Goal: Task Accomplishment & Management: Manage account settings

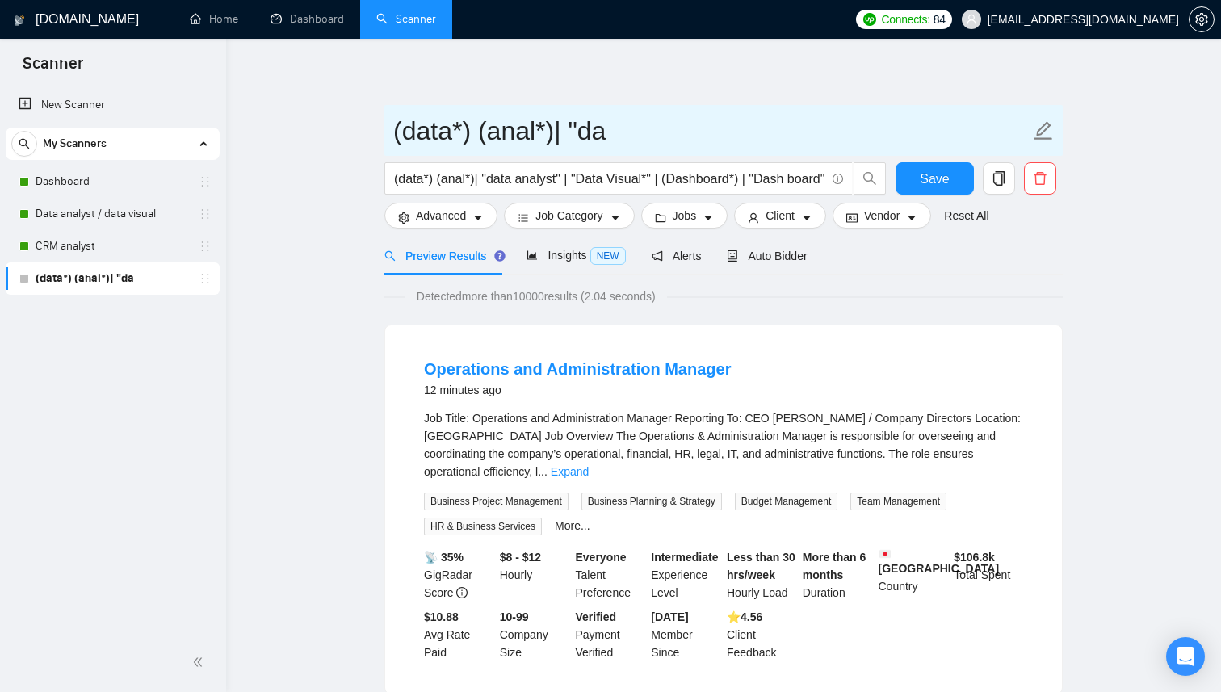
click at [1045, 132] on icon "edit" at bounding box center [1043, 130] width 21 height 21
drag, startPoint x: 670, startPoint y: 132, endPoint x: 363, endPoint y: 130, distance: 306.2
type input "o"
type input "l"
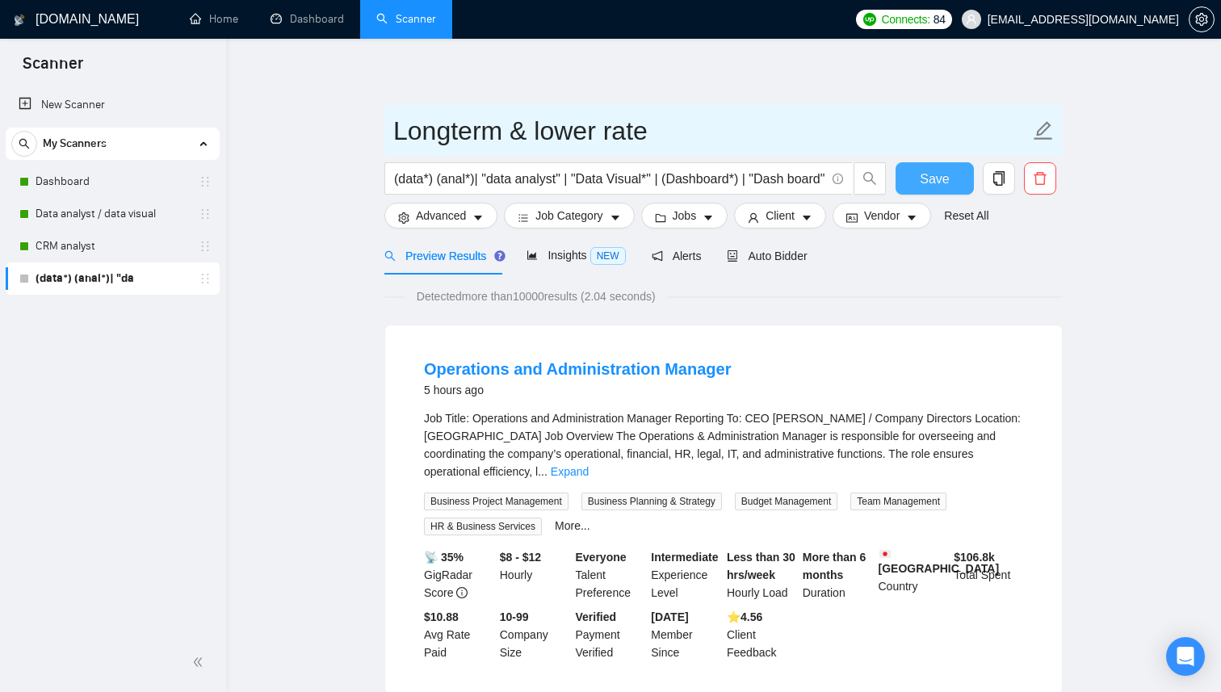
type input "Longterm & lower rate"
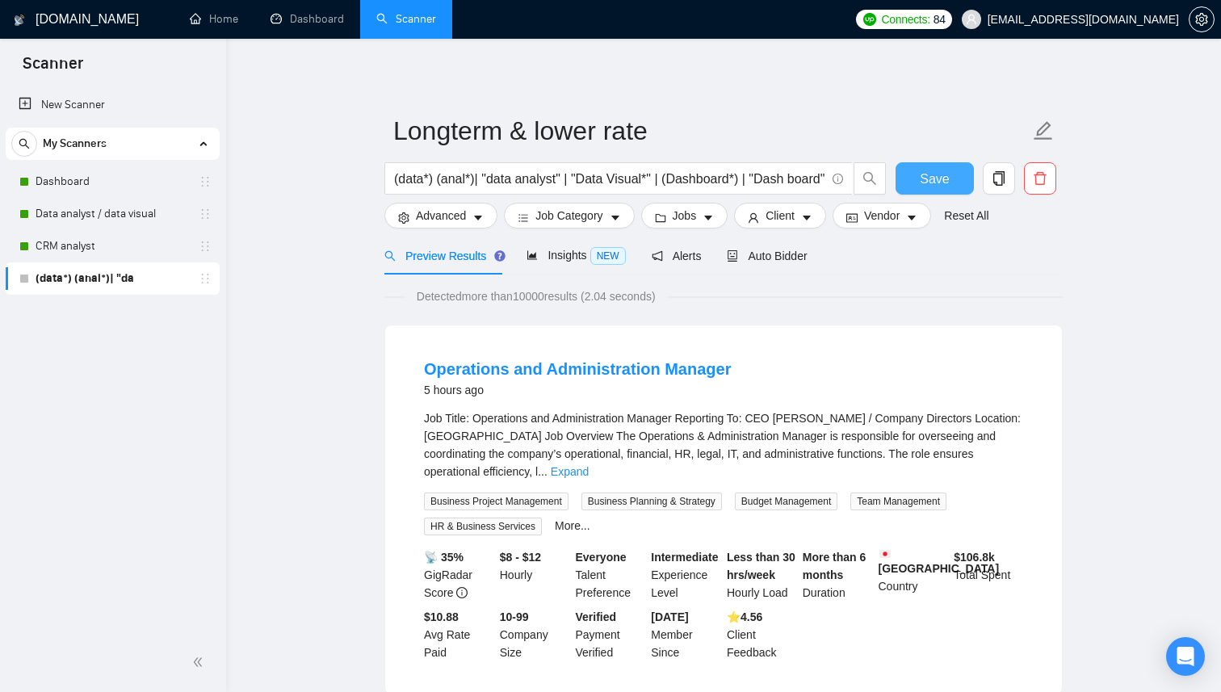
click at [924, 174] on span "Save" at bounding box center [934, 179] width 29 height 20
click at [107, 187] on link "Dashboard" at bounding box center [112, 182] width 153 height 32
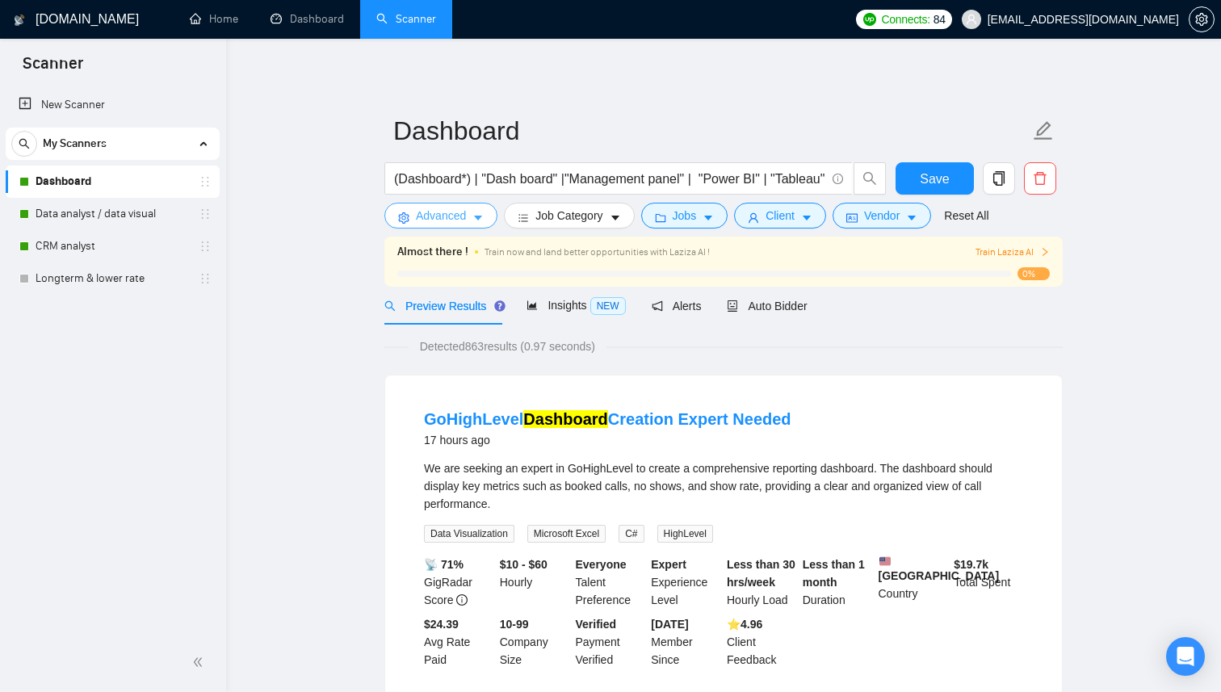
click at [462, 223] on span "Advanced" at bounding box center [441, 216] width 50 height 18
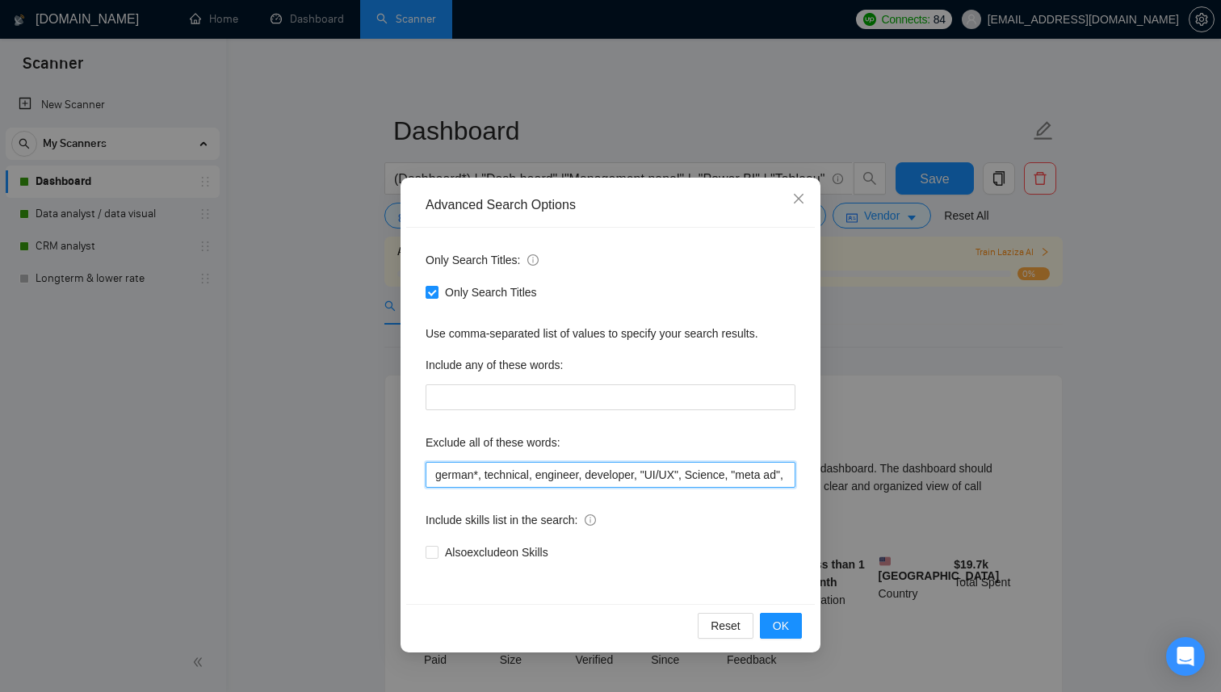
click at [604, 479] on input "german*, technical, engineer, developer, "UI/UX", Science, "meta ad", meta*, Sp…" at bounding box center [611, 475] width 370 height 26
click at [749, 481] on input "german*, technical, engineer, developer, "UI/UX", Science, "meta ad", meta*, Sp…" at bounding box center [611, 475] width 370 height 26
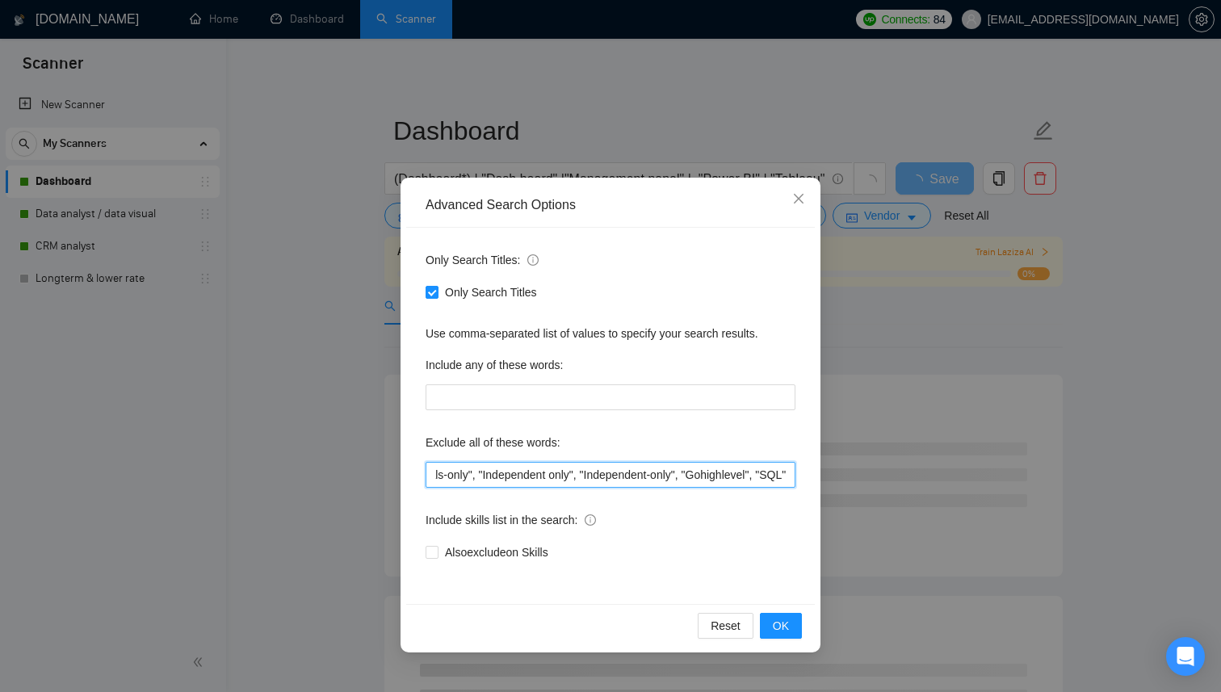
click at [724, 478] on input "german*, technical, engineer, developer, "UI/UX", Science, "meta ad", meta*, Sp…" at bounding box center [611, 475] width 370 height 26
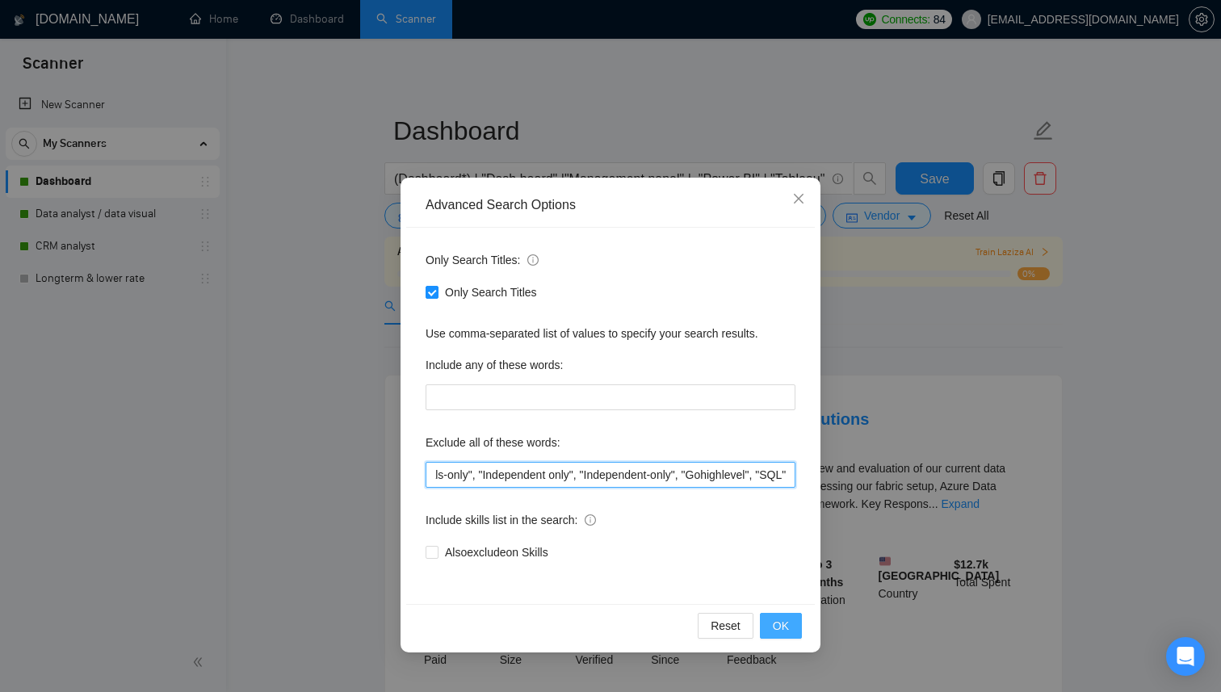
type input "german*, technical, engineer, developer, "UI/UX", Science, "meta ad", meta*, Sp…"
click at [788, 633] on span "OK" at bounding box center [781, 626] width 16 height 18
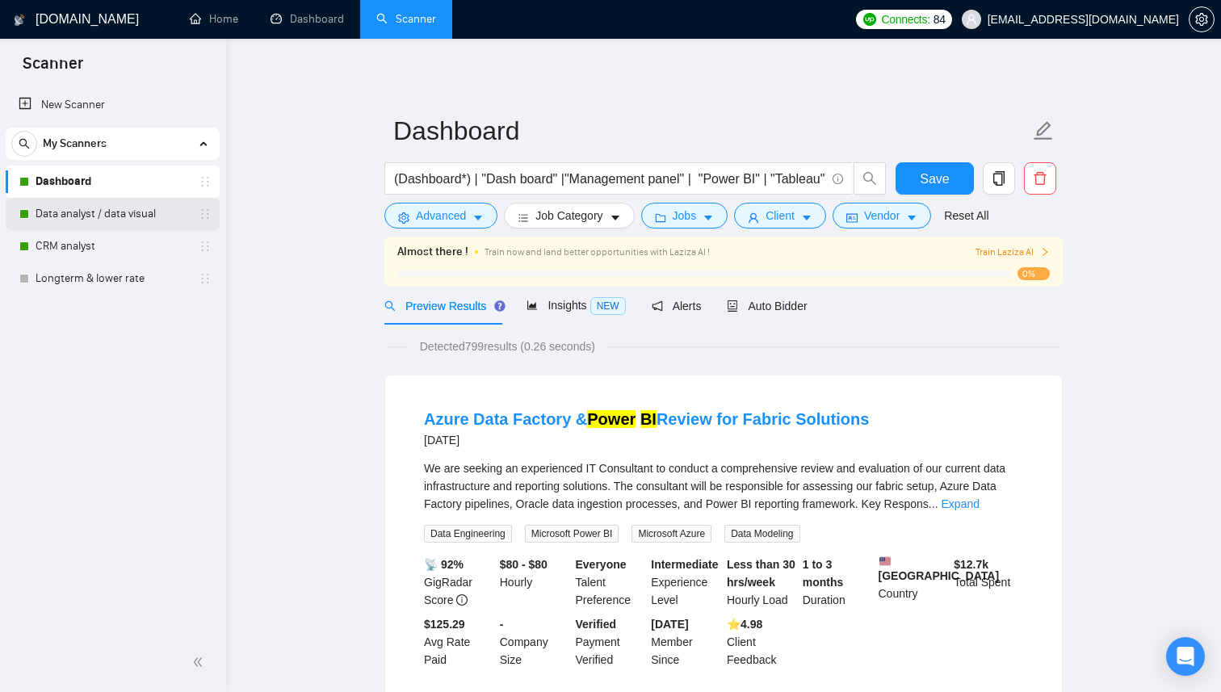
click at [130, 217] on link "Data analyst / data visual" at bounding box center [112, 214] width 153 height 32
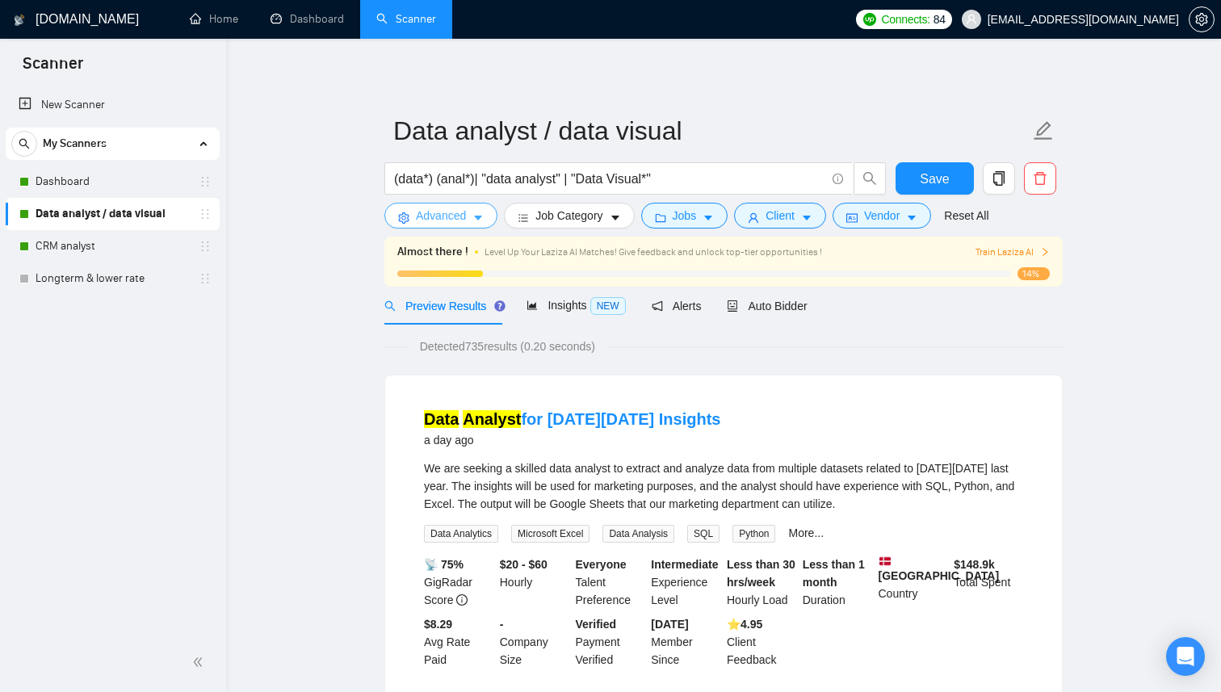
click at [469, 221] on button "Advanced" at bounding box center [440, 216] width 113 height 26
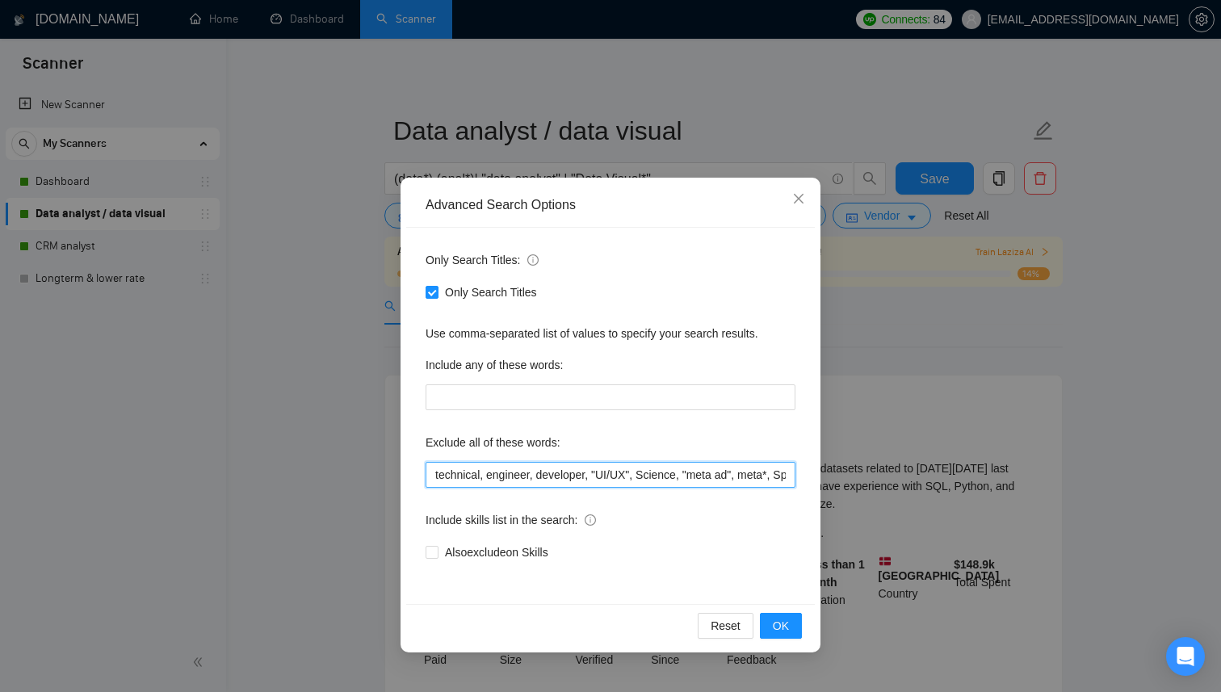
click at [542, 481] on input "technical, engineer, developer, "UI/UX", Science, "meta ad", meta*, Speci*, aut…" at bounding box center [611, 475] width 370 height 26
paste input "german*, technical, engineer, developer, "UI/UX", Science, "meta ad", meta*, Sp…"
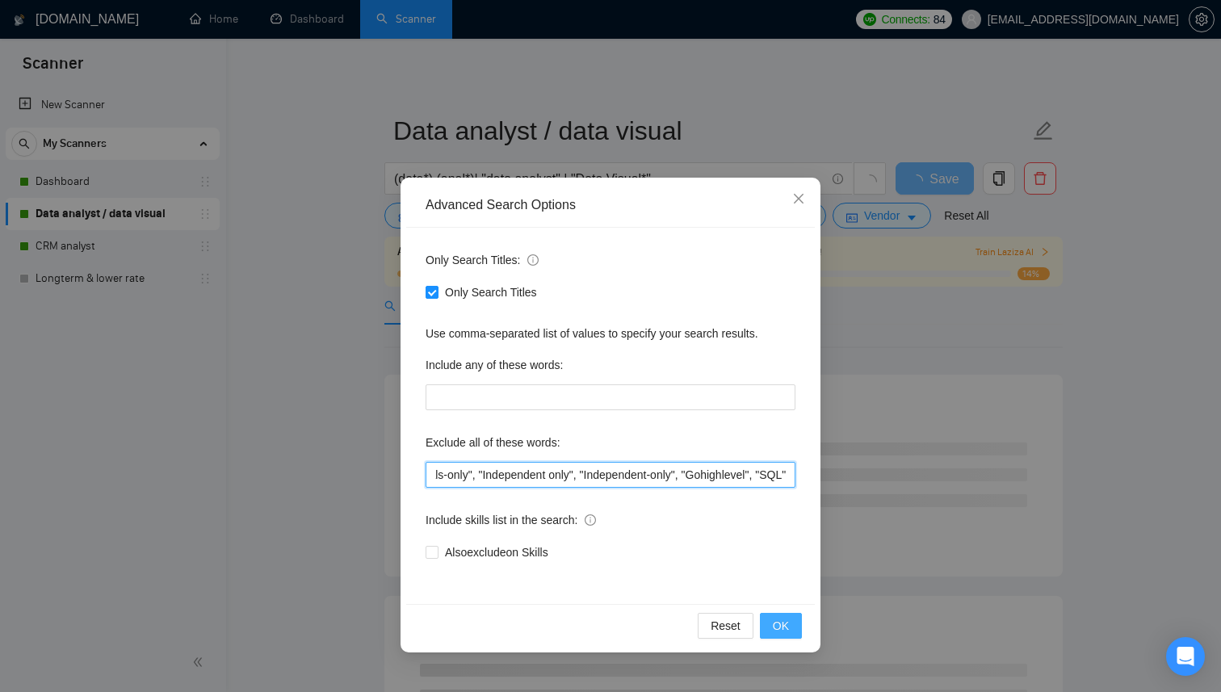
type input "german*, technical, engineer, developer, "UI/UX", Science, "meta ad", meta*, Sp…"
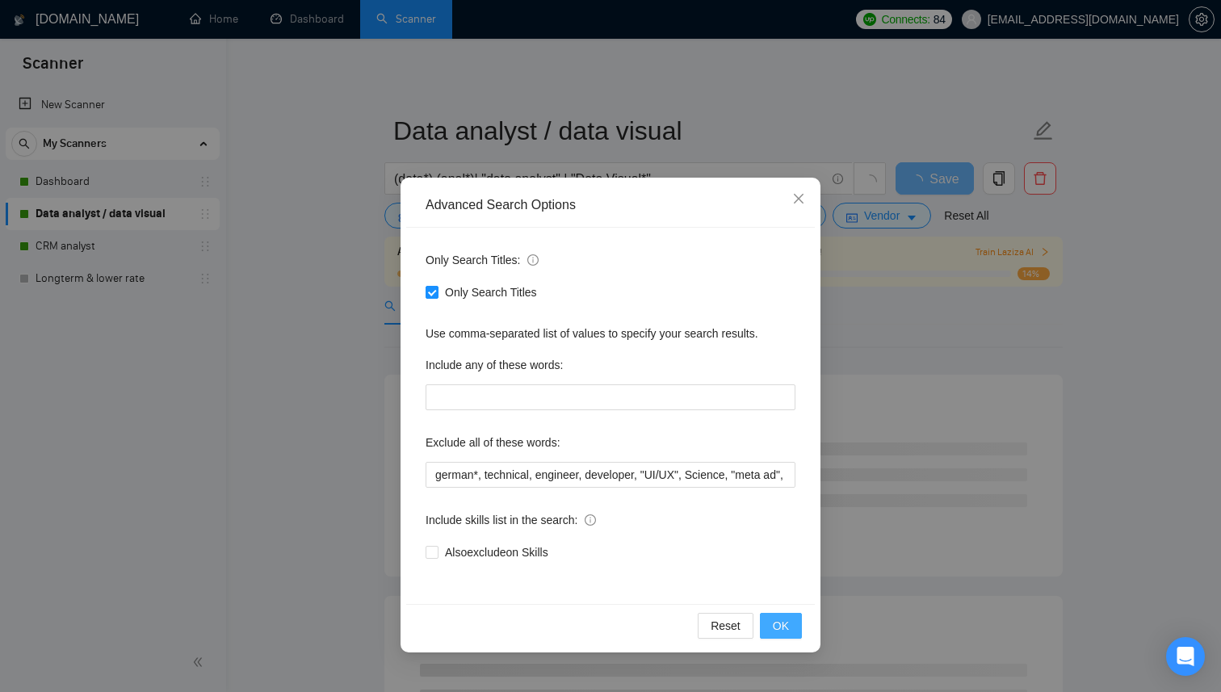
click at [783, 630] on span "OK" at bounding box center [781, 626] width 16 height 18
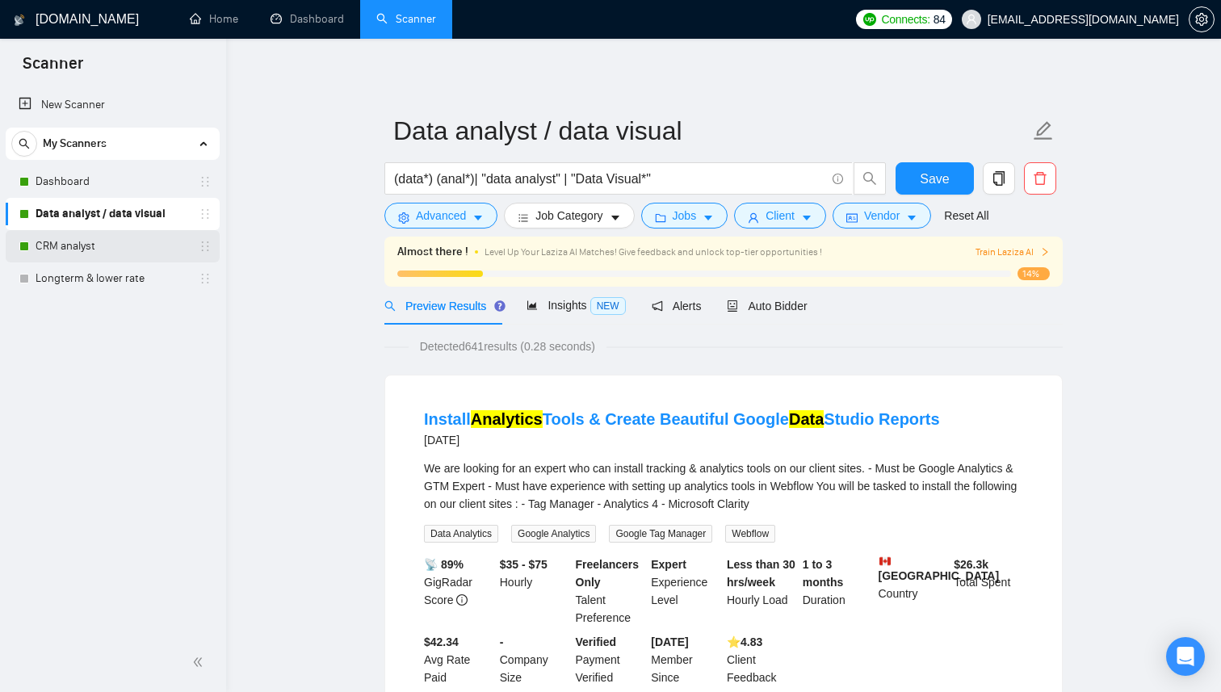
click at [74, 247] on link "CRM analyst" at bounding box center [112, 246] width 153 height 32
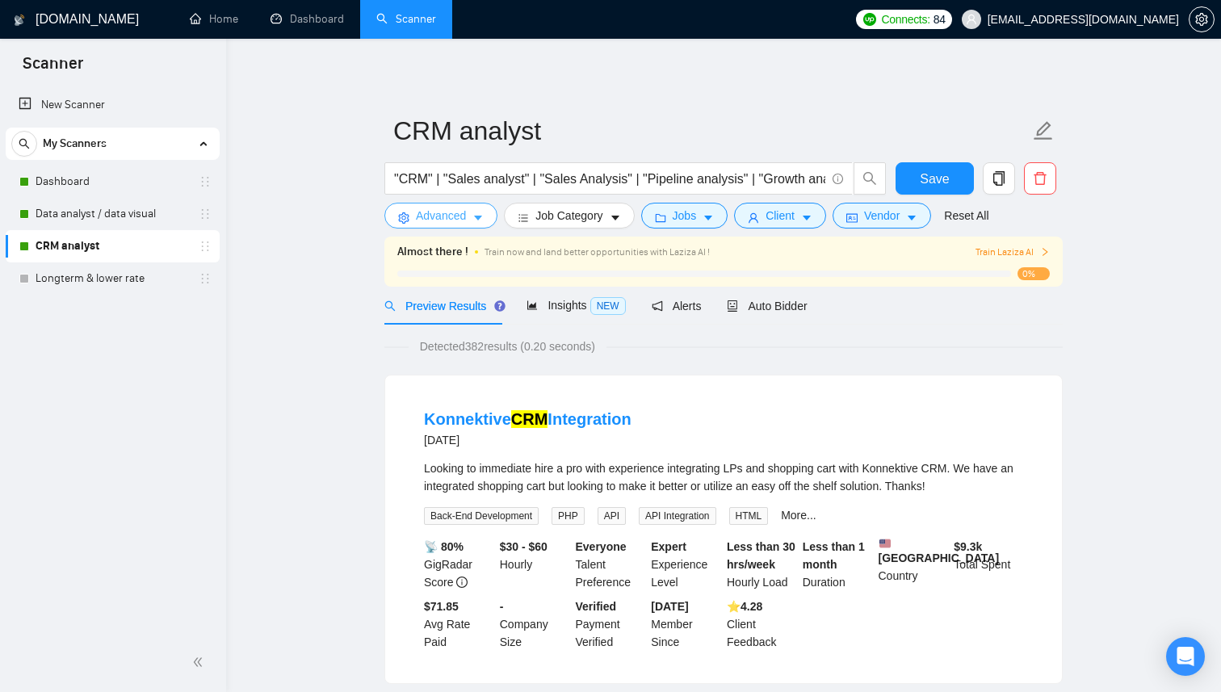
click at [452, 218] on span "Advanced" at bounding box center [441, 216] width 50 height 18
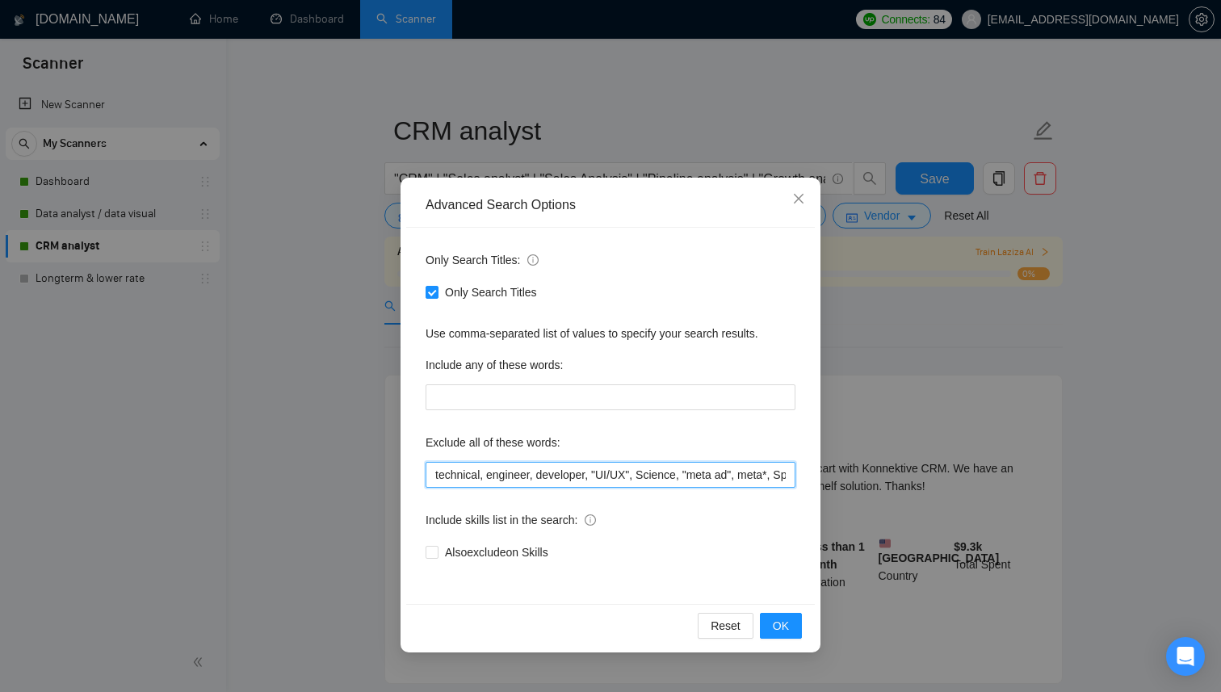
click at [587, 469] on input "technical, engineer, developer, "UI/UX", Science, "meta ad", meta*, Speci*, aut…" at bounding box center [611, 475] width 370 height 26
paste input "german*, technical, engineer, developer, "UI/UX", Science, "meta ad", meta*, Sp…"
type input "german*, technical, engineer, developer, "UI/UX", Science, "meta ad", meta*, Sp…"
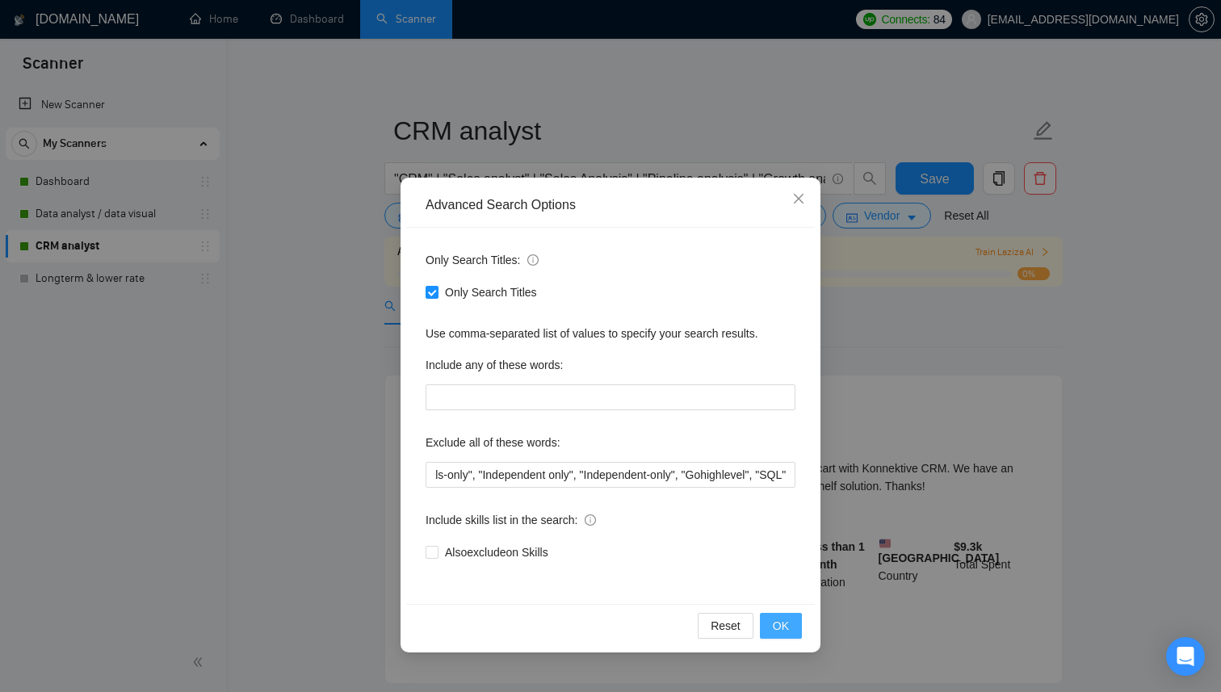
scroll to position [0, 0]
click at [787, 624] on span "OK" at bounding box center [781, 626] width 16 height 18
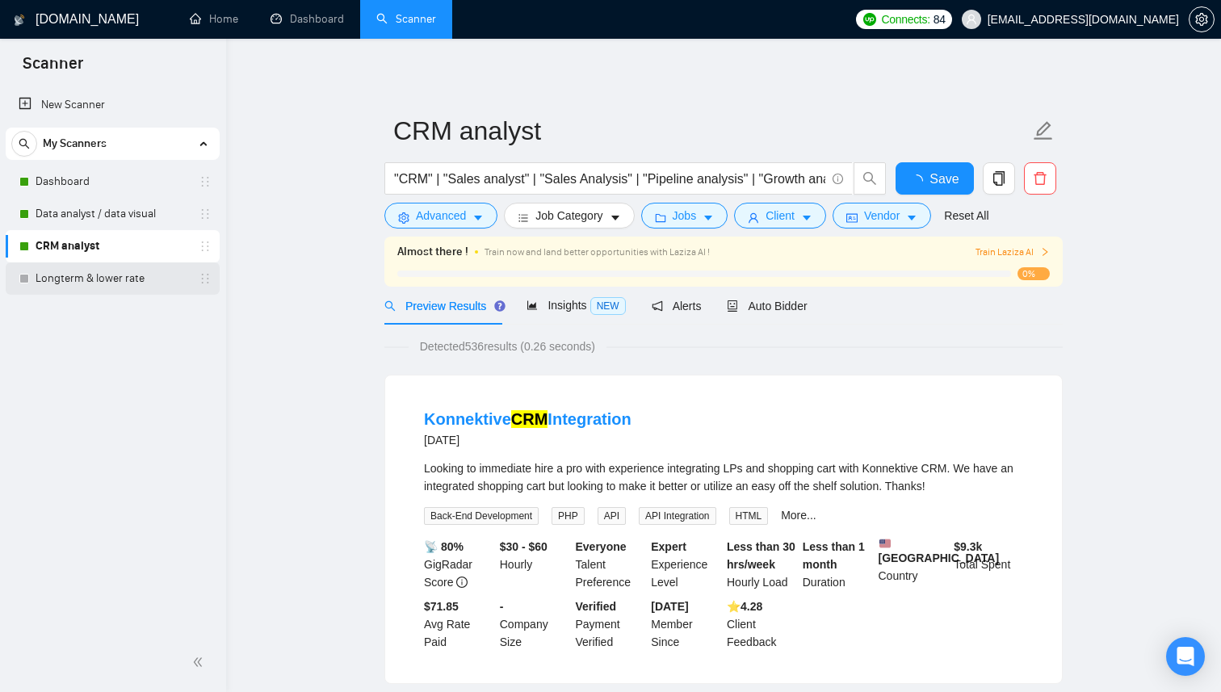
click at [149, 280] on link "Longterm & lower rate" at bounding box center [112, 279] width 153 height 32
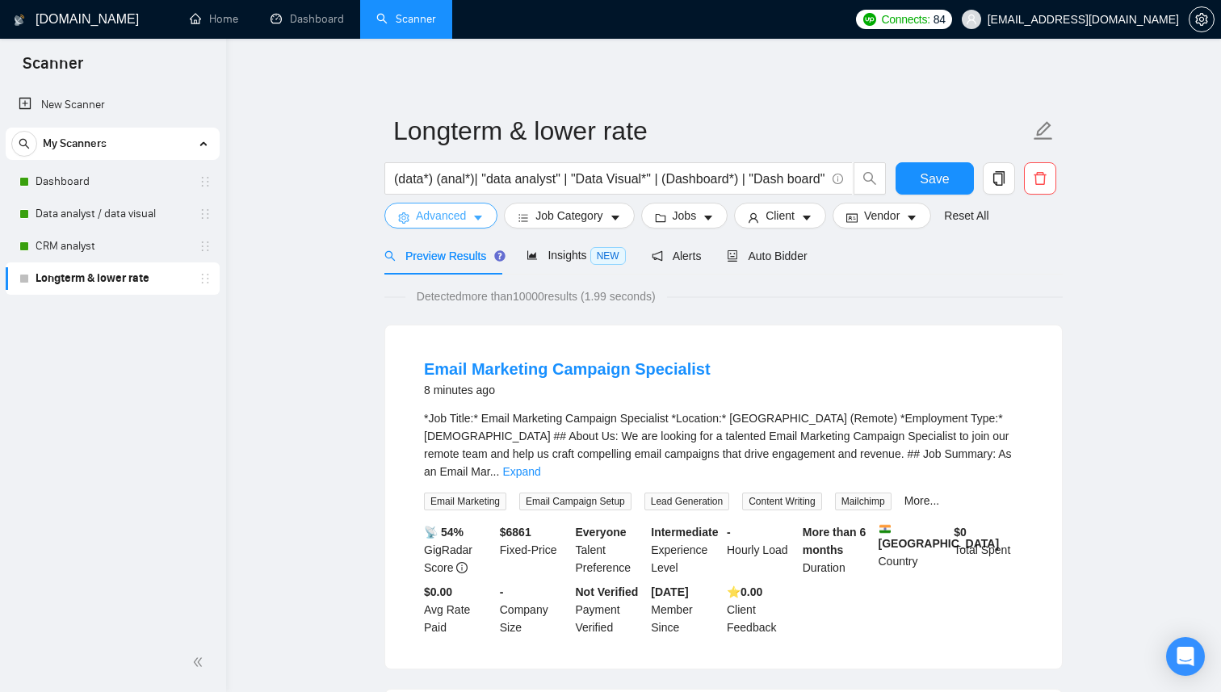
click at [460, 220] on span "Advanced" at bounding box center [441, 216] width 50 height 18
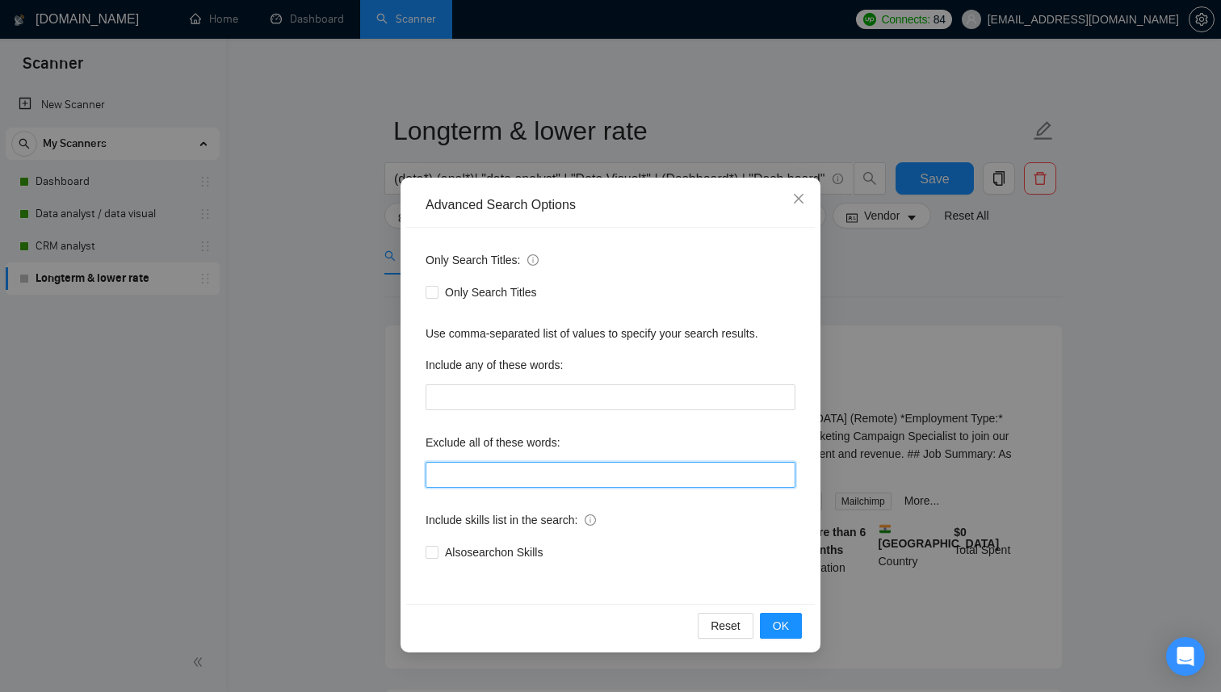
click at [519, 479] on input "text" at bounding box center [611, 475] width 370 height 26
paste input "german*, technical, engineer, developer, "UI/UX", Science, "meta ad", meta*, Sp…"
type input "german*, technical, engineer, developer, "UI/UX", Science, "meta ad", meta*, Sp…"
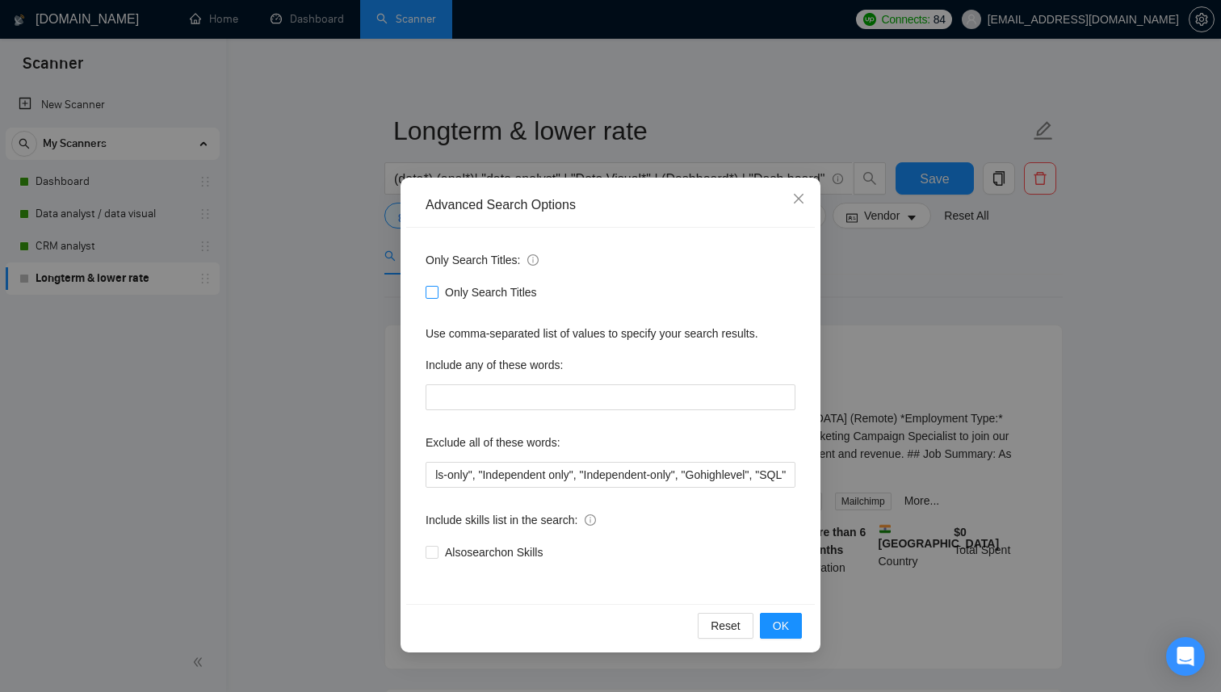
scroll to position [0, 0]
click at [428, 292] on input "Only Search Titles" at bounding box center [431, 291] width 11 height 11
checkbox input "true"
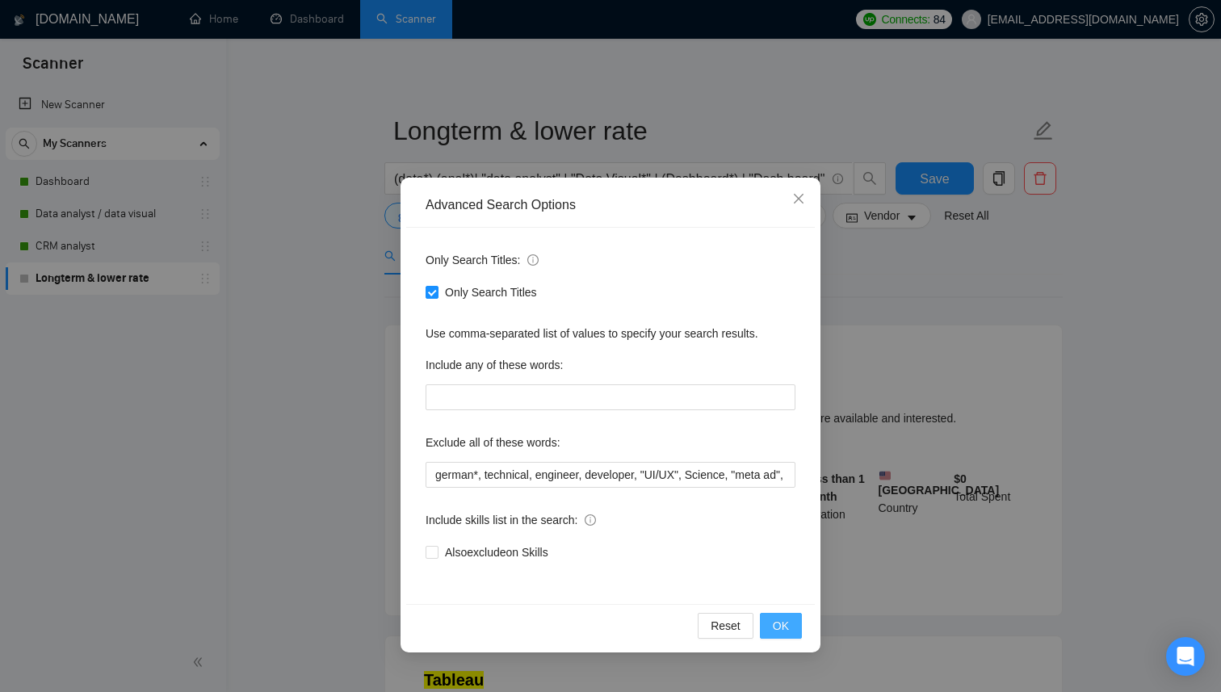
click at [794, 631] on button "OK" at bounding box center [781, 626] width 42 height 26
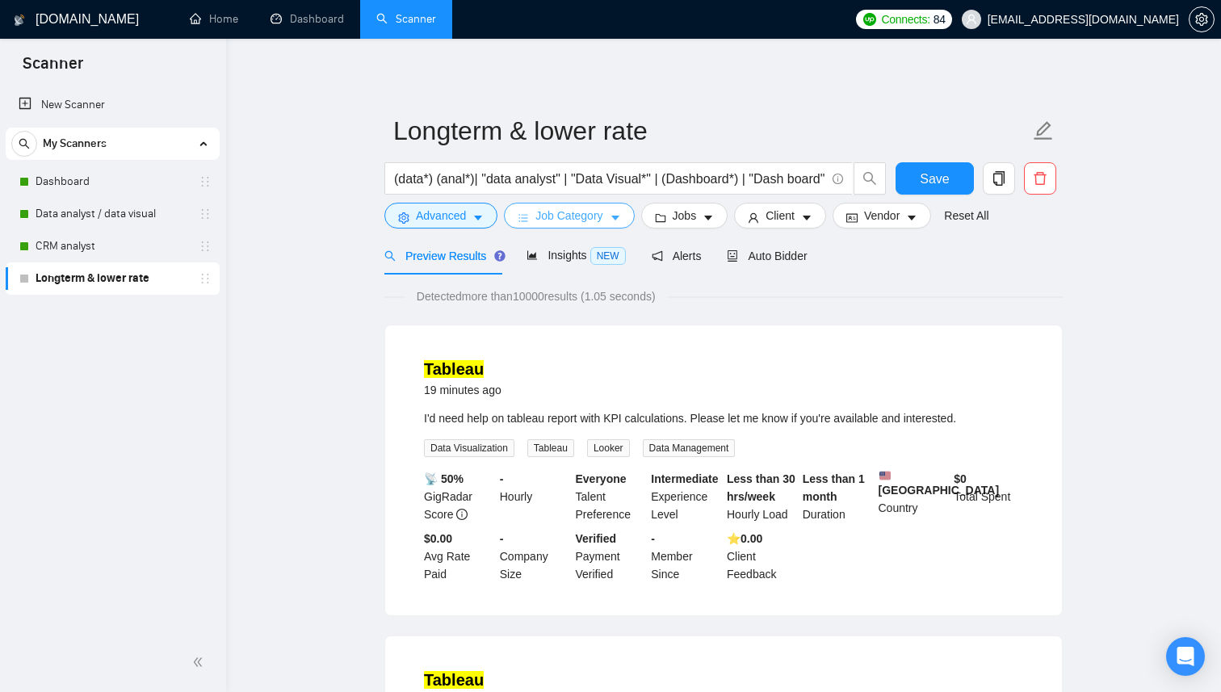
click at [611, 219] on button "Job Category" at bounding box center [569, 216] width 130 height 26
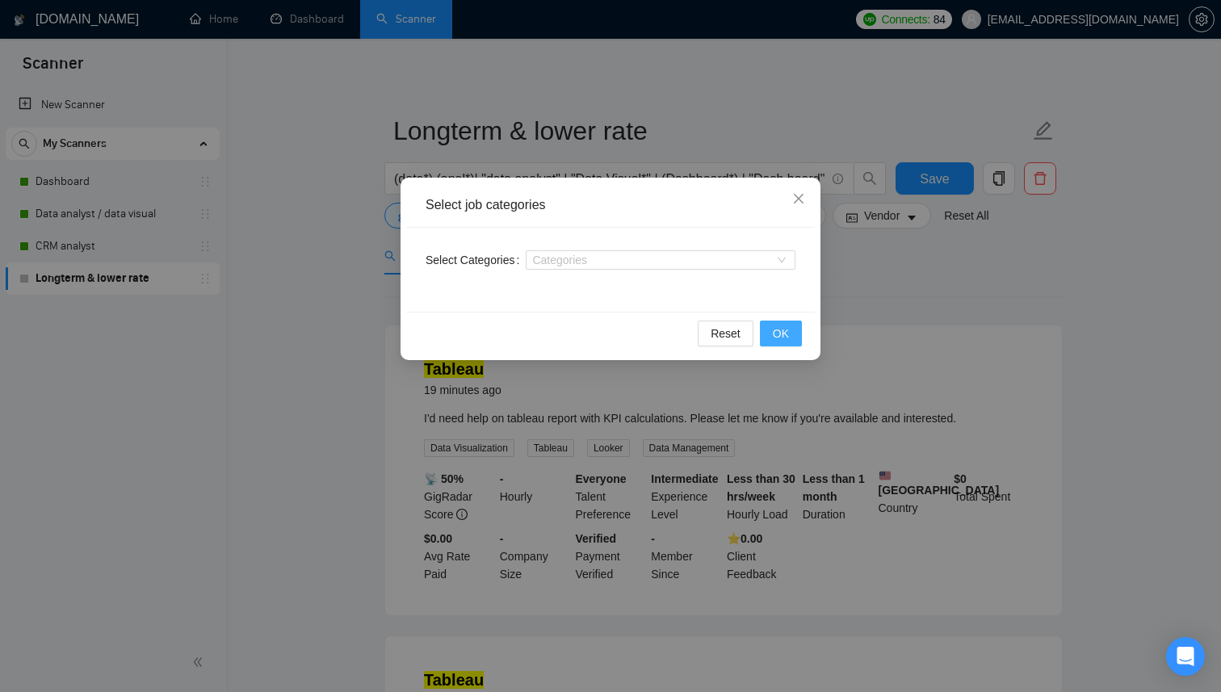
click at [781, 338] on span "OK" at bounding box center [781, 334] width 16 height 18
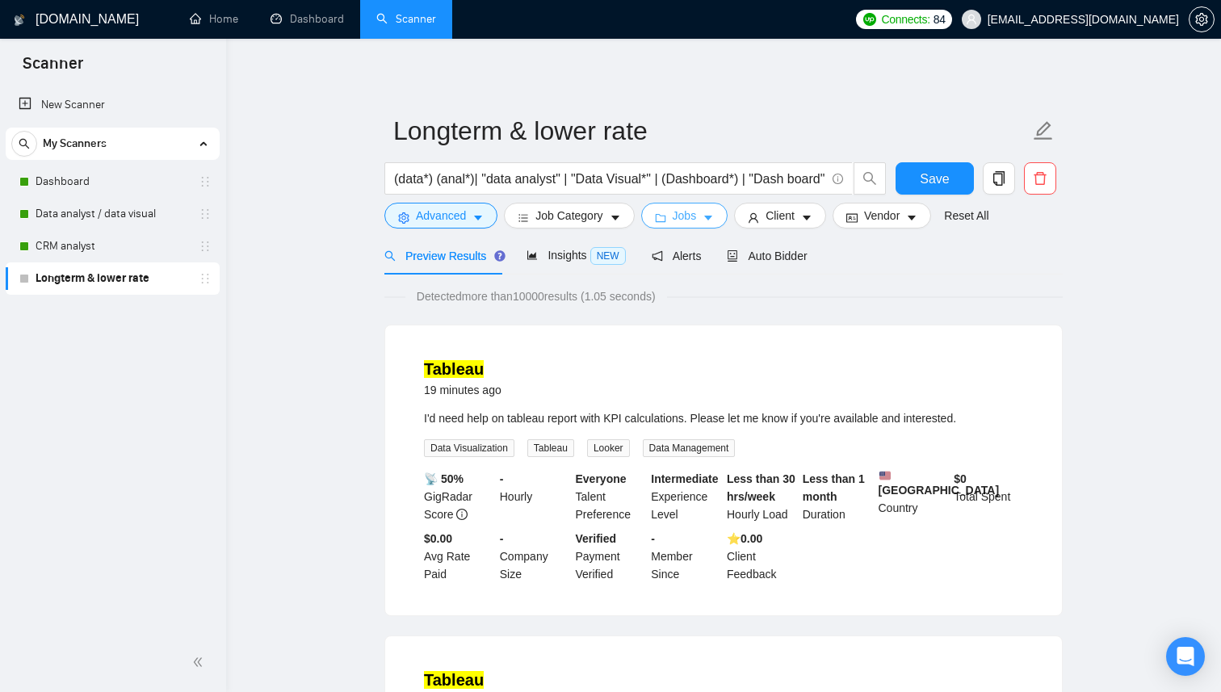
click at [695, 216] on span "Jobs" at bounding box center [685, 216] width 24 height 18
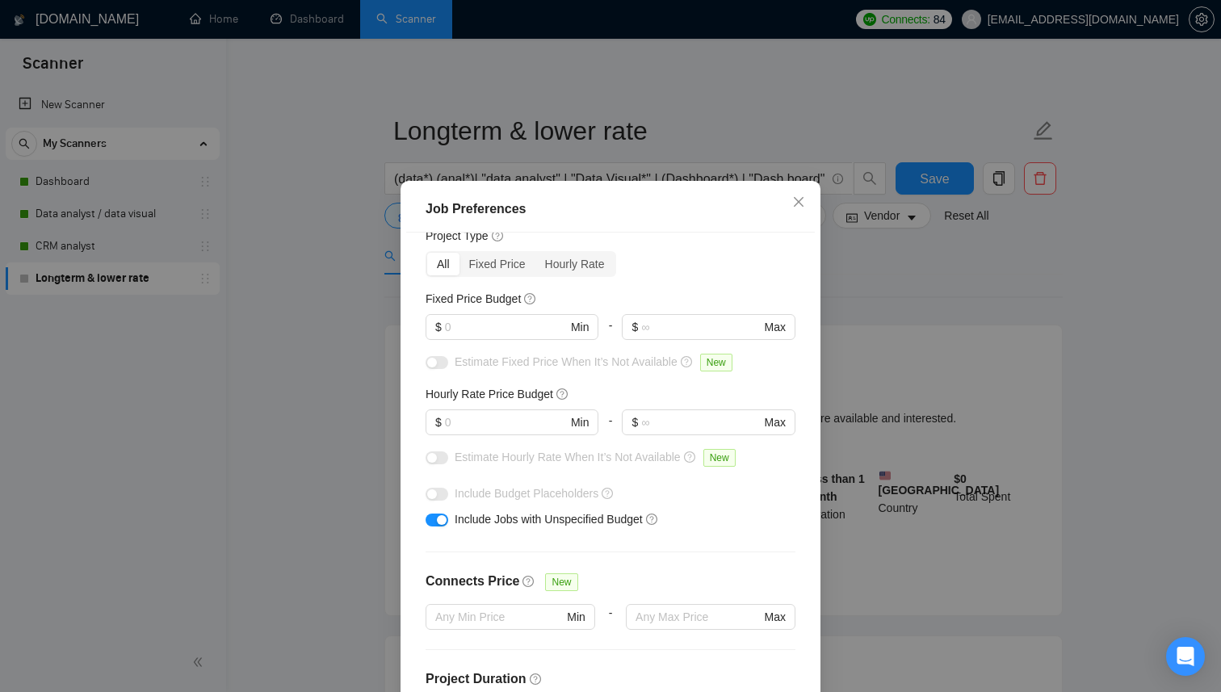
scroll to position [63, 0]
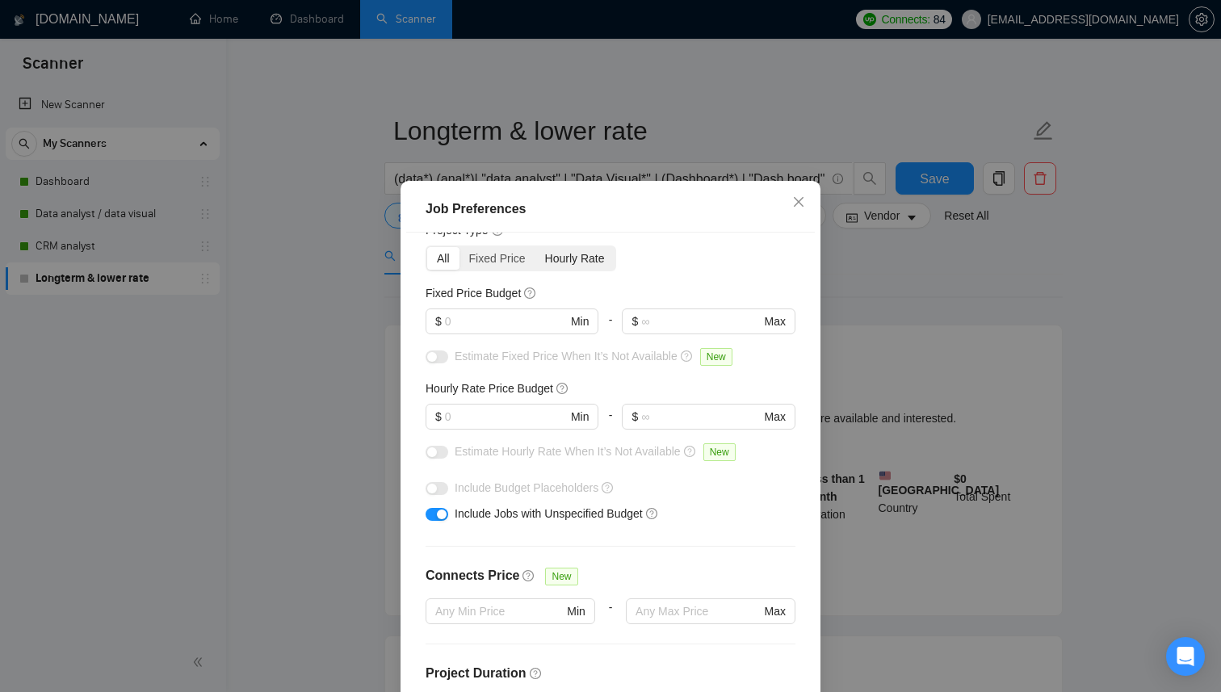
click at [572, 262] on div "Hourly Rate" at bounding box center [575, 258] width 79 height 23
click at [536, 247] on input "Hourly Rate" at bounding box center [536, 247] width 0 height 0
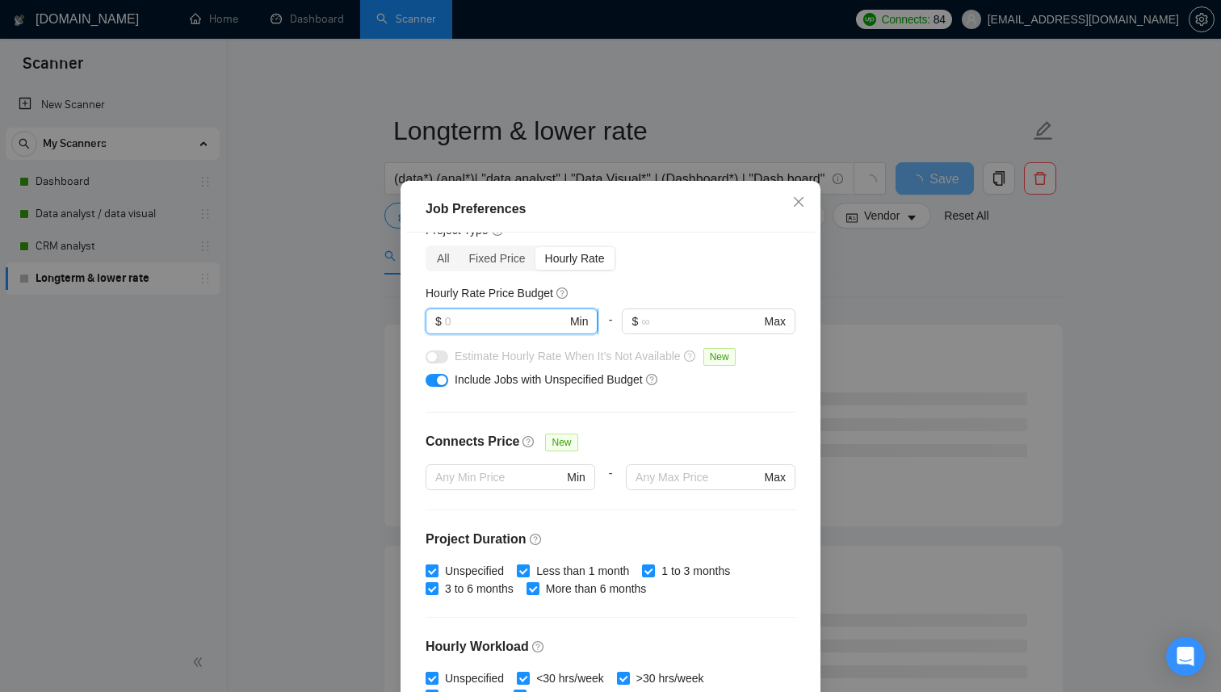
click at [511, 326] on input "text" at bounding box center [506, 322] width 122 height 18
type input "3"
type input "35"
click at [748, 401] on div "Budget Project Type All Fixed Price Hourly Rate Fixed Price Budget $ Min - $ Ma…" at bounding box center [610, 475] width 409 height 485
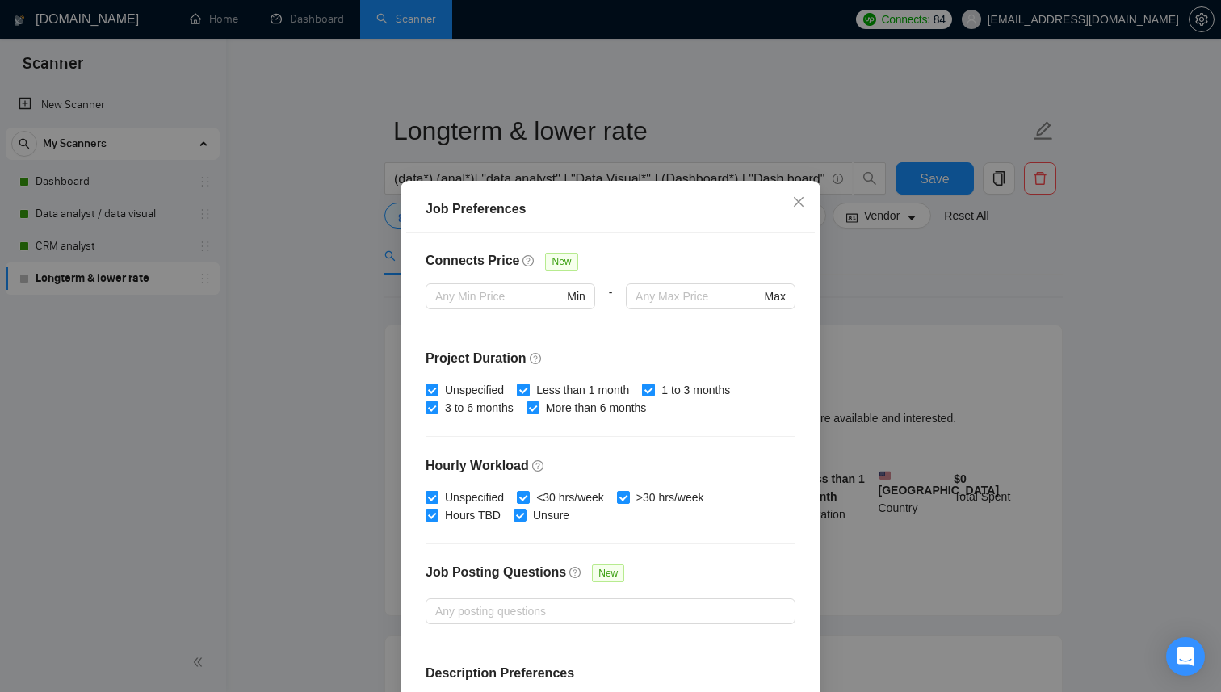
scroll to position [243, 0]
click at [429, 391] on input "Unspecified" at bounding box center [431, 389] width 11 height 11
checkbox input "false"
click at [528, 391] on input "Less than 1 month" at bounding box center [522, 389] width 11 height 11
checkbox input "false"
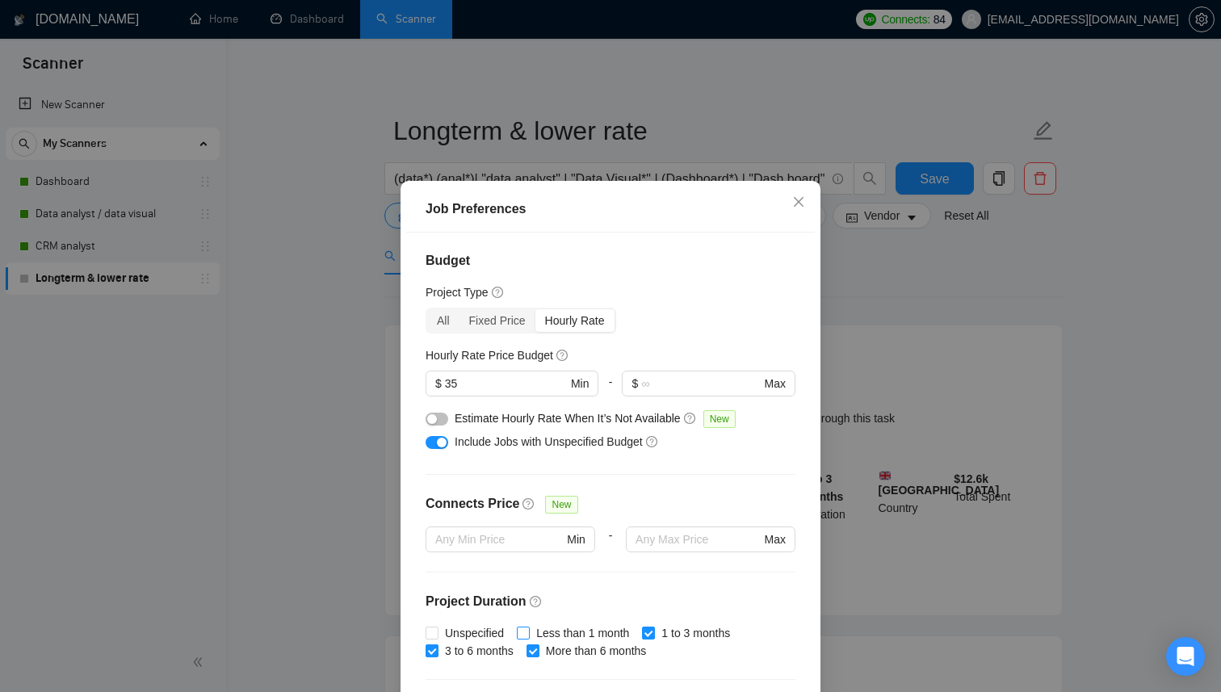
scroll to position [0, 0]
click at [441, 421] on button "button" at bounding box center [437, 420] width 23 height 13
click at [439, 422] on div "button" at bounding box center [442, 420] width 10 height 10
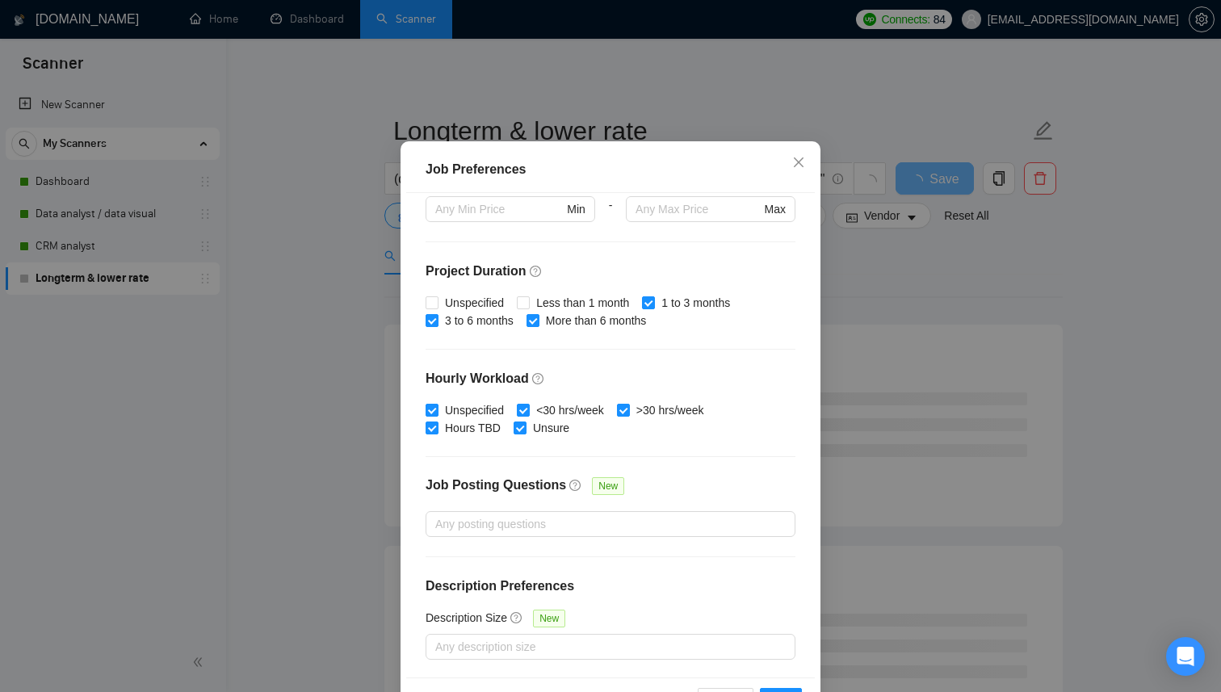
scroll to position [96, 0]
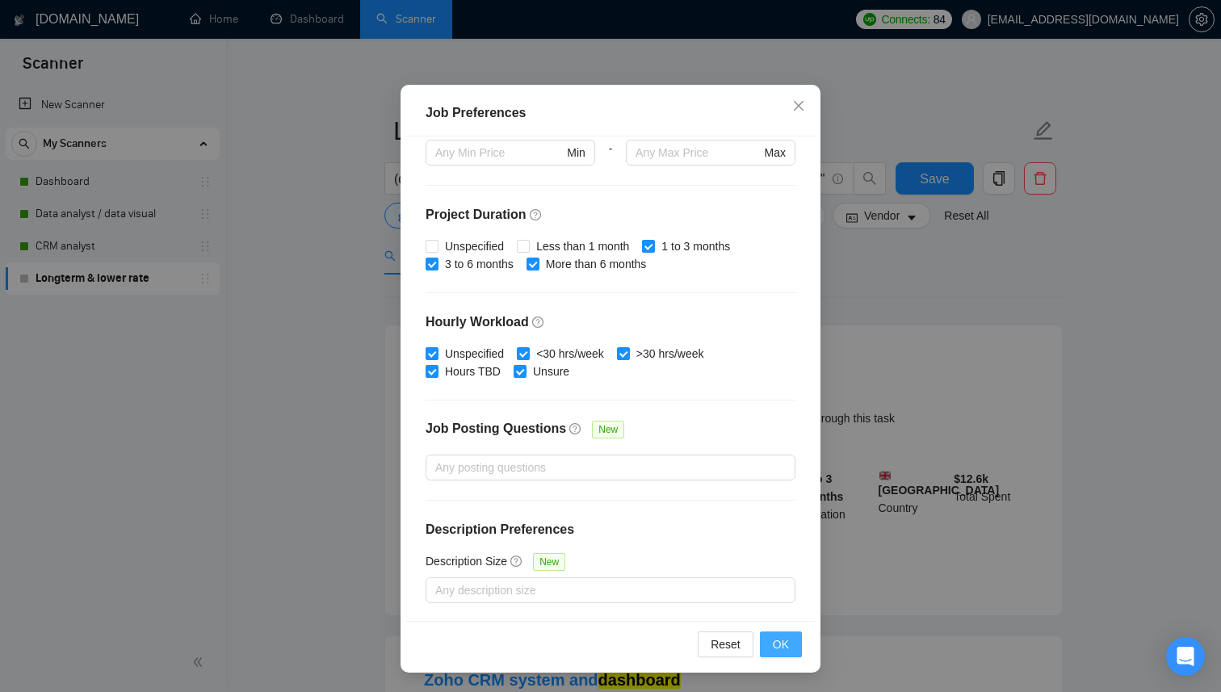
click at [788, 647] on span "OK" at bounding box center [781, 645] width 16 height 18
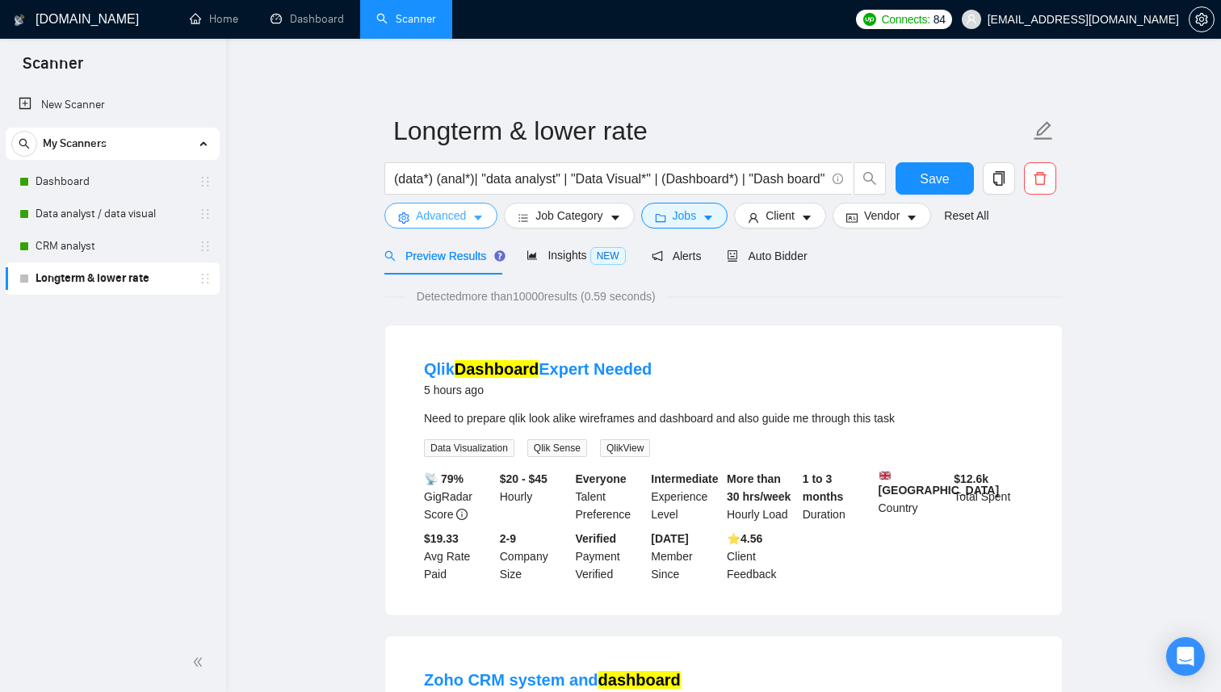
click at [471, 221] on button "Advanced" at bounding box center [440, 216] width 113 height 26
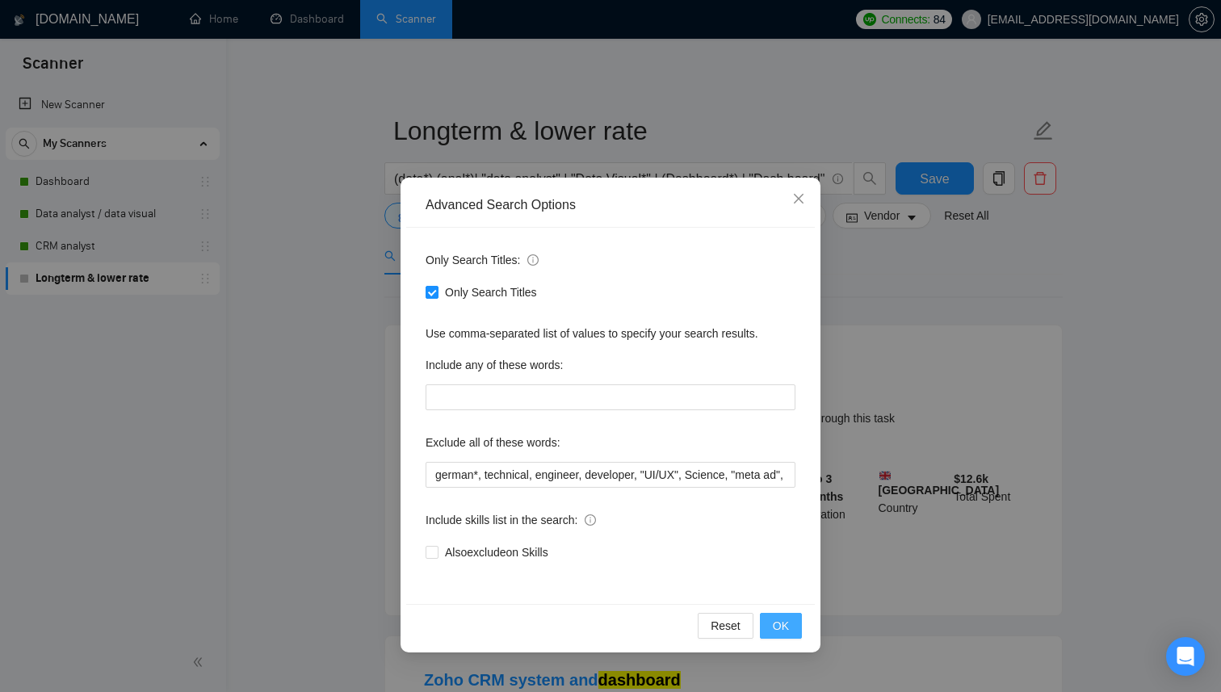
click at [782, 625] on span "OK" at bounding box center [781, 626] width 16 height 18
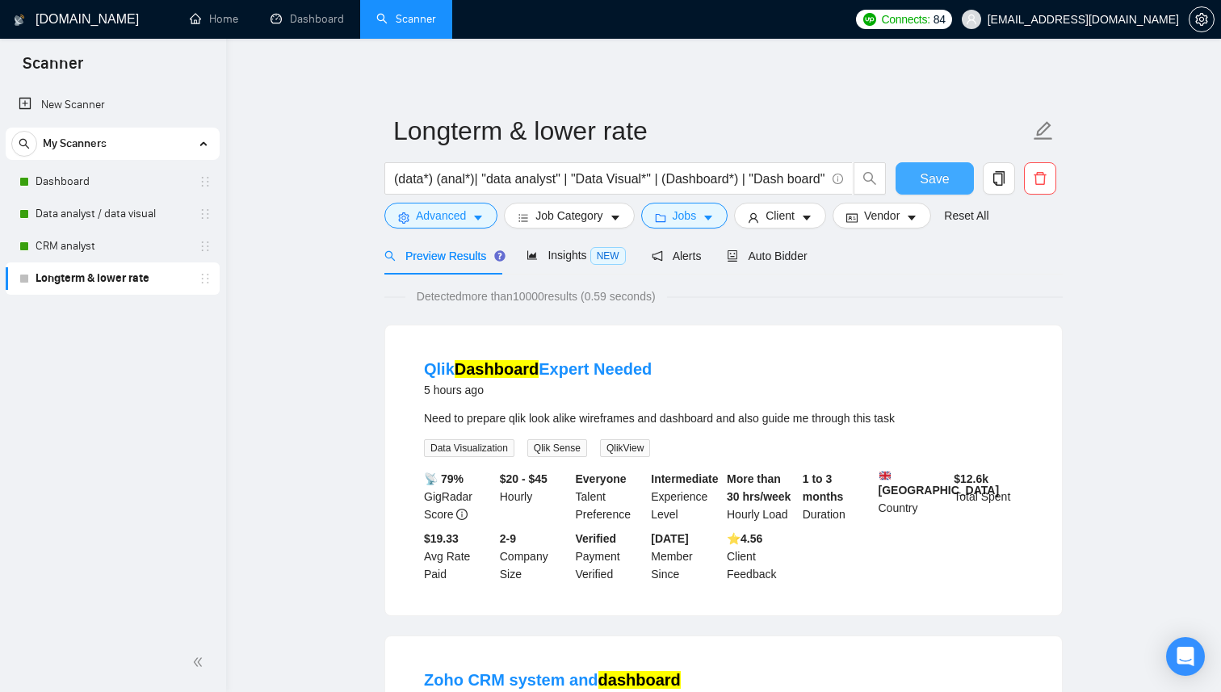
click at [930, 182] on span "Save" at bounding box center [934, 179] width 29 height 20
click at [148, 246] on link "CRM analyst" at bounding box center [112, 246] width 153 height 32
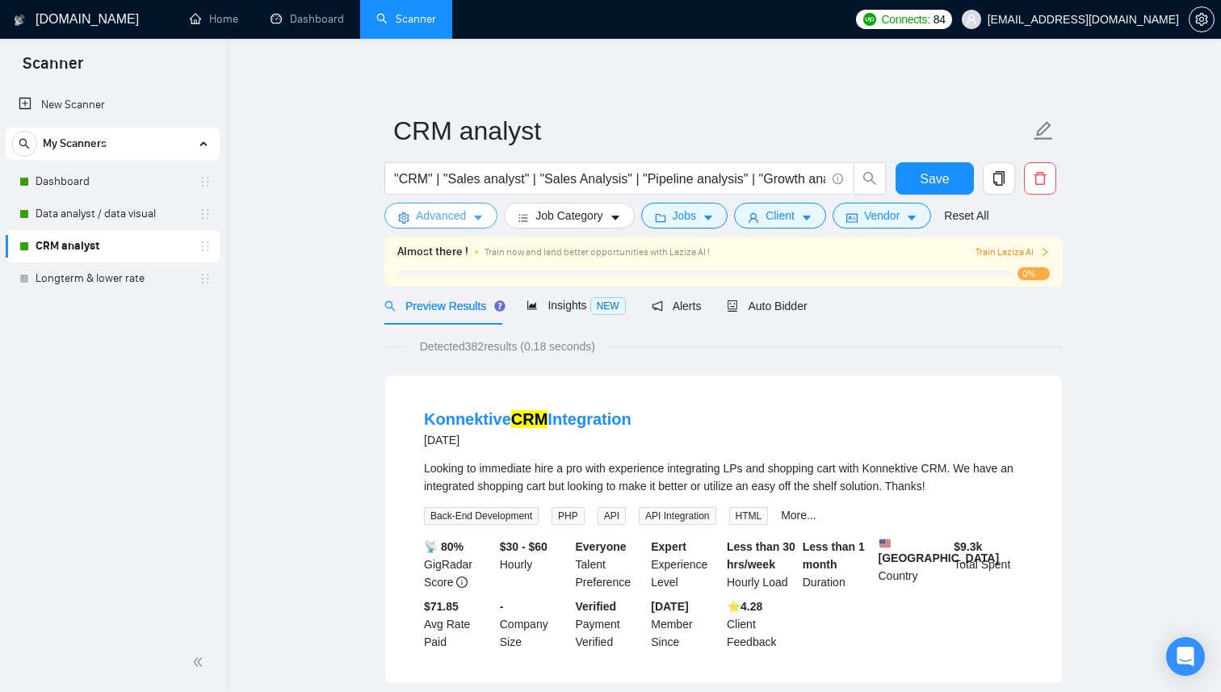
click at [466, 218] on span "Advanced" at bounding box center [441, 216] width 50 height 18
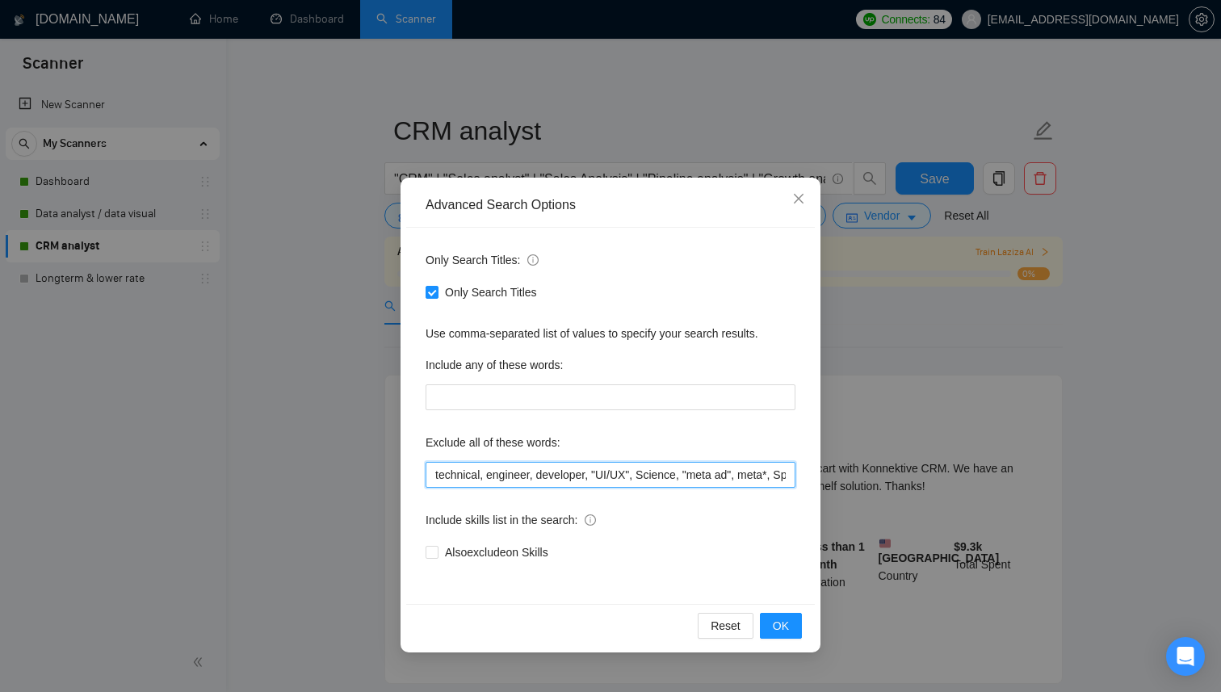
click at [625, 482] on input "technical, engineer, developer, "UI/UX", Science, "meta ad", meta*, Speci*, aut…" at bounding box center [611, 475] width 370 height 26
click at [788, 475] on input "technical, engineer, developer, "UI/UX", Science, "meta ad", meta*, Speci*, aut…" at bounding box center [611, 475] width 370 height 26
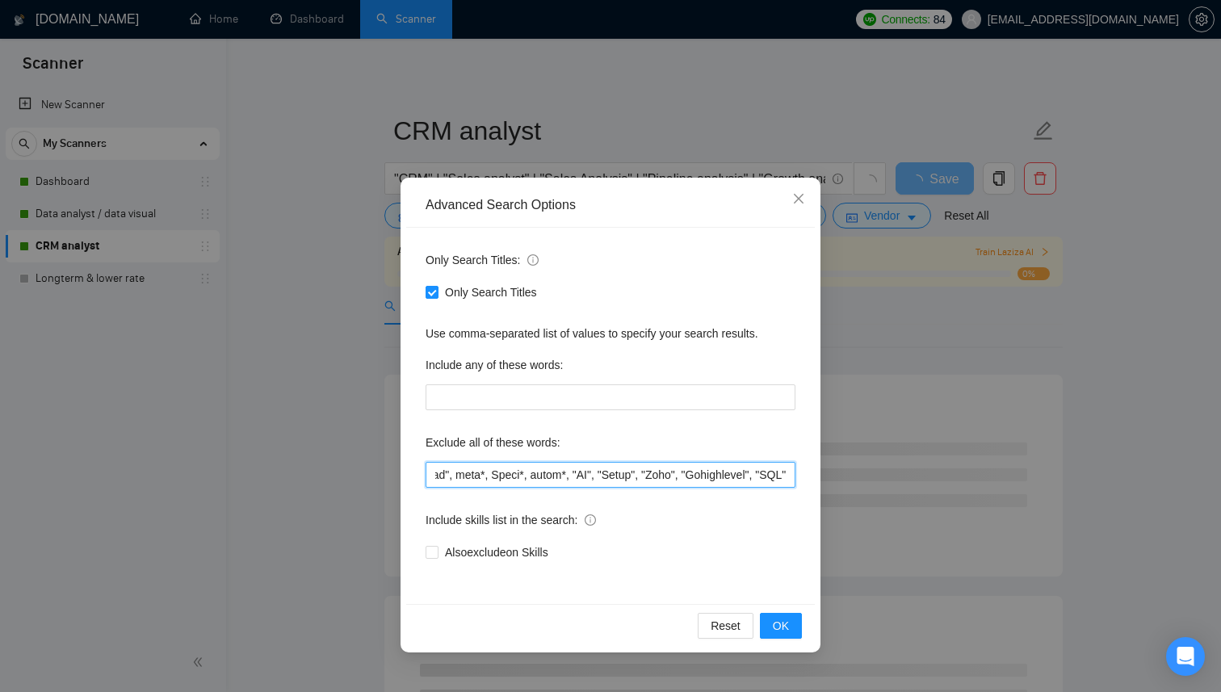
type input "technical, engineer, developer, "UI/UX", Science, "meta ad", meta*, Speci*, aut…"
click at [698, 488] on div "Only Search Titles: Only Search Titles Use comma-separated list of values to sp…" at bounding box center [610, 416] width 409 height 376
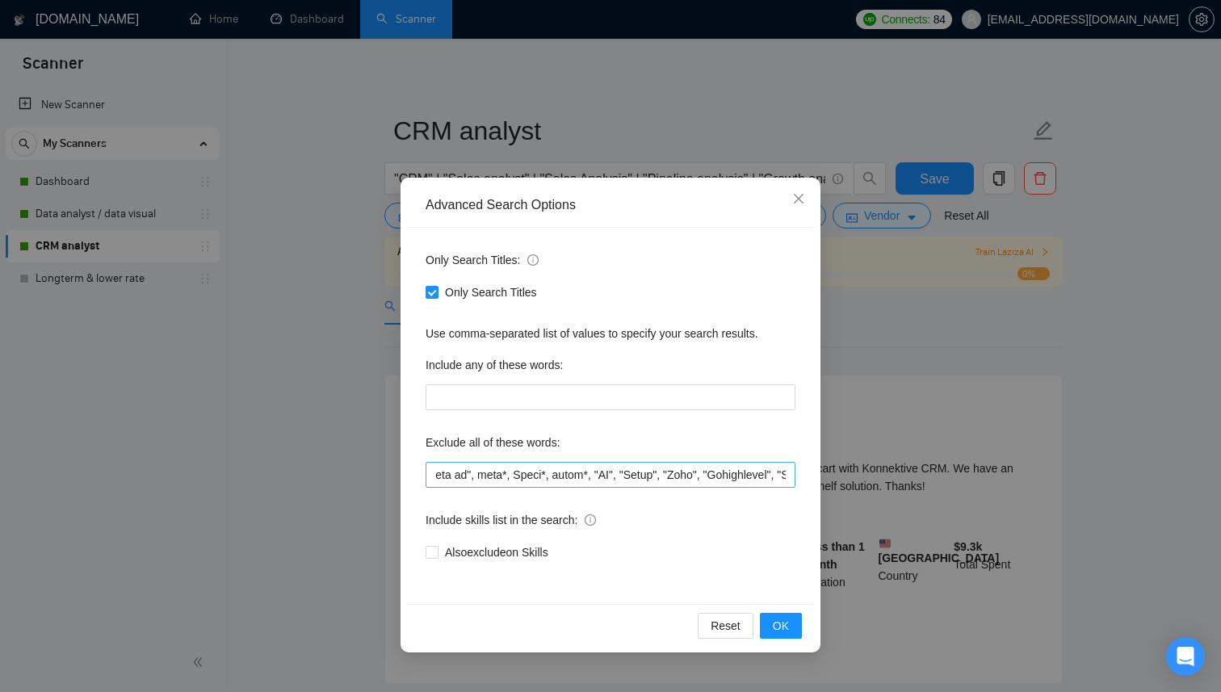
scroll to position [0, 304]
drag, startPoint x: 677, startPoint y: 476, endPoint x: 838, endPoint y: 476, distance: 161.6
click at [838, 476] on div "Advanced Search Options Only Search Titles: Only Search Titles Use comma-separa…" at bounding box center [610, 346] width 1221 height 692
click at [788, 626] on span "OK" at bounding box center [781, 626] width 16 height 18
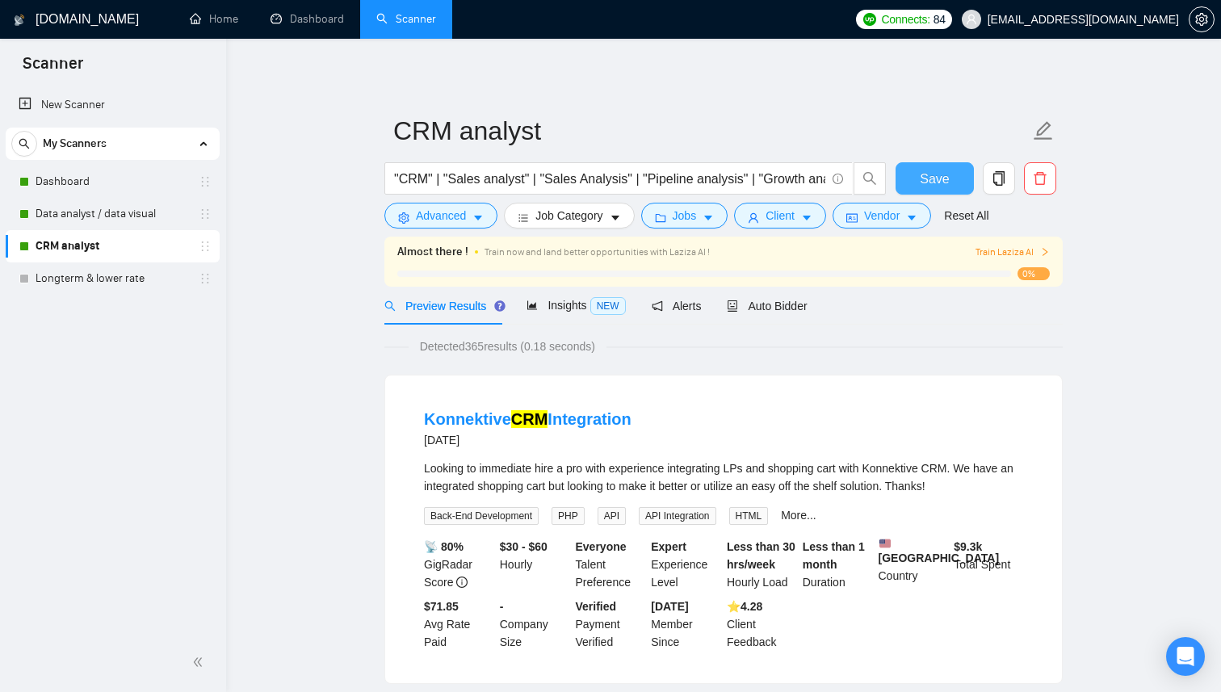
click at [935, 186] on span "Save" at bounding box center [934, 179] width 29 height 20
click at [141, 212] on link "Data analyst / data visual" at bounding box center [112, 214] width 153 height 32
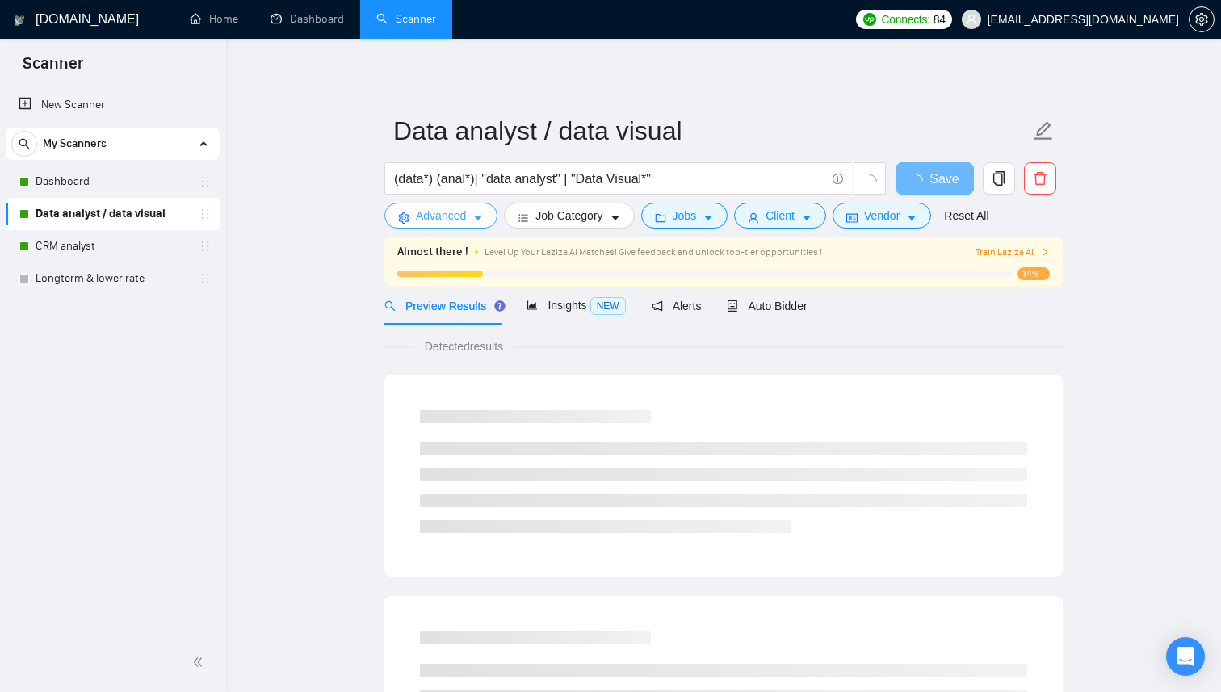
click at [456, 218] on span "Advanced" at bounding box center [441, 216] width 50 height 18
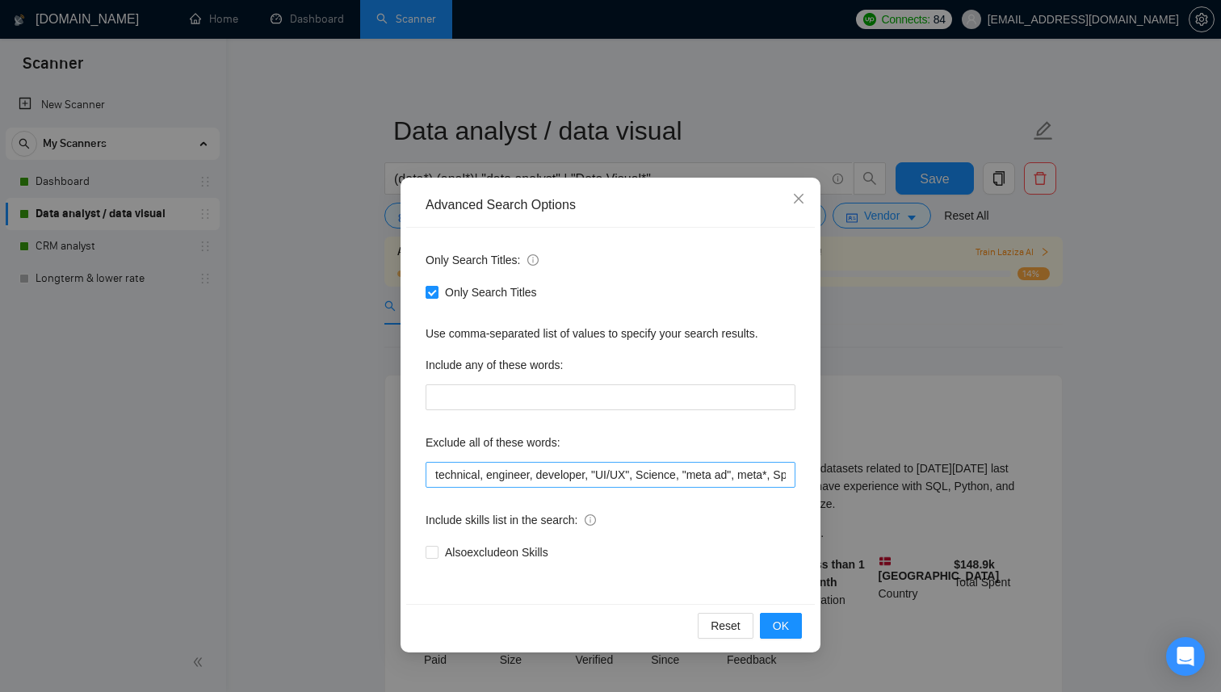
scroll to position [0, 101]
click at [788, 474] on input "technical, engineer, developer, "UI/UX", Science, "meta ad", meta*, Speci*, aut…" at bounding box center [611, 475] width 370 height 26
paste input ""Gohighlevel", "SQL""
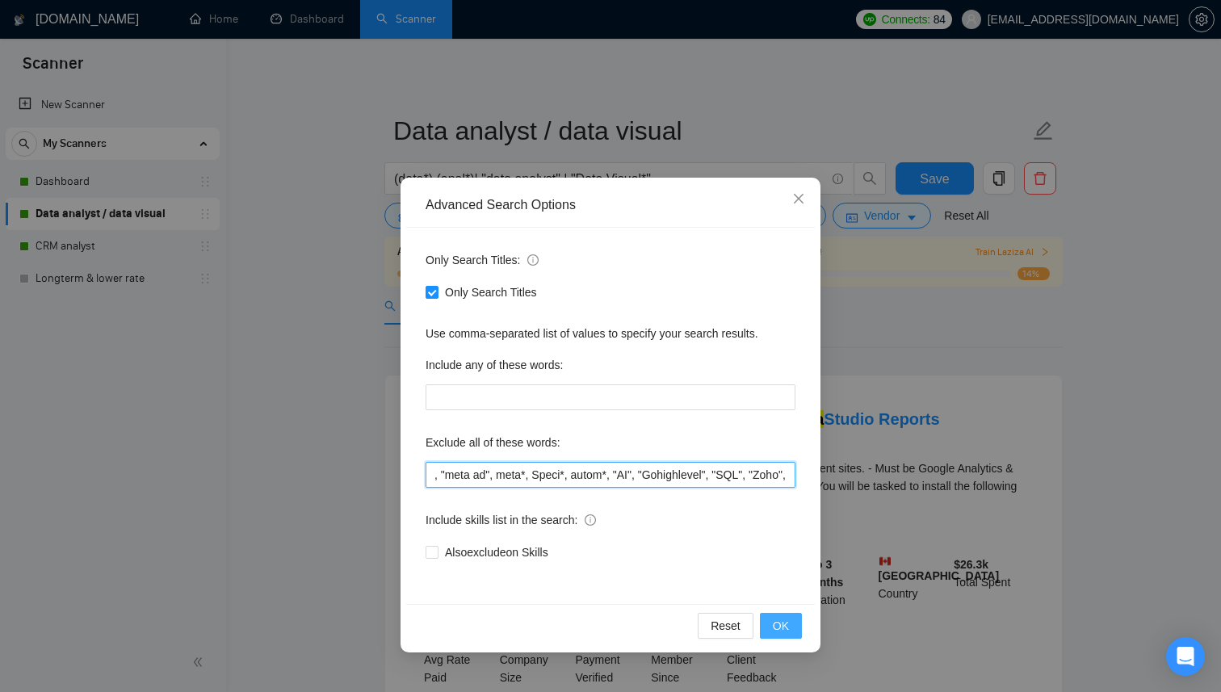
type input "technical, engineer, developer, "UI/UX", Science, "meta ad", meta*, Speci*, aut…"
click at [788, 624] on span "OK" at bounding box center [781, 626] width 16 height 18
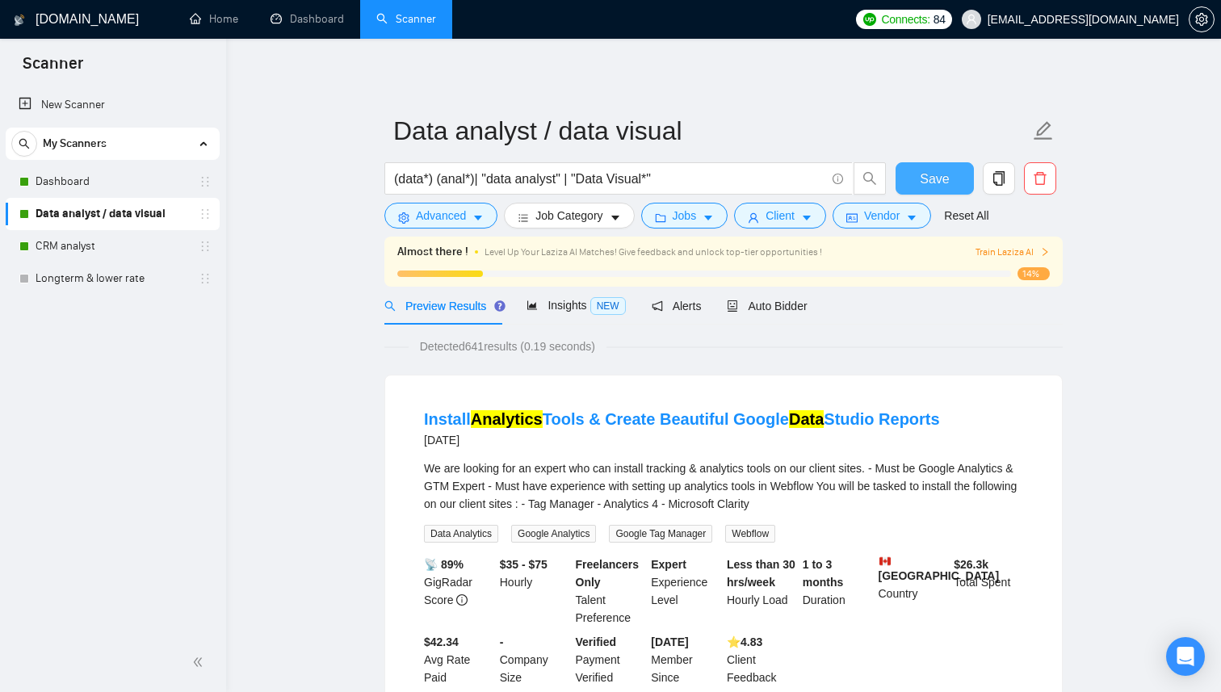
click at [952, 181] on button "Save" at bounding box center [935, 178] width 78 height 32
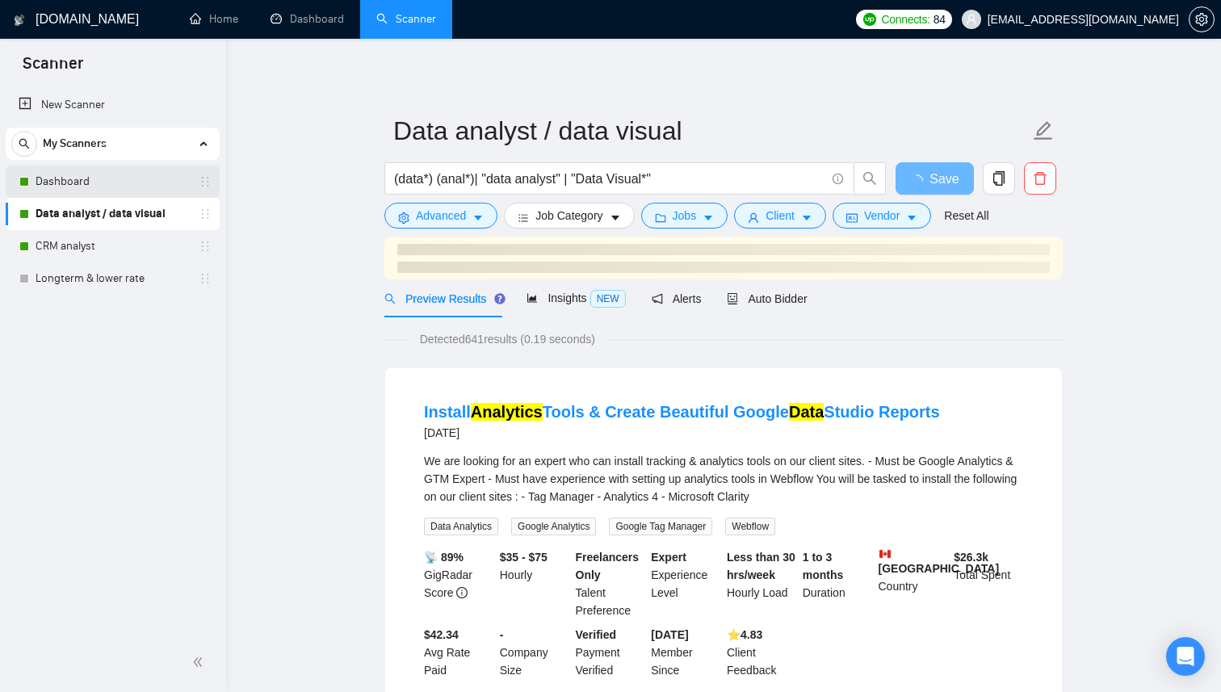
click at [119, 182] on link "Dashboard" at bounding box center [112, 182] width 153 height 32
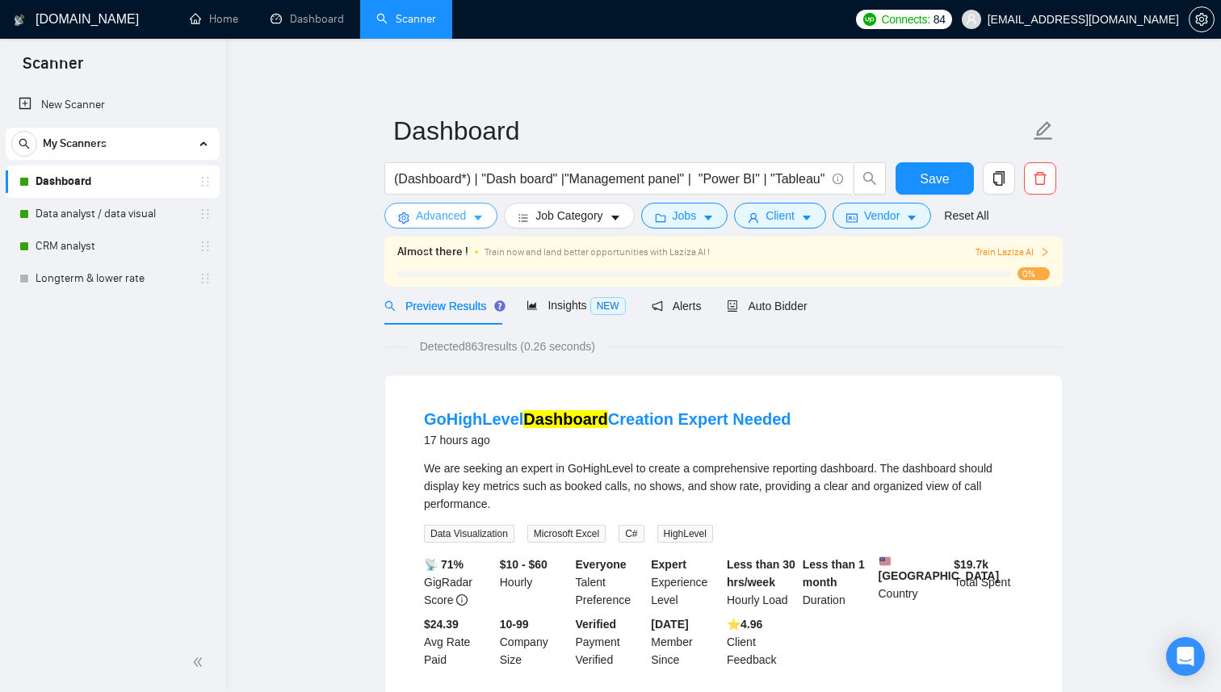
click at [464, 219] on span "Advanced" at bounding box center [441, 216] width 50 height 18
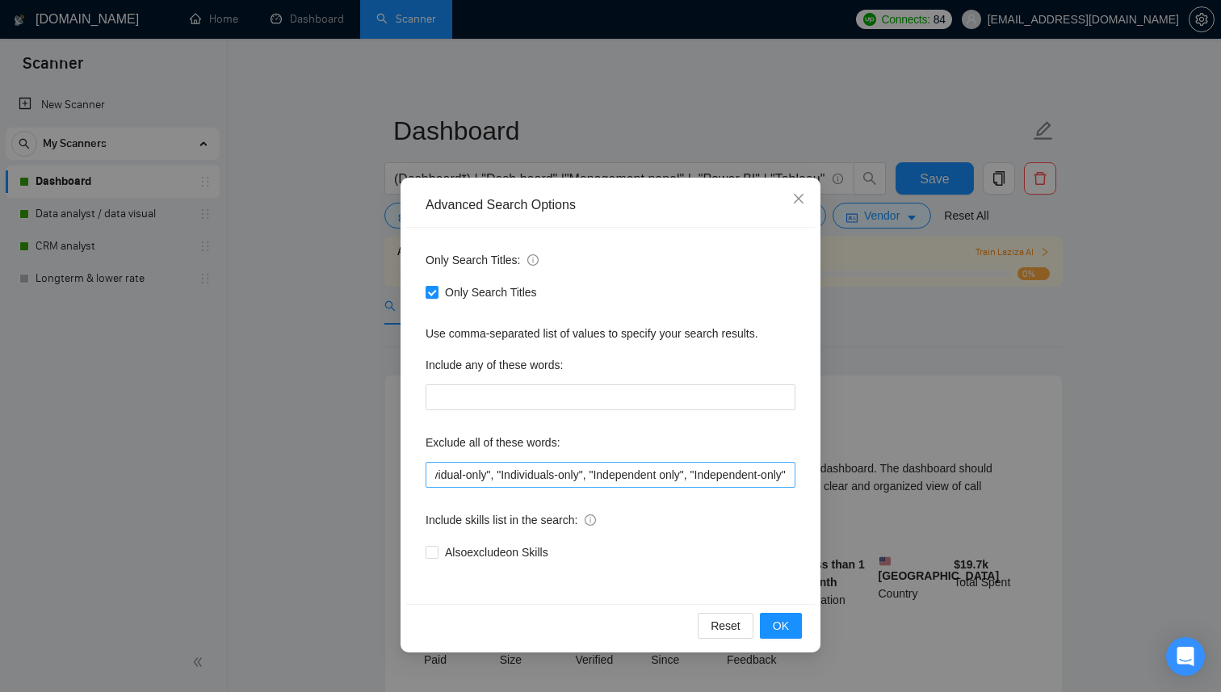
scroll to position [0, 3513]
click at [787, 475] on input "german*, technical, engineer, developer, "UI/UX", Science, "meta ad", meta*, Sp…" at bounding box center [611, 475] width 370 height 26
paste input ""Gohighlevel", "SQL""
type input "german*, technical, engineer, developer, "UI/UX", Science, "meta ad", meta*, Sp…"
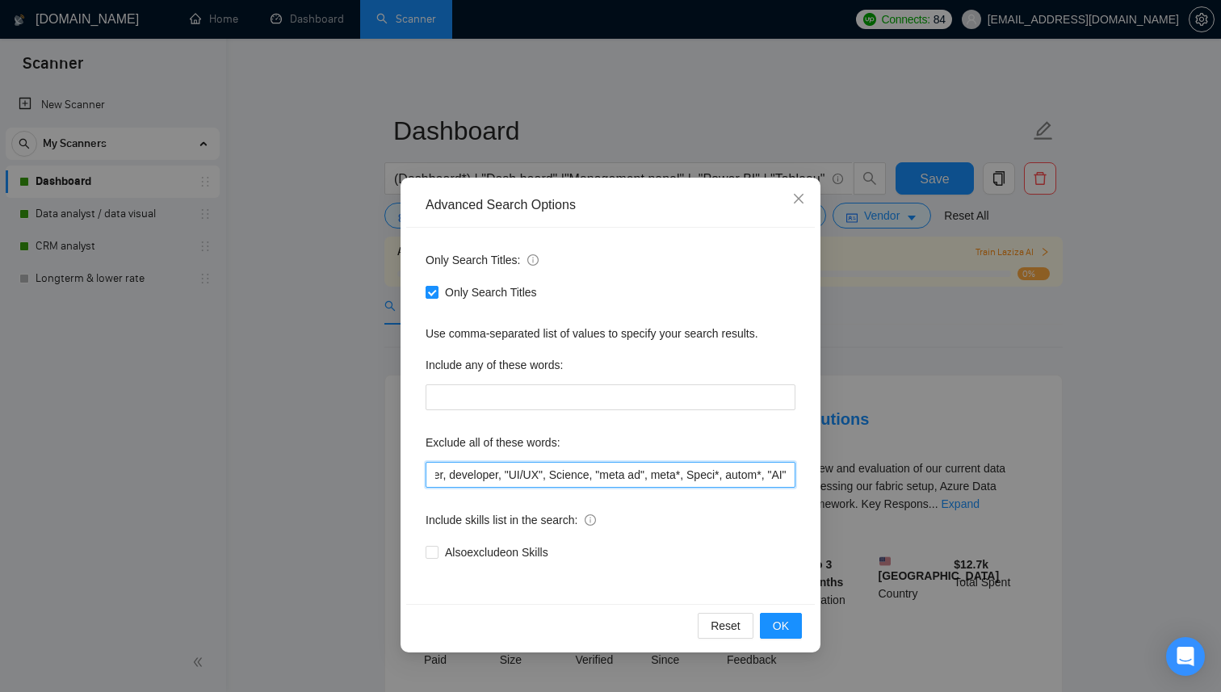
scroll to position [0, 0]
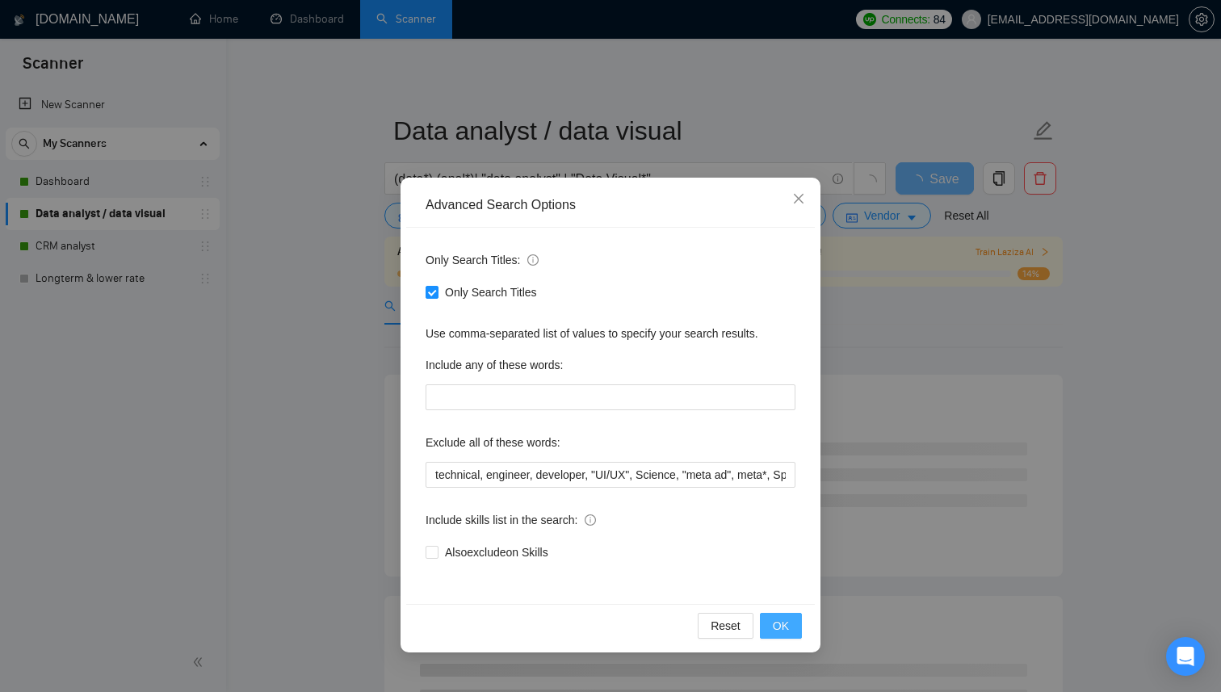
click at [788, 626] on span "OK" at bounding box center [781, 626] width 16 height 18
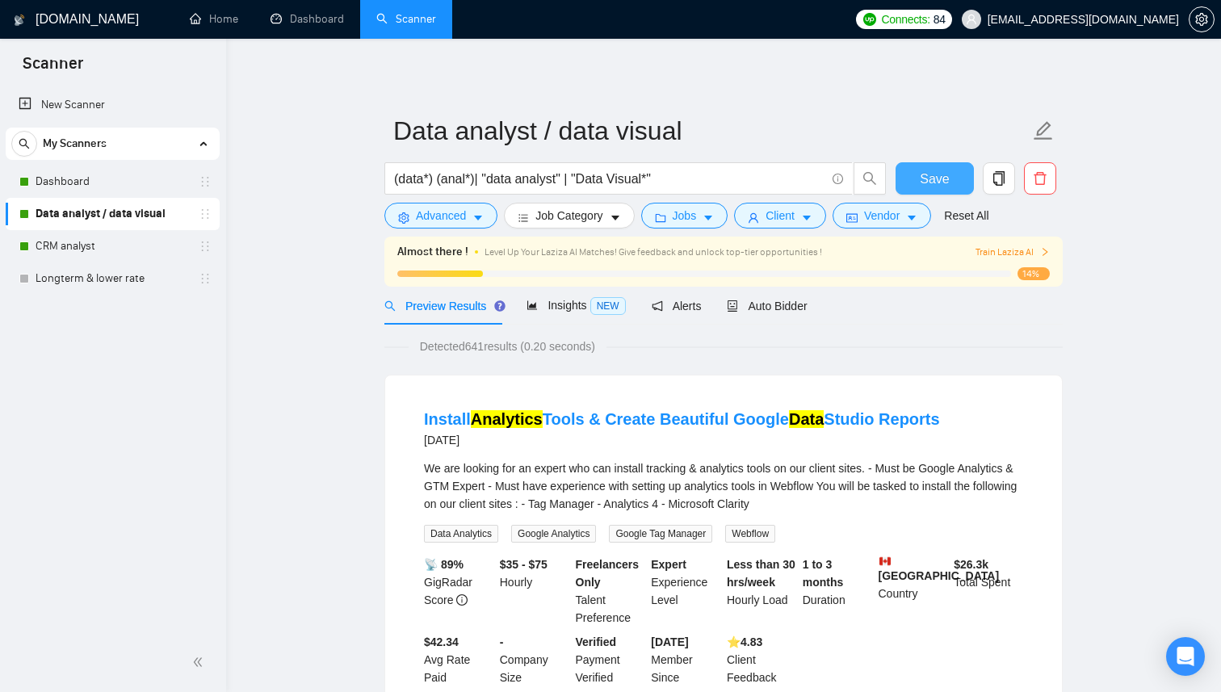
click at [931, 185] on span "Save" at bounding box center [934, 179] width 29 height 20
click at [140, 181] on link "Dashboard" at bounding box center [112, 182] width 153 height 32
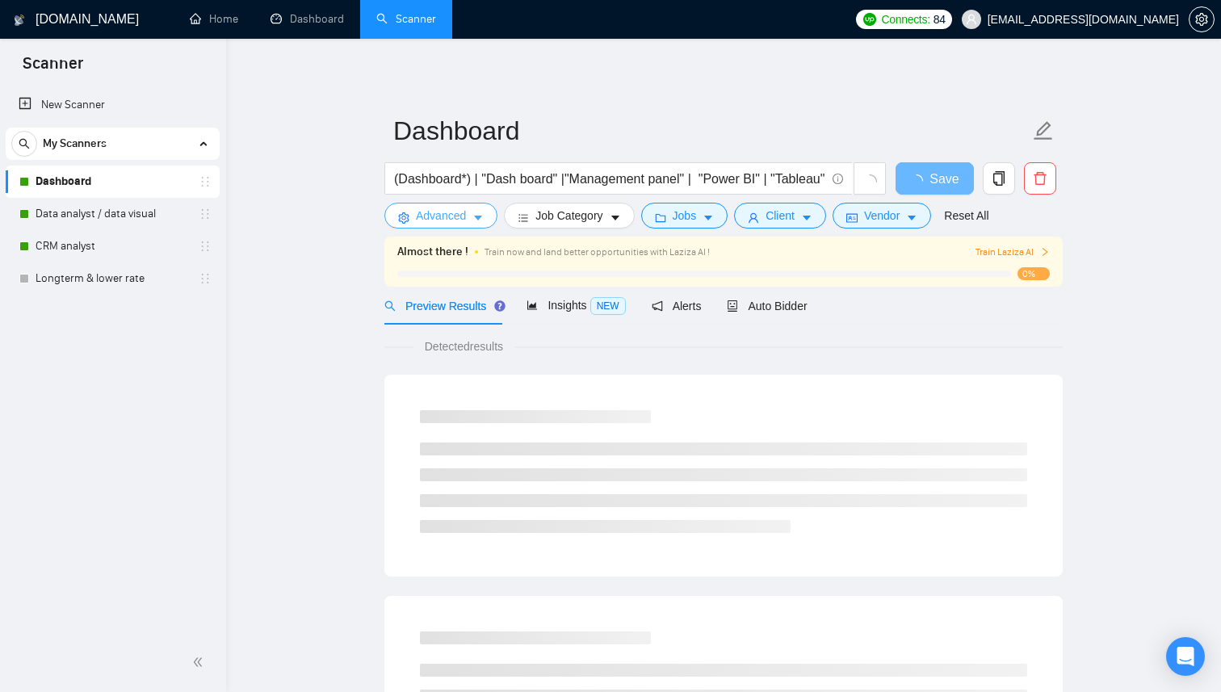
click at [453, 221] on span "Advanced" at bounding box center [441, 216] width 50 height 18
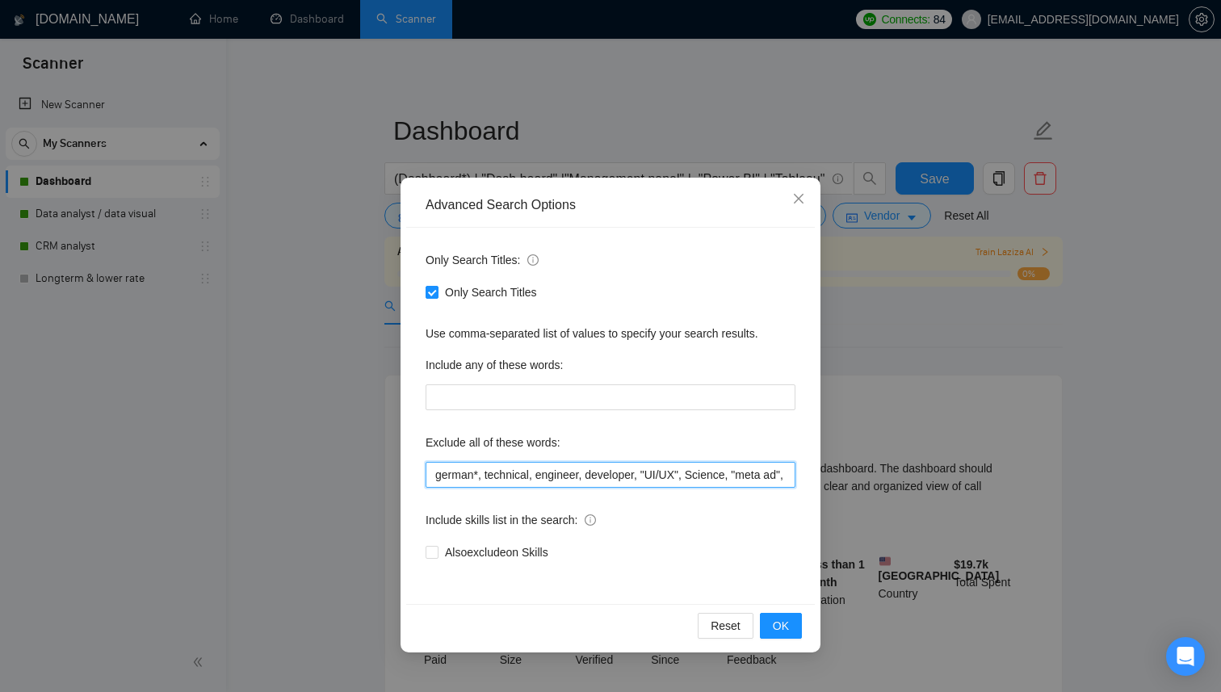
click at [598, 475] on input "german*, technical, engineer, developer, "UI/UX", Science, "meta ad", meta*, Sp…" at bounding box center [611, 475] width 370 height 26
click at [788, 477] on input "german*, technical, engineer, developer, "UI/UX", Science, "meta ad", meta*, Sp…" at bounding box center [611, 475] width 370 height 26
paste input ""Gohighlevel", "SQL""
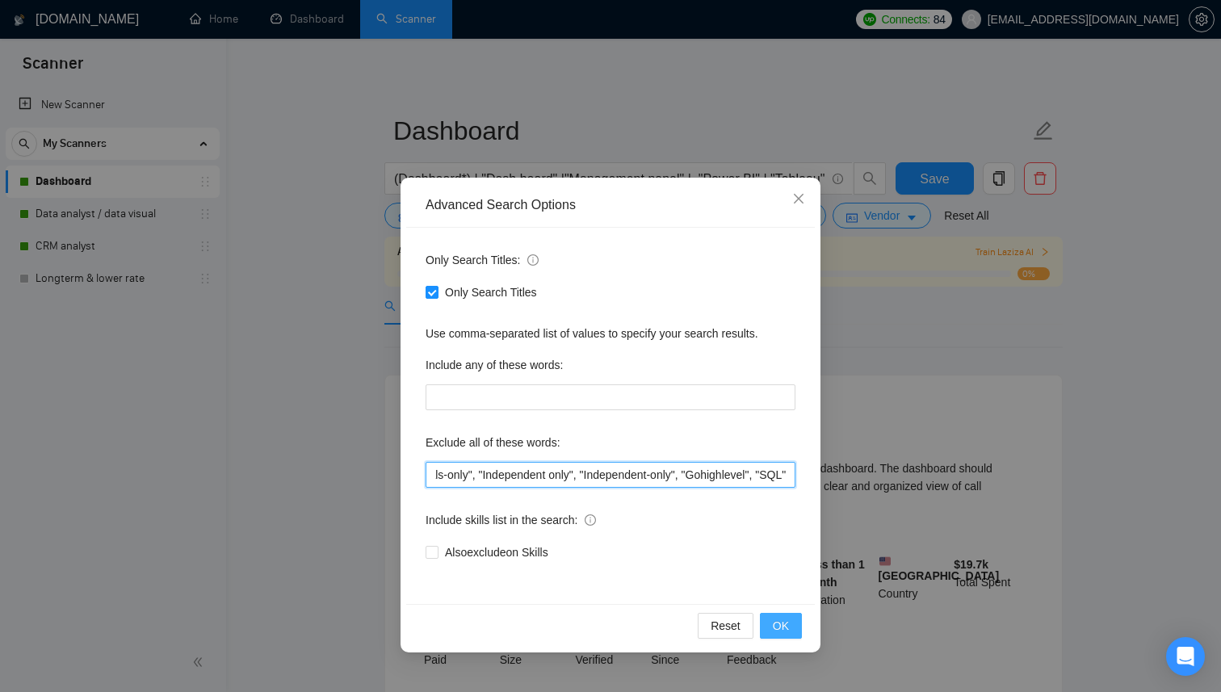
type input "german*, technical, engineer, developer, "UI/UX", Science, "meta ad", meta*, Sp…"
click at [777, 620] on span "OK" at bounding box center [781, 626] width 16 height 18
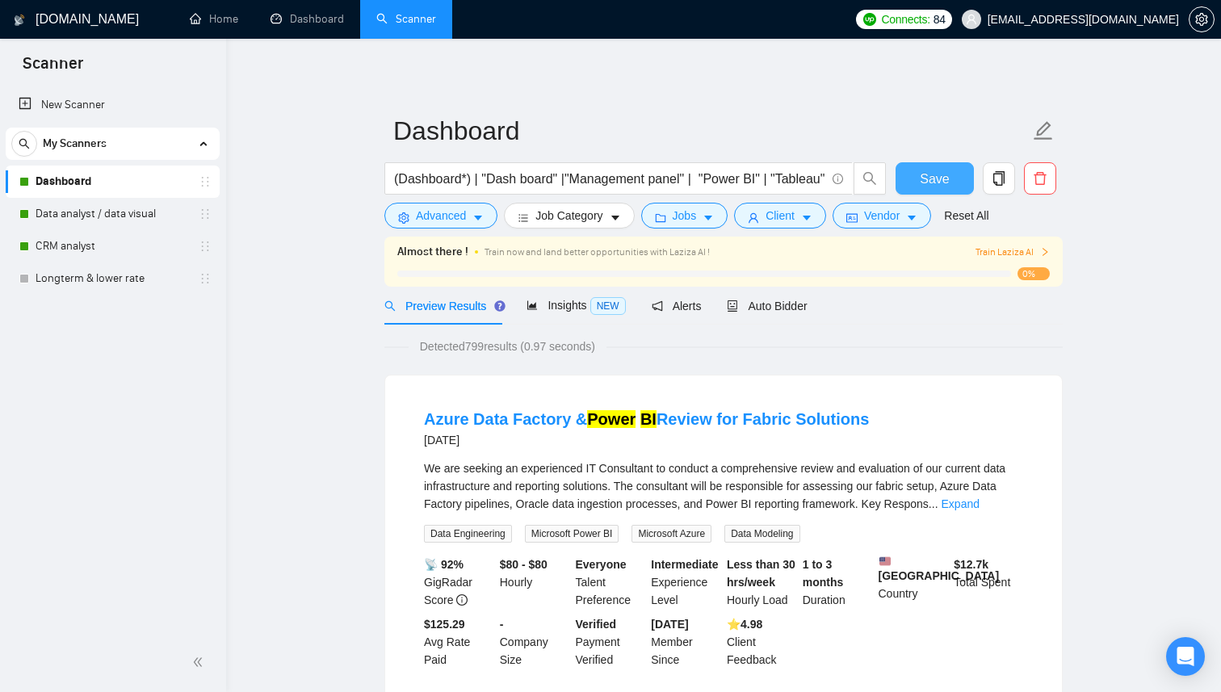
click at [942, 180] on span "Save" at bounding box center [934, 179] width 29 height 20
click at [771, 306] on span "Auto Bidder" at bounding box center [767, 306] width 80 height 13
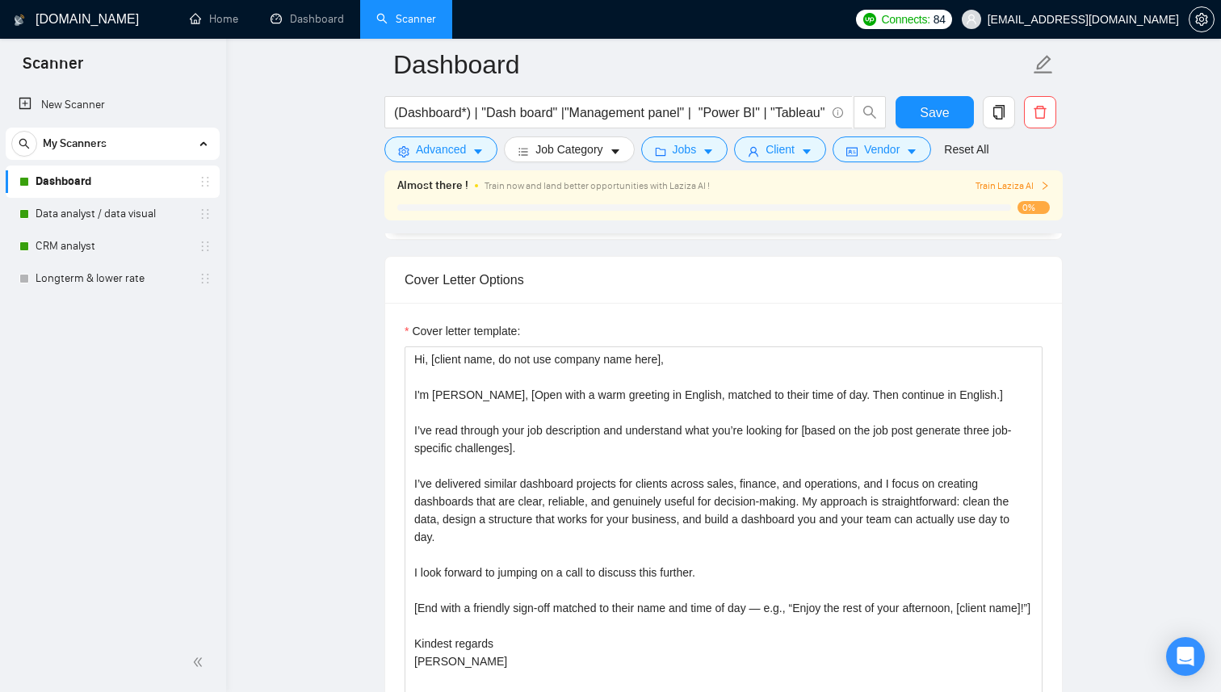
scroll to position [1746, 0]
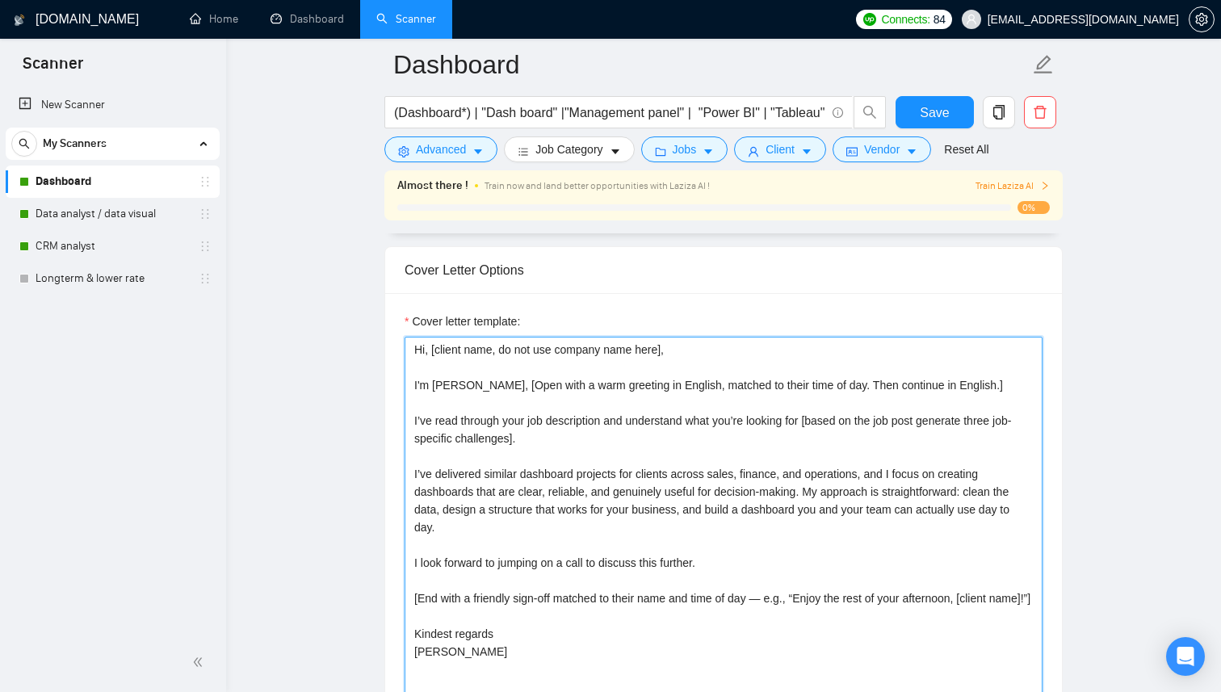
click at [695, 507] on textarea "Hi, [client name, do not use company name here], I'm [PERSON_NAME], [Open with …" at bounding box center [724, 518] width 638 height 363
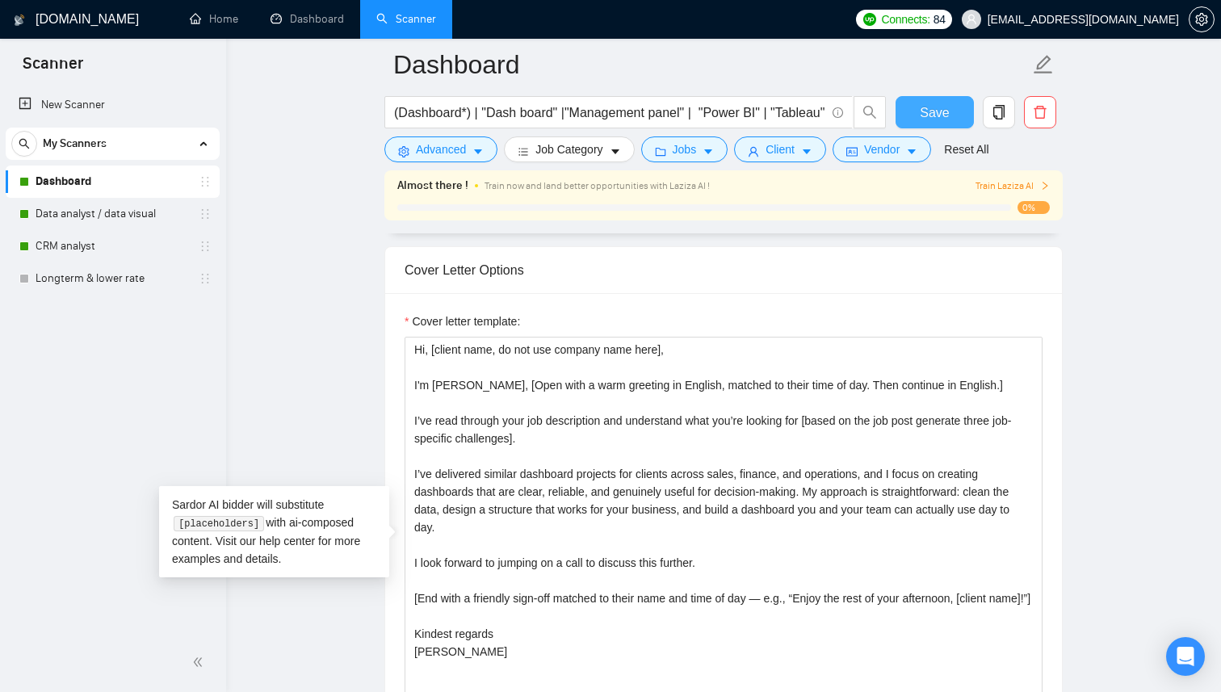
click at [943, 119] on span "Save" at bounding box center [934, 113] width 29 height 20
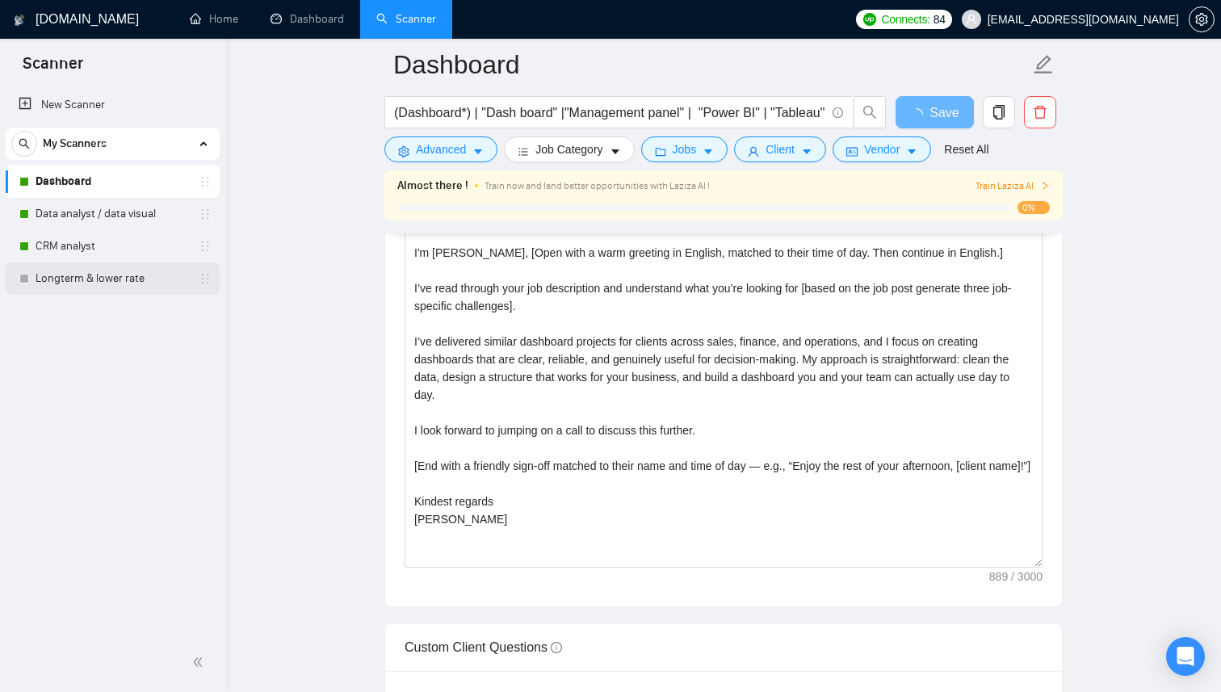
click at [140, 278] on link "Longterm & lower rate" at bounding box center [112, 279] width 153 height 32
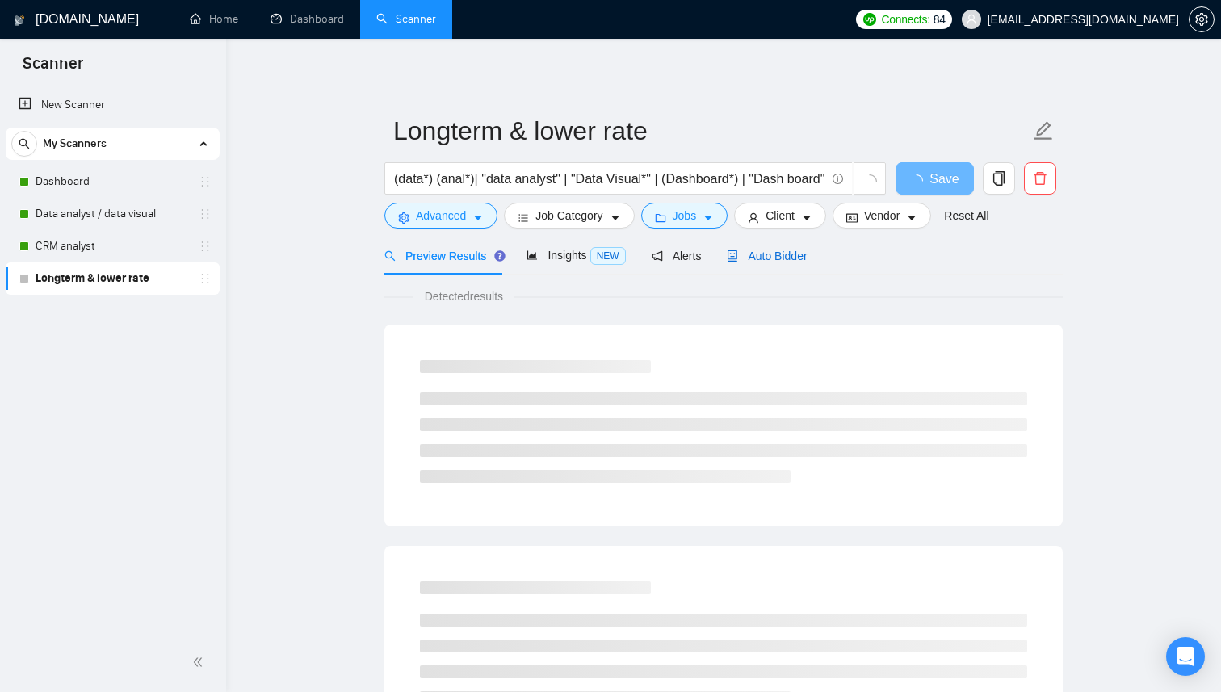
click at [775, 258] on span "Auto Bidder" at bounding box center [767, 256] width 80 height 13
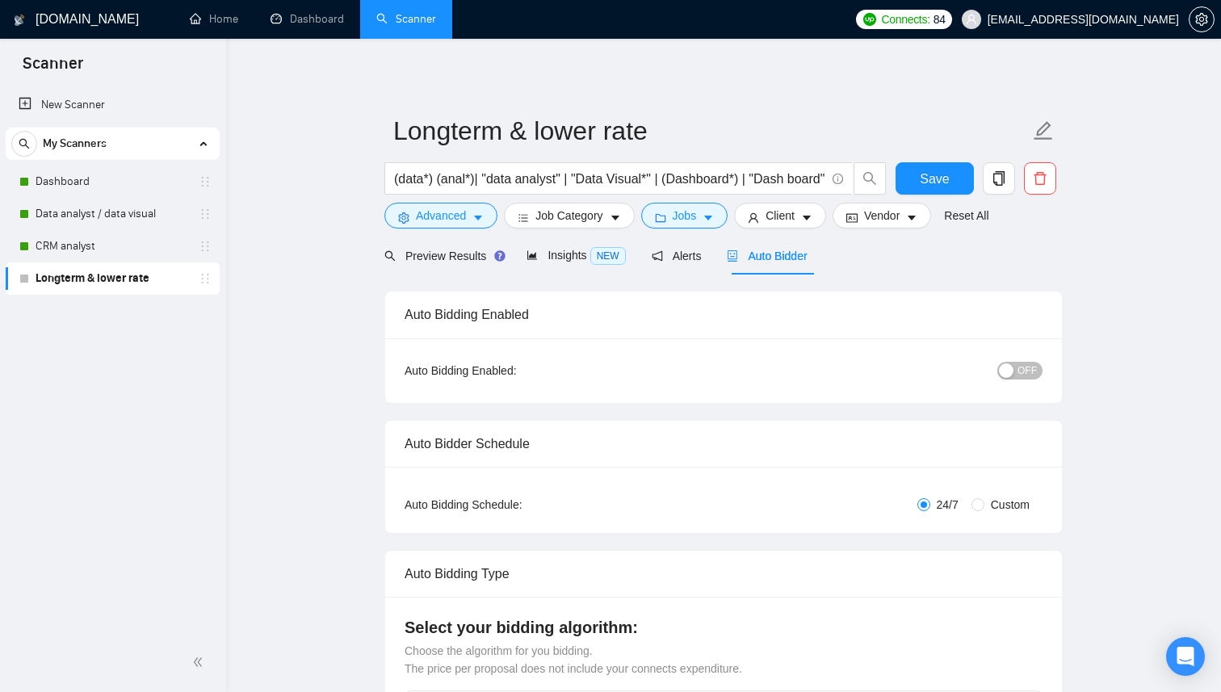
click at [1011, 375] on div "button" at bounding box center [1006, 370] width 15 height 15
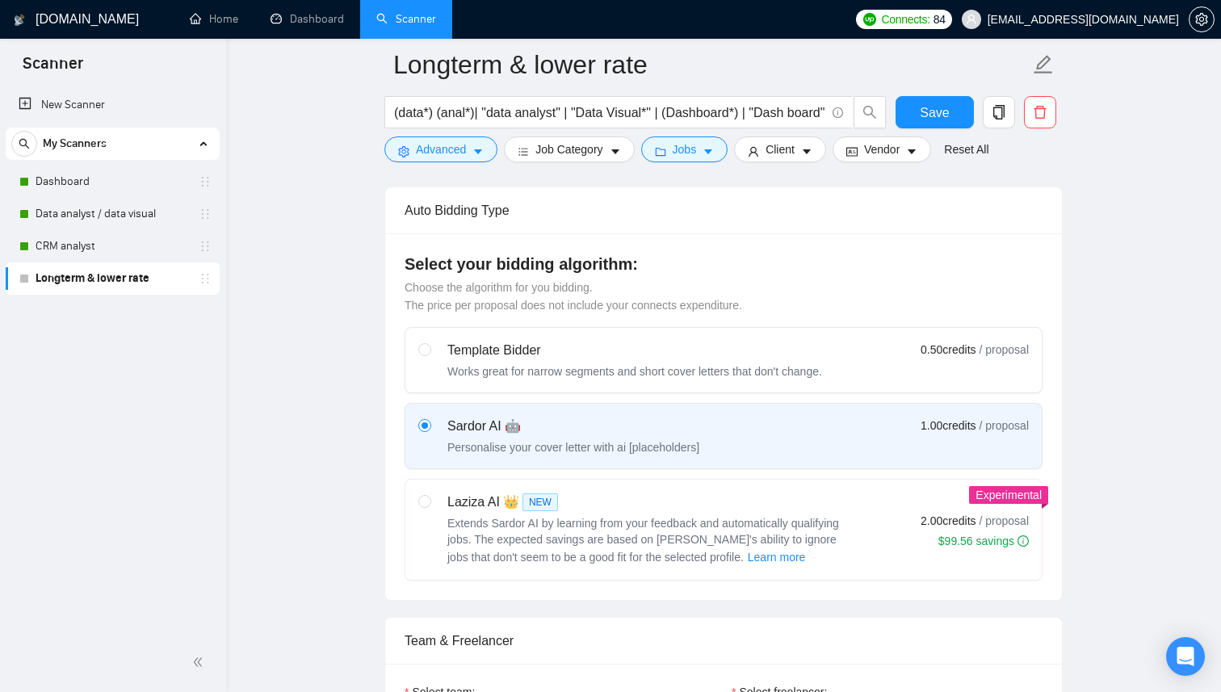
scroll to position [419, 0]
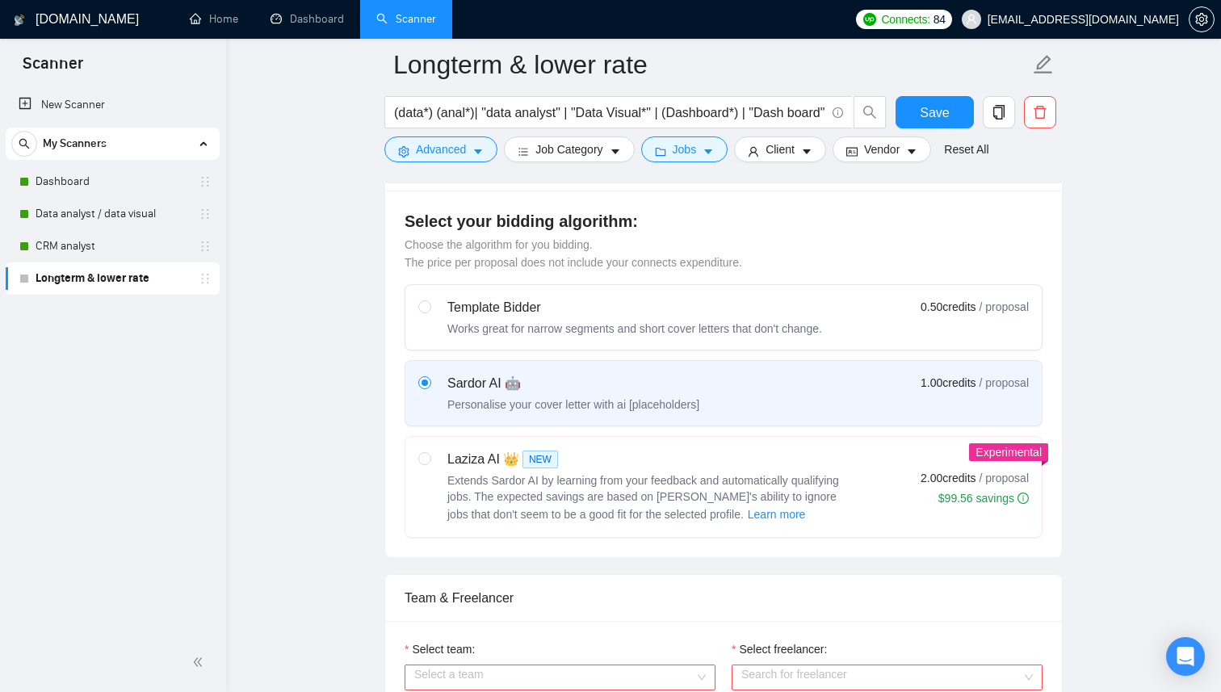
click at [919, 511] on div "Laziza AI 👑 NEW Extends Sardor AI by learning from your feedback and automatica…" at bounding box center [723, 487] width 611 height 74
click at [430, 464] on input "radio" at bounding box center [423, 457] width 11 height 11
radio input "true"
radio input "false"
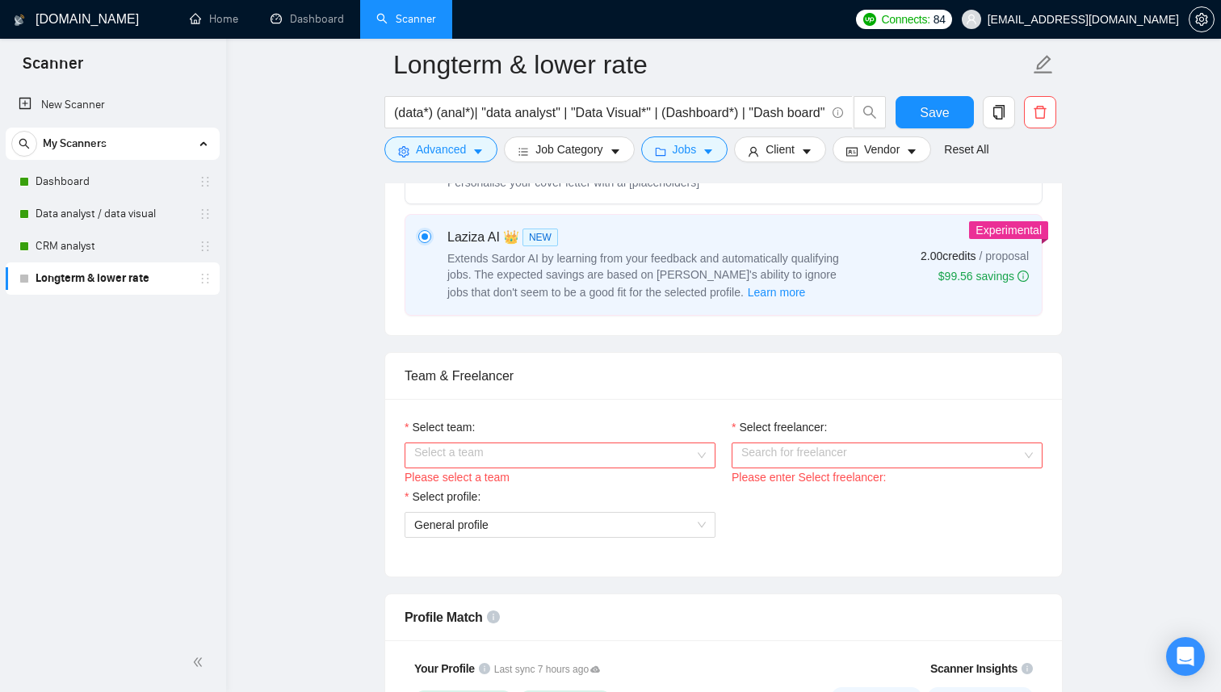
scroll to position [644, 0]
click at [695, 453] on div "Select a team" at bounding box center [560, 453] width 311 height 26
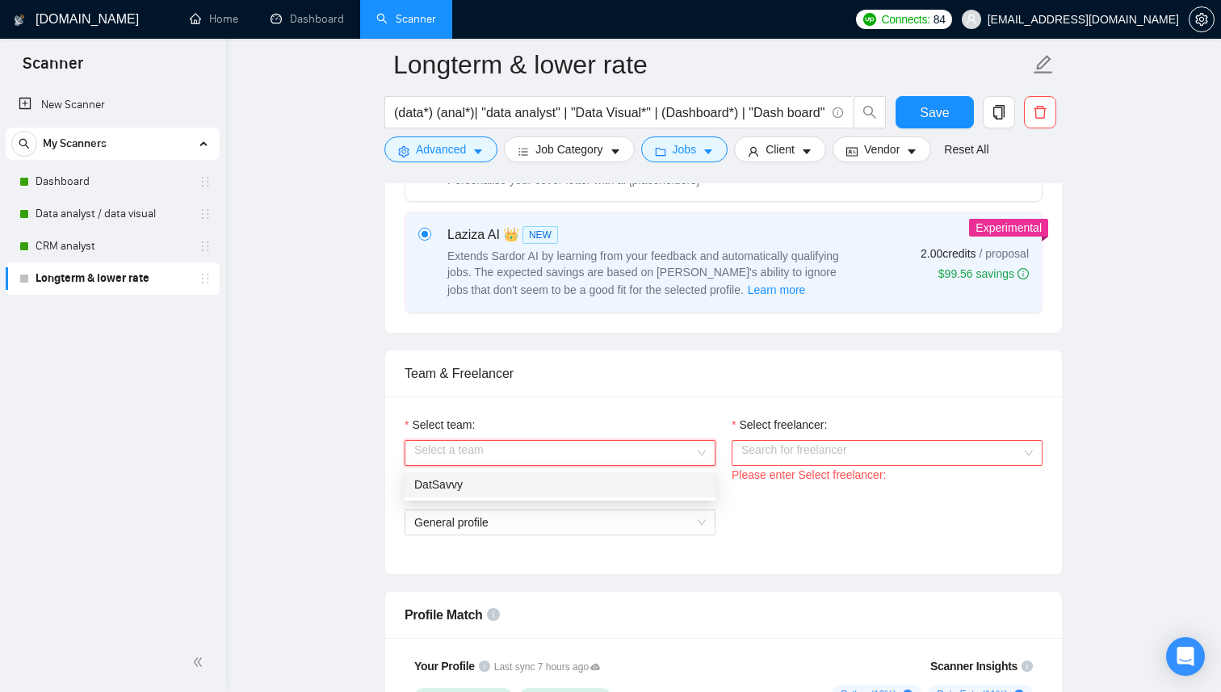
click at [646, 494] on div "DatSavvy" at bounding box center [560, 485] width 311 height 26
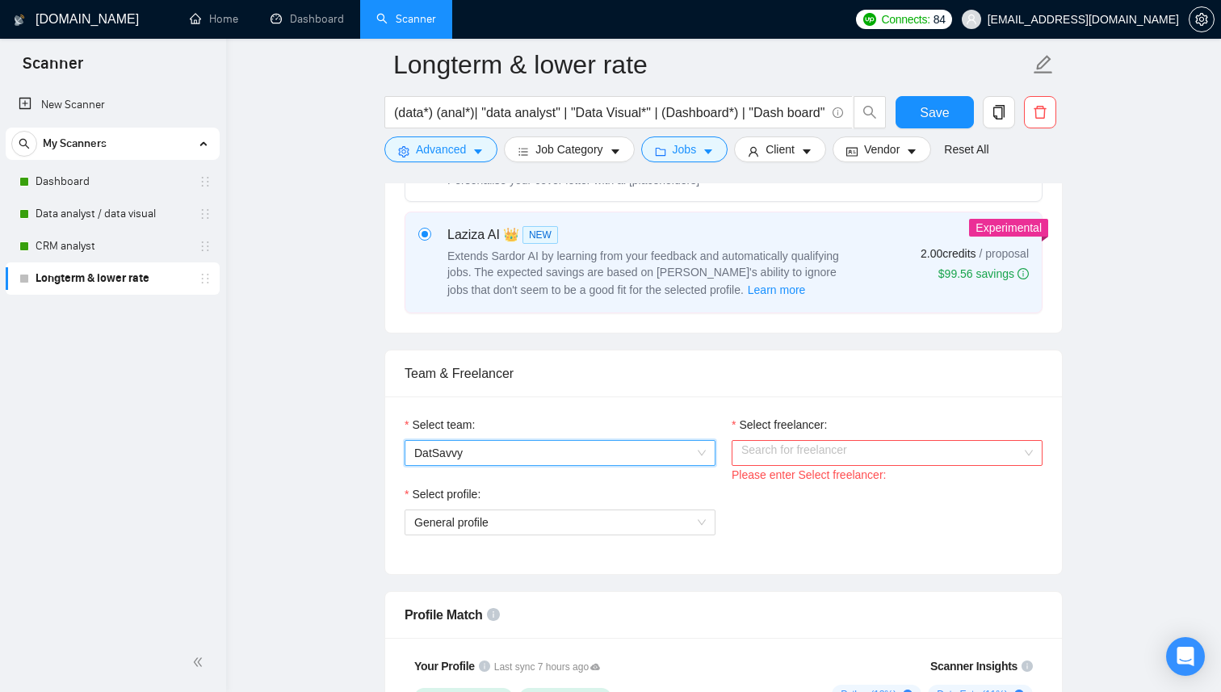
click at [814, 450] on input "Select freelancer:" at bounding box center [882, 453] width 280 height 24
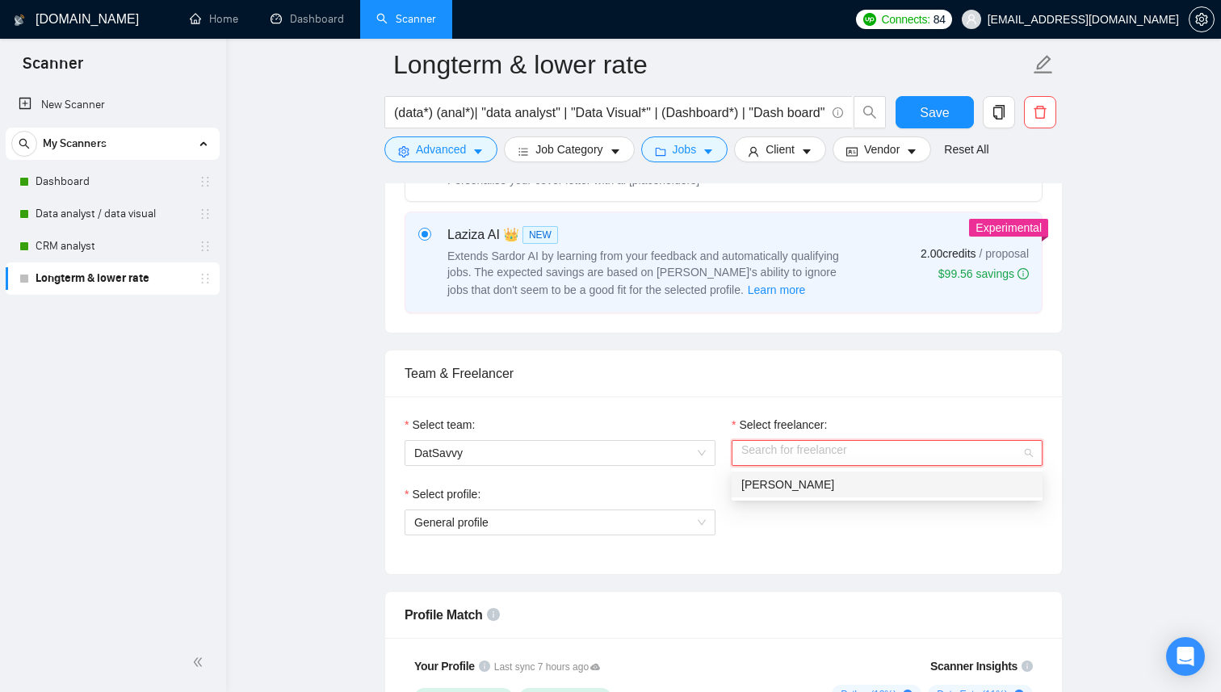
click at [820, 491] on div "[PERSON_NAME]" at bounding box center [888, 485] width 292 height 18
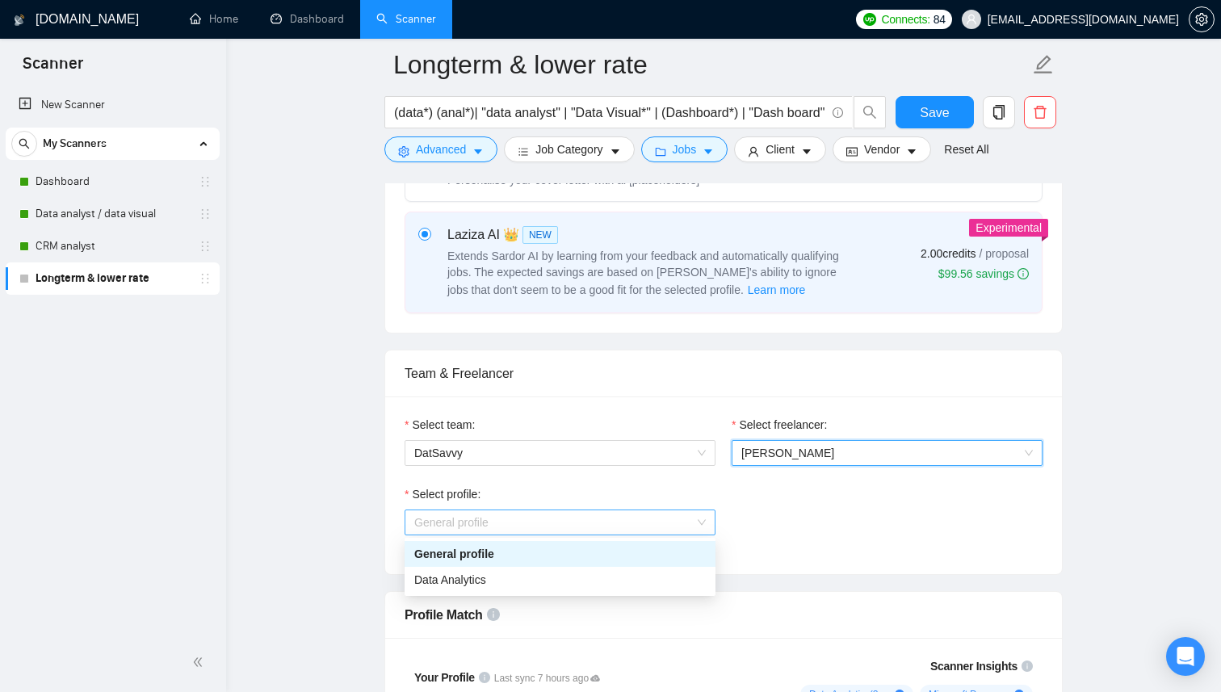
click at [680, 520] on span "General profile" at bounding box center [560, 523] width 292 height 24
click at [646, 568] on div "Data Analytics" at bounding box center [560, 580] width 311 height 26
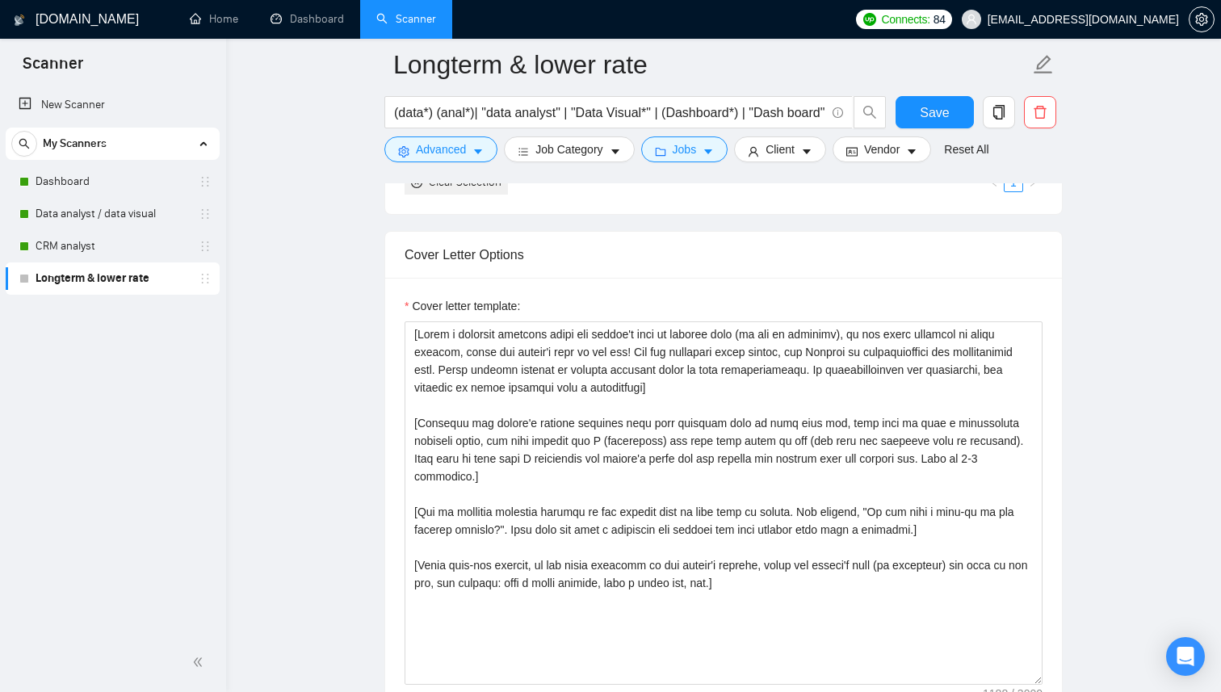
scroll to position [1754, 0]
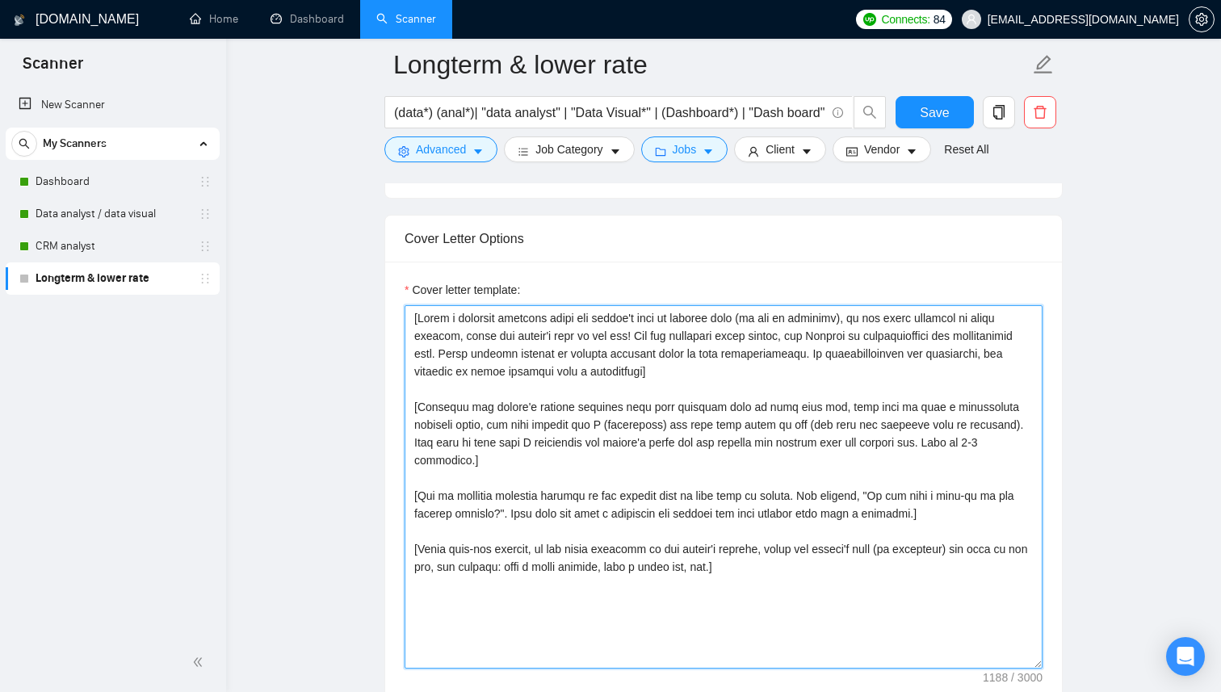
click at [813, 545] on textarea "Cover letter template:" at bounding box center [724, 486] width 638 height 363
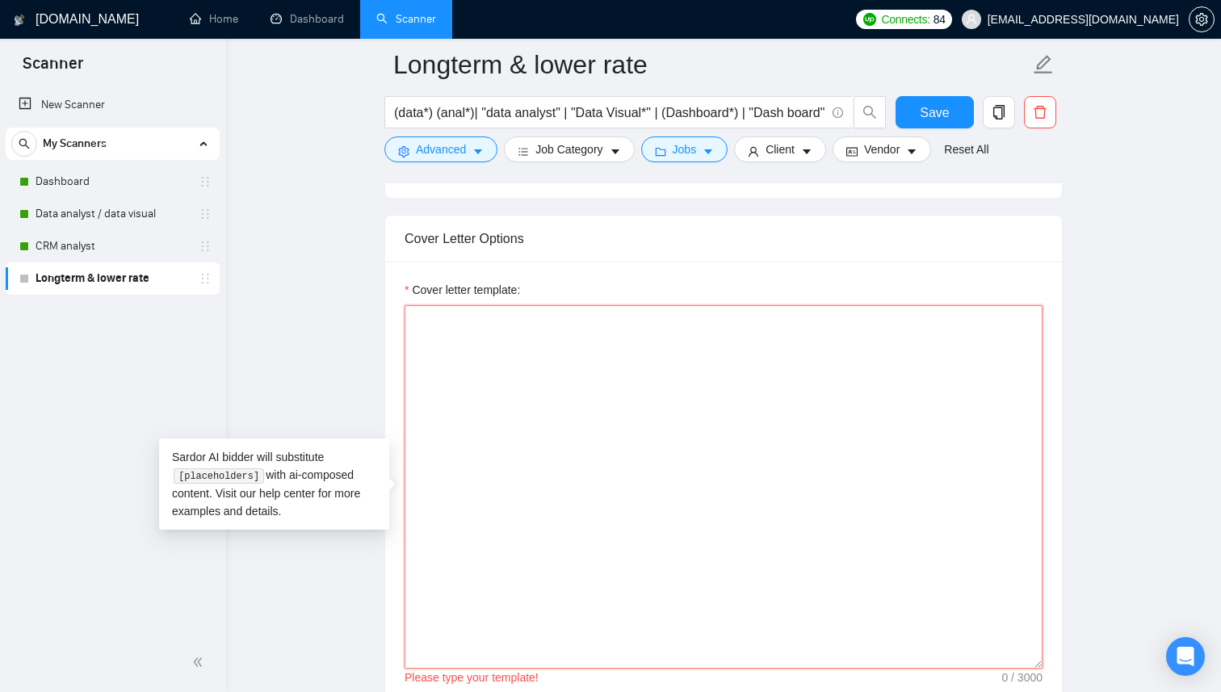
paste textarea "Hi, [client name, do not use company name here], I'm [PERSON_NAME], [Open with …"
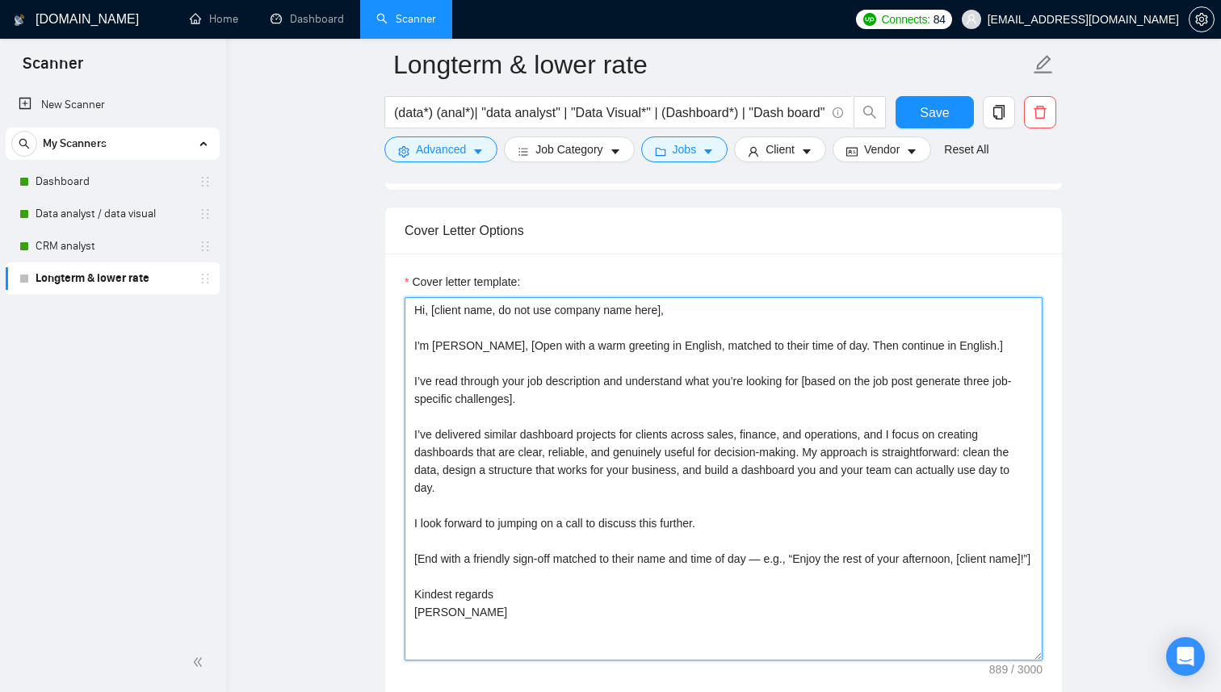
scroll to position [1769, 0]
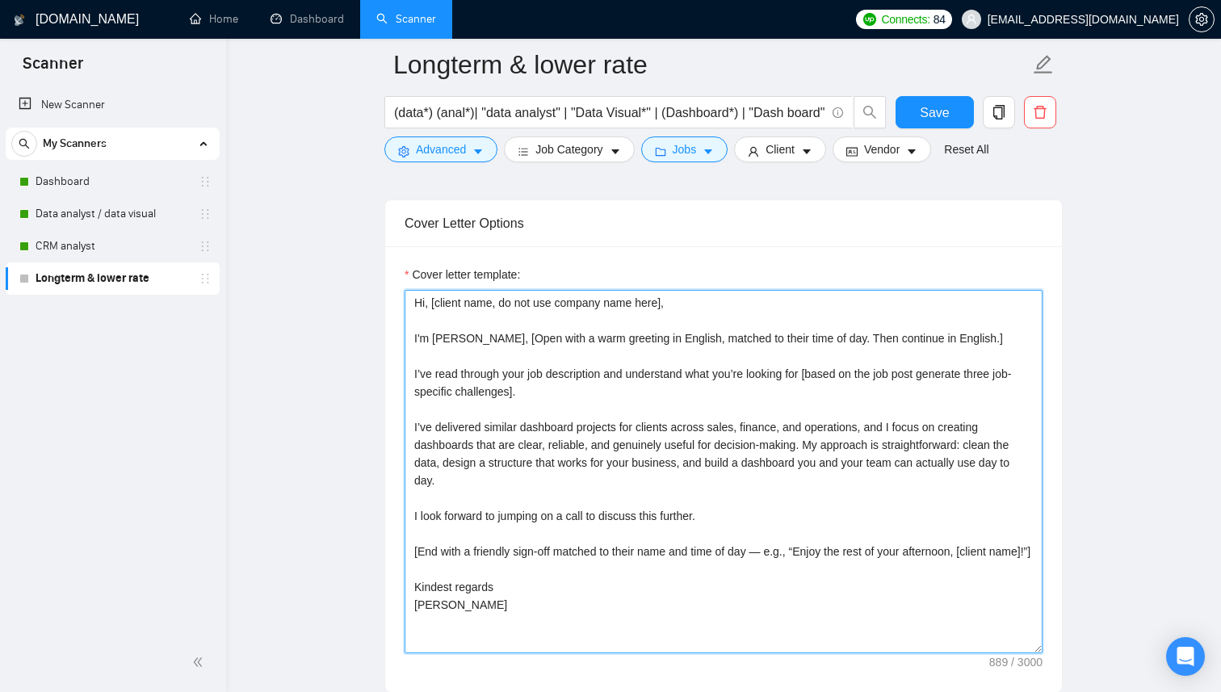
drag, startPoint x: 474, startPoint y: 483, endPoint x: 409, endPoint y: 427, distance: 85.9
click at [409, 427] on textarea "Hi, [client name, do not use company name here], I'm [PERSON_NAME], [Open with …" at bounding box center [724, 471] width 638 height 363
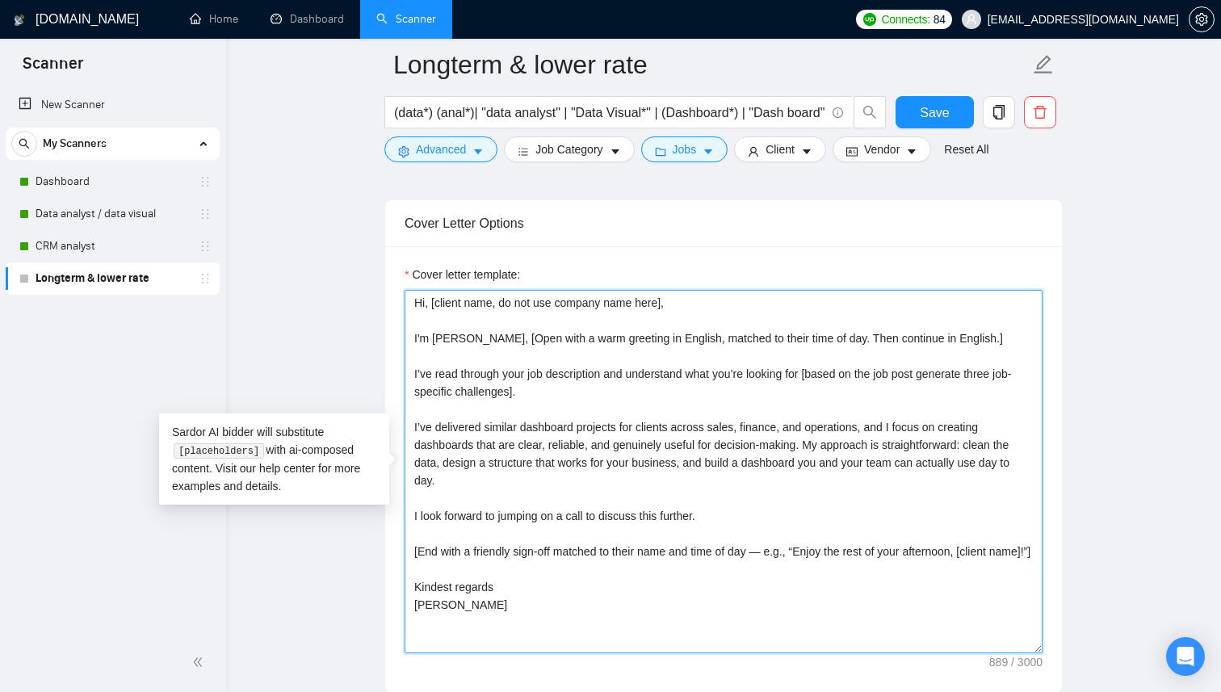
click at [641, 503] on textarea "Hi, [client name, do not use company name here], I'm [PERSON_NAME], [Open with …" at bounding box center [724, 471] width 638 height 363
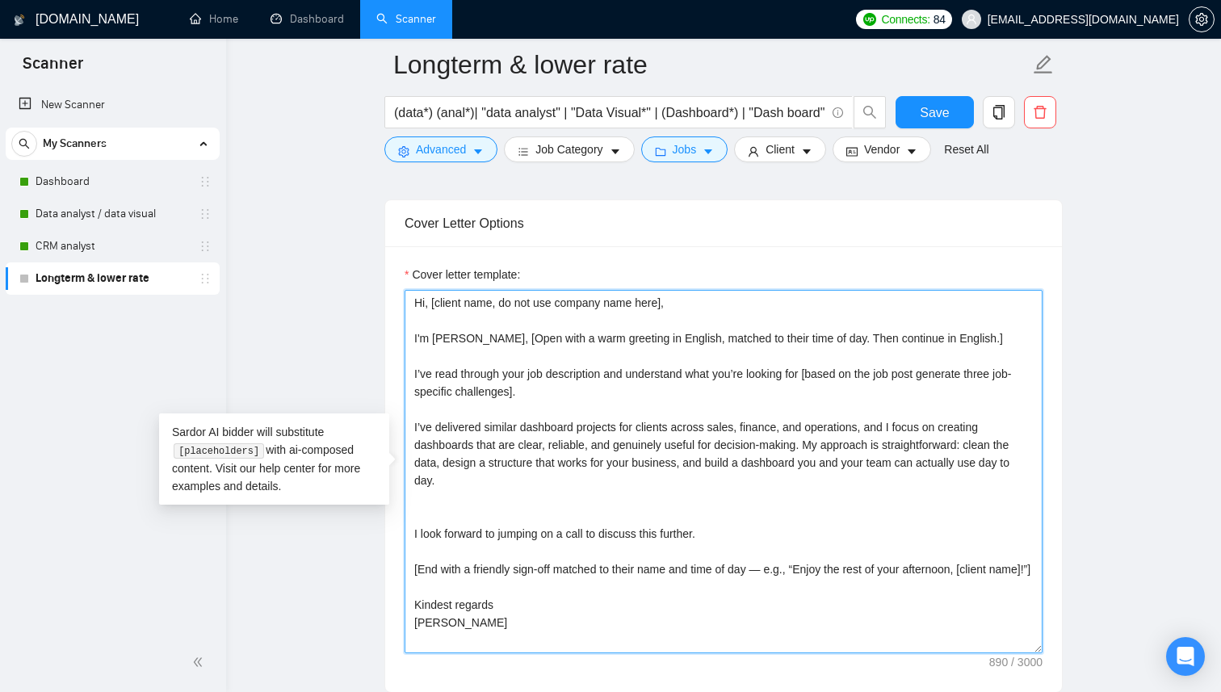
paste textarea "I would be delighted to bring this same focus and experience to your organisati…"
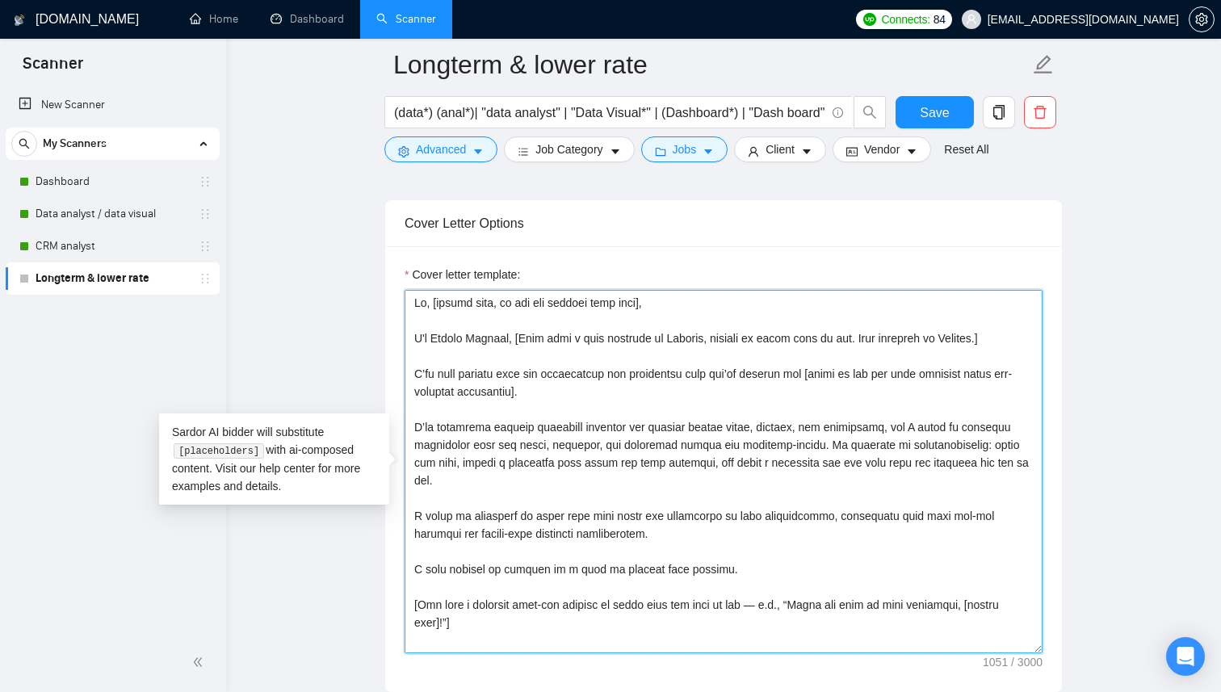
click at [490, 472] on textarea "Cover letter template:" at bounding box center [724, 471] width 638 height 363
drag, startPoint x: 478, startPoint y: 477, endPoint x: 410, endPoint y: 427, distance: 83.9
click at [410, 427] on textarea "Cover letter template:" at bounding box center [724, 471] width 638 height 363
paste textarea "My background blends hands-on data expertise with commercial acumen, so the sol…"
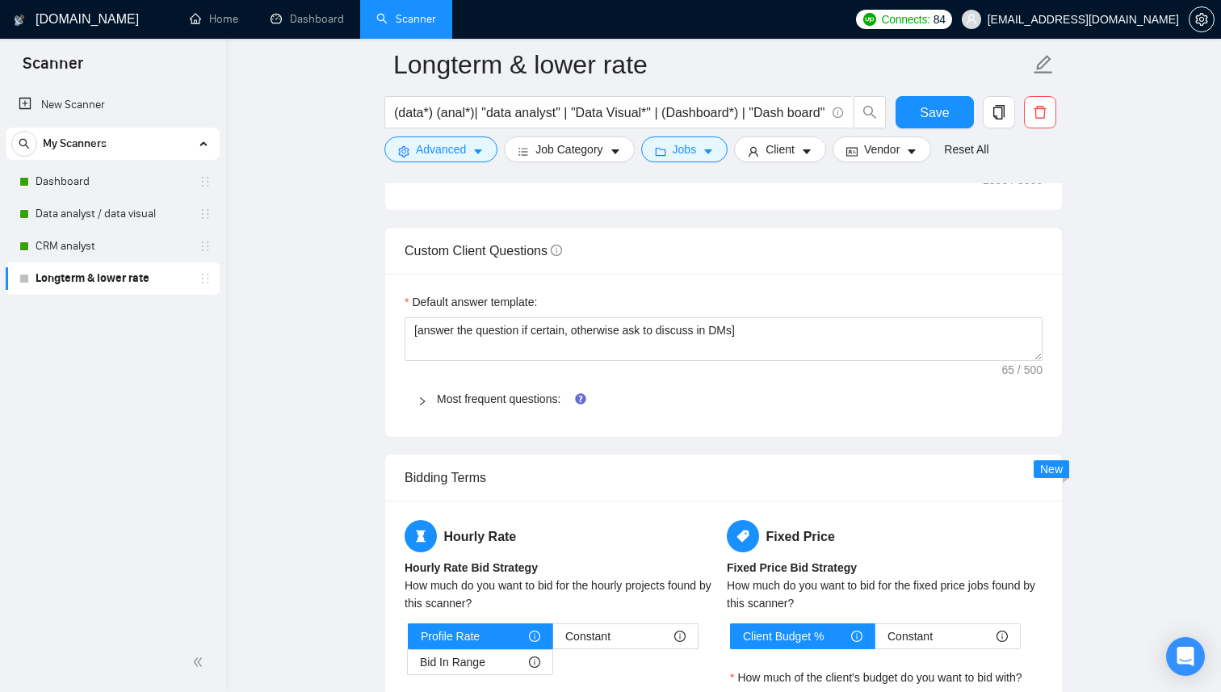
scroll to position [2262, 0]
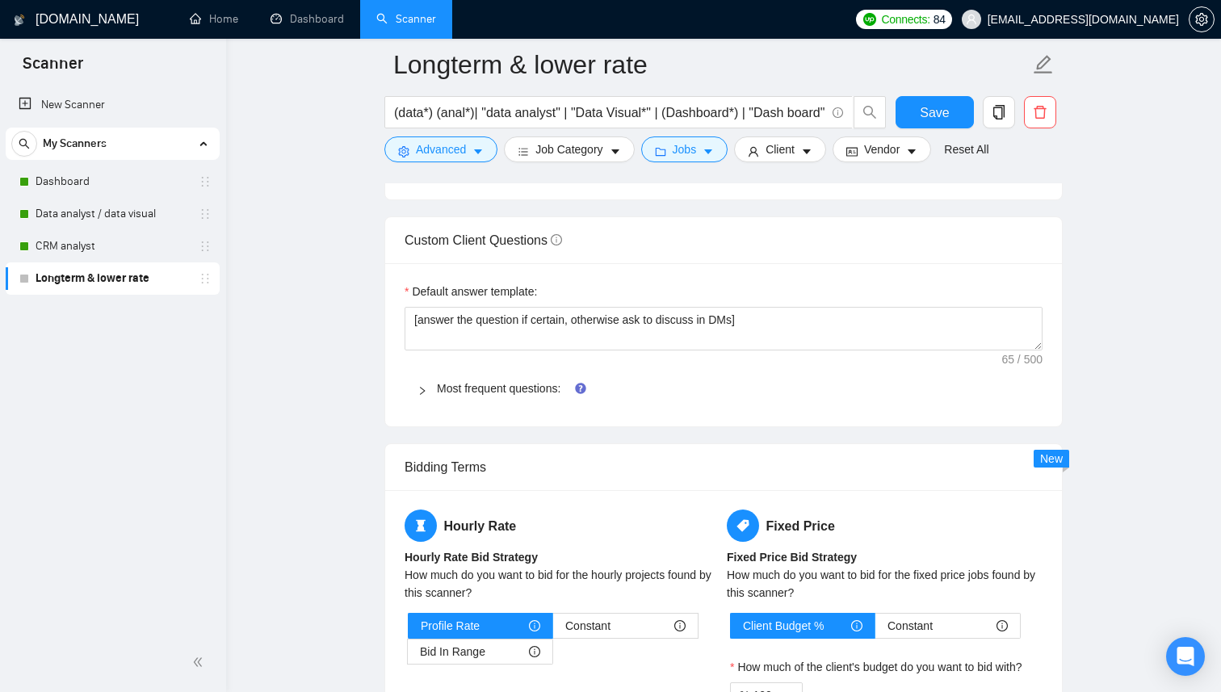
type textarea "Lo, [ipsumd sita, co adi eli seddoei temp inci], U'l Etdolo Magnaal, [Enim admi…"
click at [430, 391] on div at bounding box center [427, 389] width 19 height 18
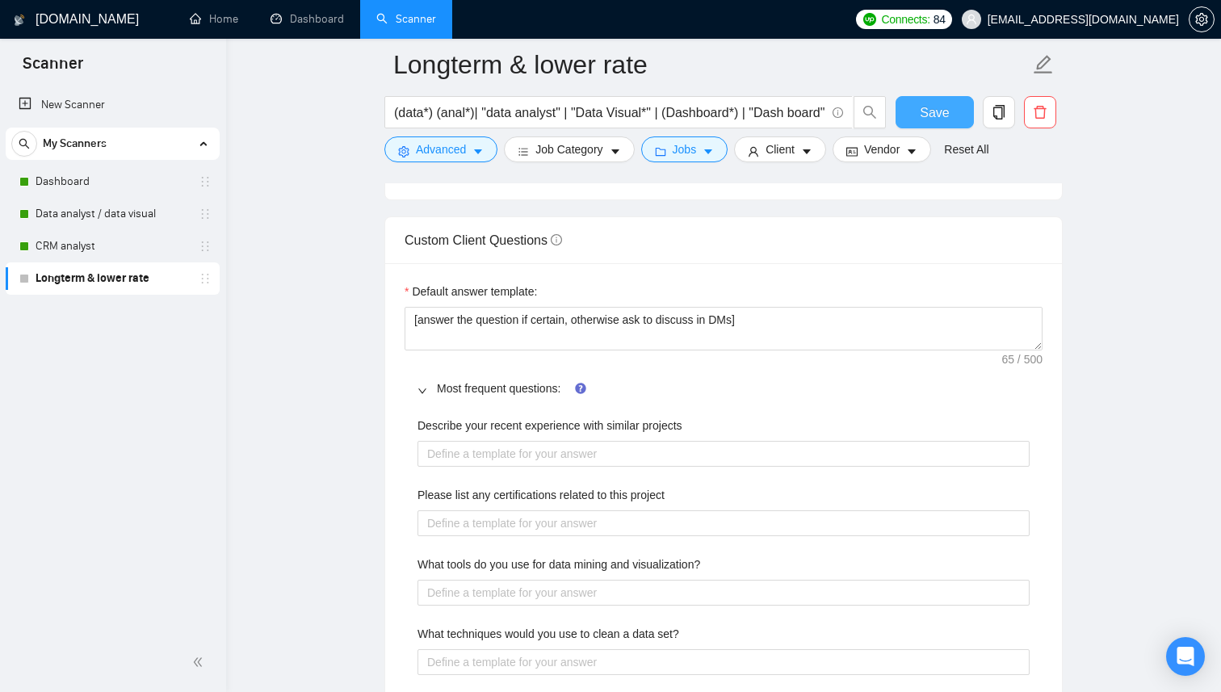
click at [931, 118] on span "Save" at bounding box center [934, 113] width 29 height 20
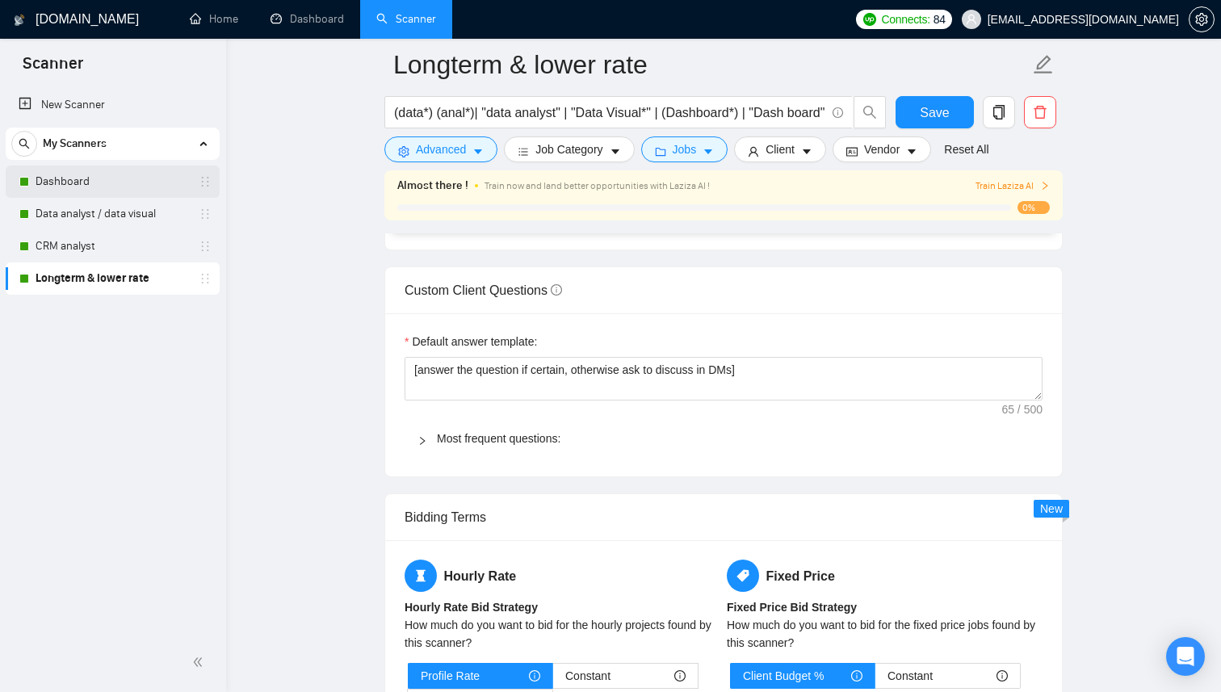
click at [116, 191] on link "Dashboard" at bounding box center [112, 182] width 153 height 32
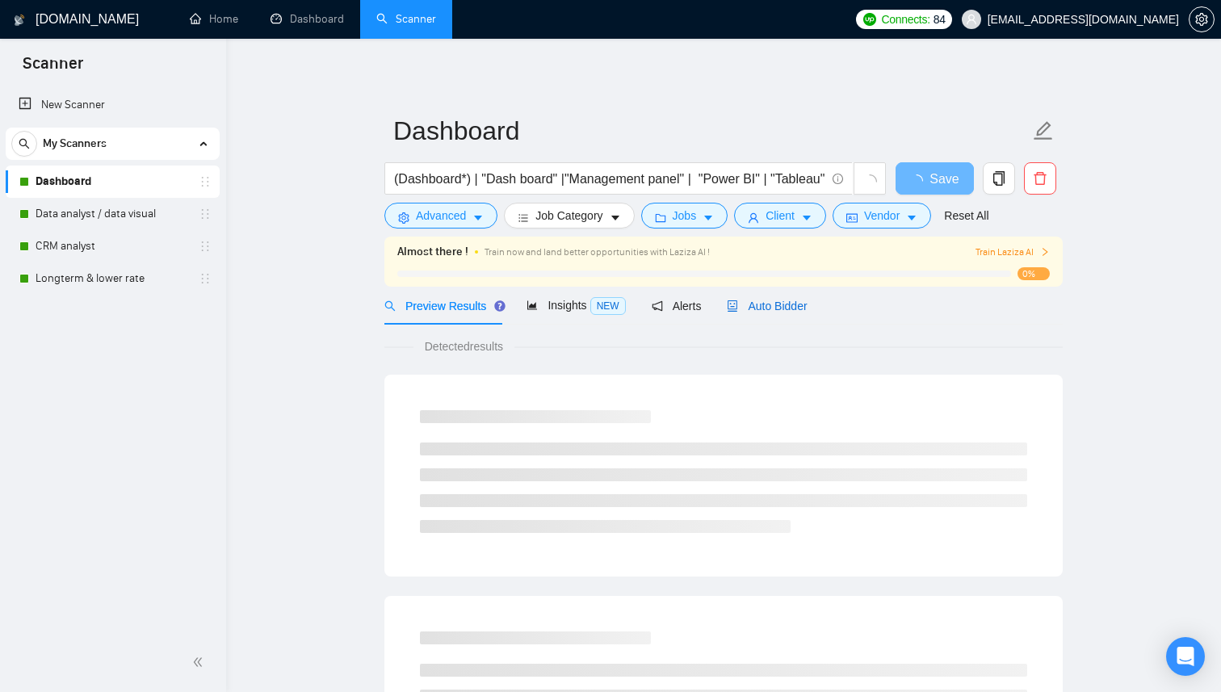
click at [769, 307] on span "Auto Bidder" at bounding box center [767, 306] width 80 height 13
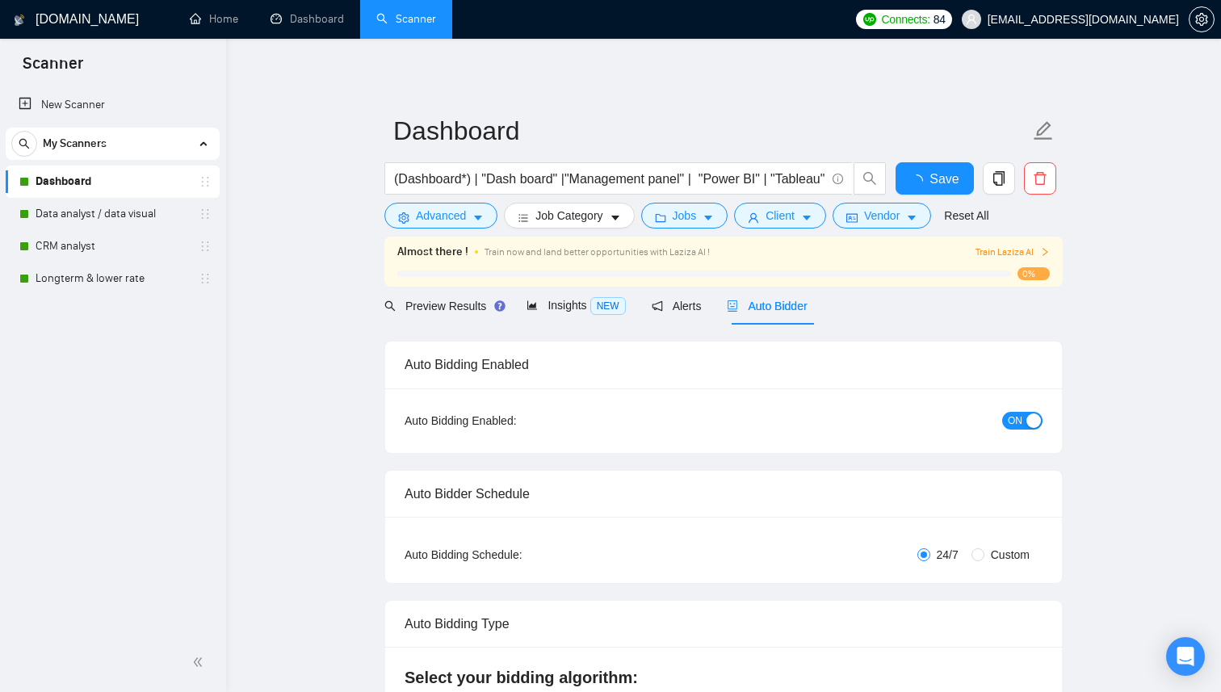
checkbox input "true"
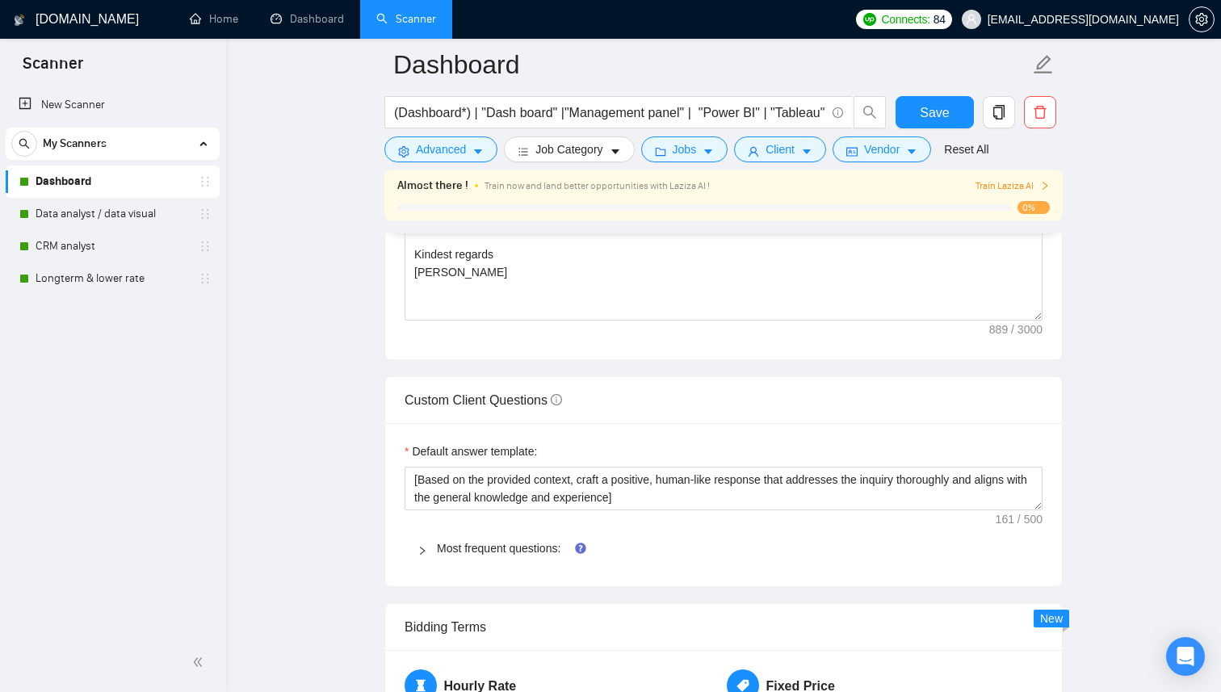
scroll to position [2136, 0]
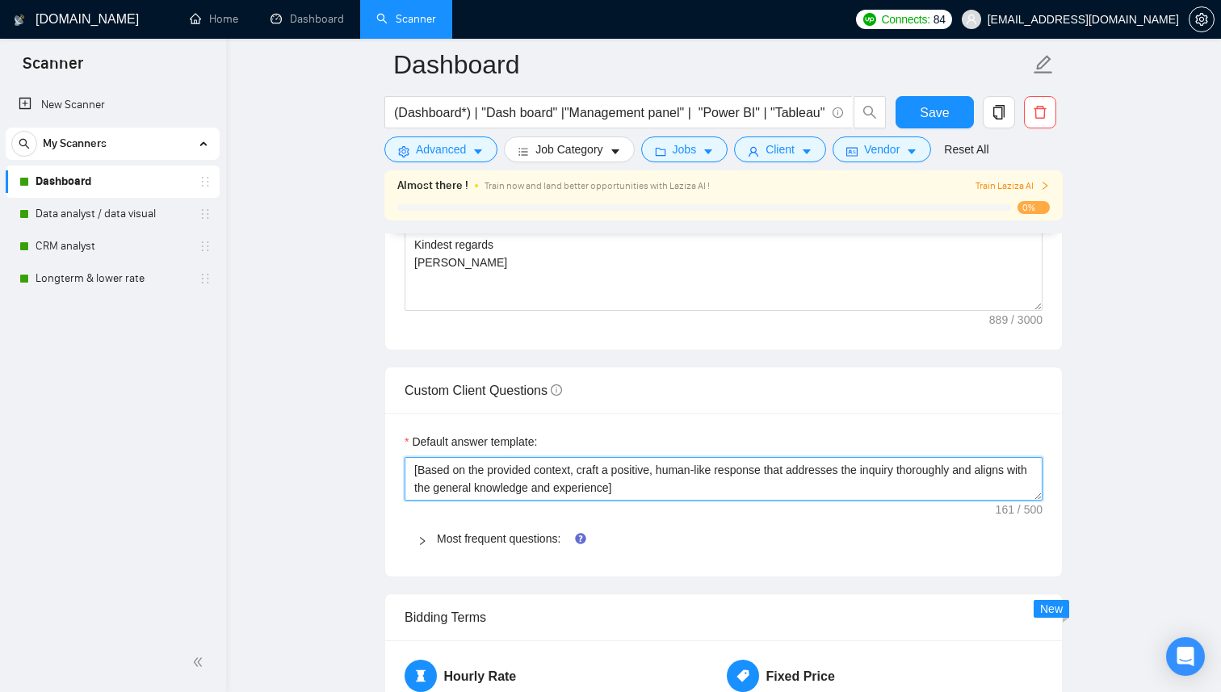
click at [654, 501] on textarea "[Based on the provided context, craft a positive, human-like response that addr…" at bounding box center [724, 479] width 638 height 44
drag, startPoint x: 667, startPoint y: 509, endPoint x: 376, endPoint y: 476, distance: 292.7
click at [376, 476] on main "Dashboard (Dashboard*) | "Dash board" |"Management panel" | "Power BI" | "Table…" at bounding box center [723, 365] width 943 height 4872
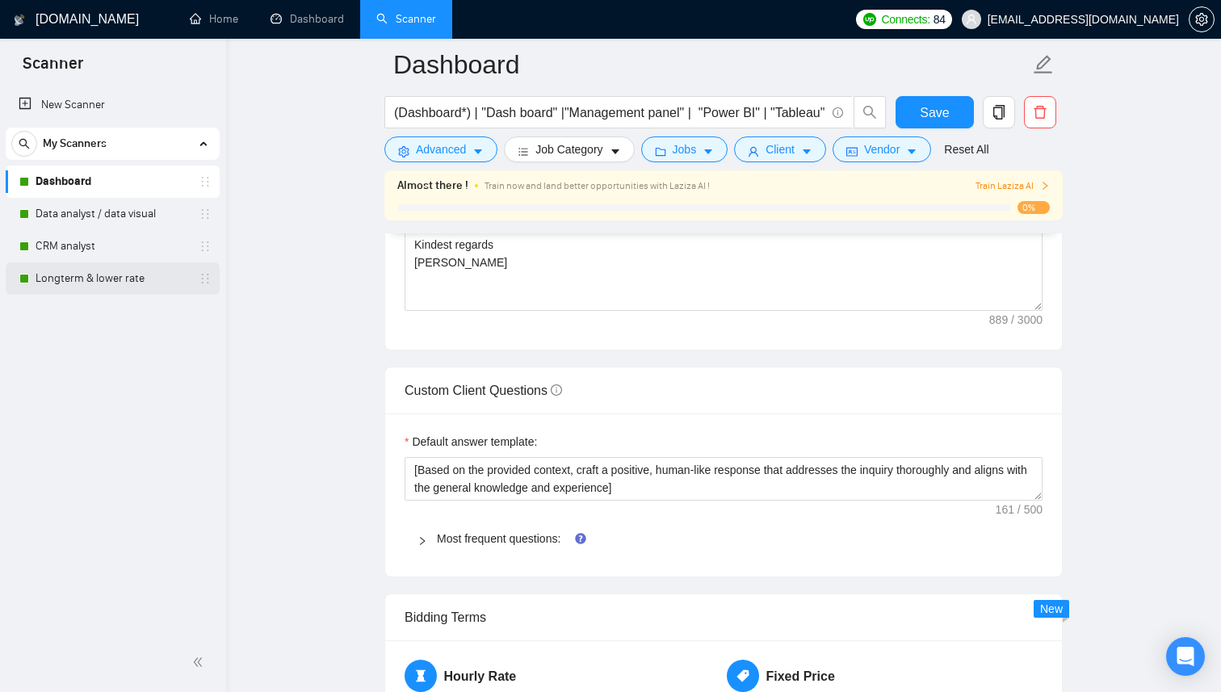
click at [107, 275] on link "Longterm & lower rate" at bounding box center [112, 279] width 153 height 32
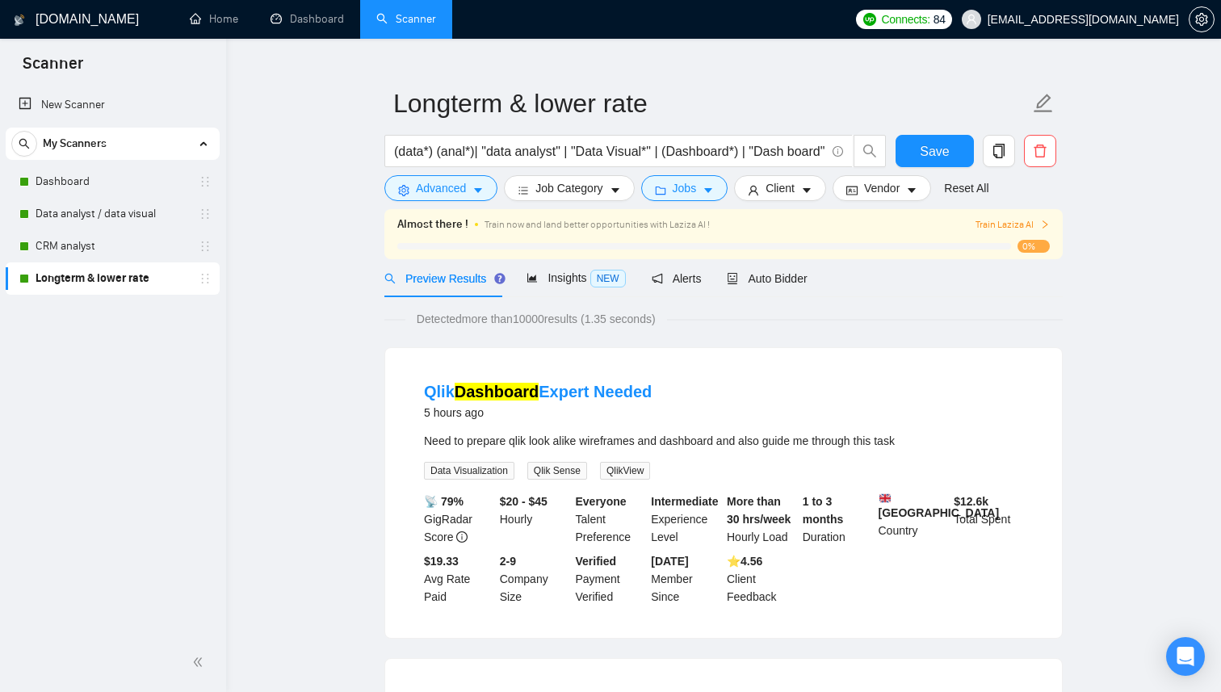
scroll to position [36, 0]
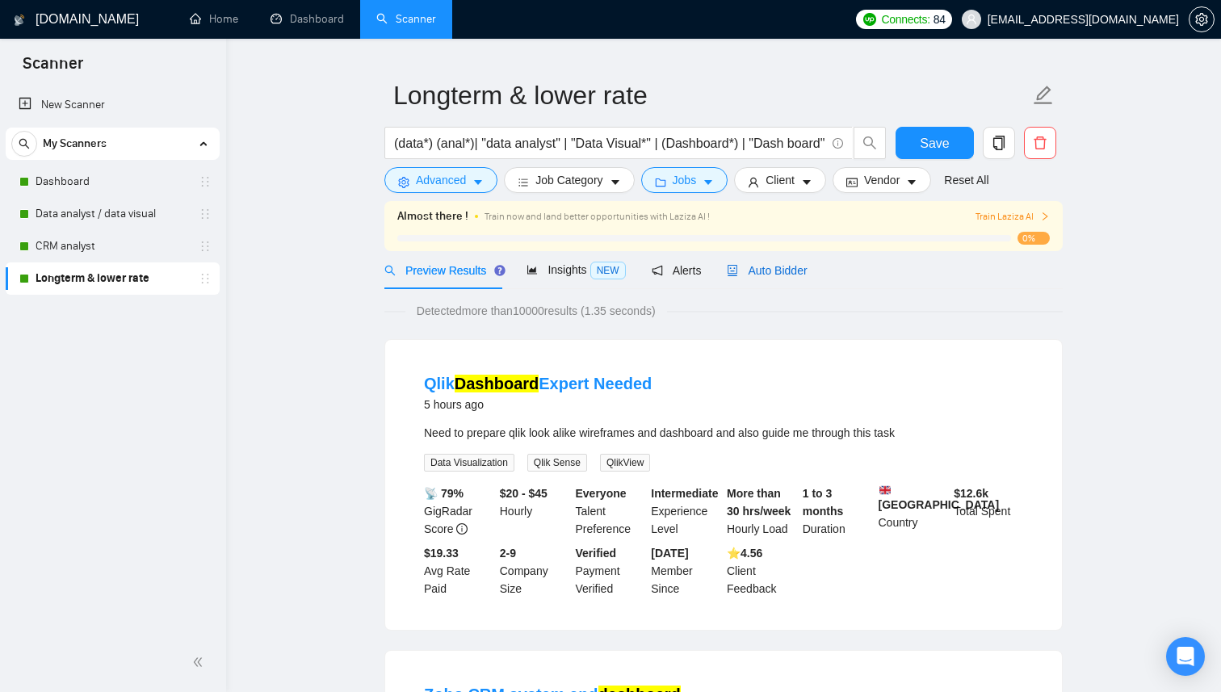
click at [763, 265] on span "Auto Bidder" at bounding box center [767, 270] width 80 height 13
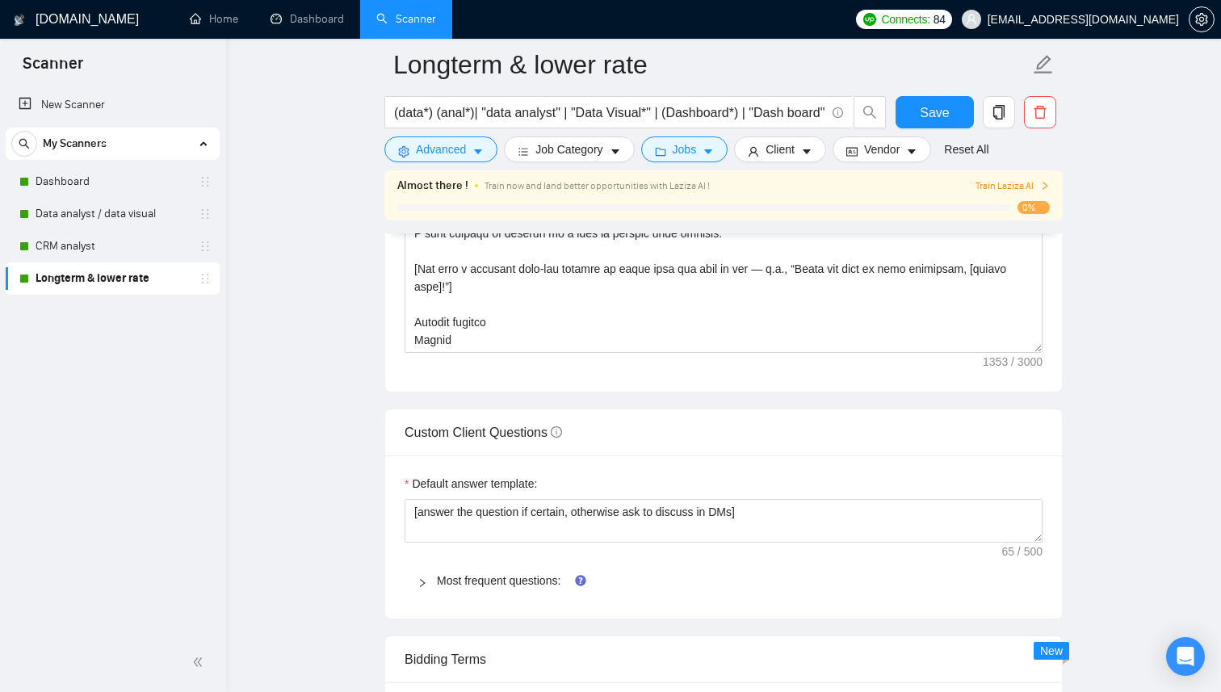
scroll to position [2121, 0]
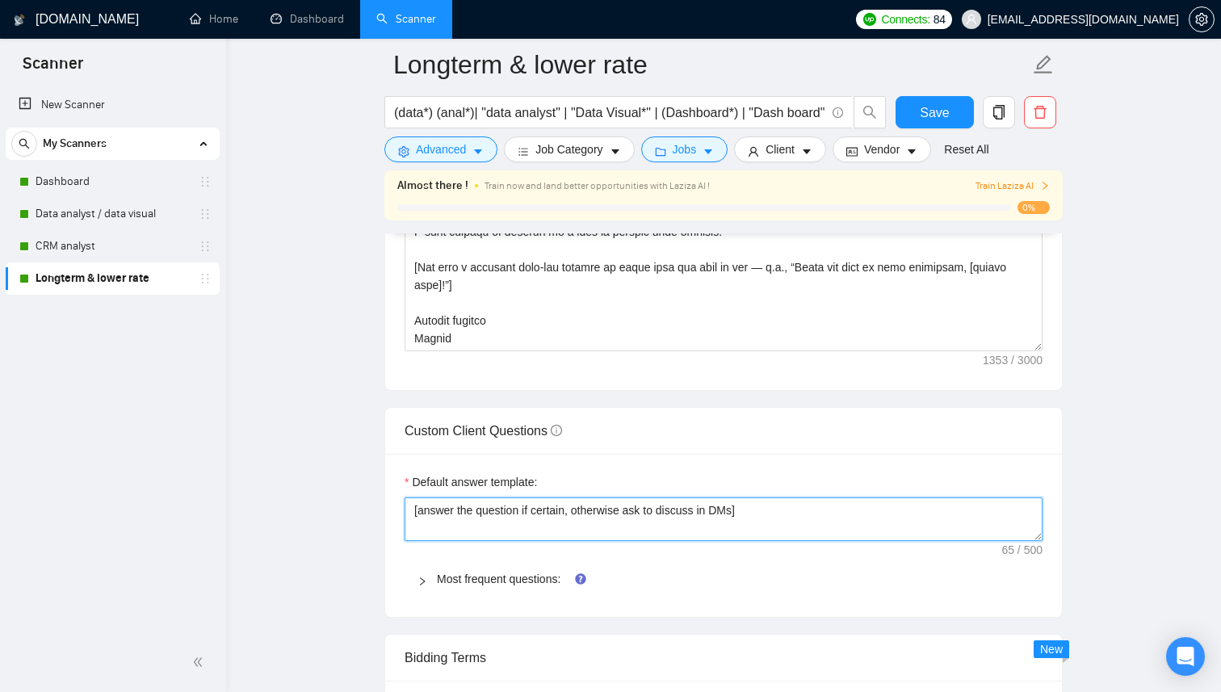
click at [632, 521] on textarea "[answer the question if certain, otherwise ask to discuss in DMs]" at bounding box center [724, 520] width 638 height 44
paste textarea "Based on the provided context, craft a positive, human-like response that addre…"
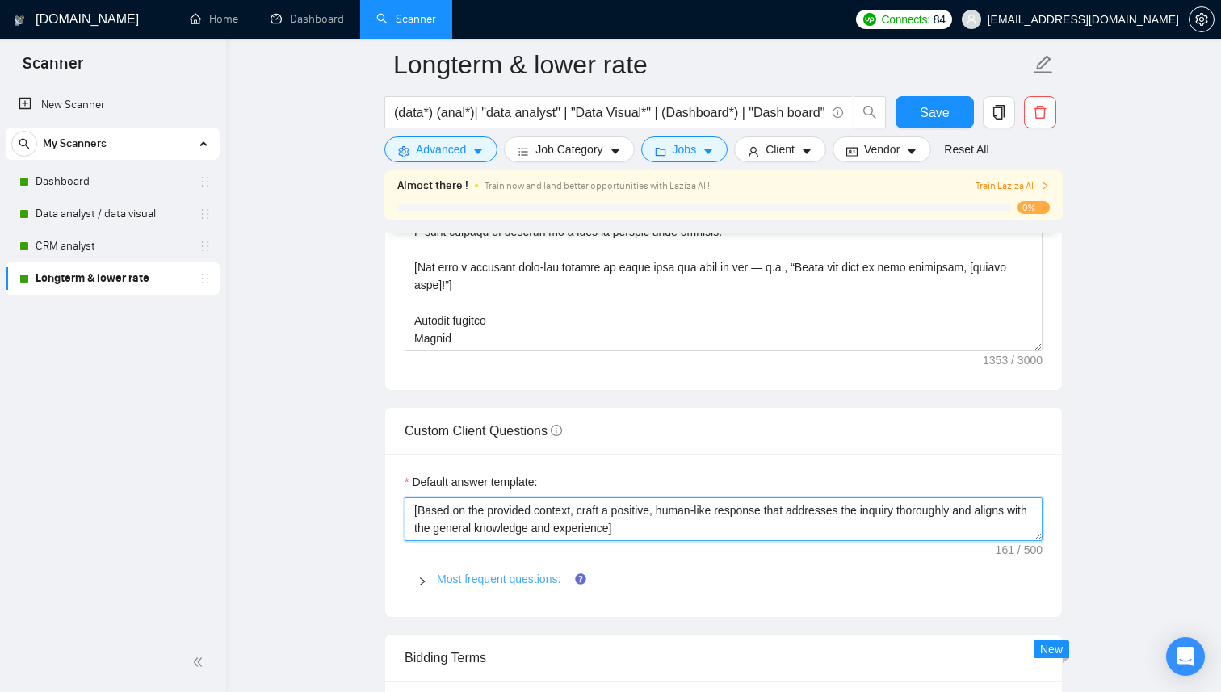
type textarea "[Based on the provided context, craft a positive, human-like response that addr…"
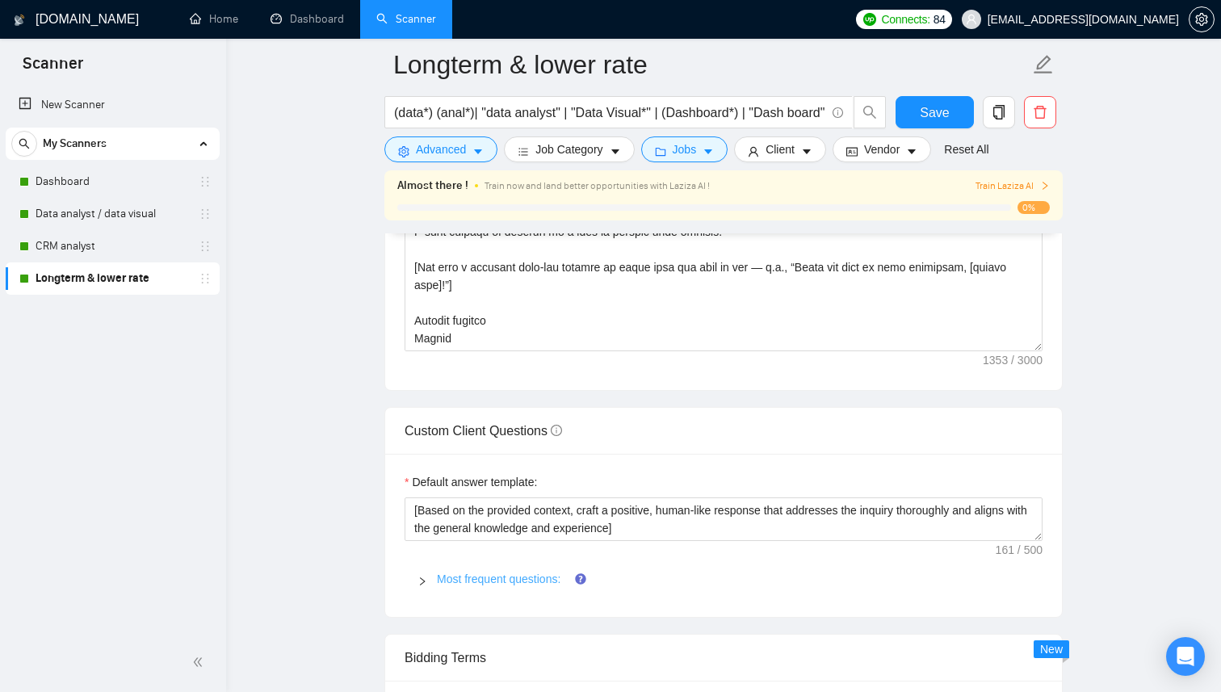
click at [525, 580] on link "Most frequent questions:" at bounding box center [499, 579] width 124 height 13
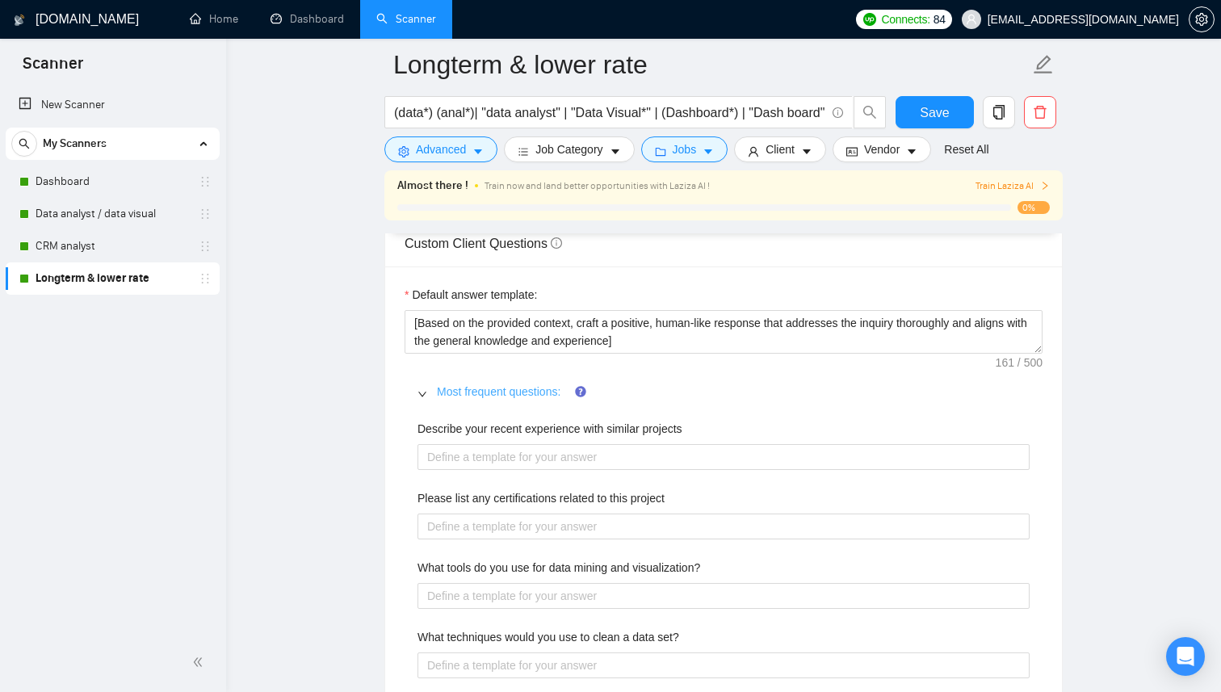
scroll to position [2312, 0]
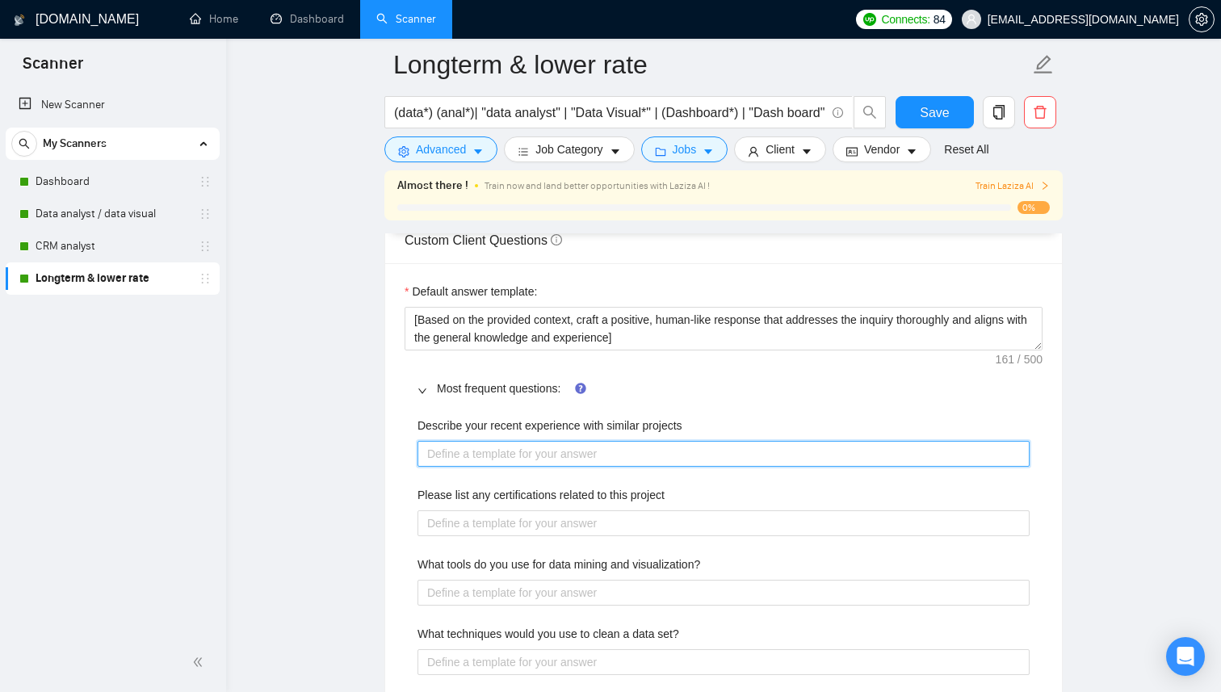
click at [527, 457] on projects "Describe your recent experience with similar projects" at bounding box center [724, 454] width 612 height 26
paste projects "[Based on the provided context, craft a positive, human-like response that addr…"
type projects "[Based on the provided context, craft a positive, human-like response that addr…"
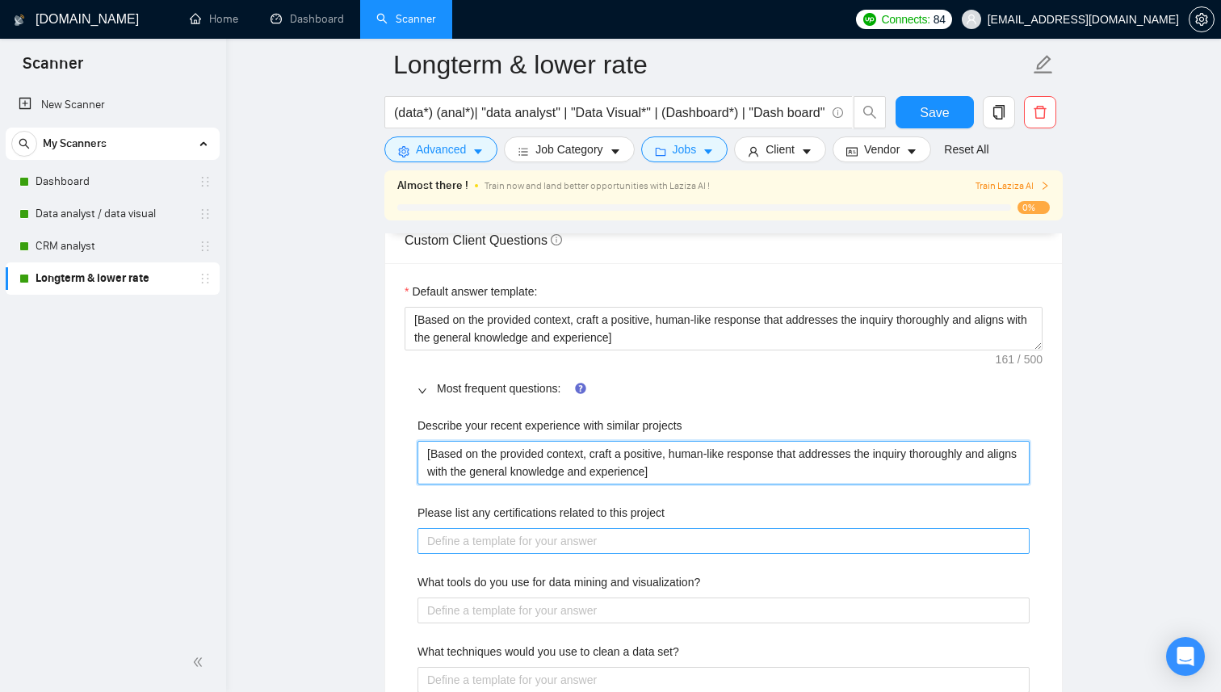
type projects "[Based on the provided context, craft a positive, human-like response that addr…"
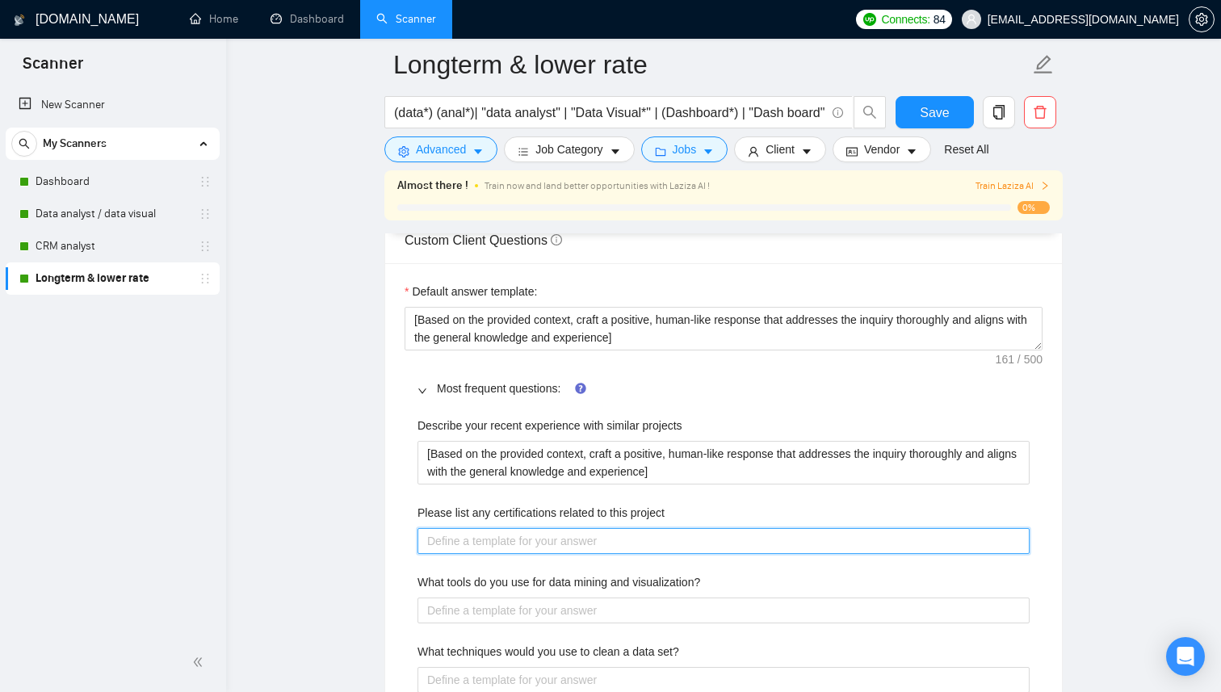
click at [509, 546] on project "Please list any certifications related to this project" at bounding box center [724, 541] width 612 height 26
paste project "[Based on the provided context, craft a positive, human-like response that addr…"
type project "[Based on the provided context, craft a positive, human-like response that addr…"
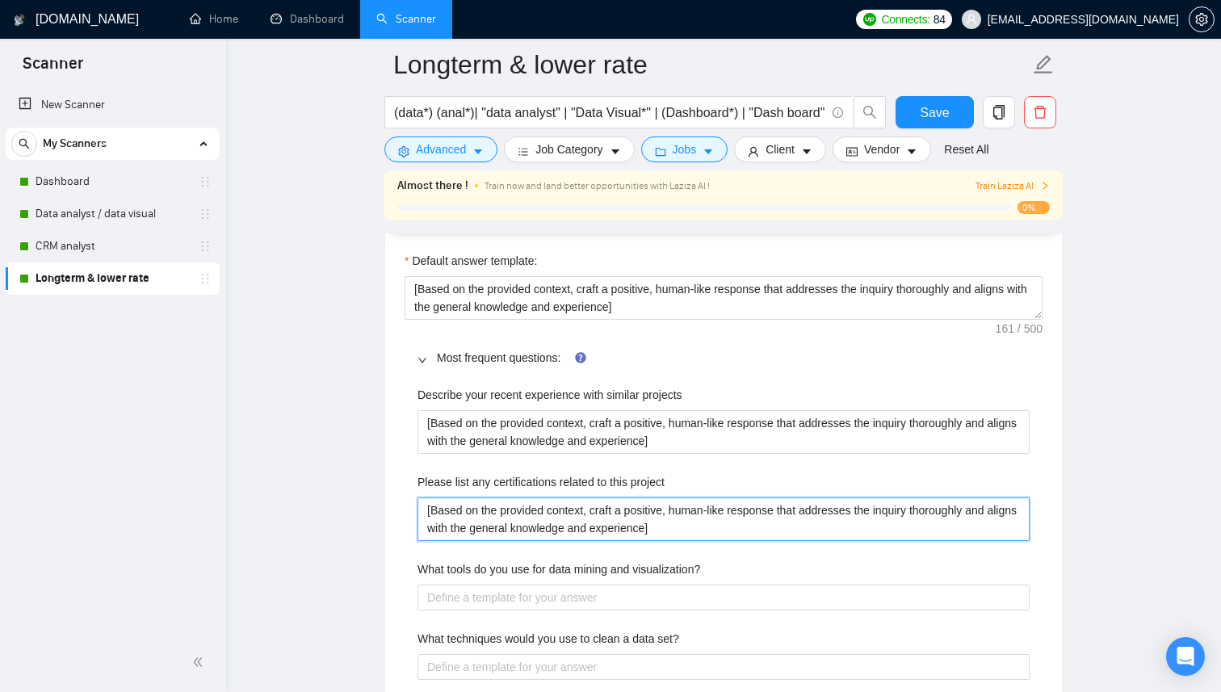
scroll to position [2347, 0]
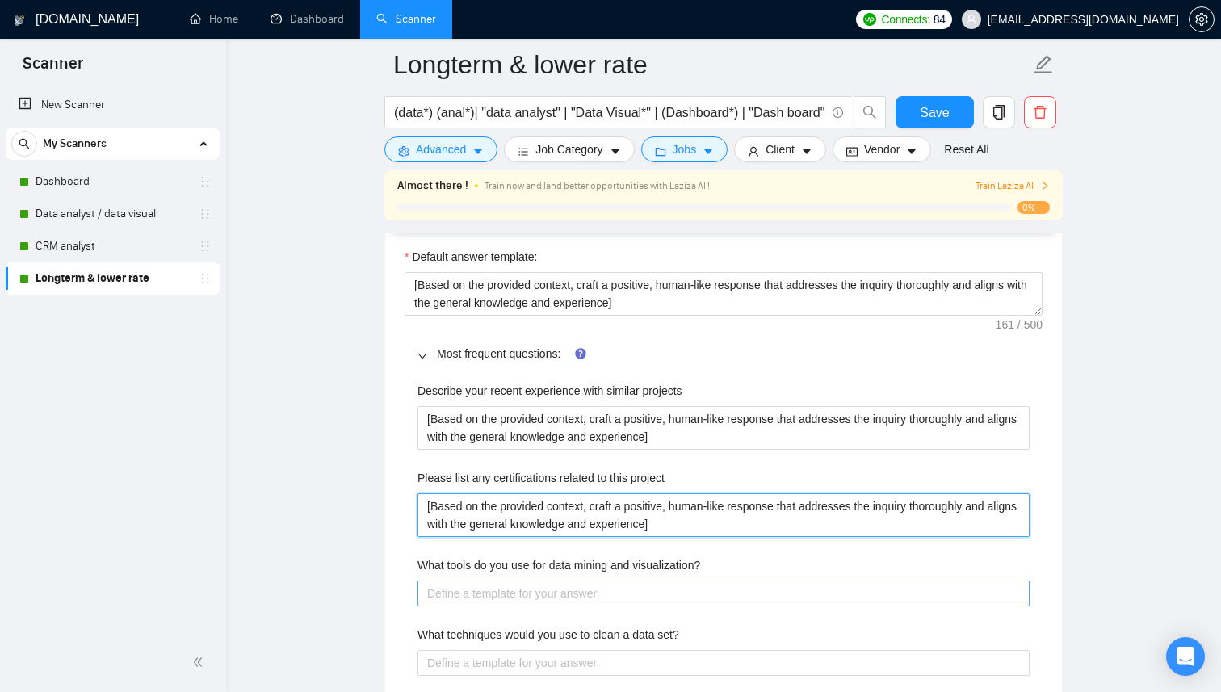
type project "[Based on the provided context, craft a positive, human-like response that addr…"
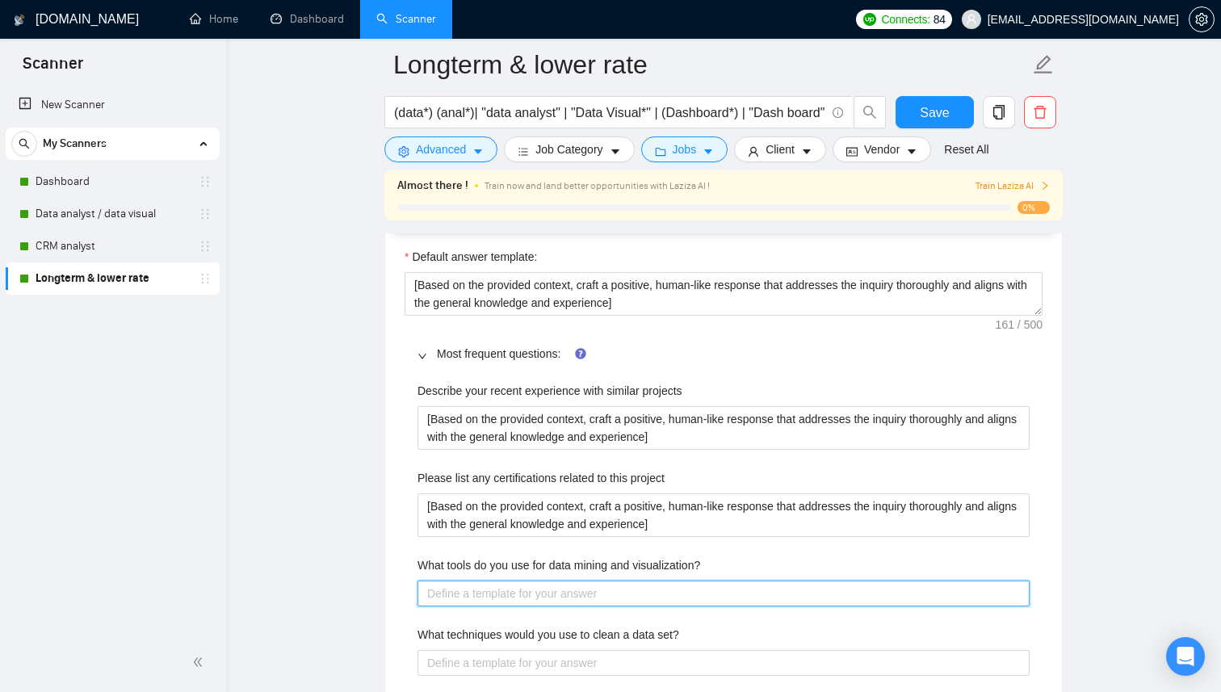
click at [507, 593] on visualization\? "What tools do you use for data mining and visualization?" at bounding box center [724, 594] width 612 height 26
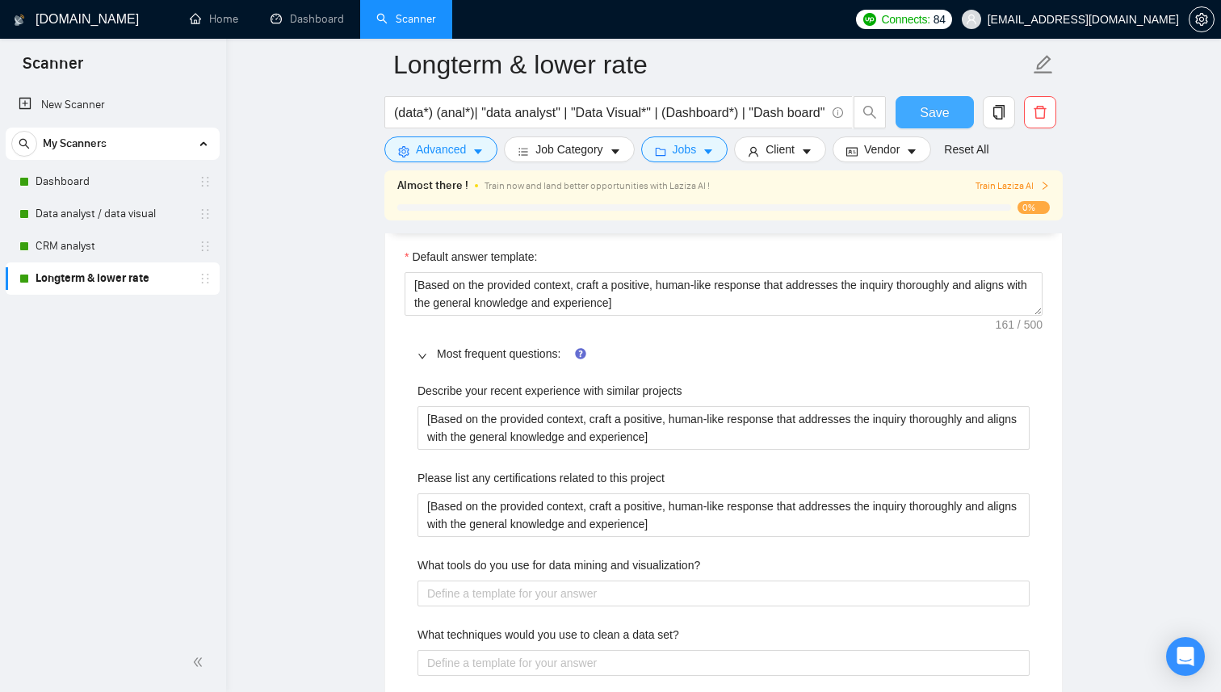
click at [935, 108] on span "Save" at bounding box center [934, 113] width 29 height 20
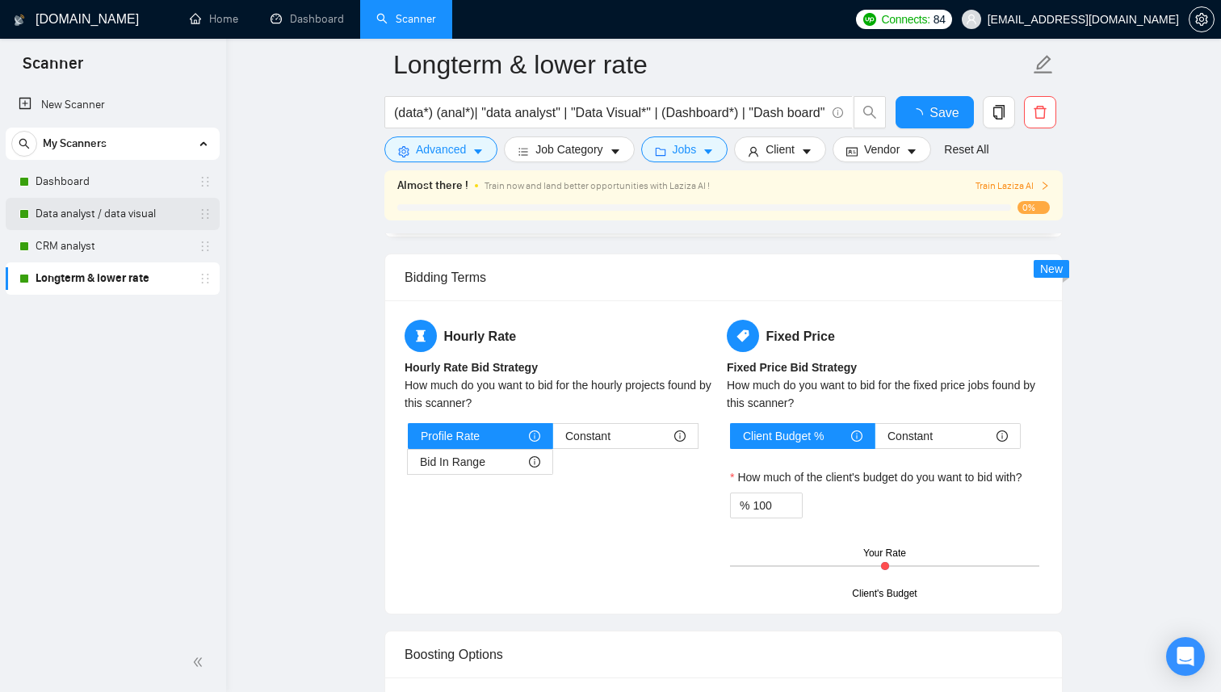
click at [121, 216] on link "Data analyst / data visual" at bounding box center [112, 214] width 153 height 32
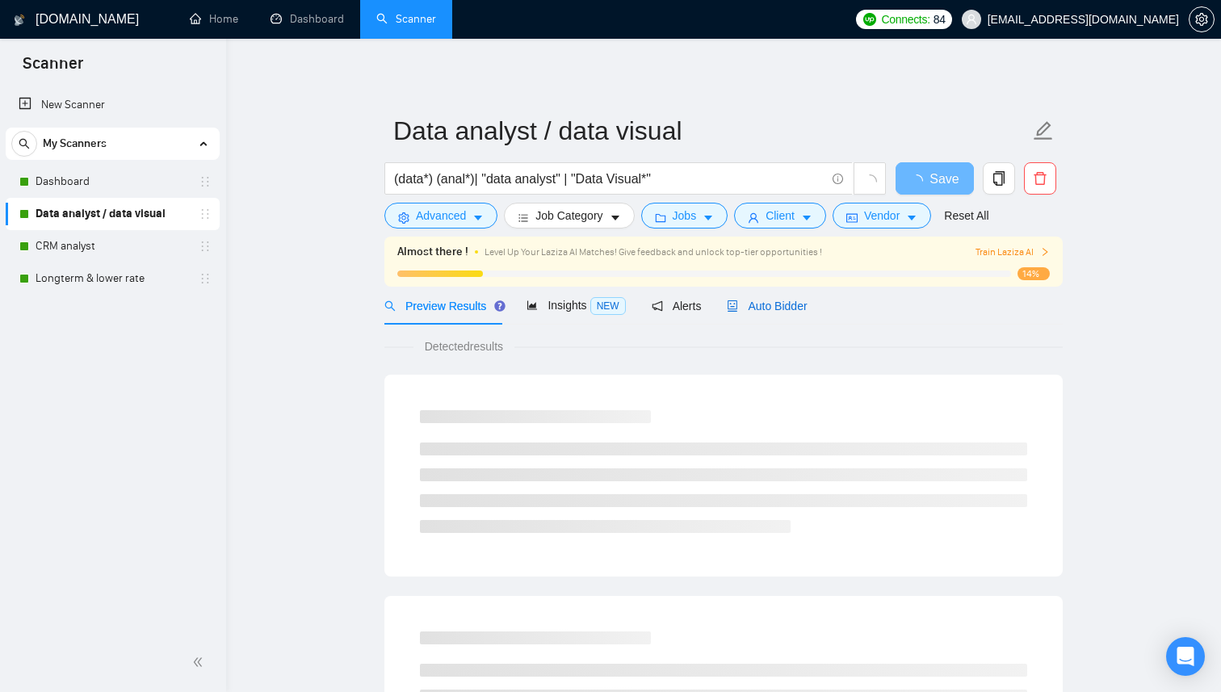
click at [784, 312] on span "Auto Bidder" at bounding box center [767, 306] width 80 height 13
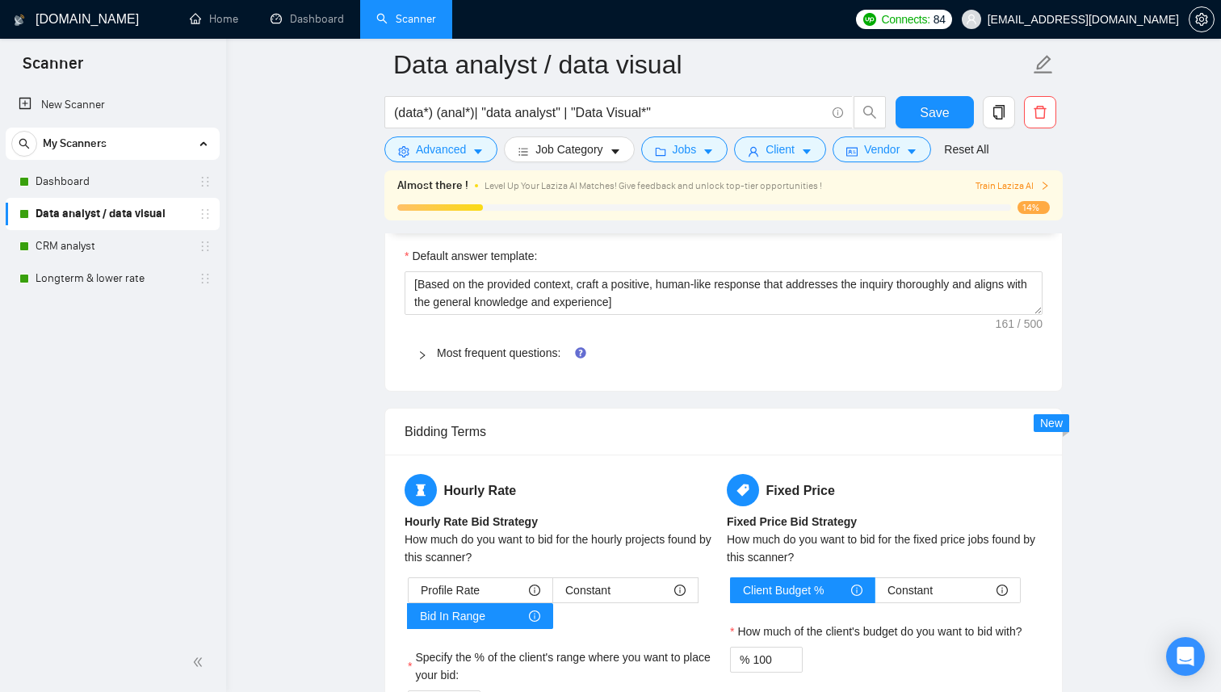
scroll to position [2331, 0]
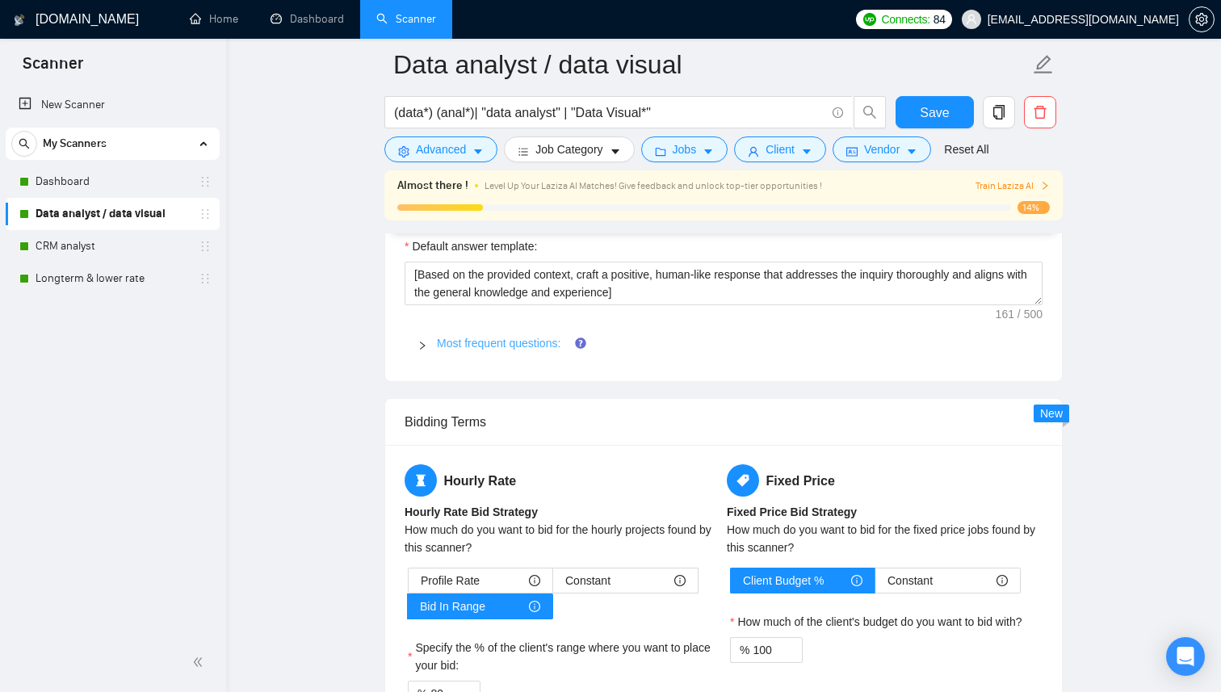
click at [504, 344] on link "Most frequent questions:" at bounding box center [499, 343] width 124 height 13
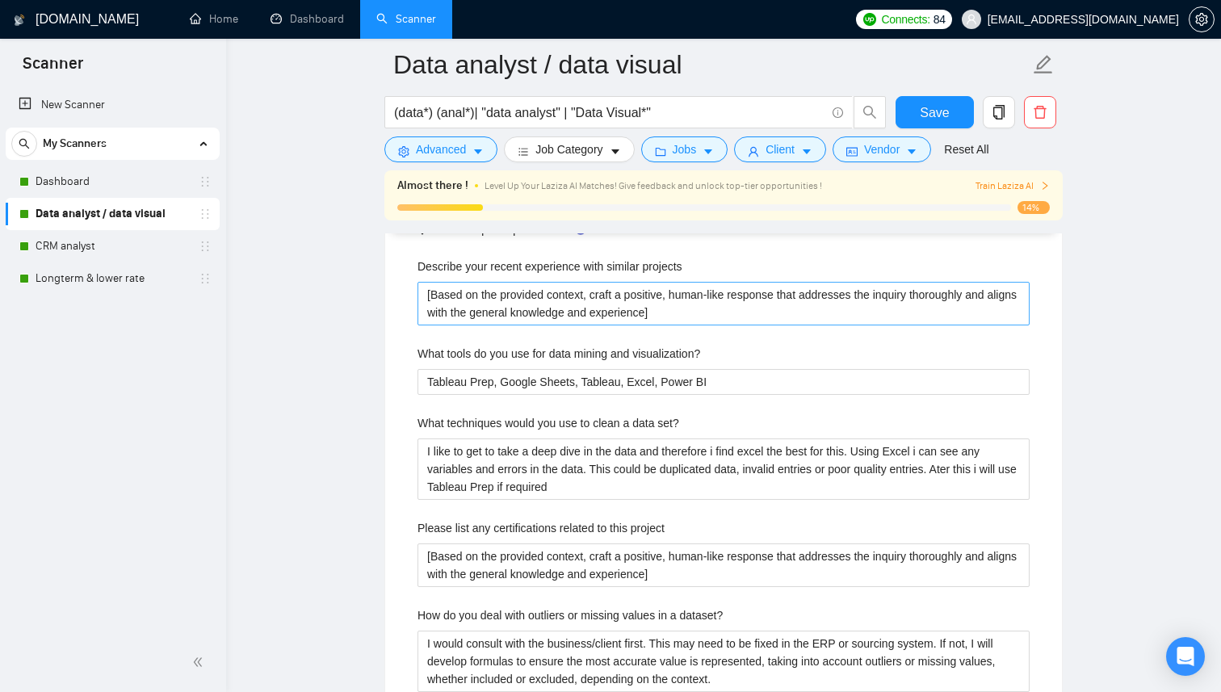
scroll to position [2439, 0]
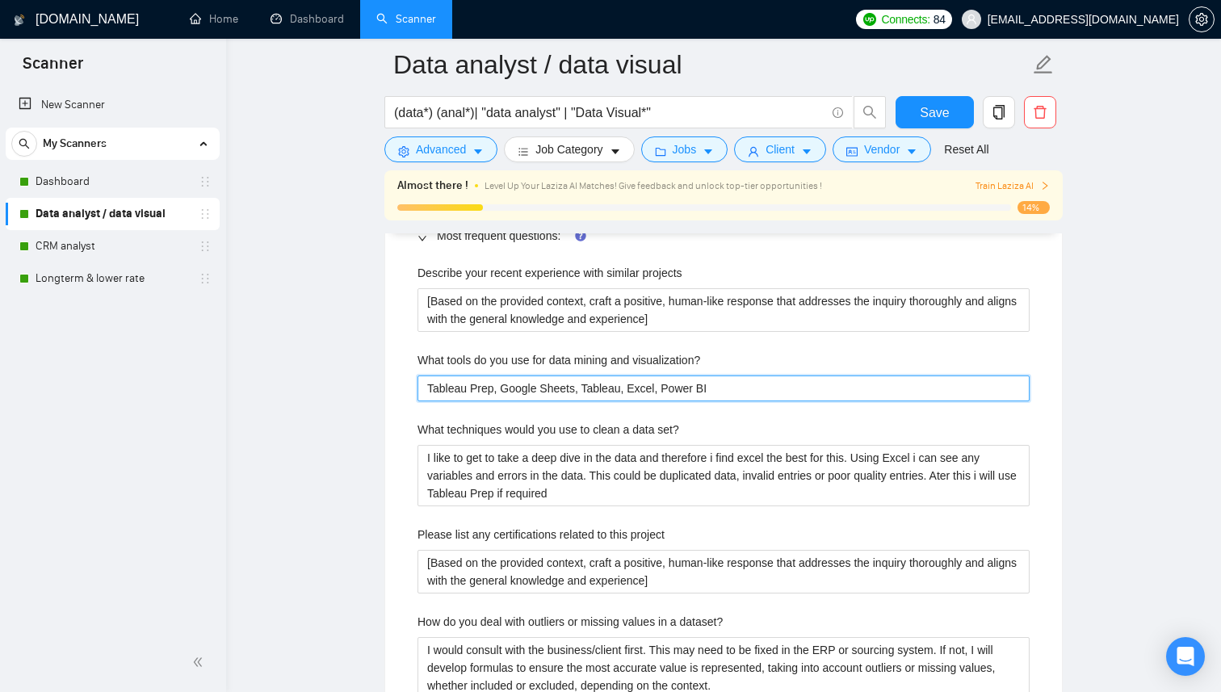
drag, startPoint x: 729, startPoint y: 388, endPoint x: 381, endPoint y: 394, distance: 348.2
click at [381, 394] on main "Data analyst / data visual (data*) (anal*)| "data analyst" | "Data Visual*" Sav…" at bounding box center [723, 508] width 943 height 5764
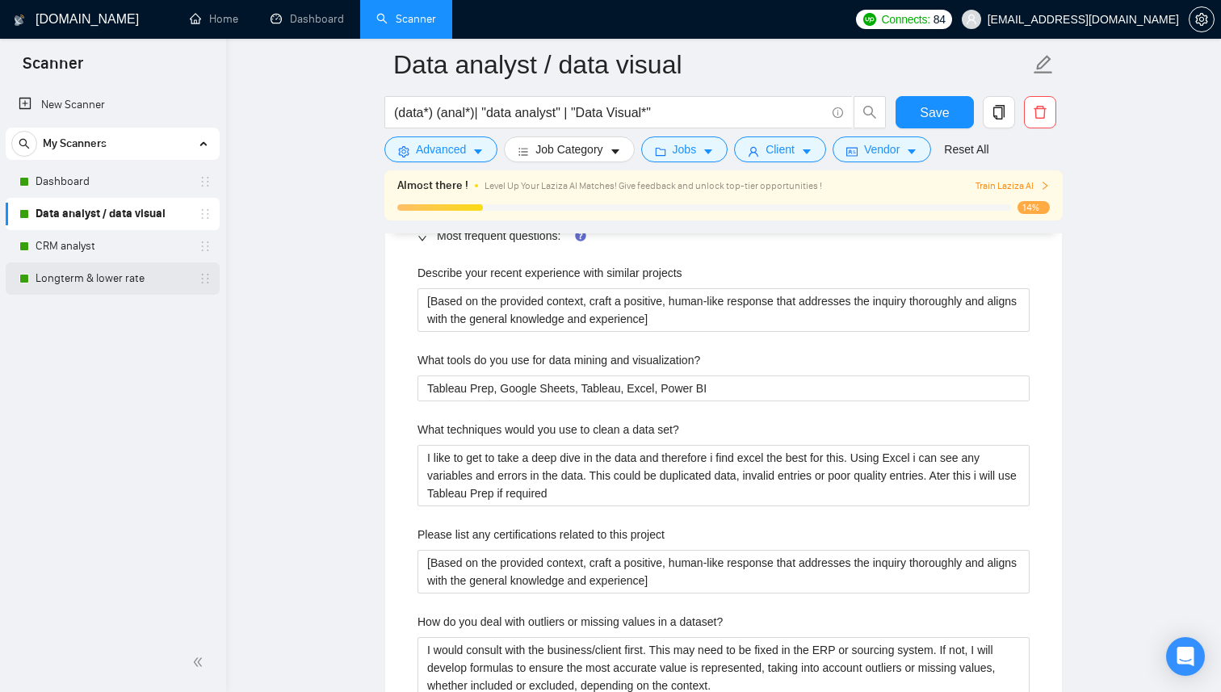
click at [100, 277] on link "Longterm & lower rate" at bounding box center [112, 279] width 153 height 32
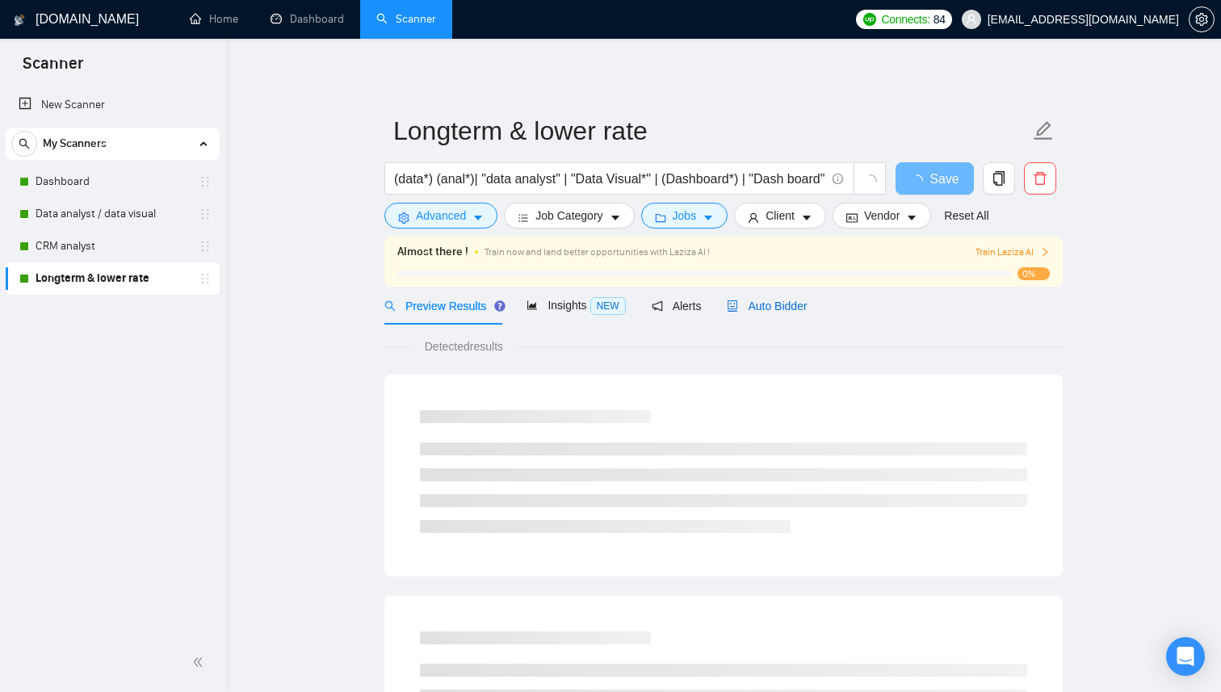
click at [775, 304] on span "Auto Bidder" at bounding box center [767, 306] width 80 height 13
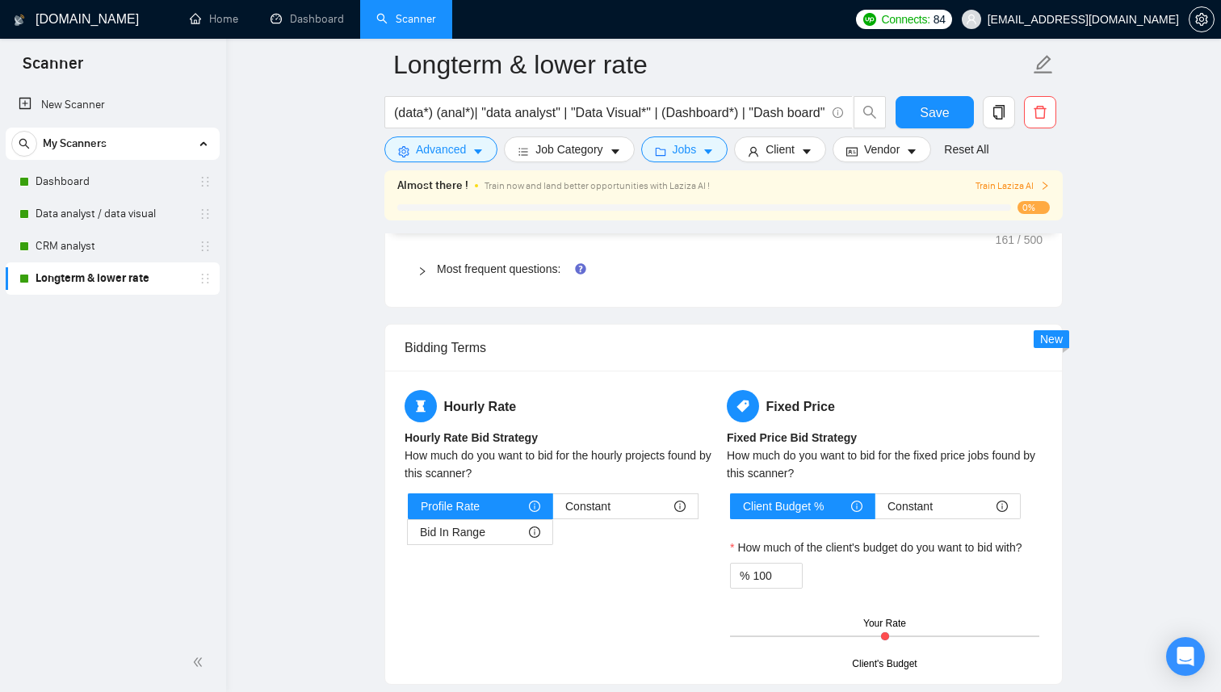
scroll to position [2460, 0]
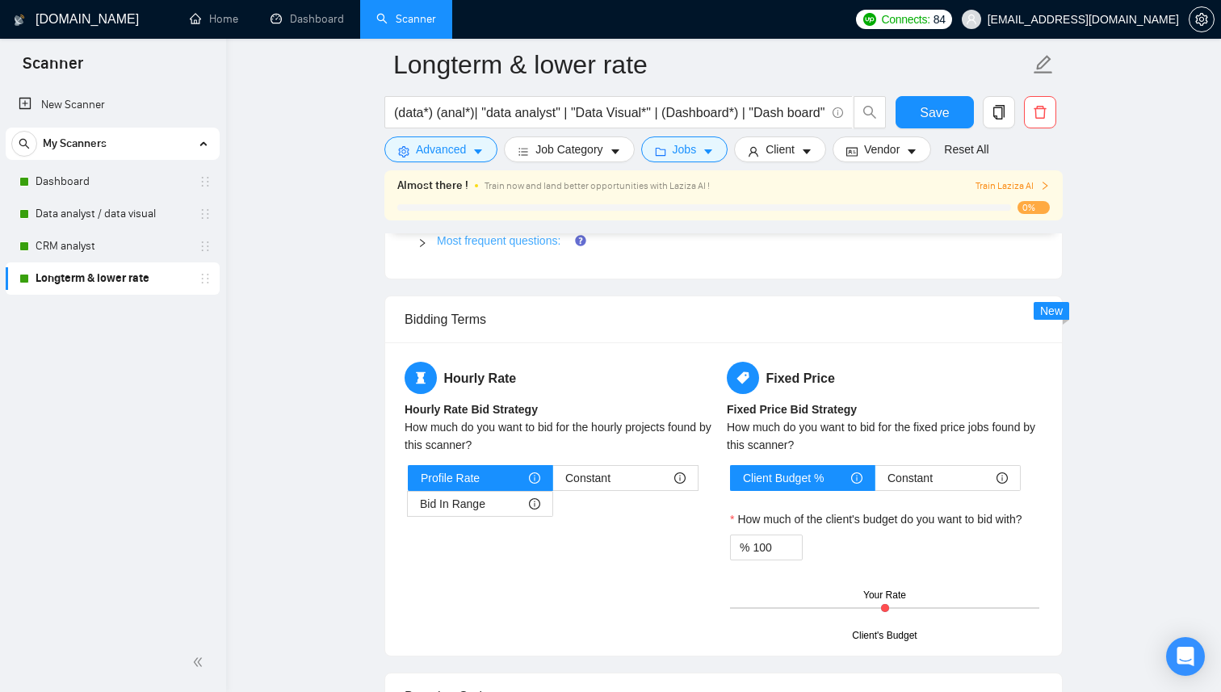
click at [530, 239] on link "Most frequent questions:" at bounding box center [499, 240] width 124 height 13
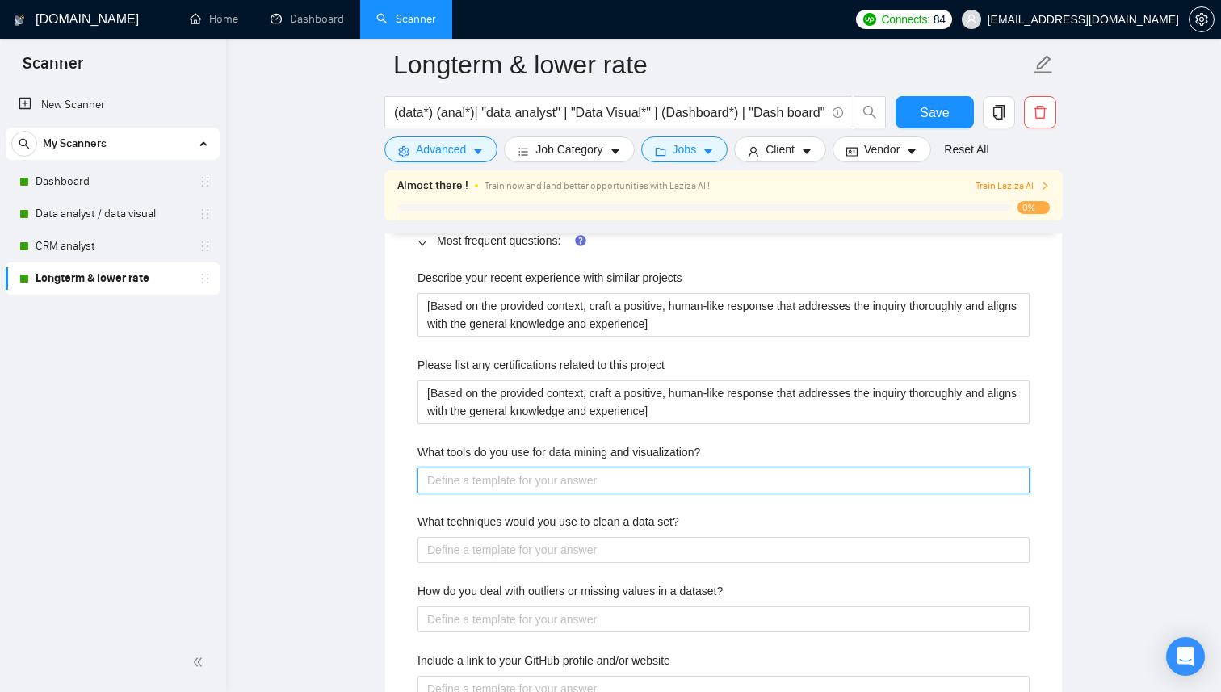
click at [654, 484] on visualization\? "What tools do you use for data mining and visualization?" at bounding box center [724, 481] width 612 height 26
paste visualization\? "Tableau Prep, Google Sheets, Tableau, Excel, Power BI"
type visualization\? "Tableau Prep, Google Sheets, Tableau, Excel, Power BI"
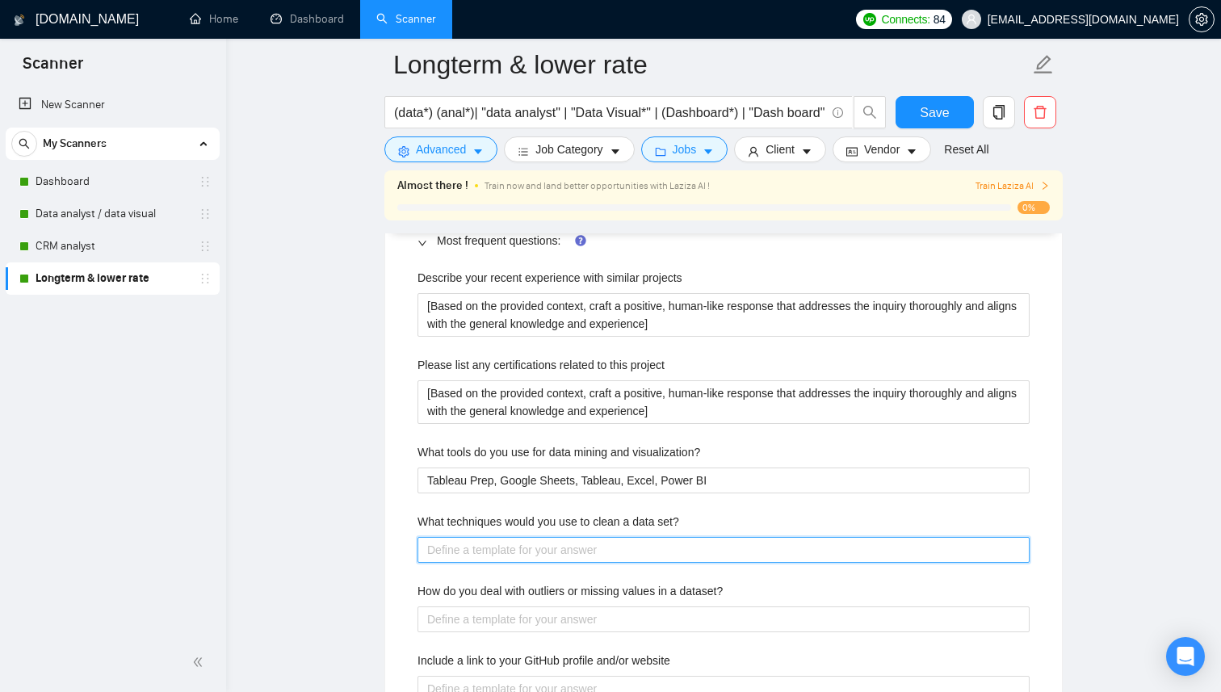
click at [557, 553] on set\? "What techniques would you use to clean a data set?" at bounding box center [724, 550] width 612 height 26
type set\? "I"
type set\? "I l"
type set\? "I li"
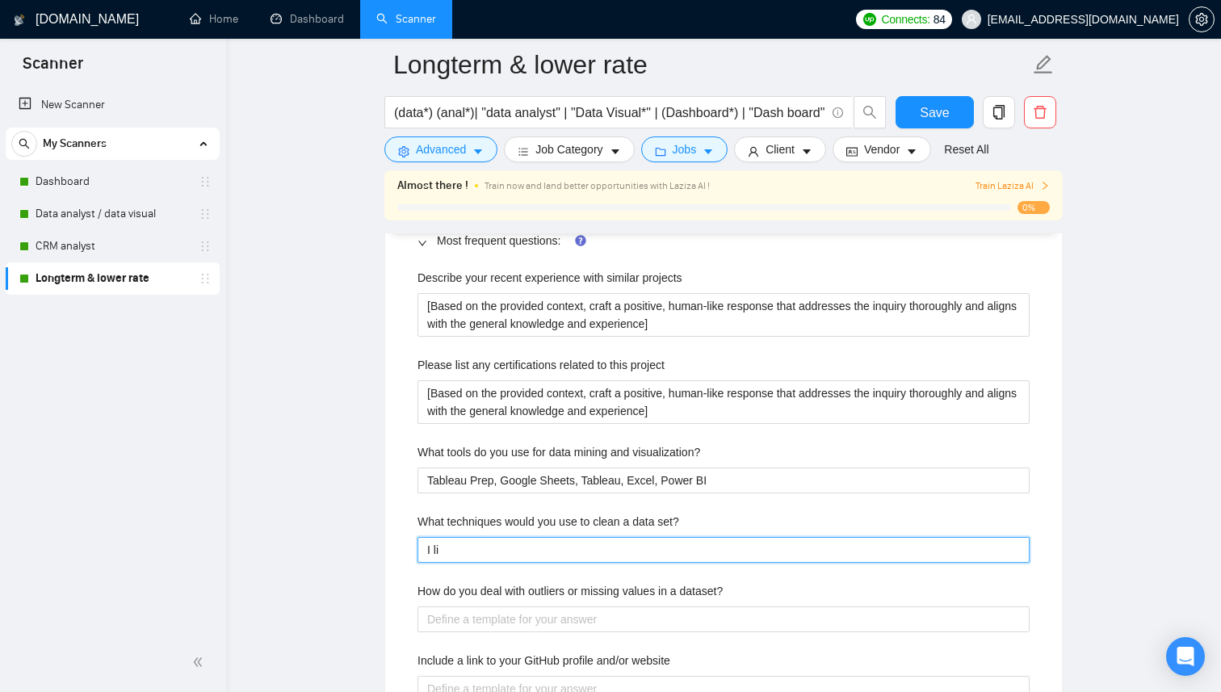
type set\? "I lik"
type set\? "I like"
type set\? "I like to"
type set\? "I like to s"
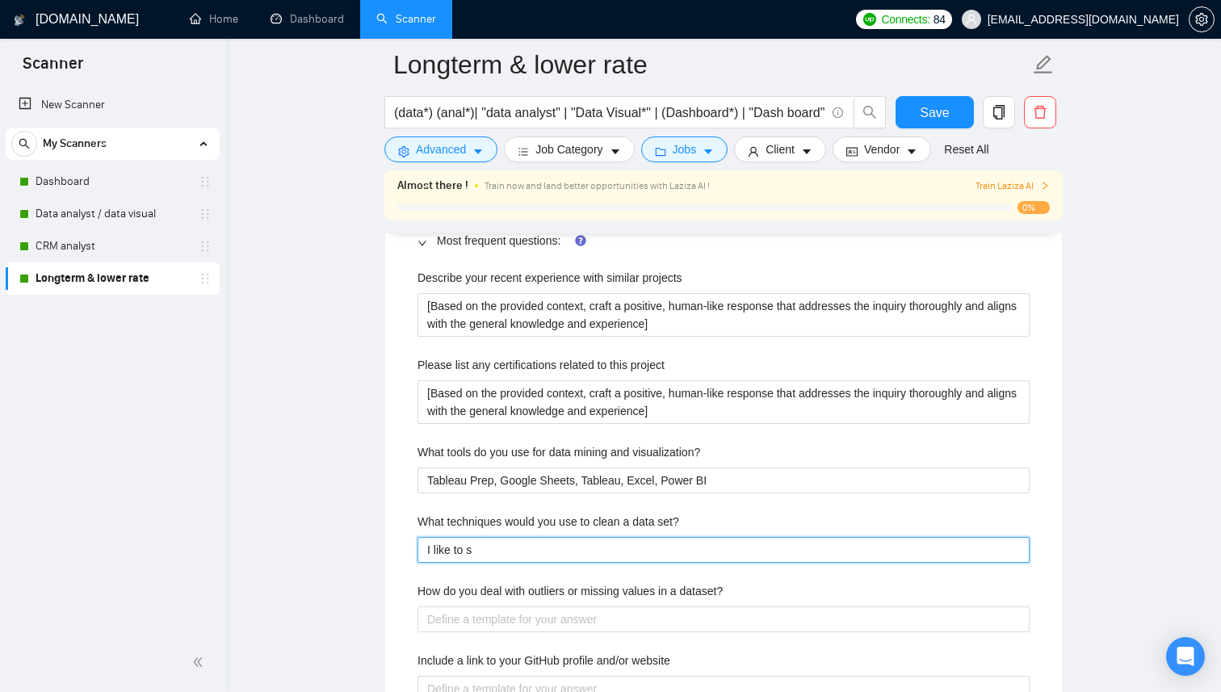
type set\? "I like to st"
type set\? "I like to sta"
type set\? "I like to star"
type set\? "I like to start"
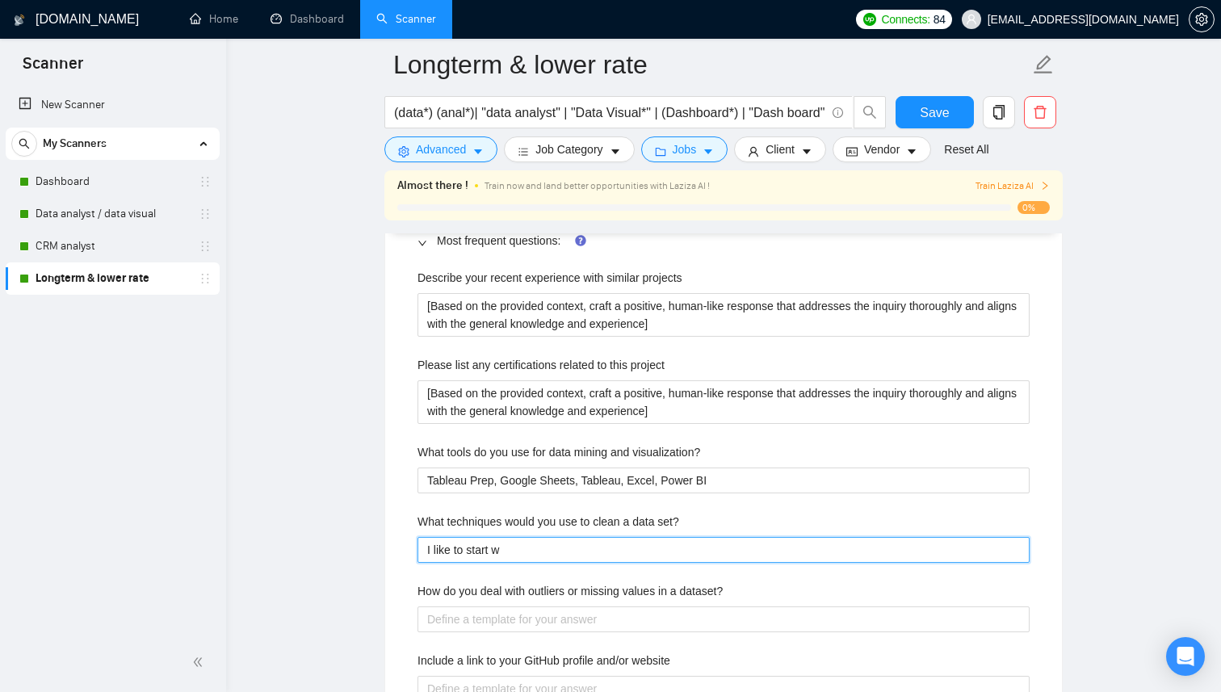
type set\? "I like to start wi"
type set\? "I like to start wit"
type set\? "I like to start with"
type set\? "I like to start with e"
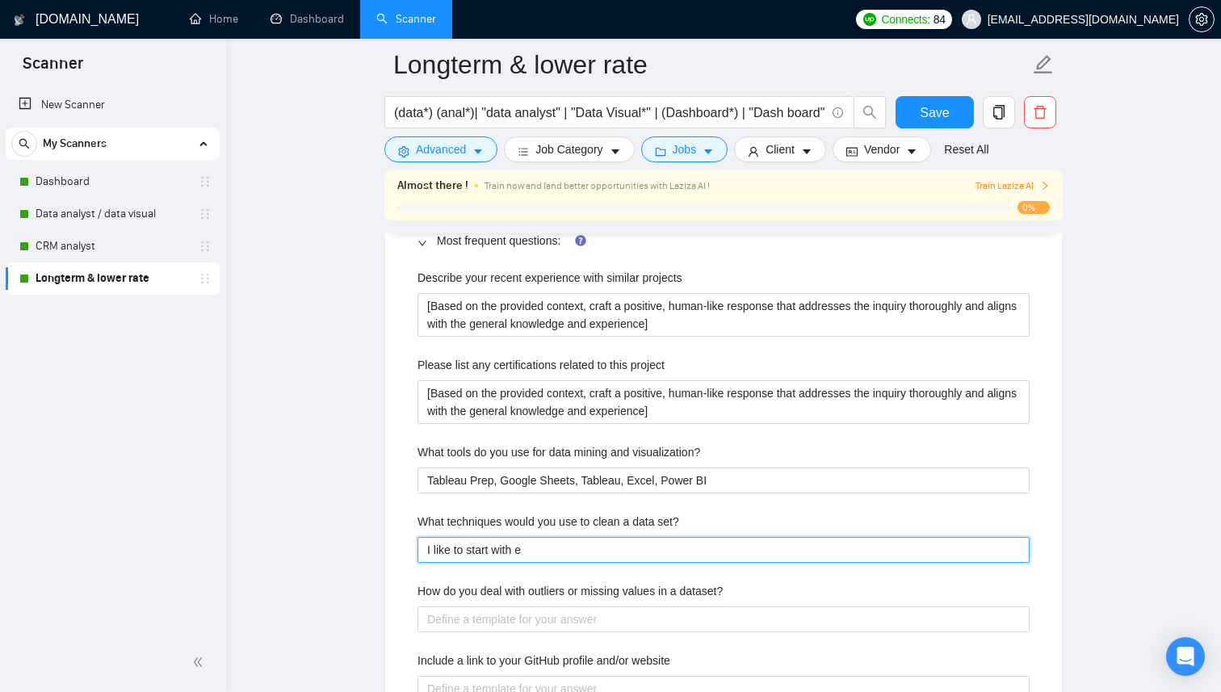
type set\? "I like to start with ex"
type set\? "I like to start with exc"
type set\? "I like to start with exce"
type set\? "I like to start with excel"
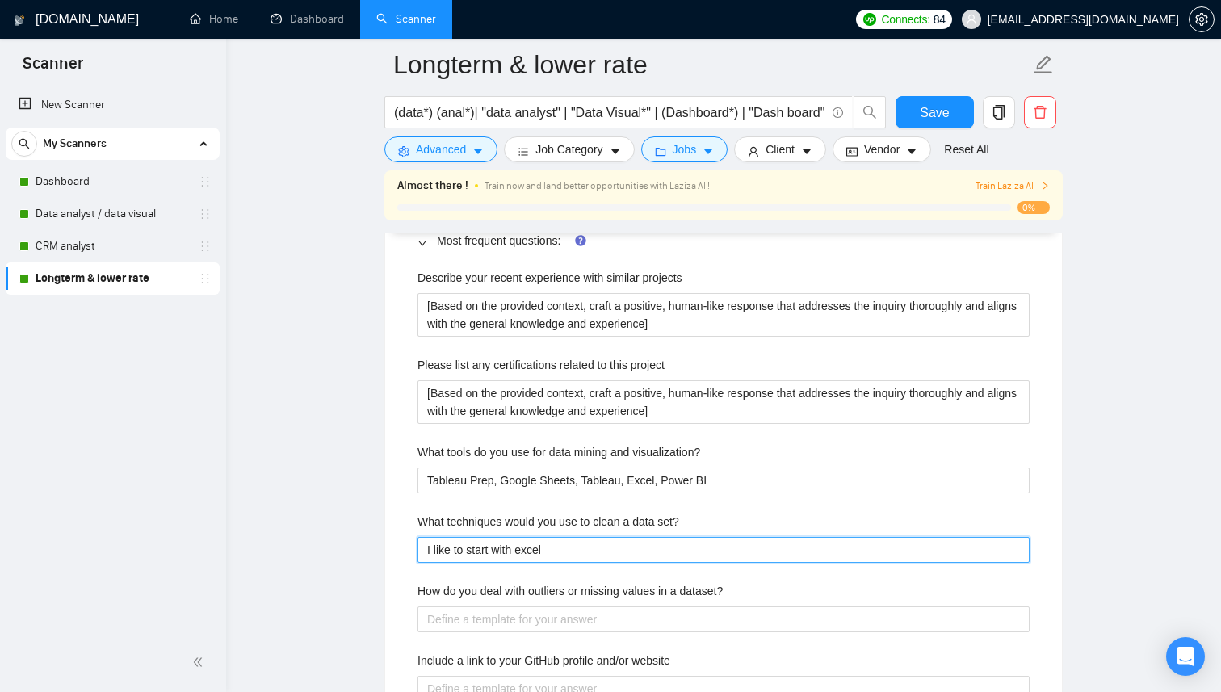
type set\? "I like to start with excel o"
type set\? "I like to start with excel or"
type set\? "I like to start with excel or g"
type set\? "I like to start with excel or go"
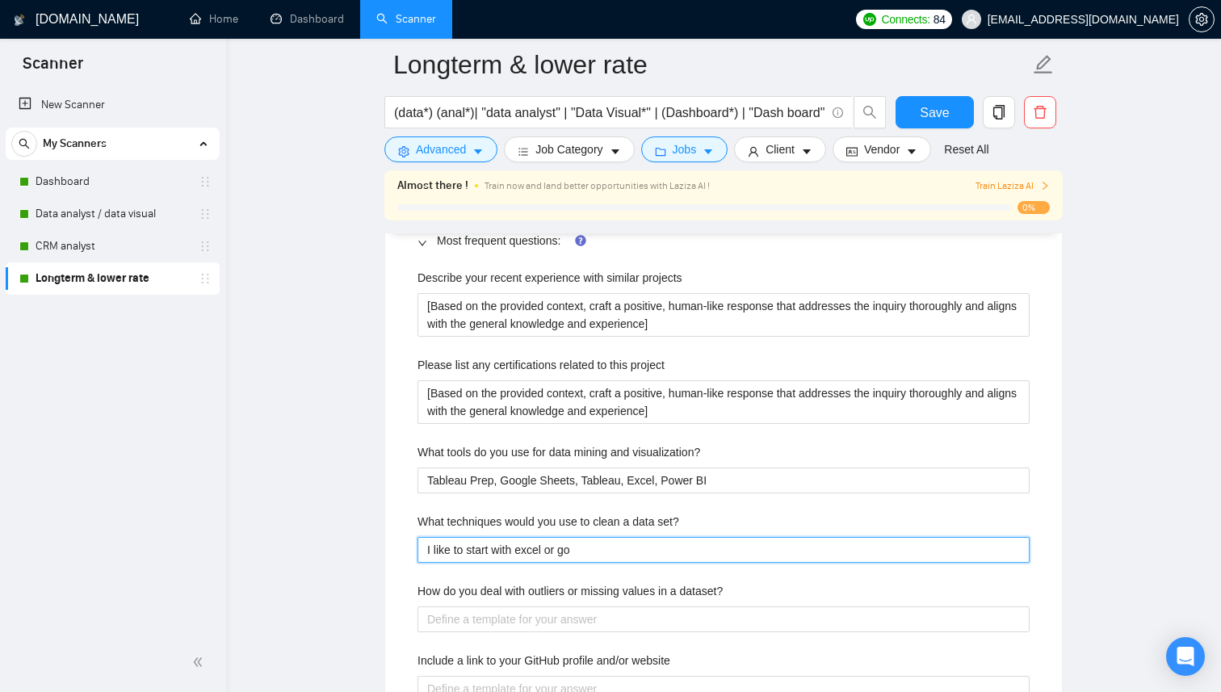
type set\? "I like to start with excel or goo"
type set\? "I like to start with excel or goog"
type set\? "I like to start with excel or googh"
type set\? "I like to start with excel or goog"
type set\? "I like to start with excel or googl"
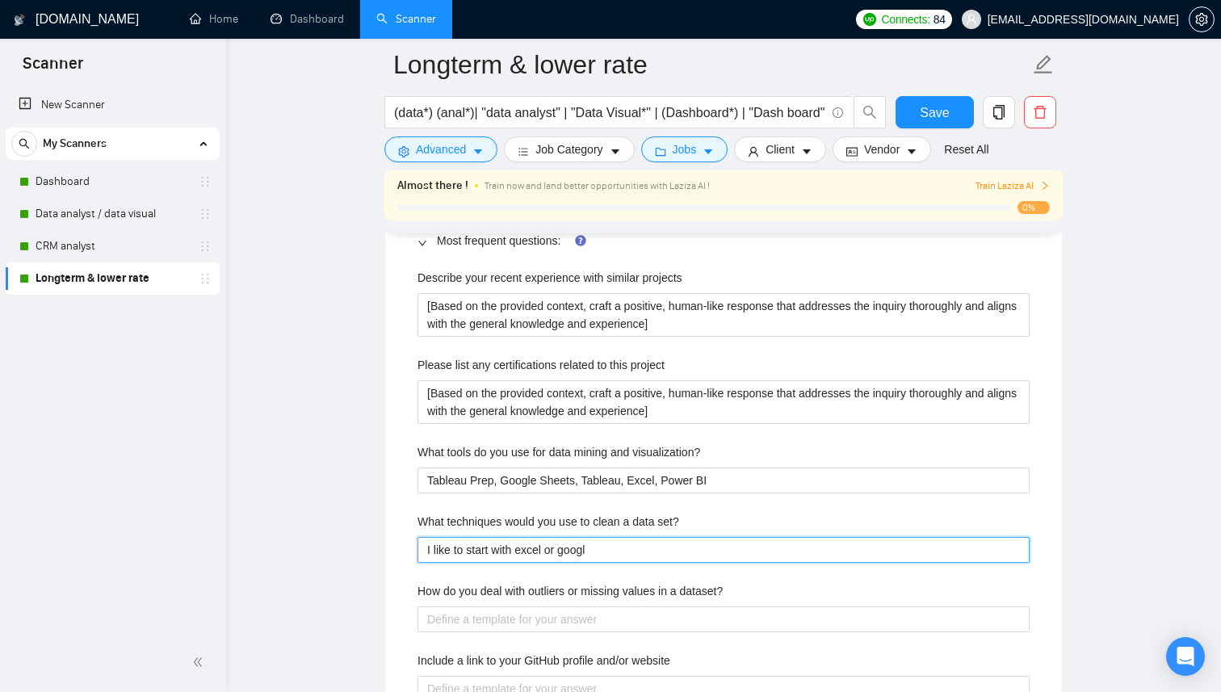
type set\? "I like to start with excel or google"
type set\? "I like to start with excel or google s"
type set\? "I like to start with excel or google se"
type set\? "I like to start with excel or google s"
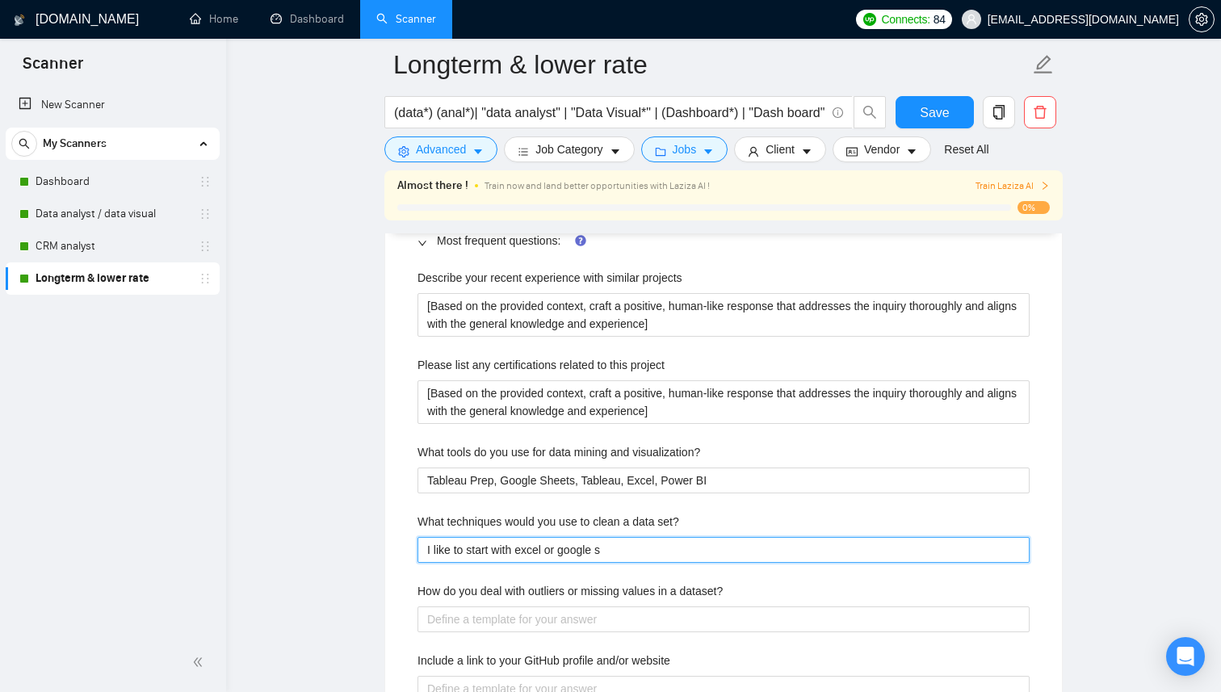
type set\? "I like to start with excel or google sh"
type set\? "I like to start with excel or google she"
type set\? "I like to start with excel or google shee"
type set\? "I like to start with excel or google sheet"
type set\? "I like to start with excel or google sheets"
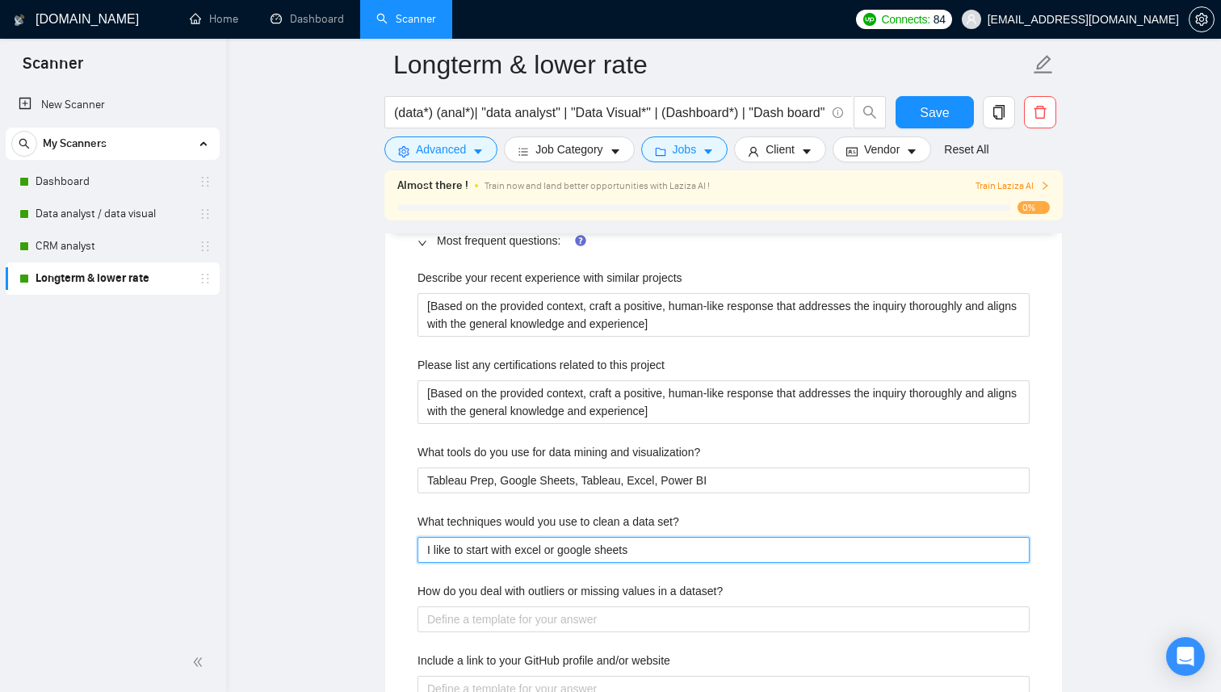
type set\? "I like to start with excel or google sheets."
type set\? "I like to start with excel or google sheets. I"
type set\? "I like to start with excel or google sheets. I l"
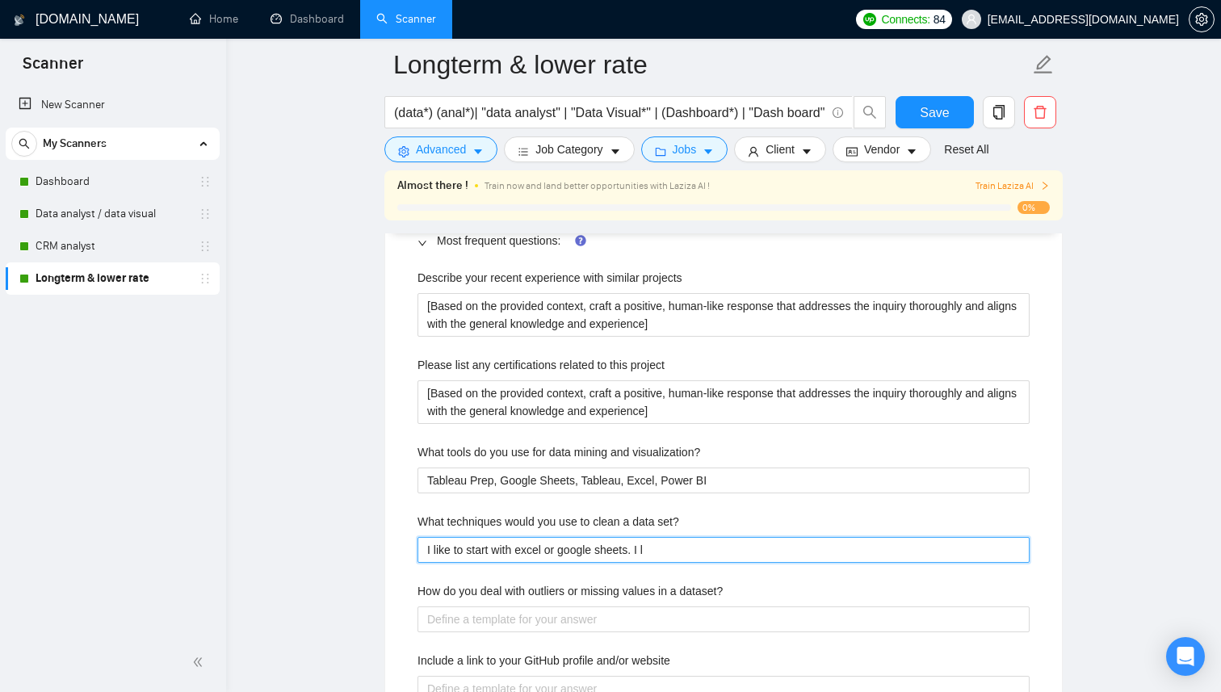
type set\? "I like to start with excel or google sheets. I li"
type set\? "I like to start with excel or google sheets. I lik"
type set\? "I like to start with excel or google sheets. I like"
type set\? "I like to start with excel or google sheets. I like t"
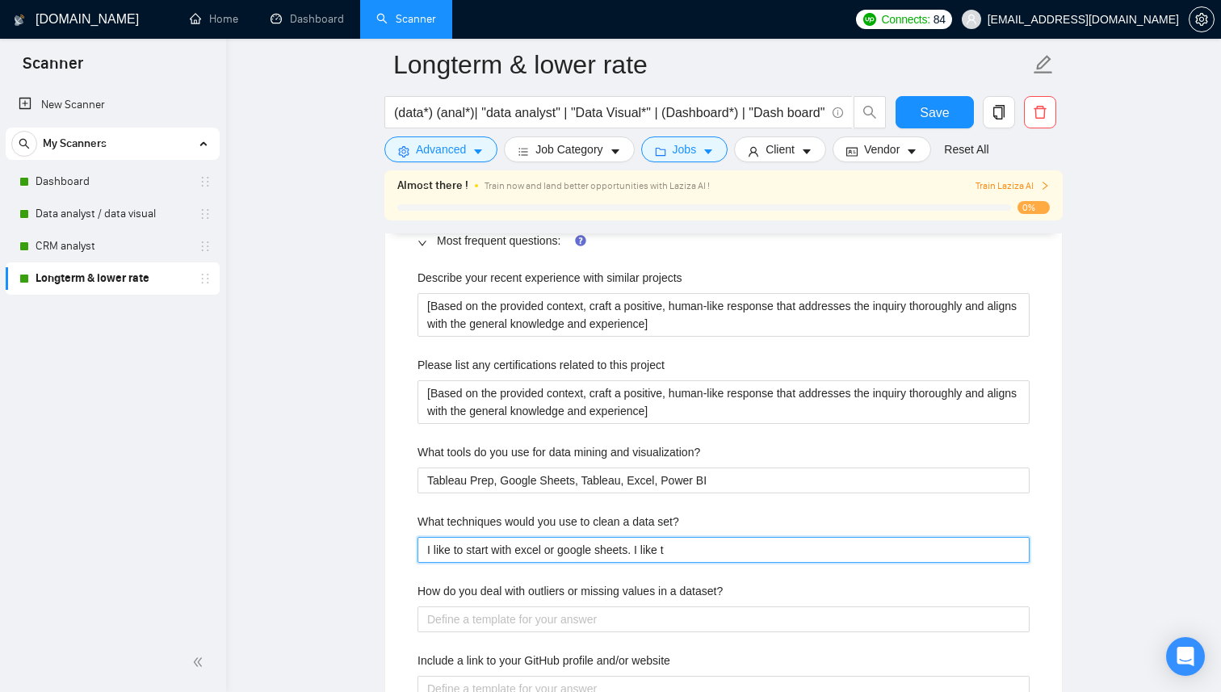
type set\? "I like to start with excel or google sheets. I like to"
type set\? "I like to start with excel or google sheets. I like to s"
type set\? "I like to start with excel or google sheets. I like to se"
type set\? "I like to start with excel or google sheets. I like to see"
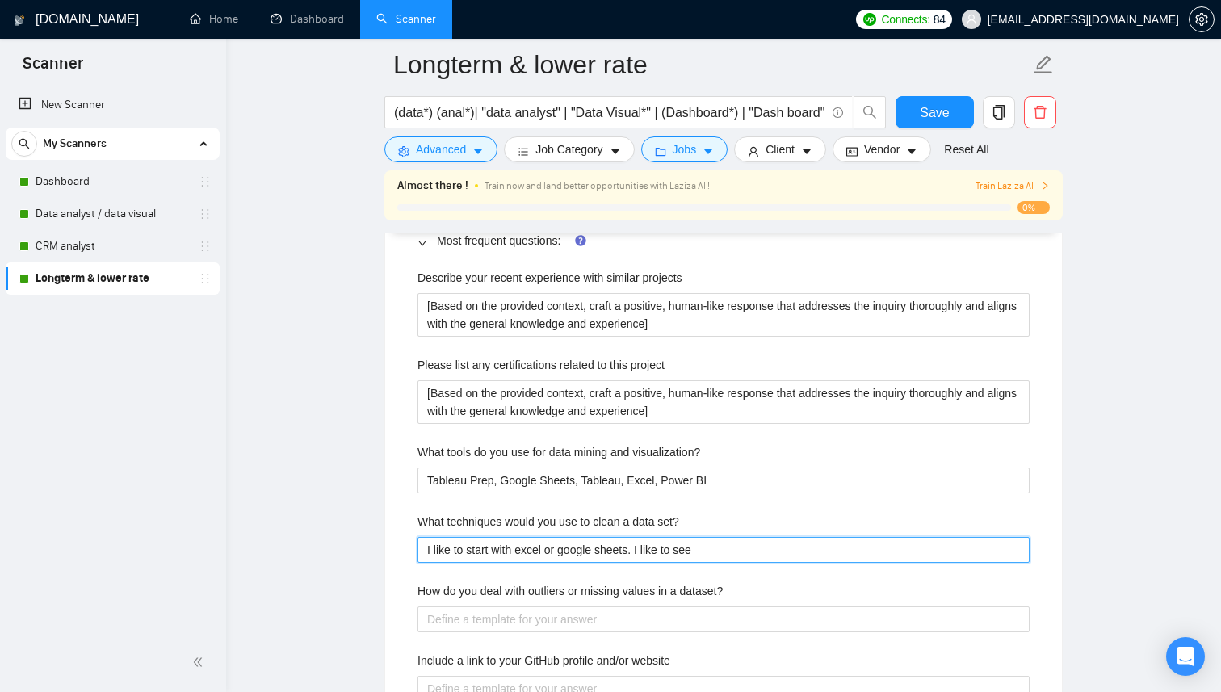
type set\? "I like to start with excel or google sheets. I like to see"
type set\? "I like to start with excel or google sheets. I like to see t"
type set\? "I like to start with excel or google sheets. I like to see th"
type set\? "I like to start with excel or google sheets. I like to see the"
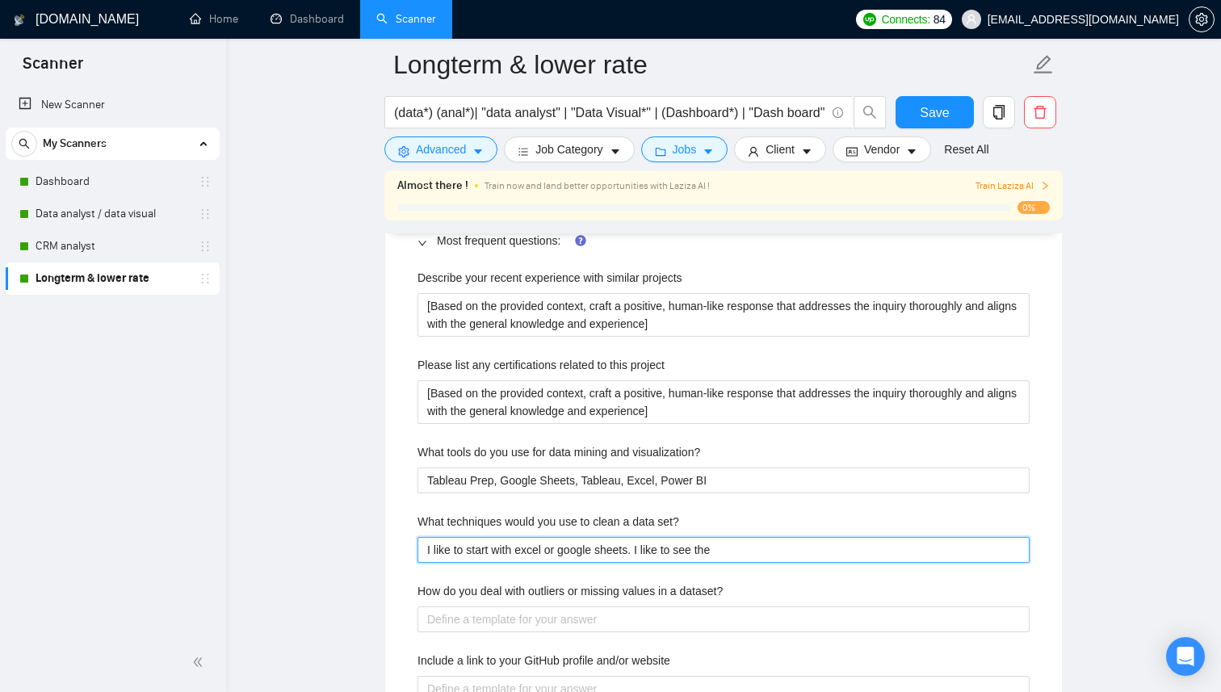
type set\? "I like to start with excel or google sheets. I like to see the v"
type set\? "I like to start with excel or google sheets. I like to see the va"
type set\? "I like to start with excel or google sheets. I like to see the var"
type set\? "I like to start with excel or google sheets. I like to see the vari"
type set\? "I like to start with excel or google sheets. I like to see the varia"
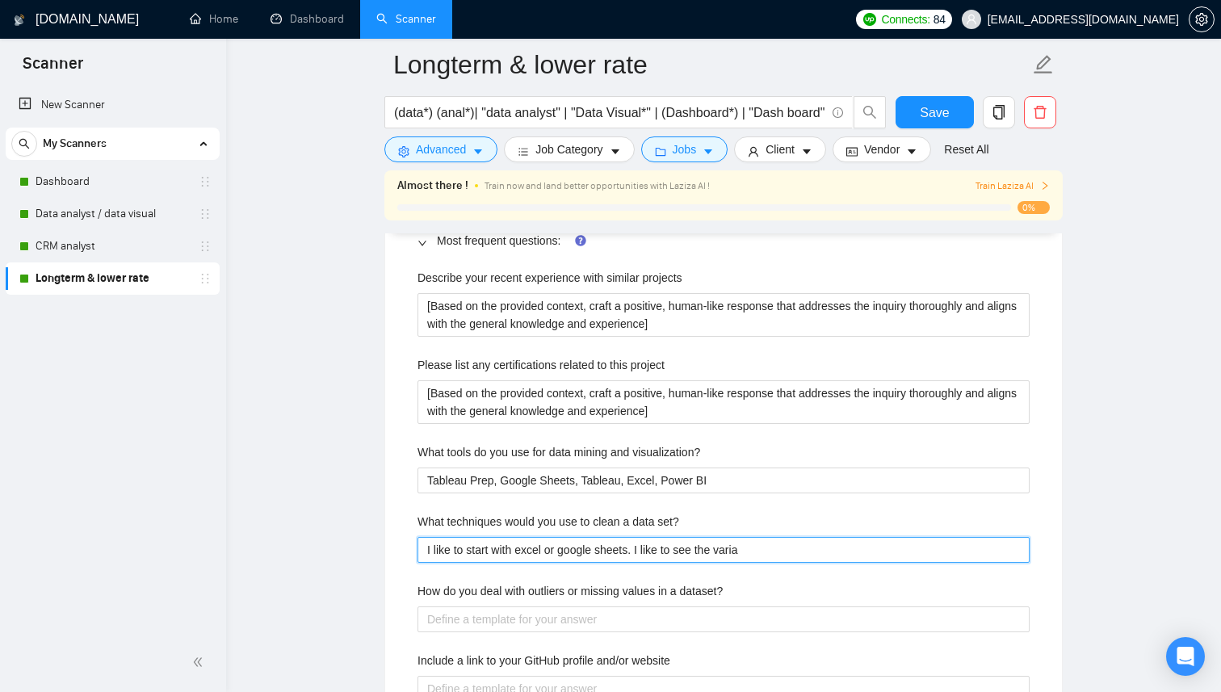
type set\? "I like to start with excel or google sheets. I like to see the varian"
type set\? "I like to start with excel or google sheets. I like to see the varianc"
type set\? "I like to start with excel or google sheets. I like to see the variance"
type set\? "I like to start with excel or google sheets. I like to see the variances"
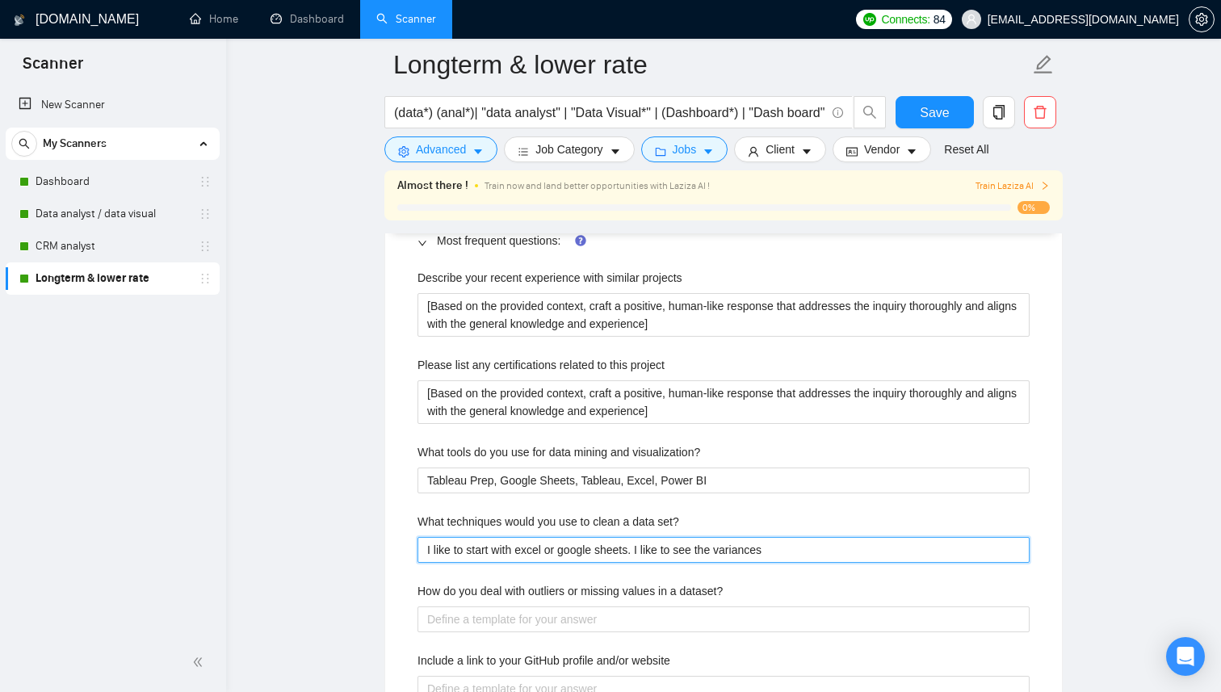
type set\? "I like to start with excel or google sheets. I like to see the variances a"
type set\? "I like to start with excel or google sheets. I like to see the variances an"
type set\? "I like to start with excel or google sheets. I like to see the variances and"
type set\? "I like to start with excel or google sheets. I like to see the variances and p"
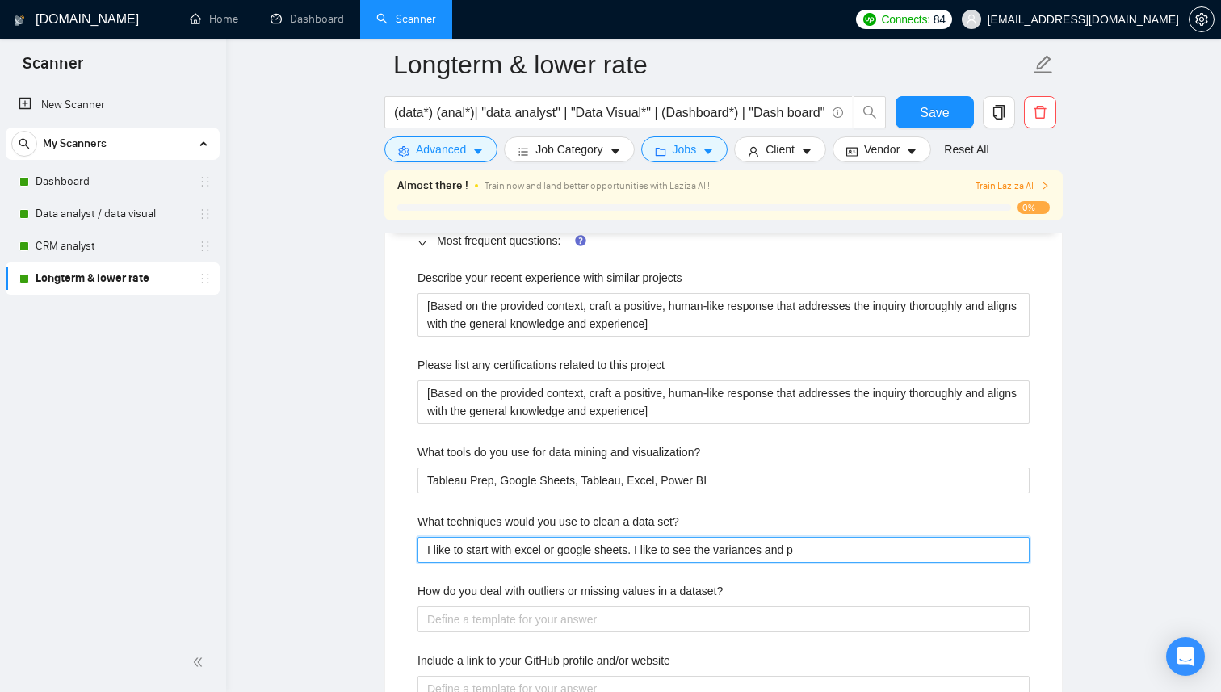
type set\? "I like to start with excel or google sheets. I like to see the variances and po"
type set\? "I like to start with excel or google sheets. I like to see the variances and pos"
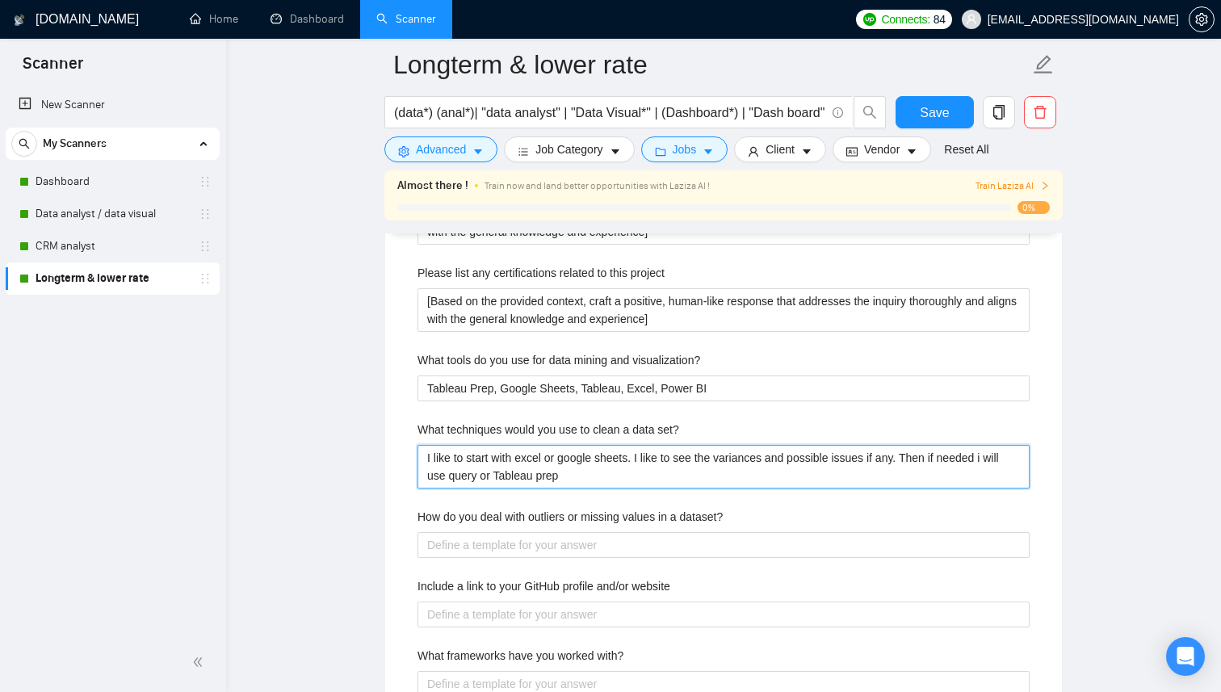
scroll to position [2557, 0]
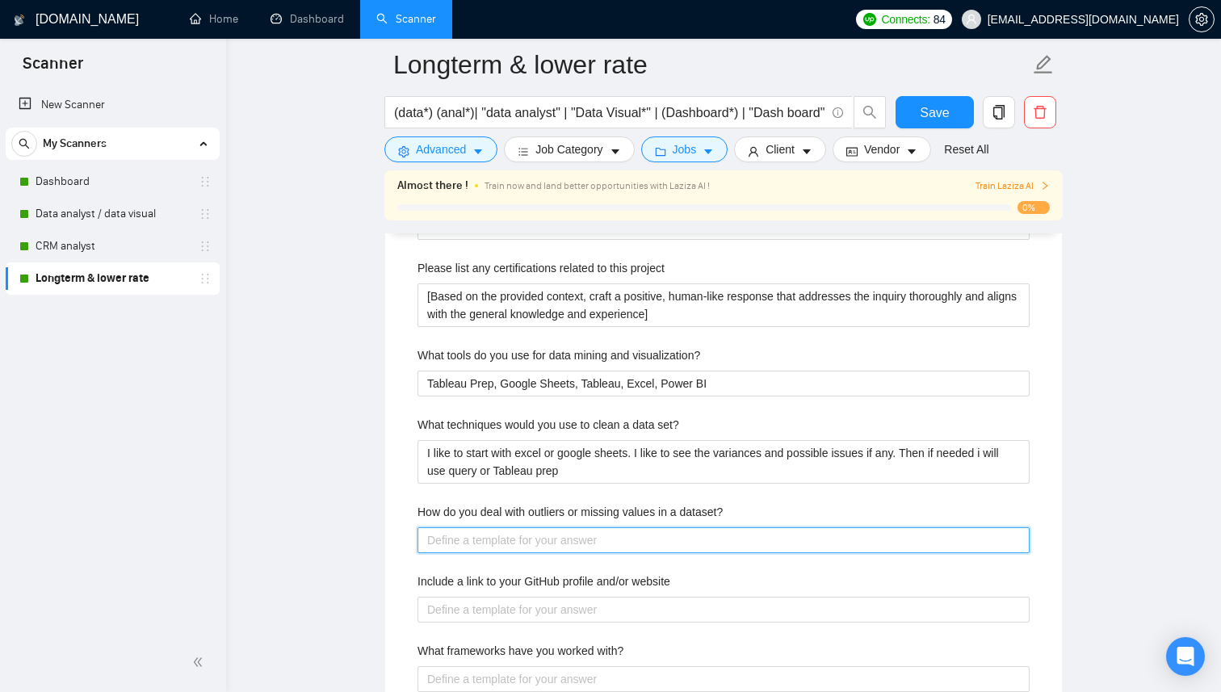
click at [558, 534] on dataset\? "How do you deal with outliers or missing values in a dataset?" at bounding box center [724, 540] width 612 height 26
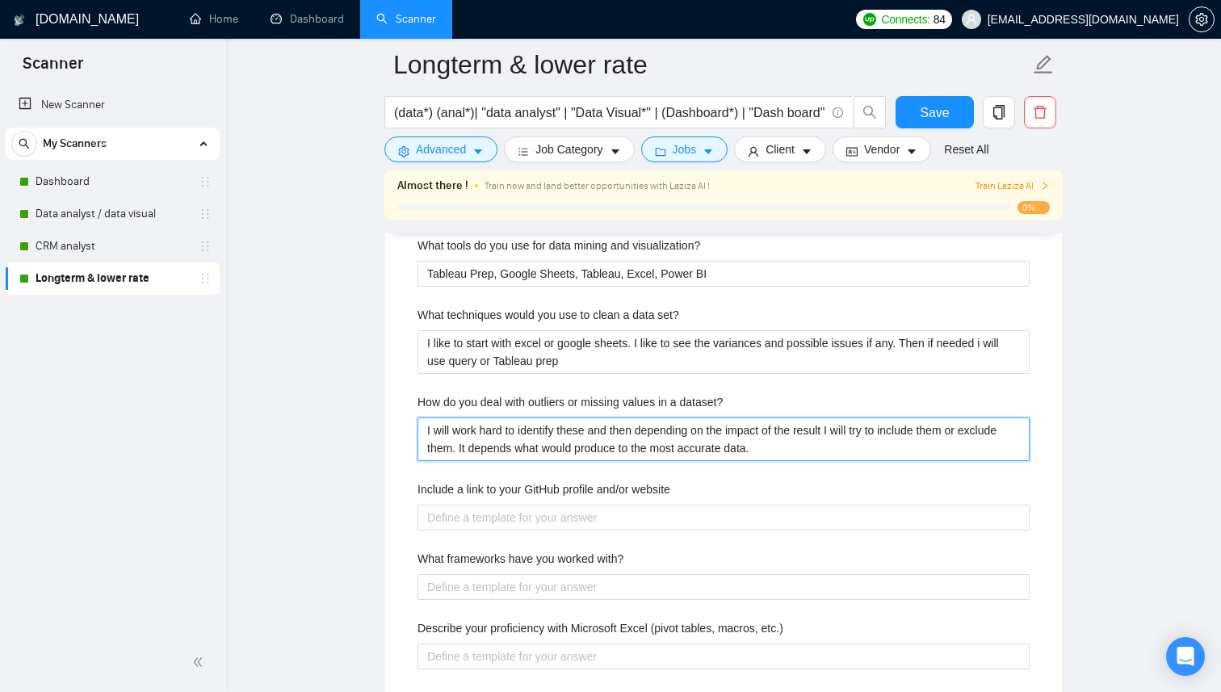
scroll to position [2673, 0]
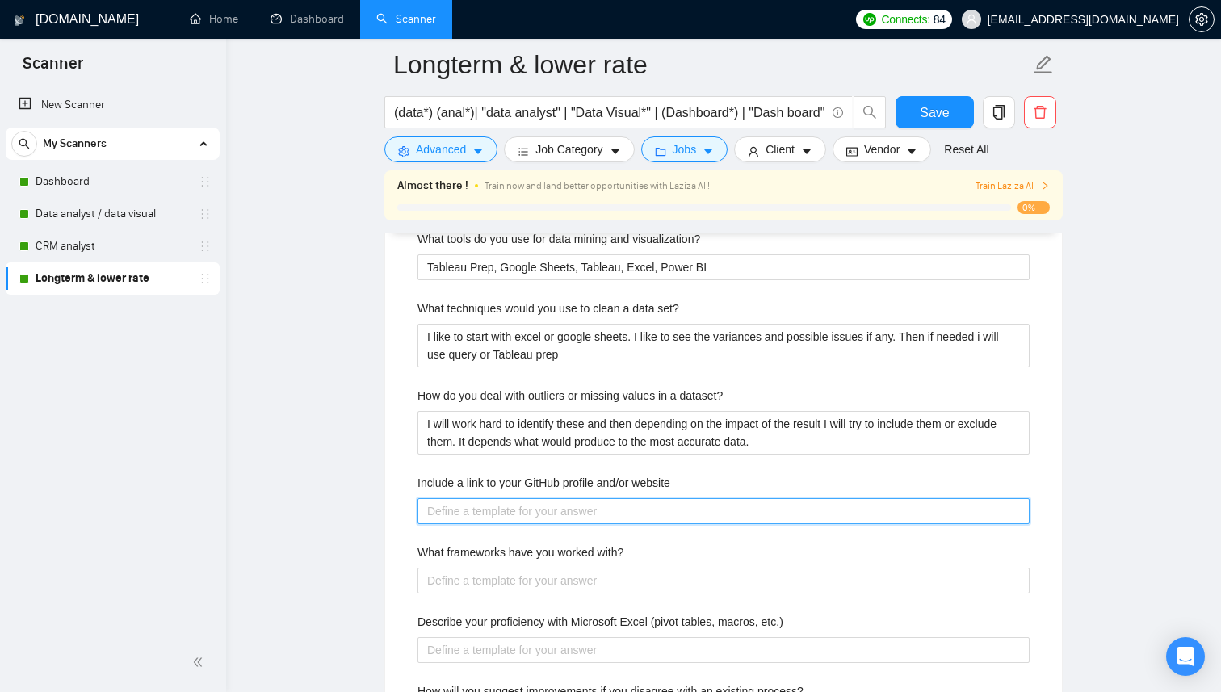
click at [534, 515] on website "Include a link to your GitHub profile and/or website" at bounding box center [724, 511] width 612 height 26
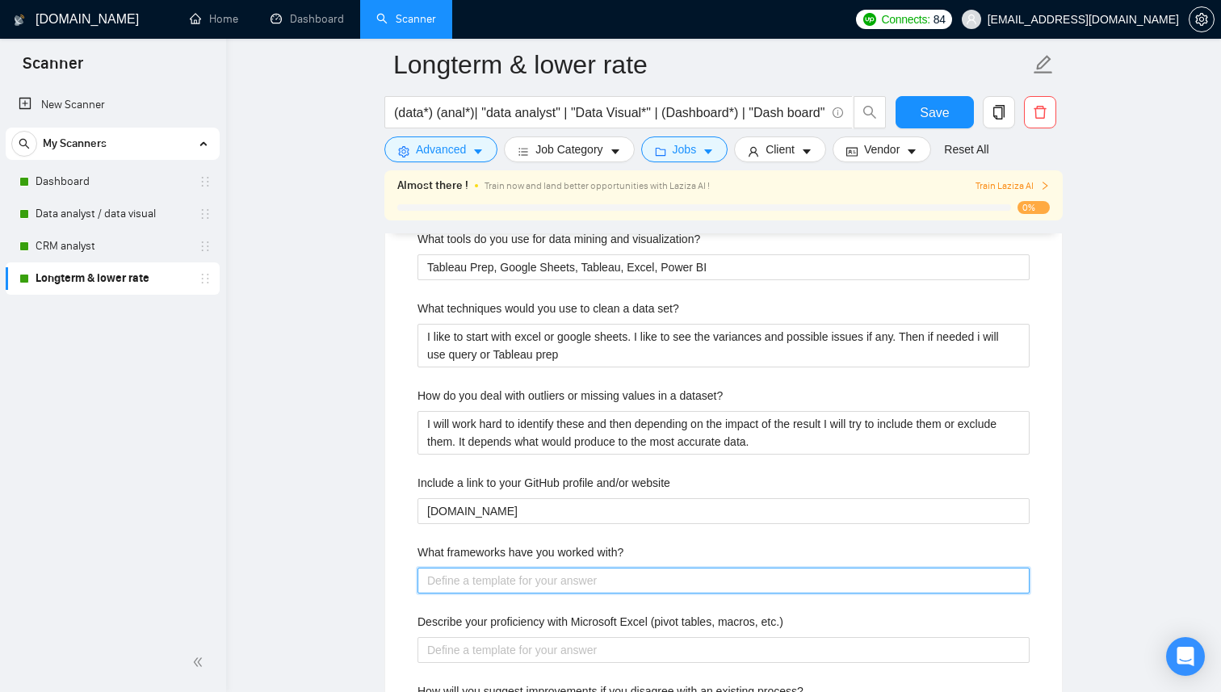
click at [561, 582] on with\? "What frameworks have you worked with?" at bounding box center [724, 581] width 612 height 26
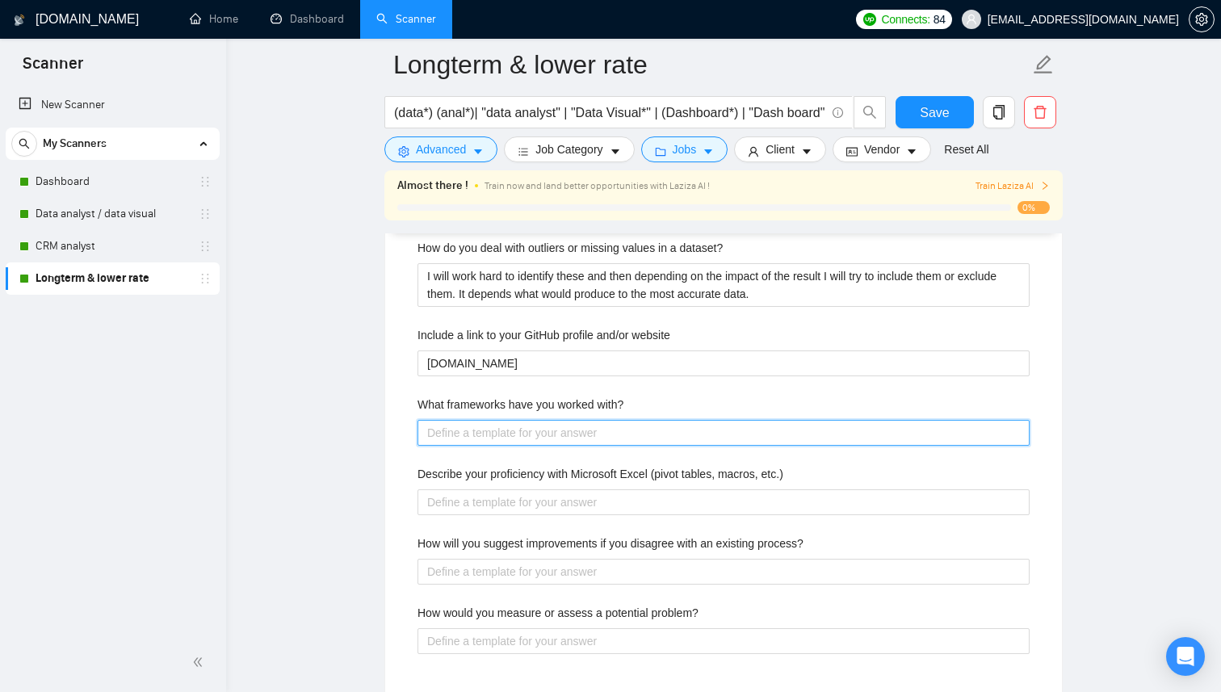
scroll to position [2822, 0]
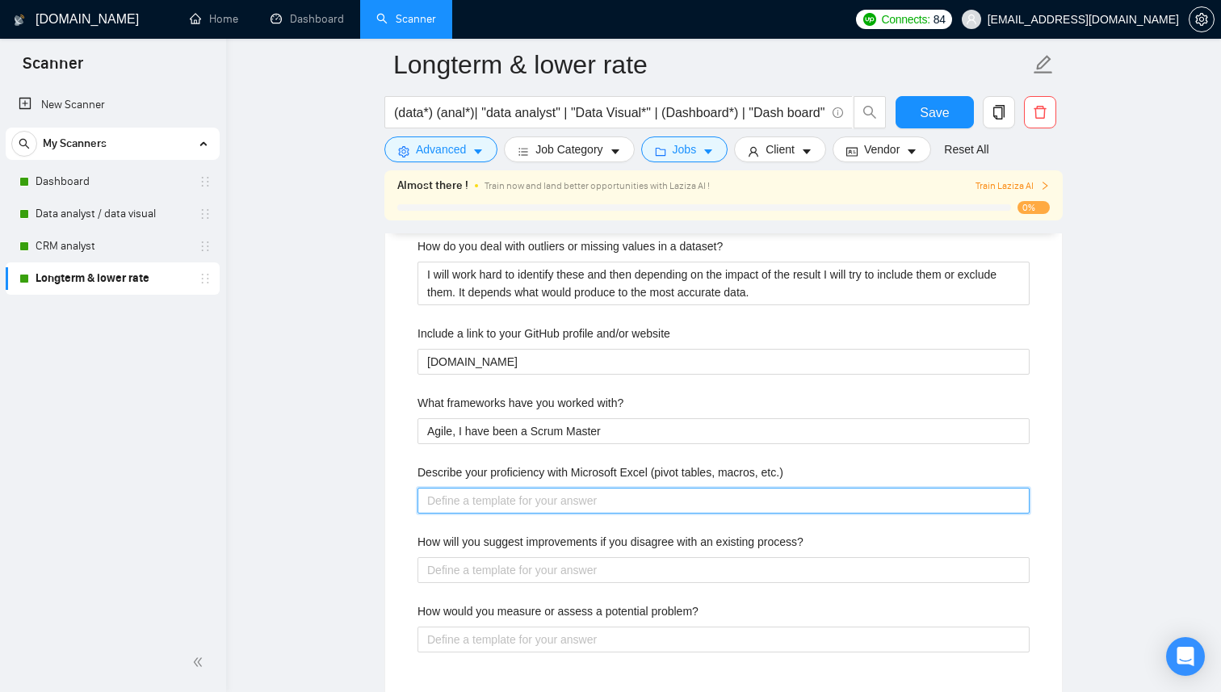
click at [579, 504] on etc\ "Describe your proficiency with Microsoft Excel (pivot tables, macros, etc.)" at bounding box center [724, 501] width 612 height 26
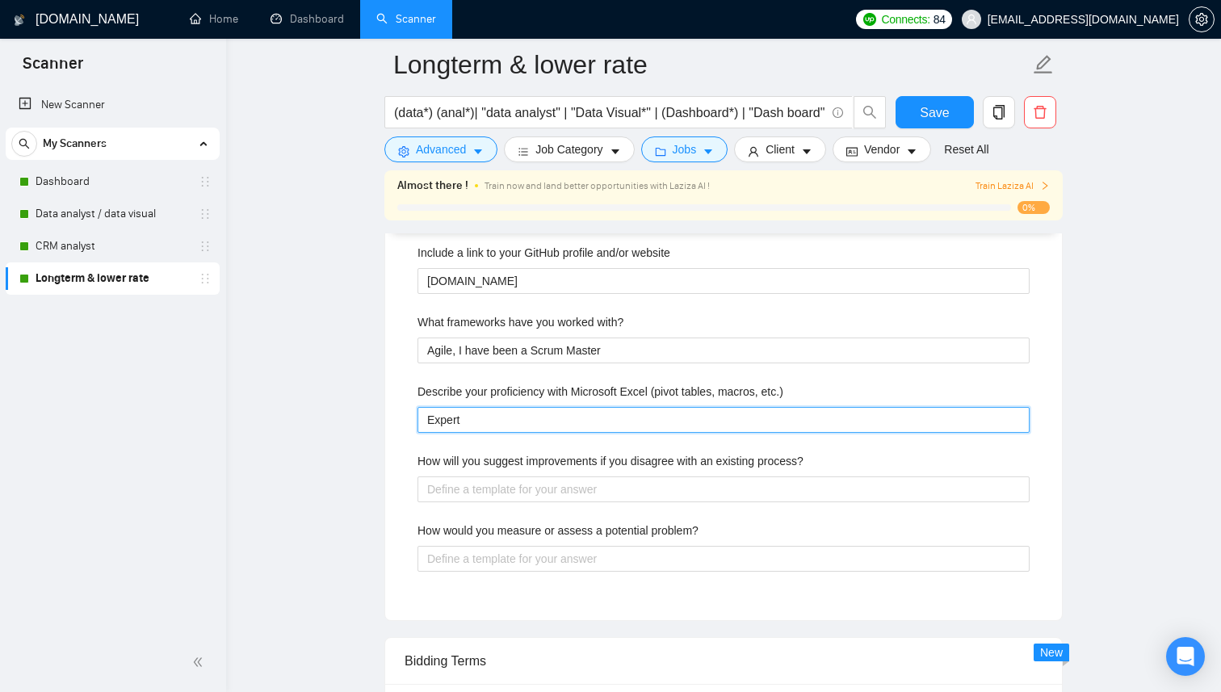
scroll to position [2906, 0]
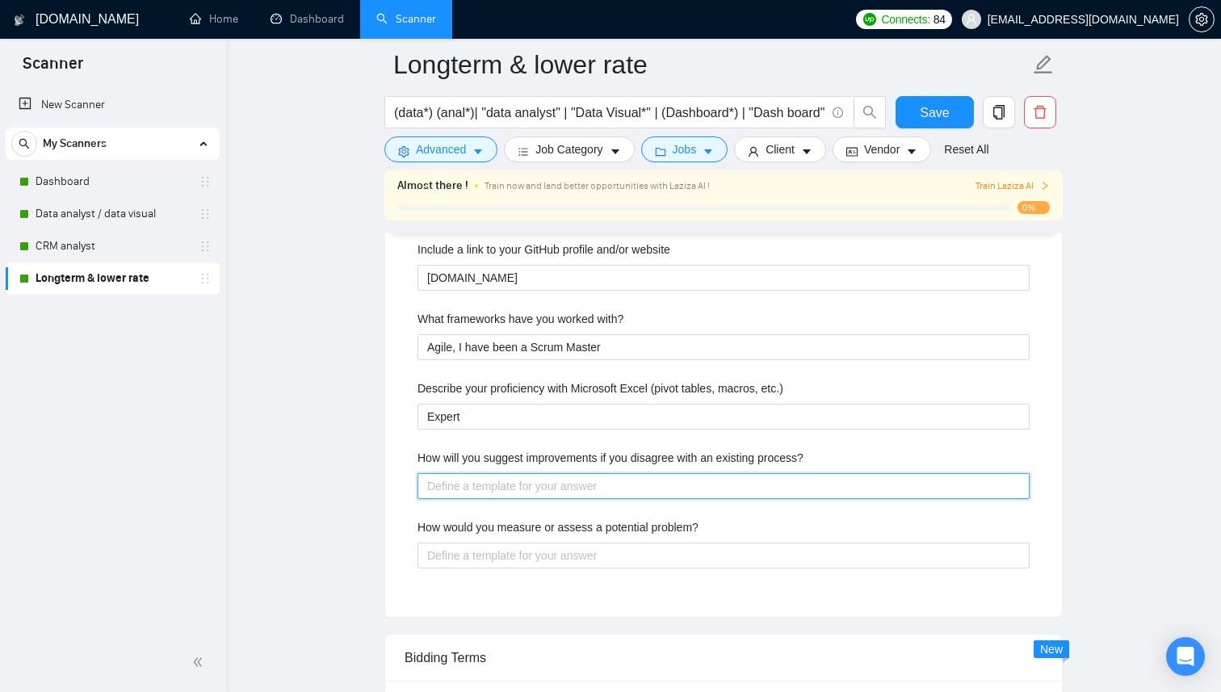
click at [586, 493] on process\? "How will you suggest improvements if you disagree with an existing process?" at bounding box center [724, 486] width 612 height 26
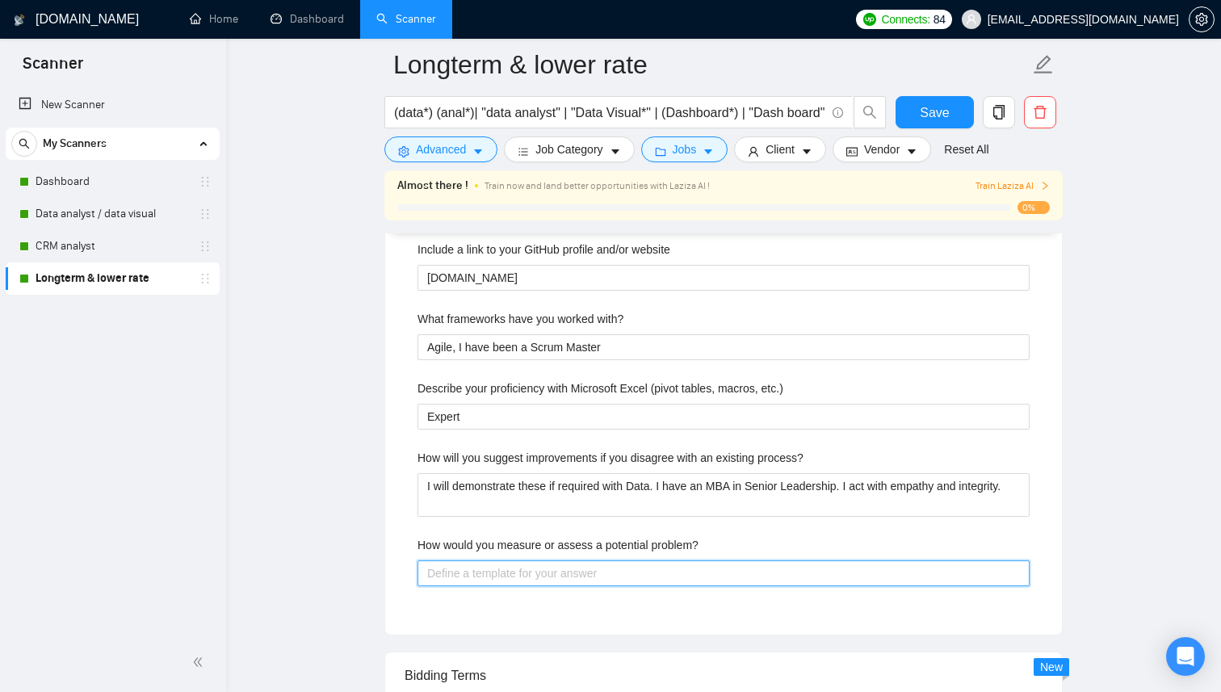
click at [687, 570] on problem\? "How would you measure or assess a potential problem?" at bounding box center [724, 574] width 612 height 26
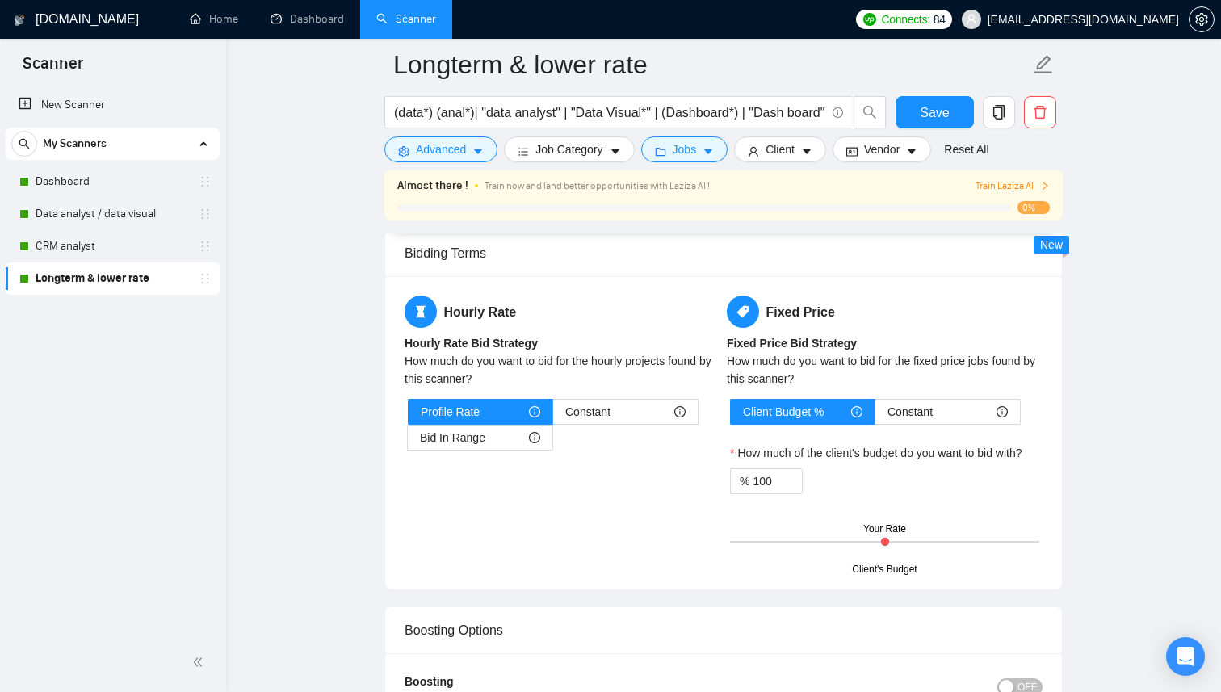
scroll to position [3331, 0]
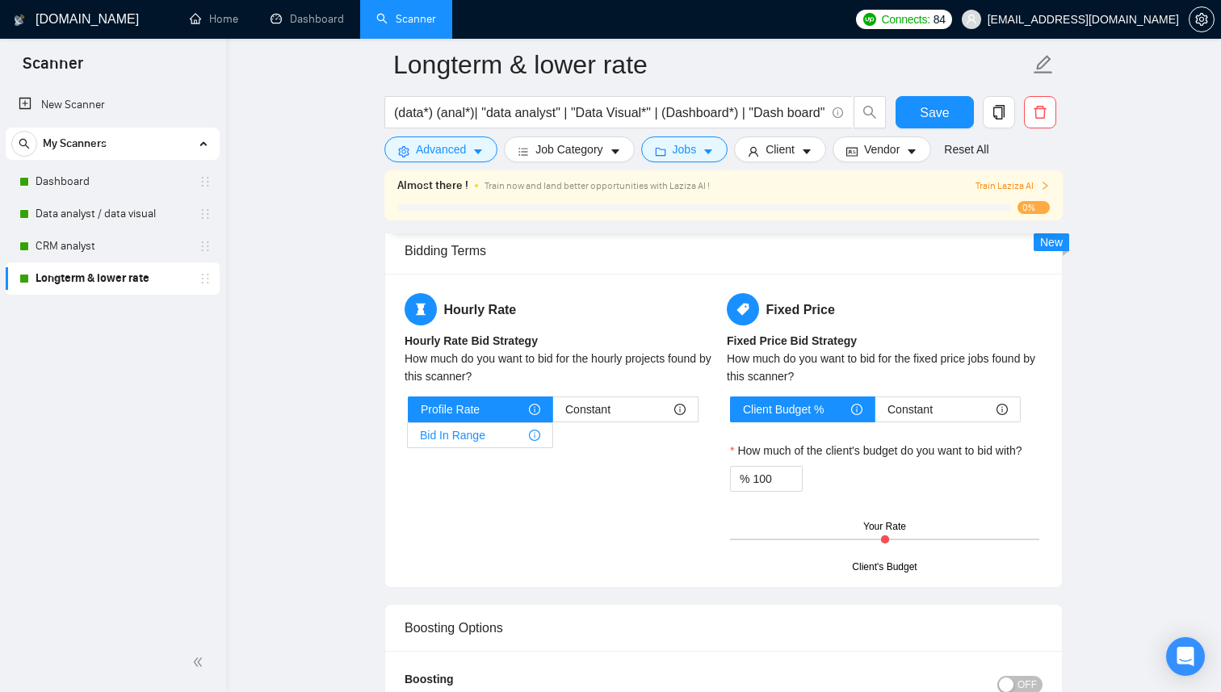
click at [524, 435] on div "Bid In Range" at bounding box center [480, 435] width 120 height 24
click at [408, 439] on input "Bid In Range" at bounding box center [408, 439] width 0 height 0
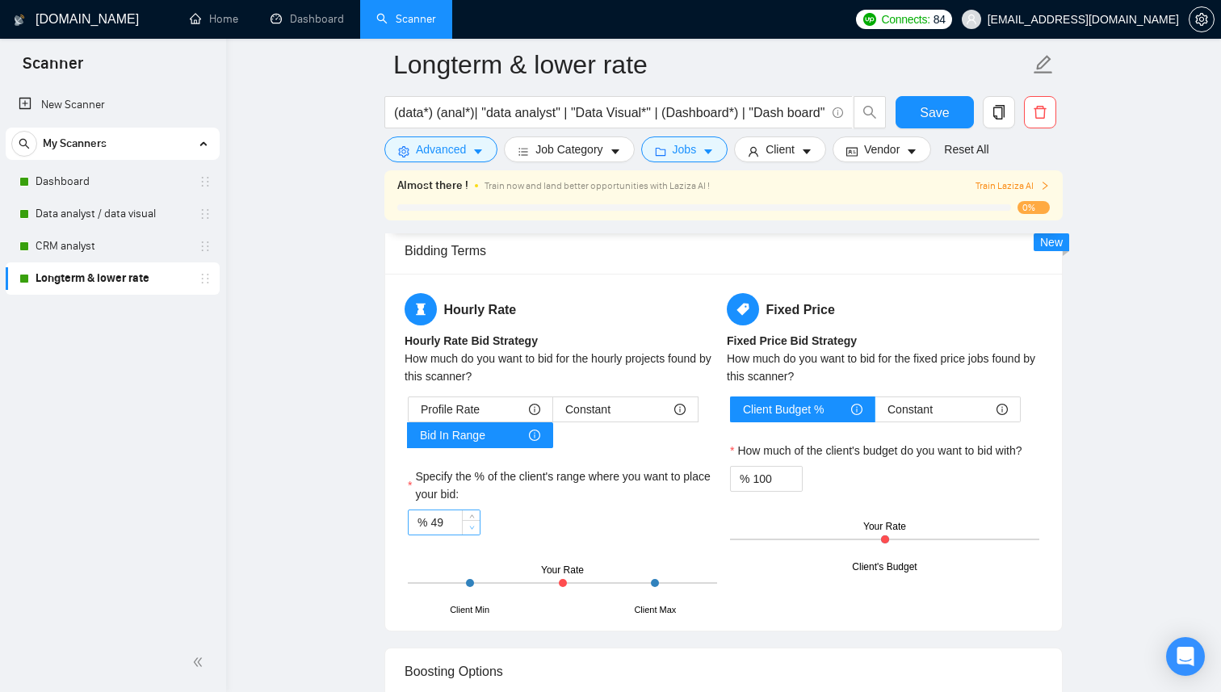
click at [464, 527] on span "Decrease Value" at bounding box center [471, 527] width 18 height 15
click at [605, 540] on div "Profile Rate Constant Bid In Range Specify the % of the client's range where yo…" at bounding box center [563, 504] width 316 height 215
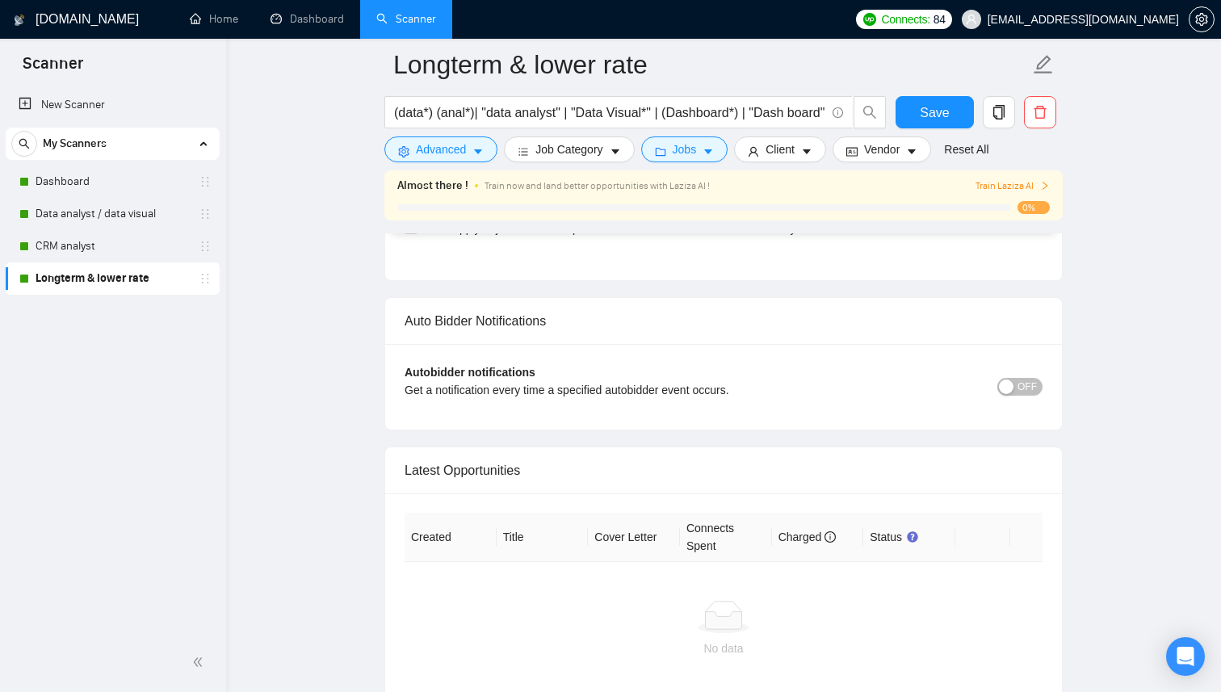
scroll to position [4611, 0]
click at [1015, 384] on button "OFF" at bounding box center [1020, 384] width 45 height 18
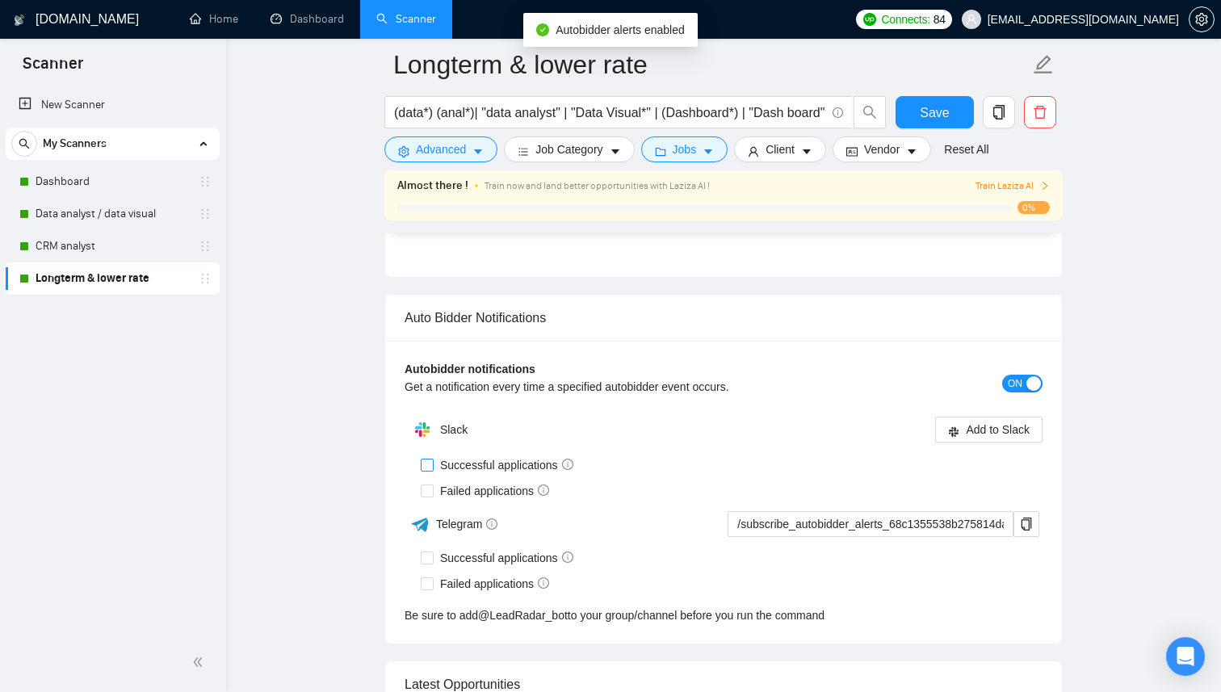
click at [435, 464] on span "Successful applications" at bounding box center [507, 465] width 146 height 18
click at [432, 464] on input "Successful applications" at bounding box center [426, 464] width 11 height 11
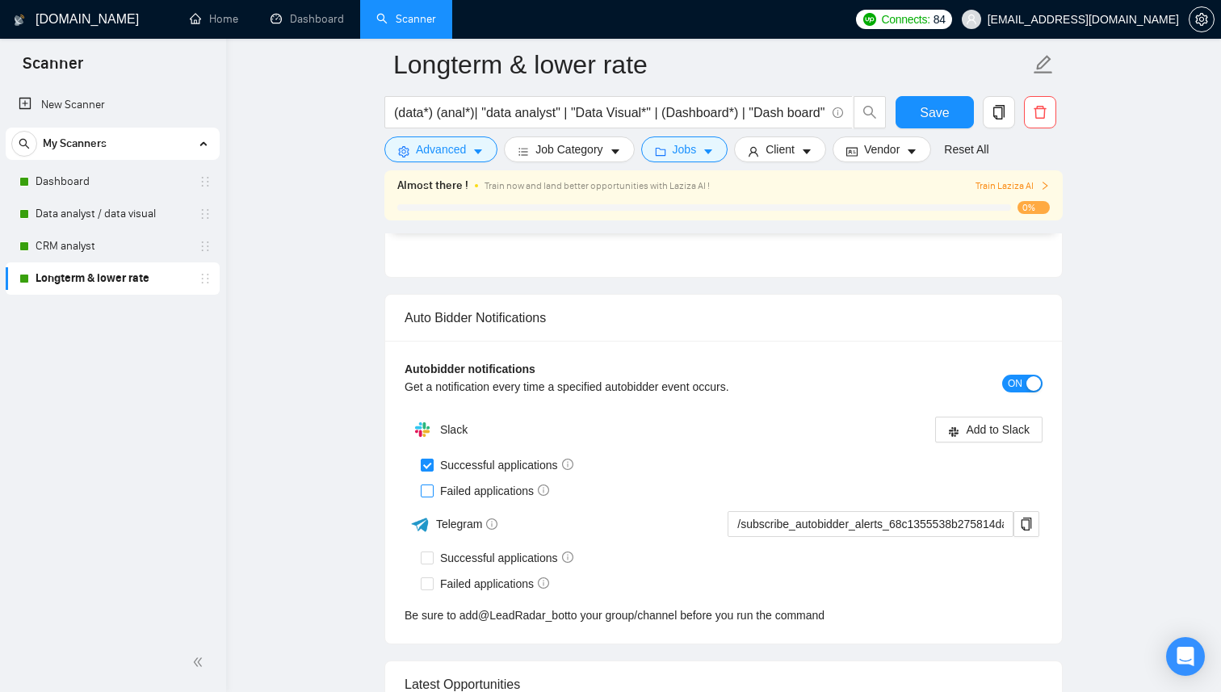
click at [430, 492] on input "Failed applications" at bounding box center [426, 490] width 11 height 11
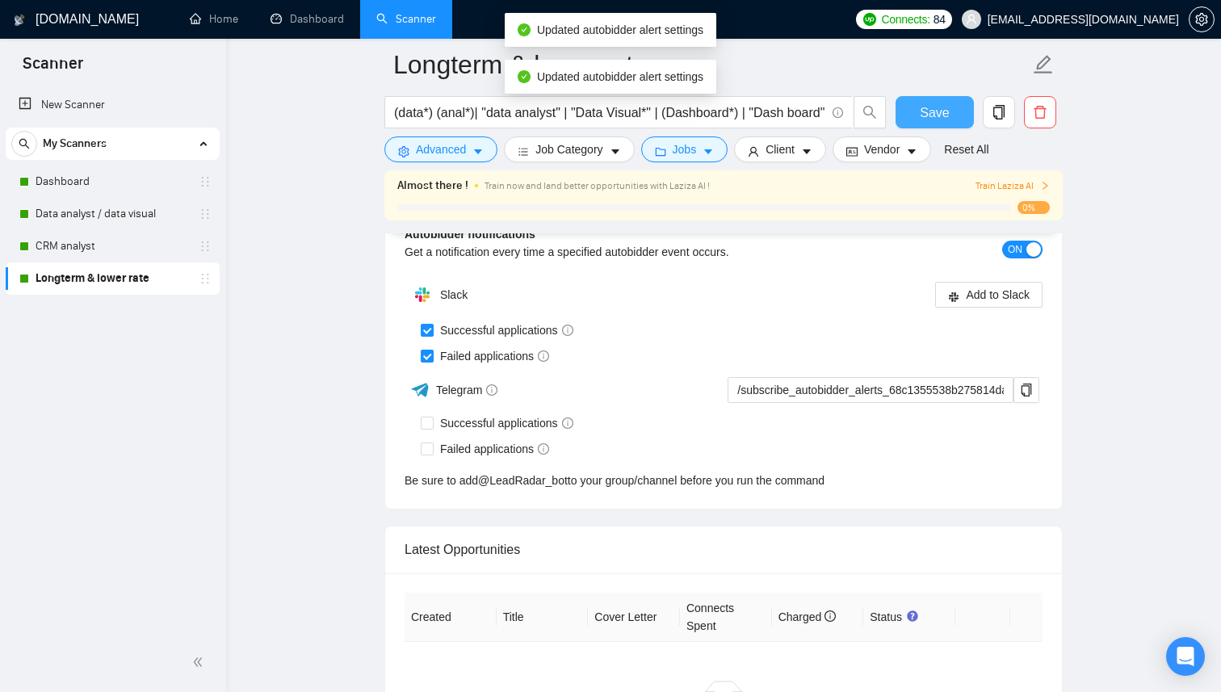
click at [935, 112] on span "Save" at bounding box center [934, 113] width 29 height 20
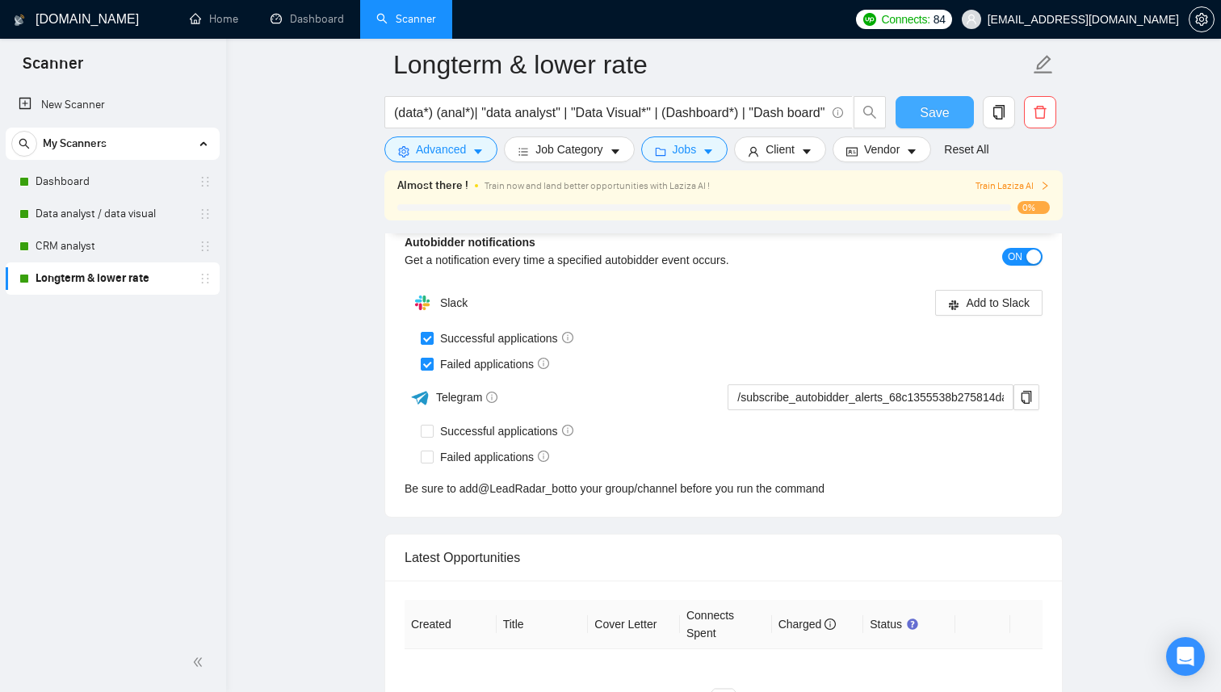
scroll to position [3931, 0]
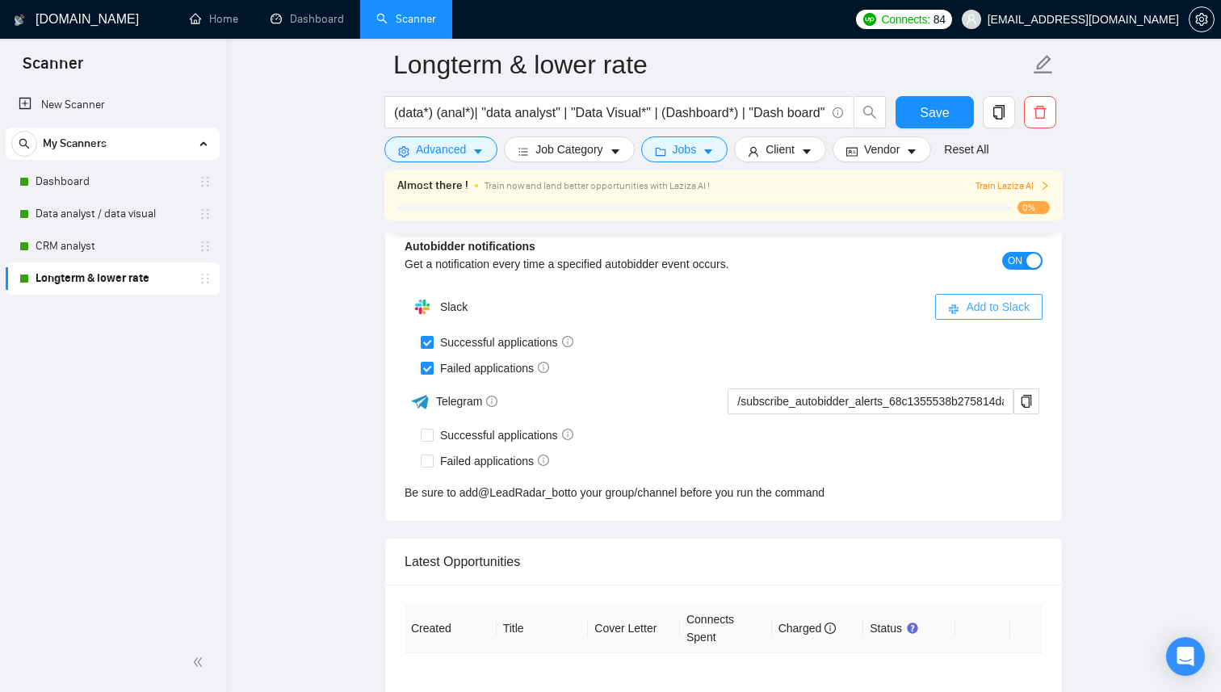
click at [1011, 311] on span "Add to Slack" at bounding box center [998, 307] width 64 height 18
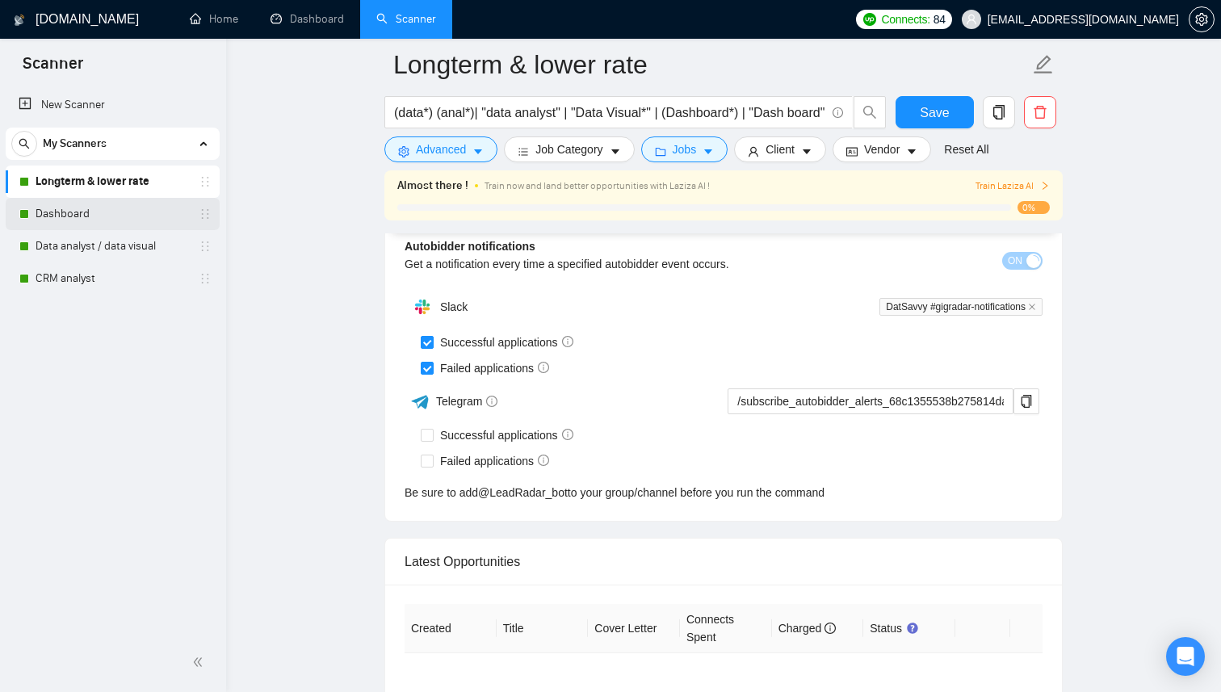
click at [138, 213] on link "Dashboard" at bounding box center [112, 214] width 153 height 32
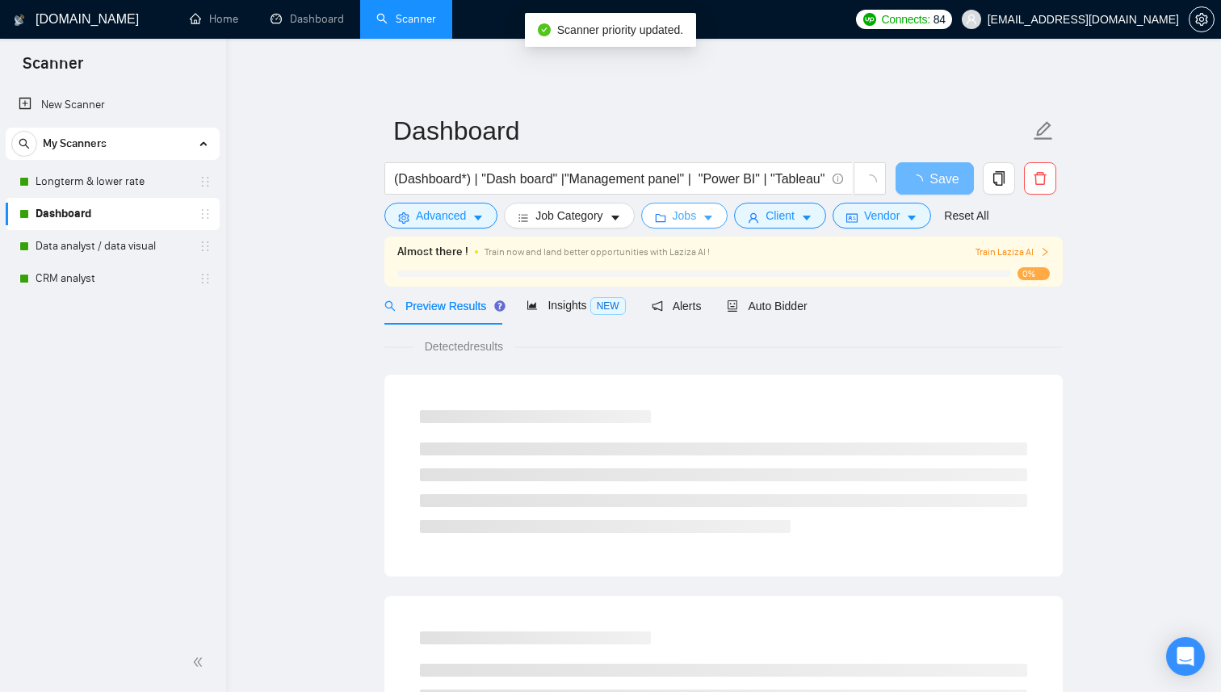
click at [678, 221] on span "Jobs" at bounding box center [685, 216] width 24 height 18
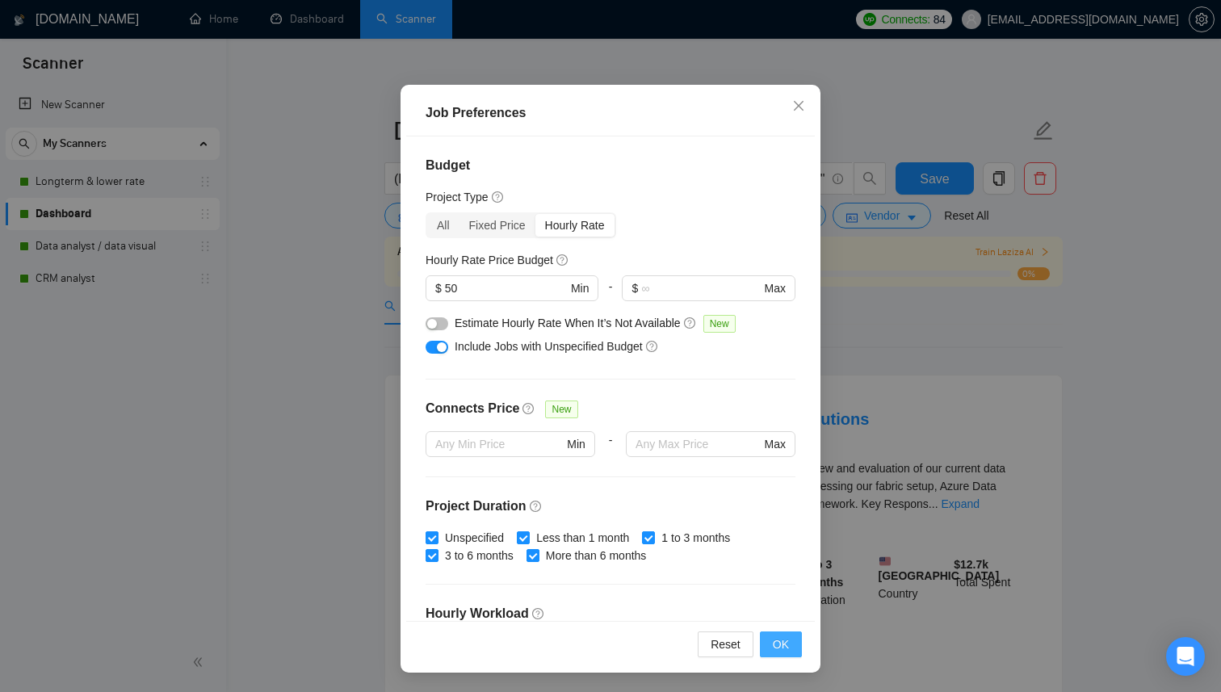
click at [785, 651] on span "OK" at bounding box center [781, 645] width 16 height 18
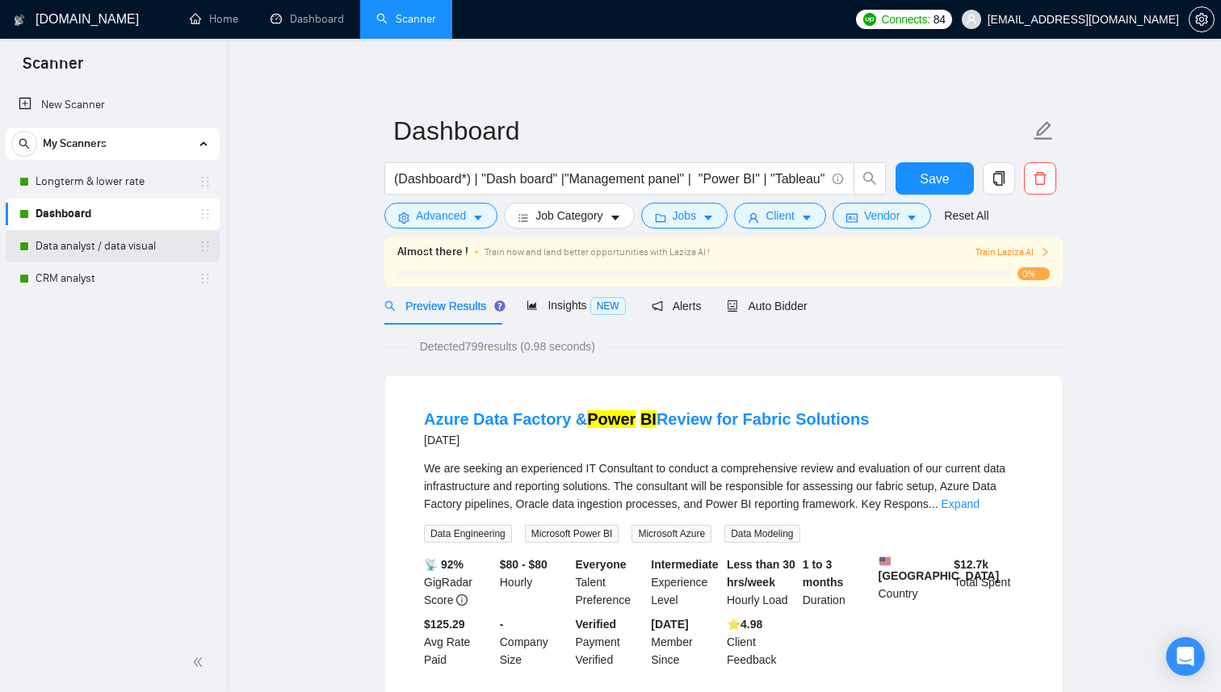
click at [179, 250] on link "Data analyst / data visual" at bounding box center [112, 246] width 153 height 32
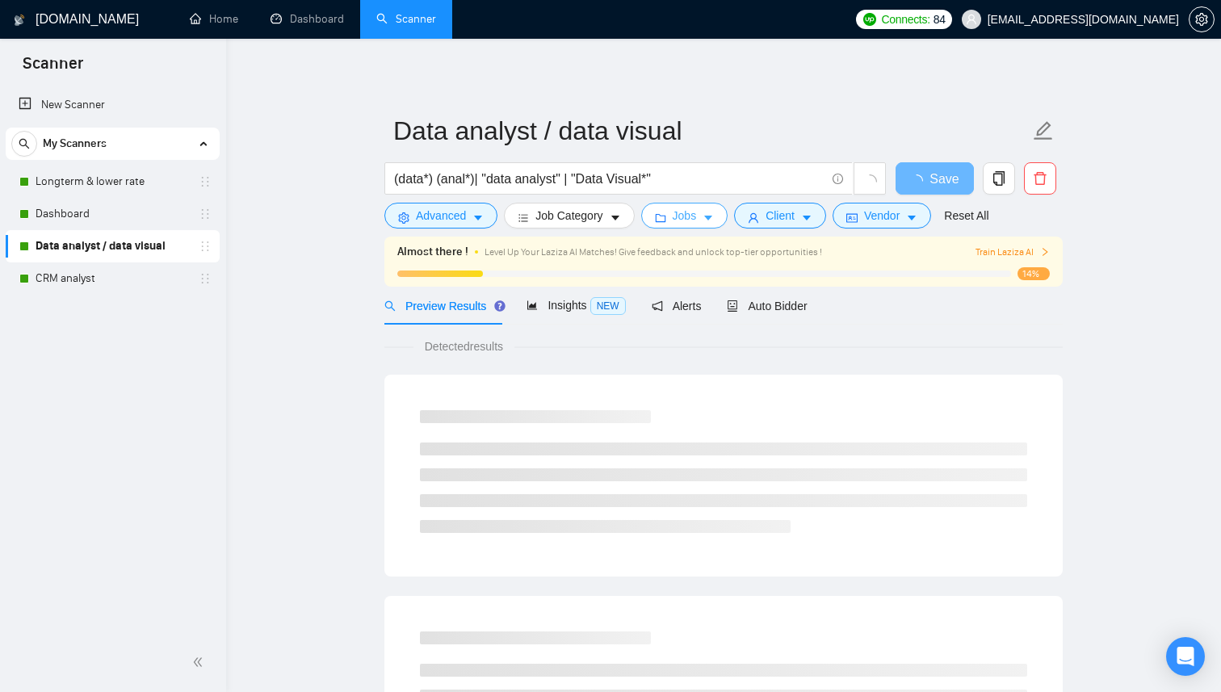
click at [684, 221] on span "Jobs" at bounding box center [685, 216] width 24 height 18
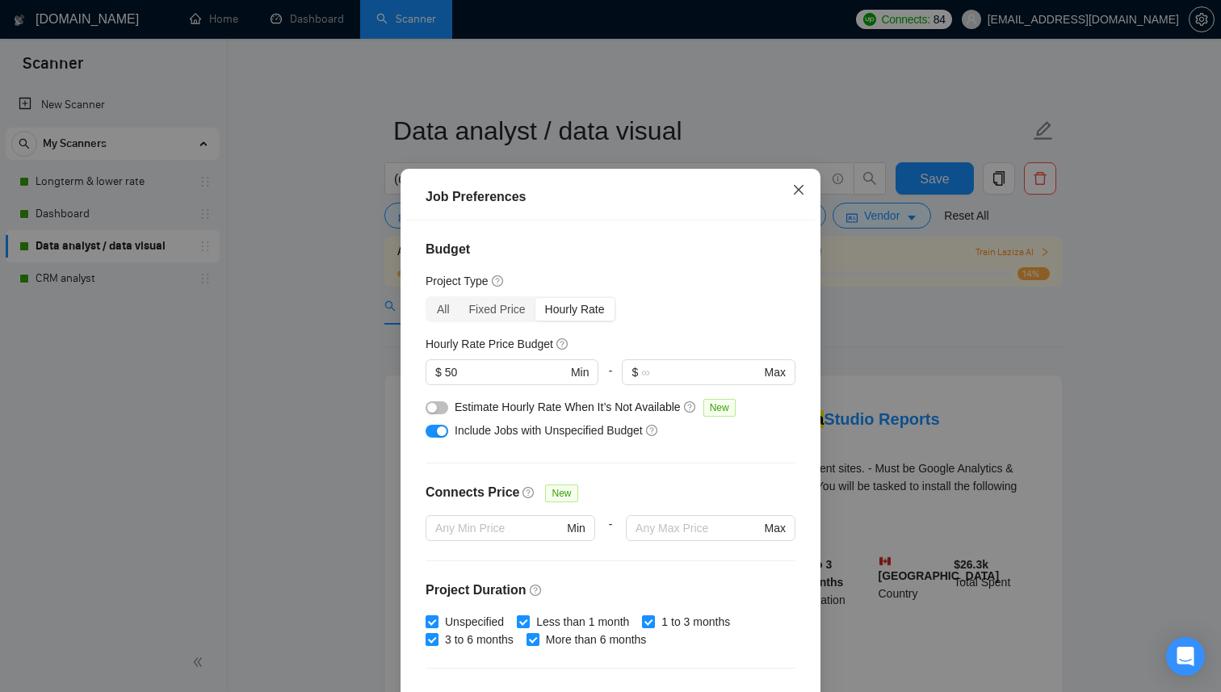
click at [800, 195] on icon "close" at bounding box center [799, 190] width 10 height 10
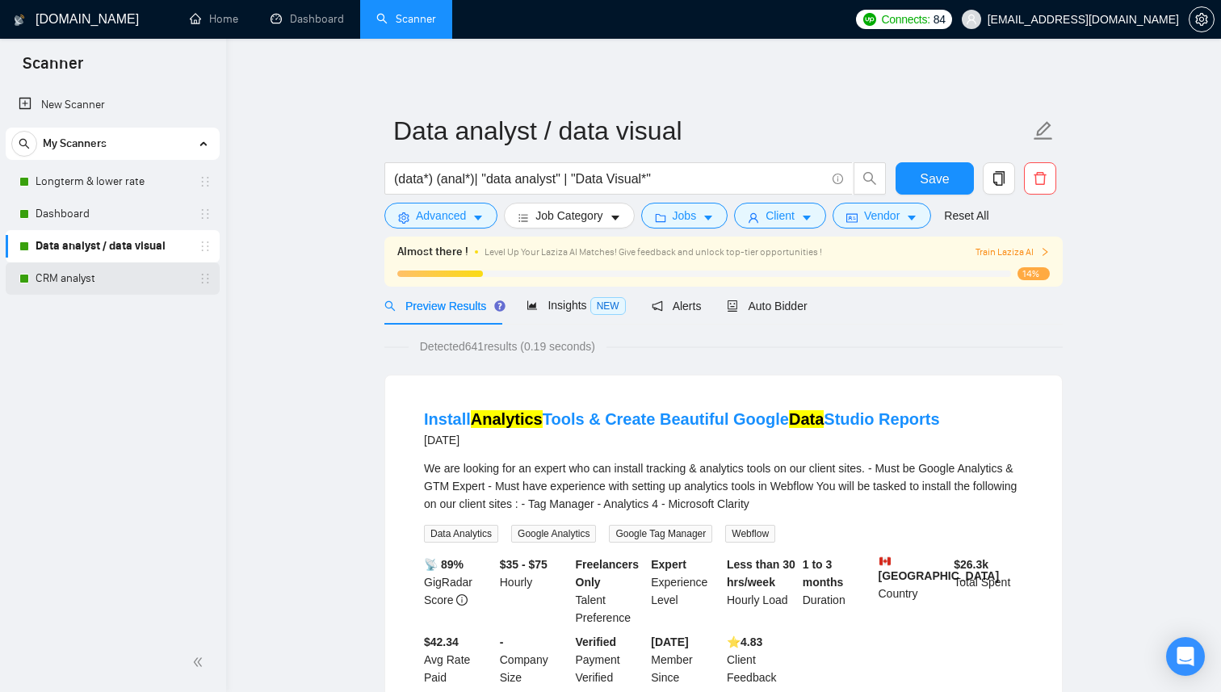
click at [167, 284] on link "CRM analyst" at bounding box center [112, 279] width 153 height 32
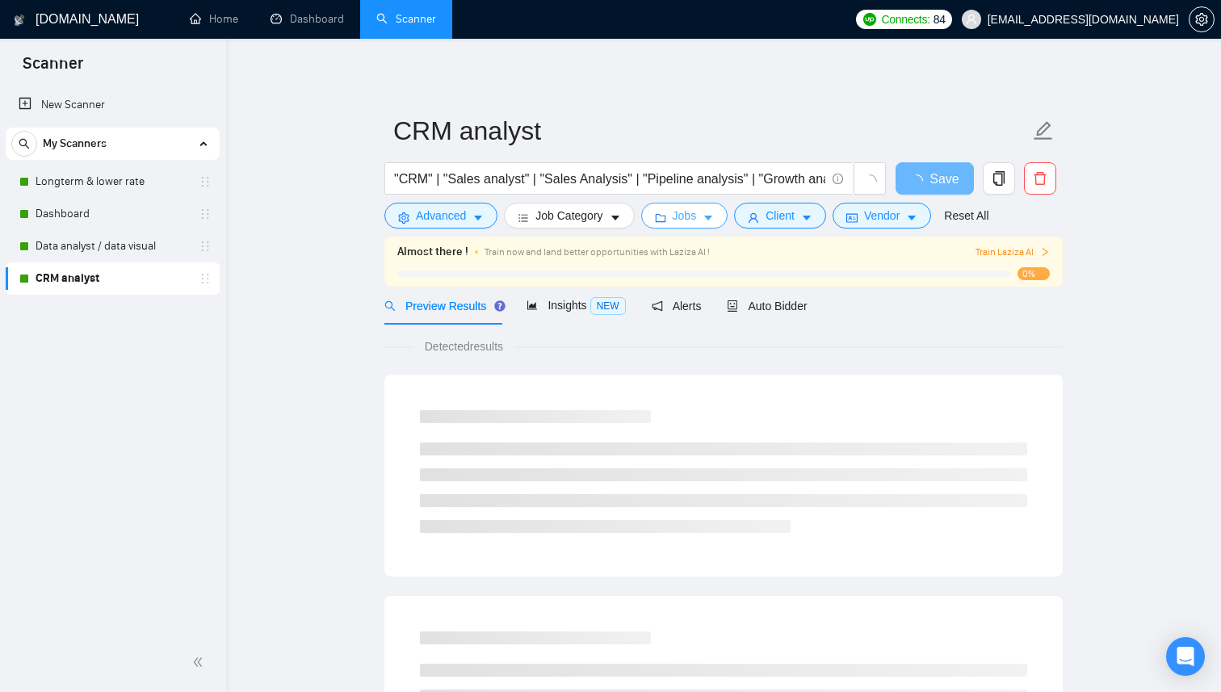
click at [692, 219] on span "Jobs" at bounding box center [685, 216] width 24 height 18
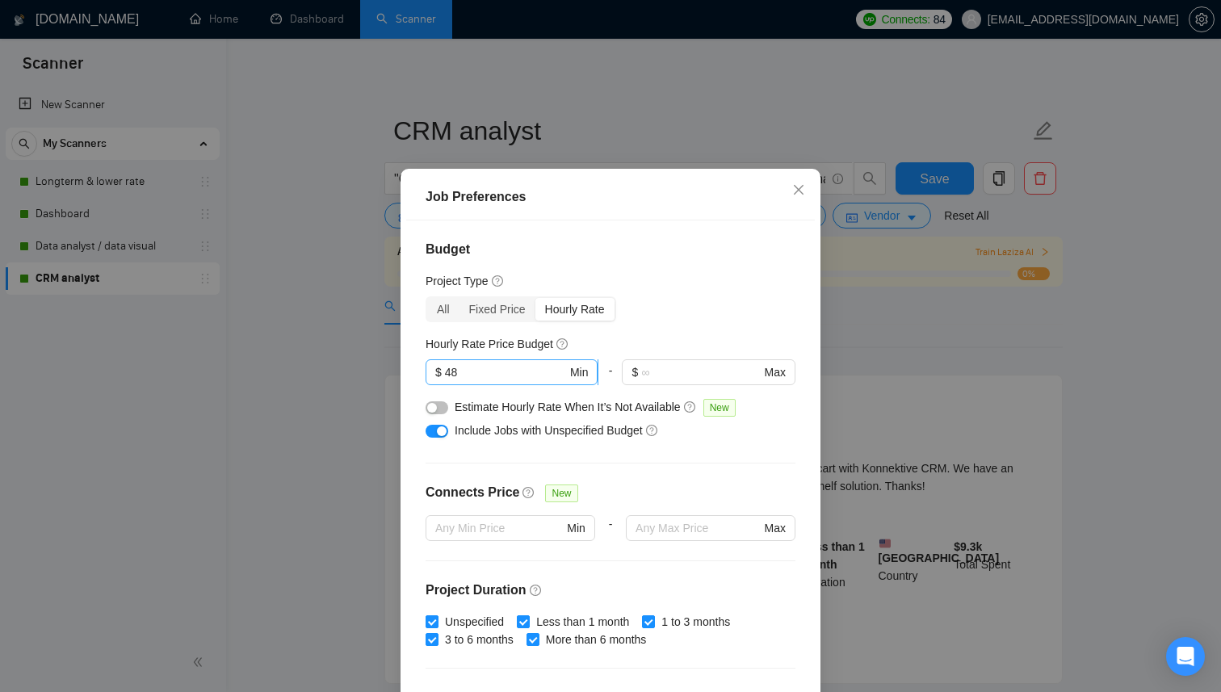
click at [507, 381] on input "48" at bounding box center [506, 372] width 122 height 18
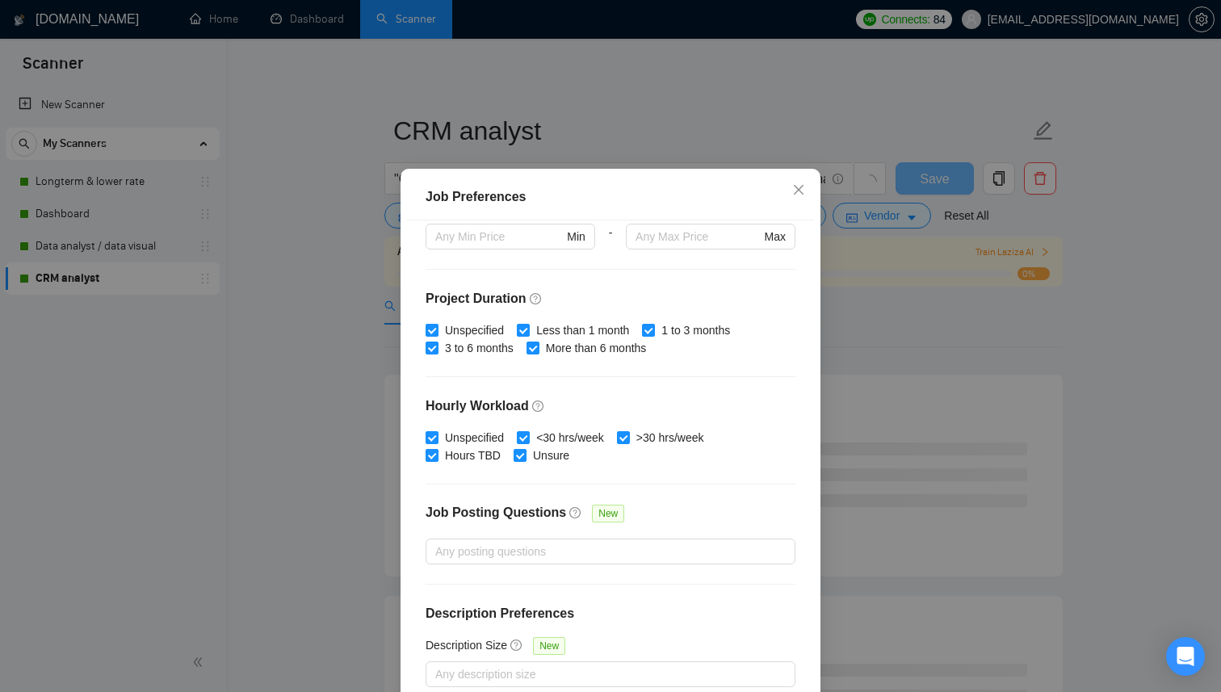
scroll to position [96, 0]
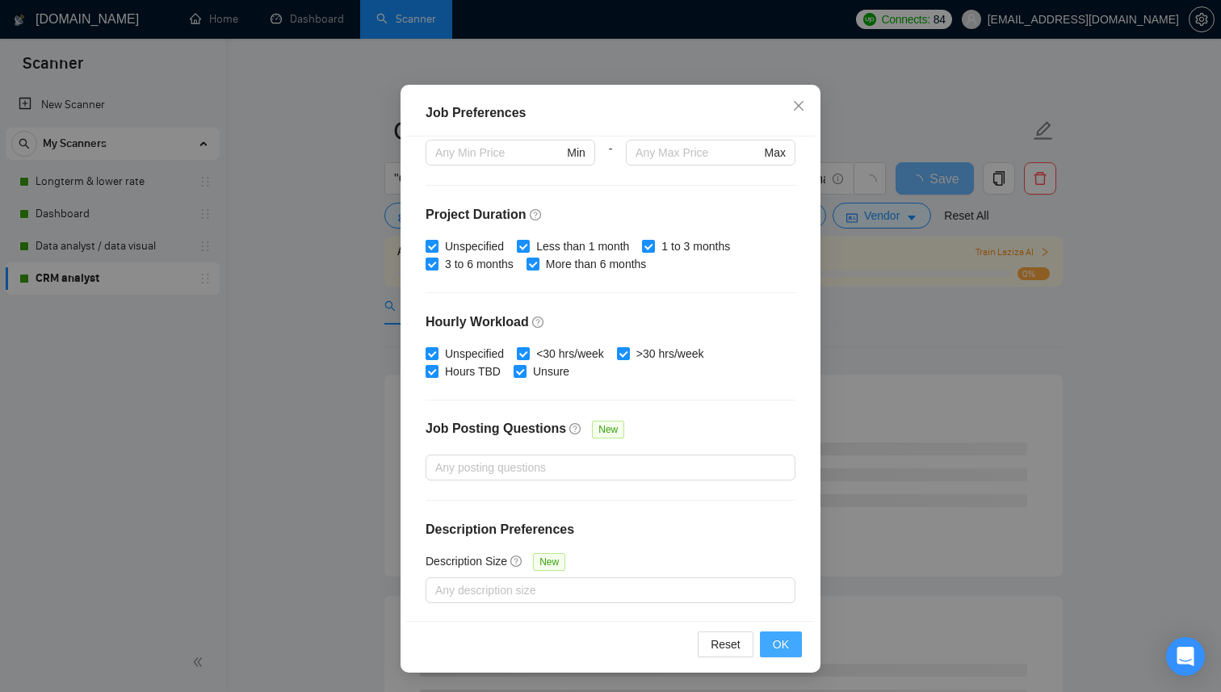
click at [780, 652] on span "OK" at bounding box center [781, 645] width 16 height 18
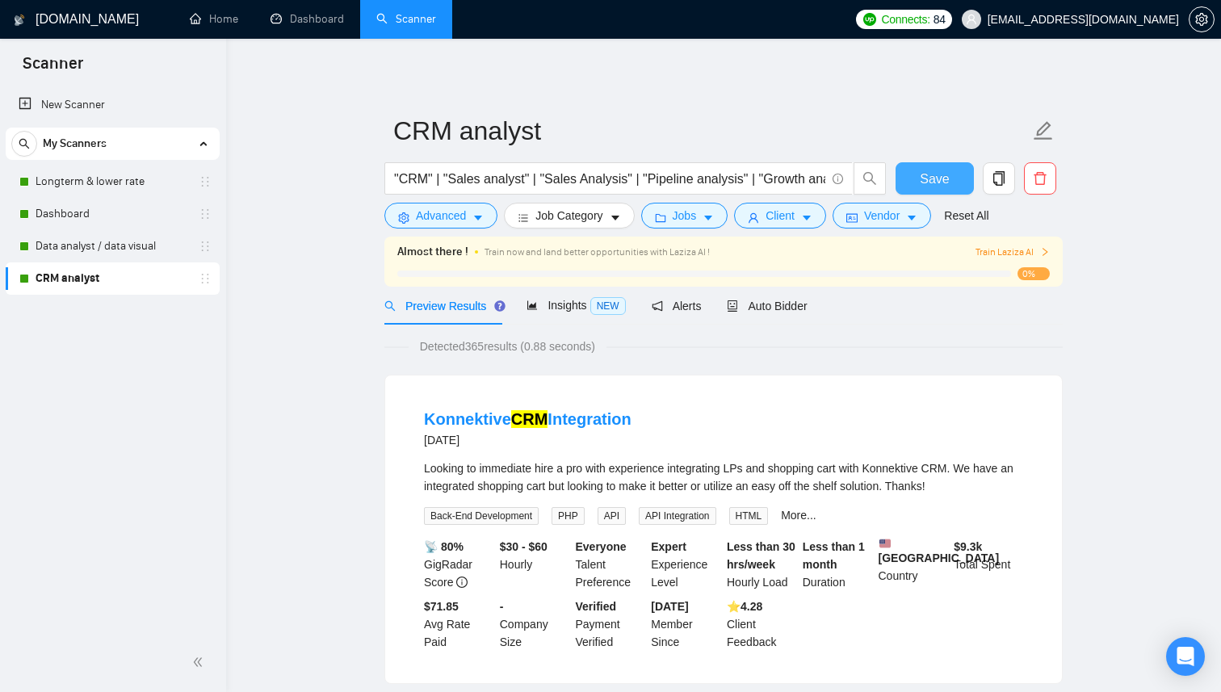
click at [952, 180] on button "Save" at bounding box center [935, 178] width 78 height 32
click at [320, 25] on link "Dashboard" at bounding box center [308, 19] width 74 height 14
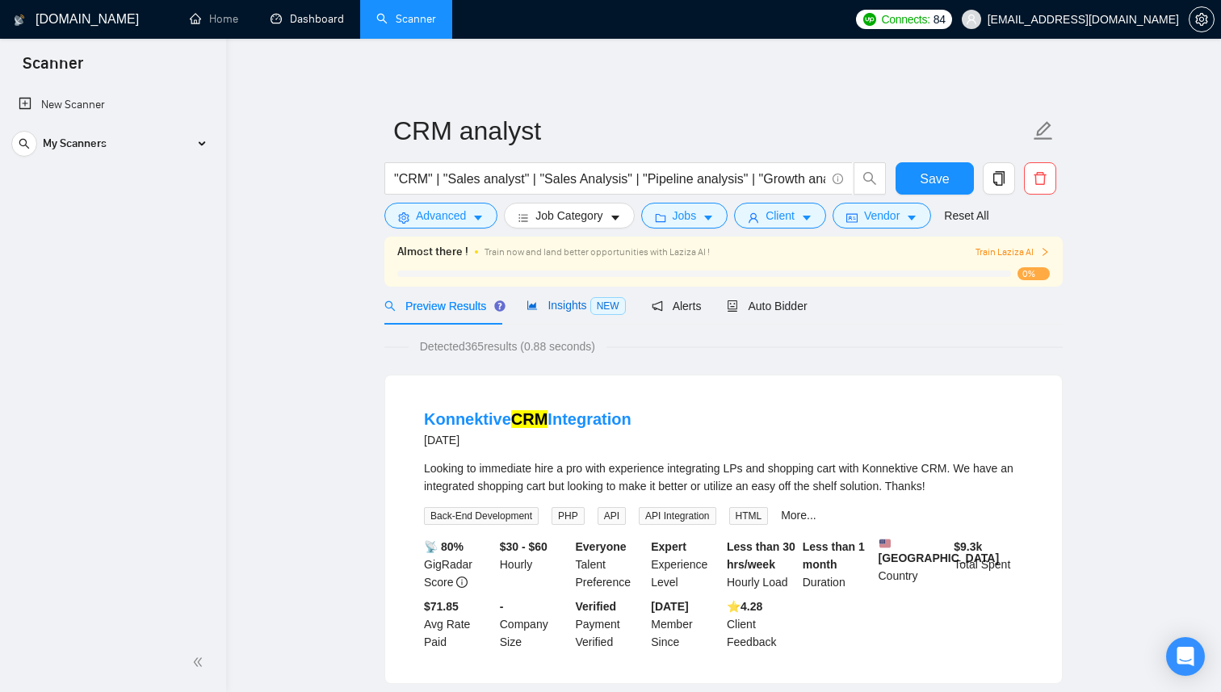
click at [591, 308] on span "Insights NEW" at bounding box center [576, 305] width 99 height 13
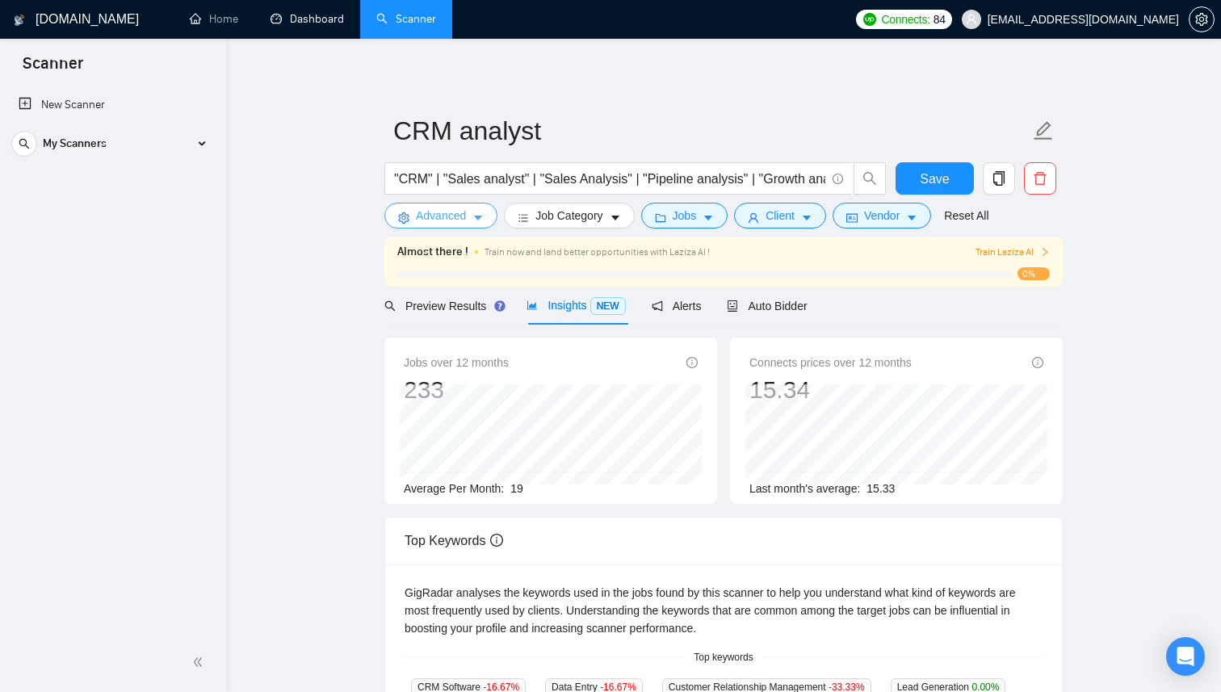
click at [461, 215] on span "Advanced" at bounding box center [441, 216] width 50 height 18
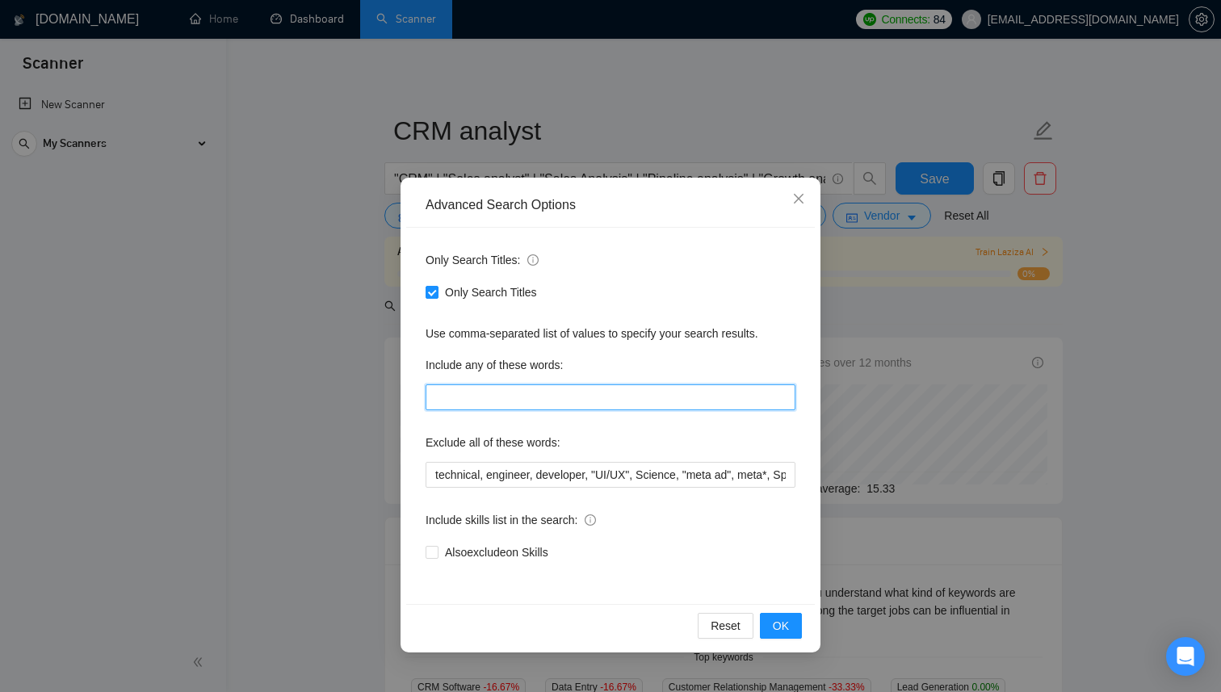
click at [548, 401] on input "text" at bounding box center [611, 397] width 370 height 26
click at [794, 205] on icon "close" at bounding box center [798, 198] width 13 height 13
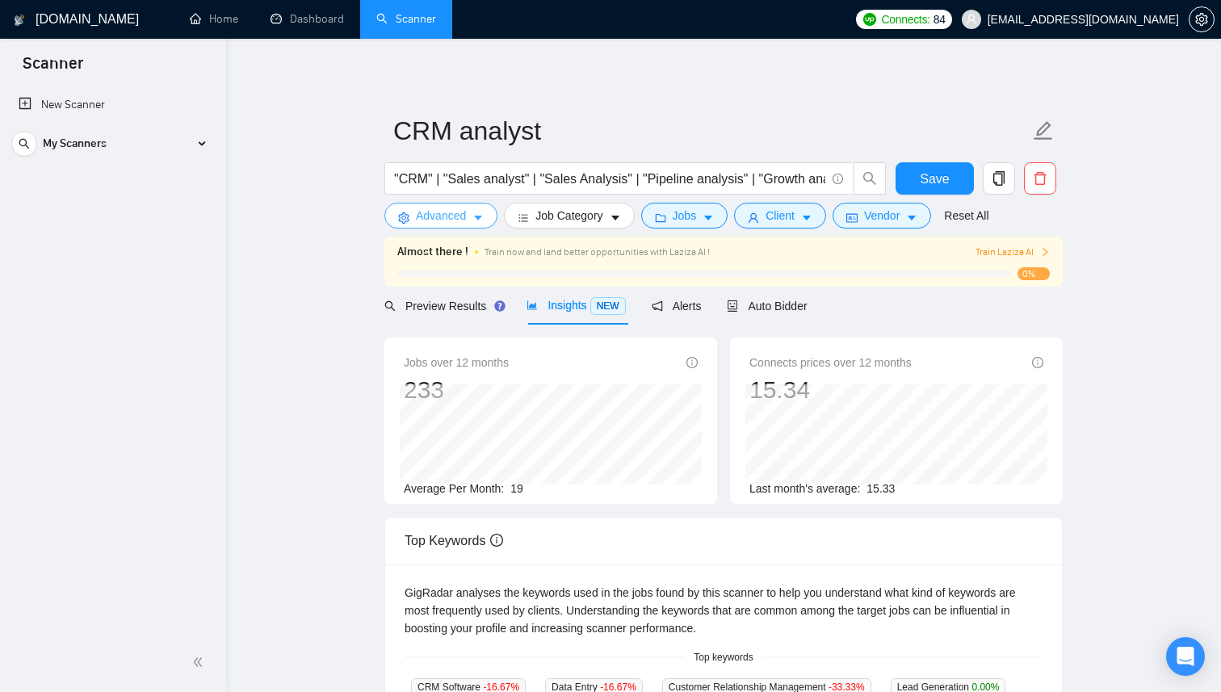
click at [470, 216] on button "Advanced" at bounding box center [440, 216] width 113 height 26
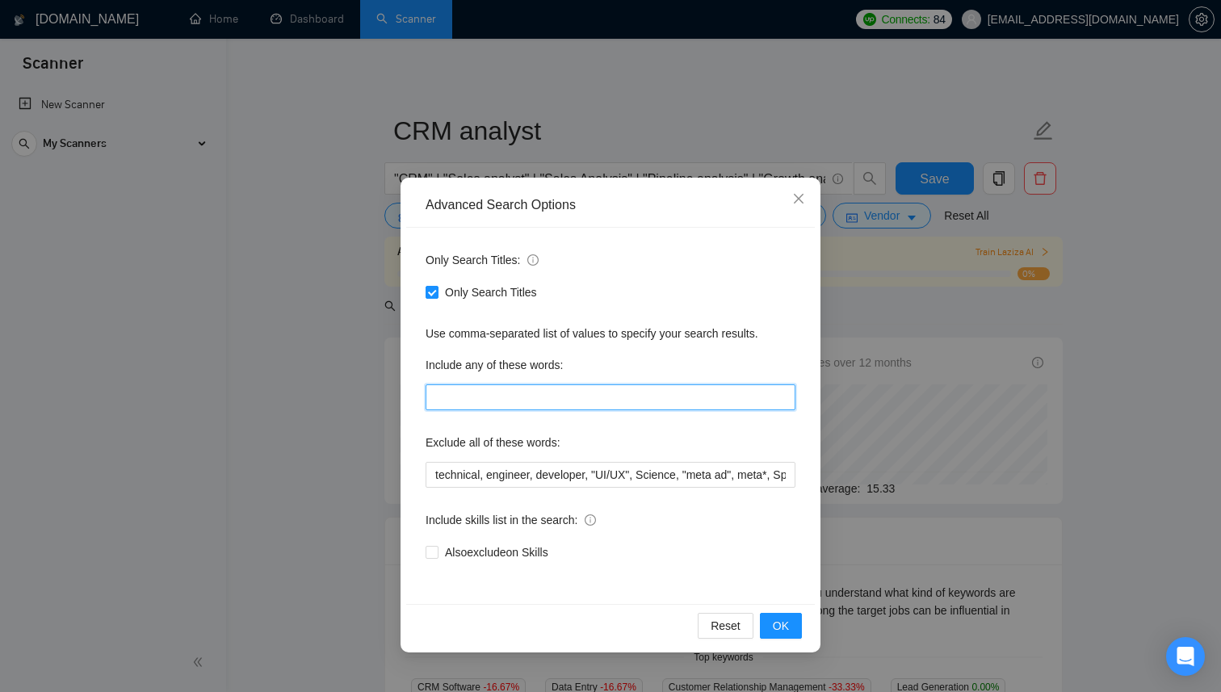
click at [539, 401] on input "text" at bounding box center [611, 397] width 370 height 26
click at [781, 625] on span "OK" at bounding box center [781, 626] width 16 height 18
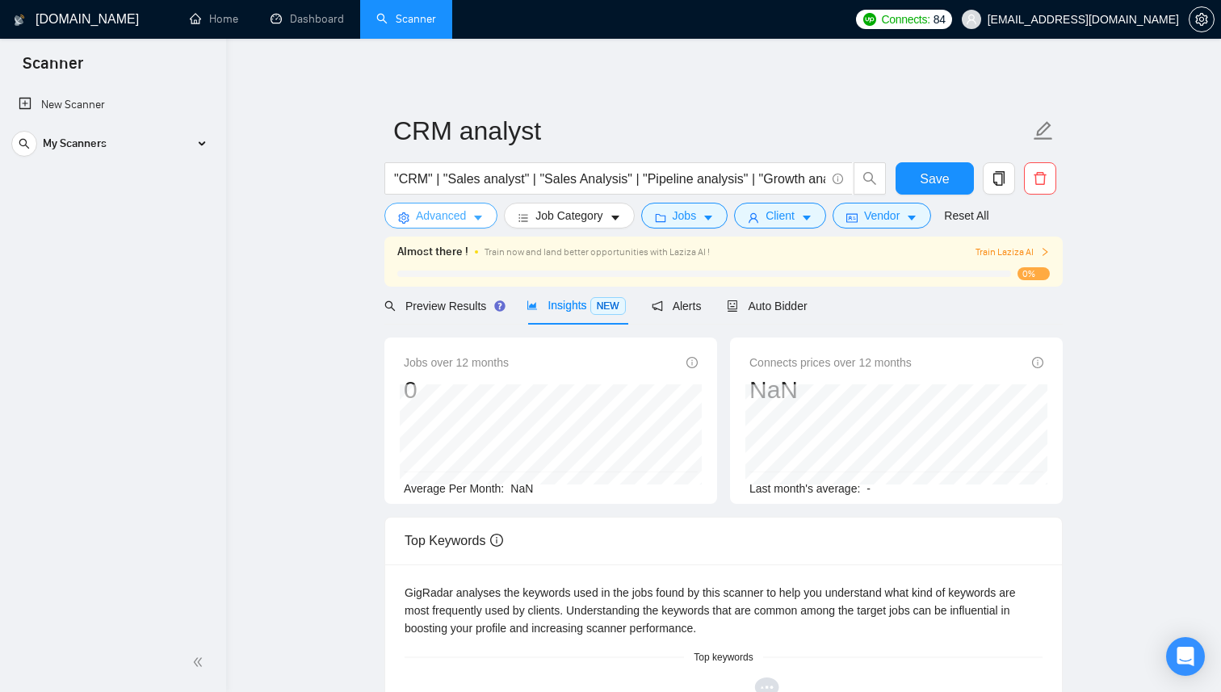
click at [477, 216] on icon "caret-down" at bounding box center [478, 218] width 8 height 5
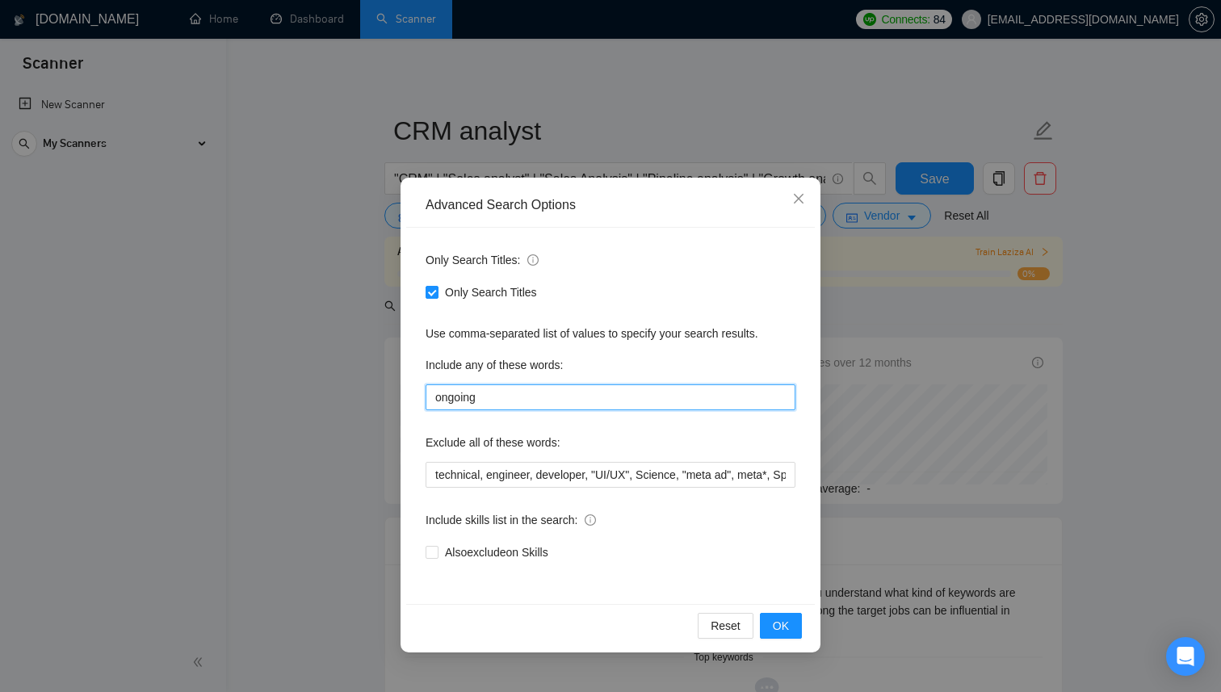
drag, startPoint x: 501, startPoint y: 397, endPoint x: 305, endPoint y: 397, distance: 195.5
click at [305, 397] on div "Advanced Search Options Only Search Titles: Only Search Titles Use comma-separa…" at bounding box center [610, 346] width 1221 height 692
click at [777, 624] on span "OK" at bounding box center [781, 626] width 16 height 18
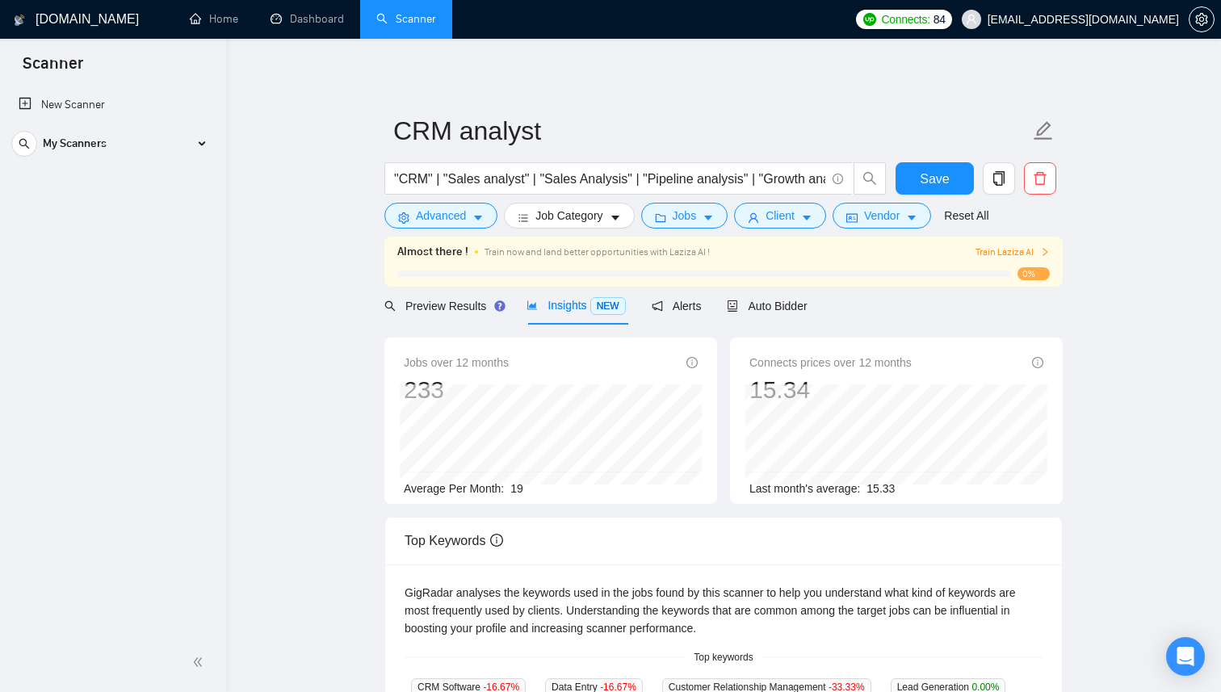
click at [408, 25] on link "Scanner" at bounding box center [406, 19] width 60 height 14
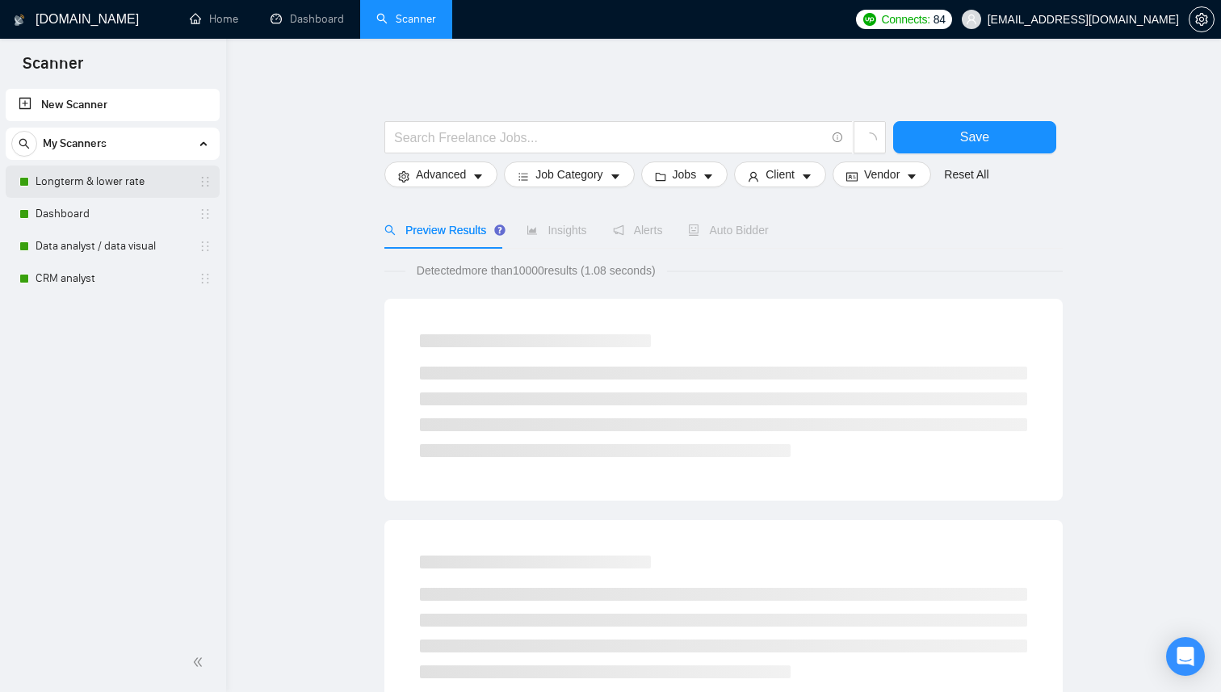
click at [162, 187] on link "Longterm & lower rate" at bounding box center [112, 182] width 153 height 32
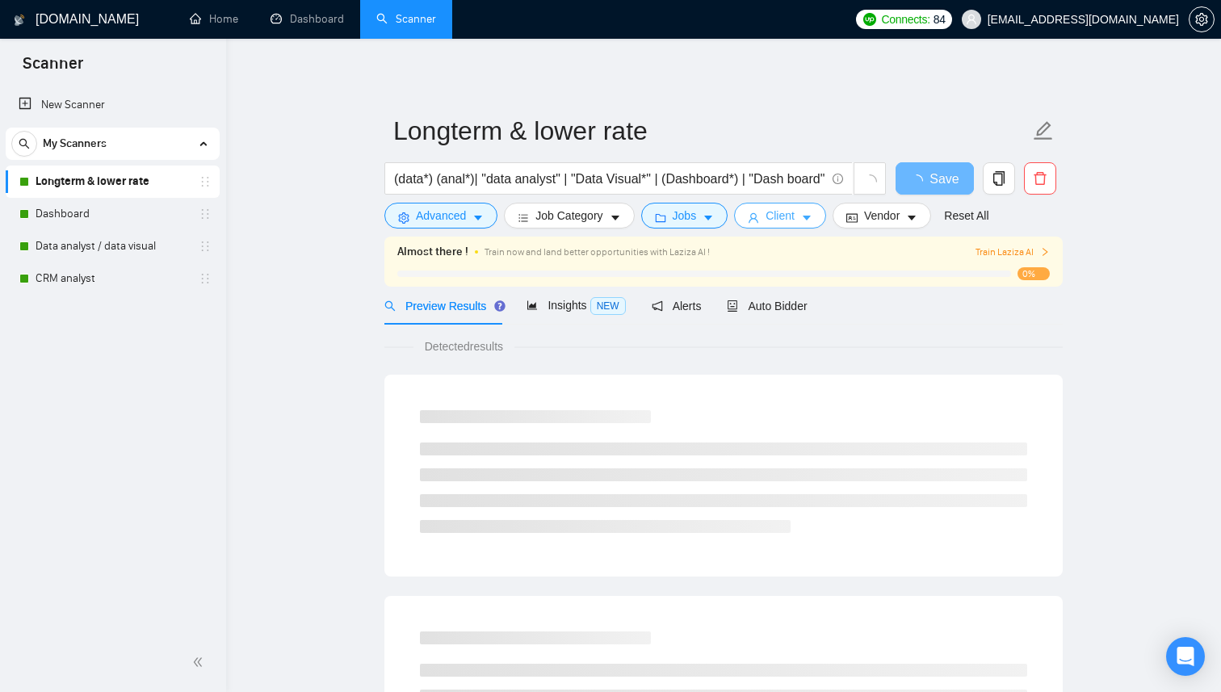
click at [802, 219] on button "Client" at bounding box center [780, 216] width 92 height 26
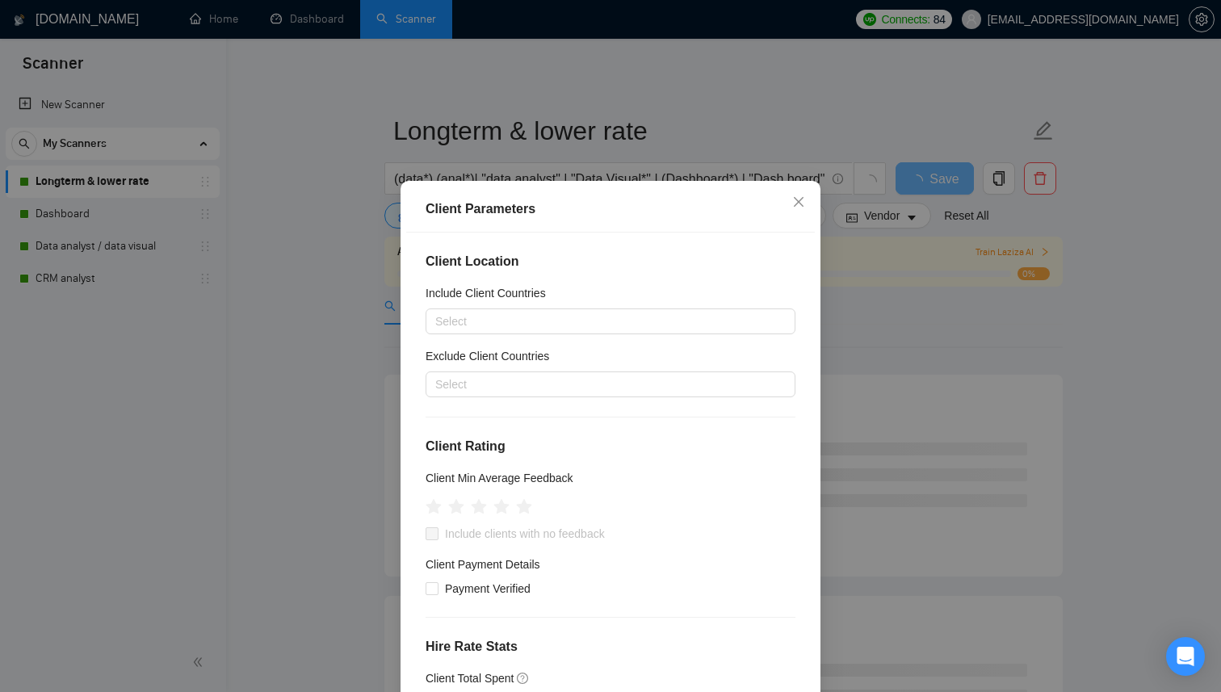
scroll to position [1, 0]
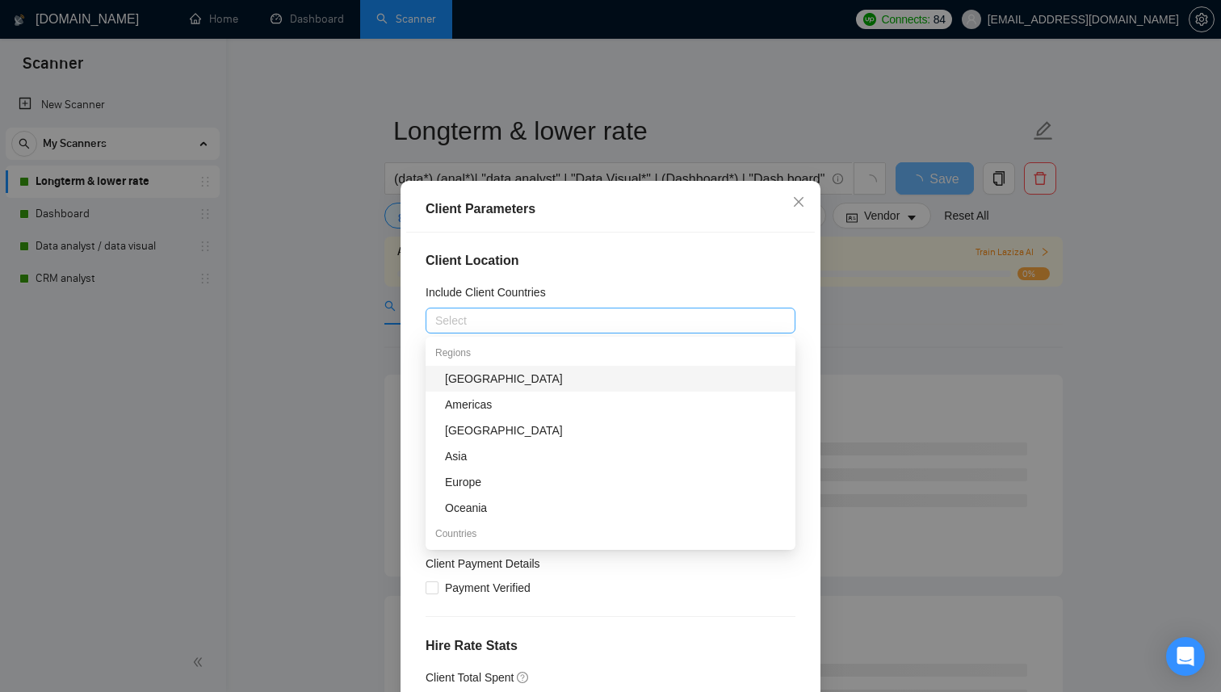
click at [617, 318] on div at bounding box center [603, 320] width 346 height 19
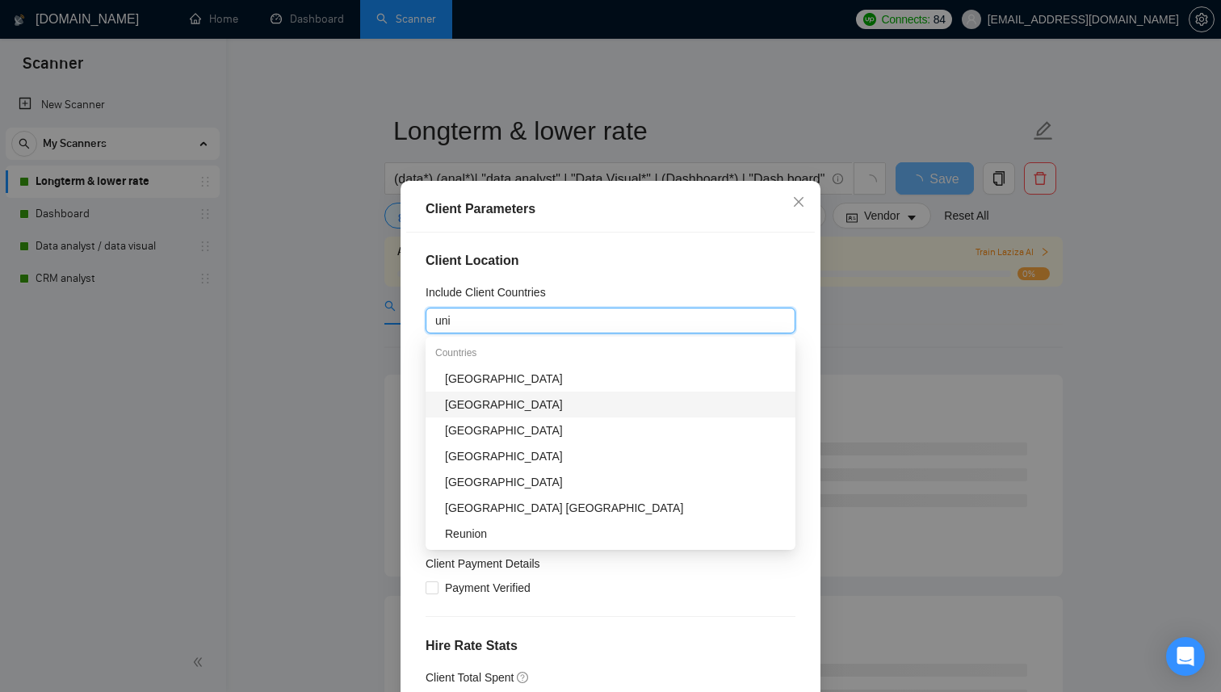
click at [552, 402] on div "[GEOGRAPHIC_DATA]" at bounding box center [615, 405] width 341 height 18
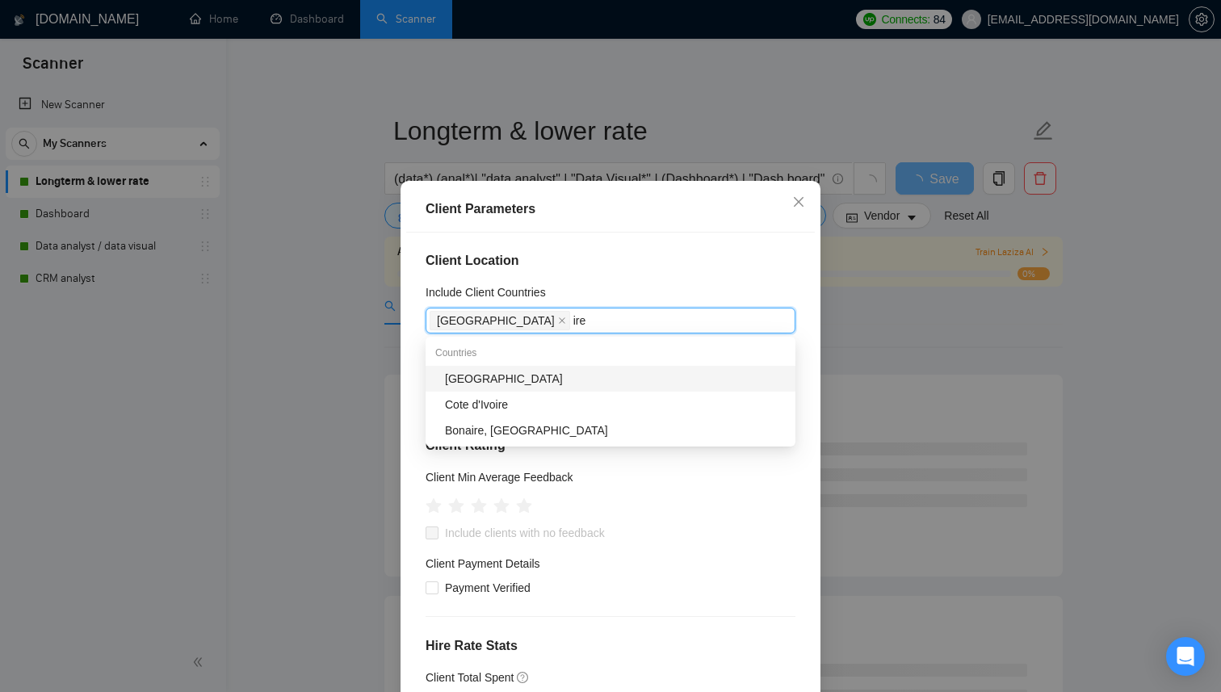
click at [548, 382] on div "[GEOGRAPHIC_DATA]" at bounding box center [615, 379] width 341 height 18
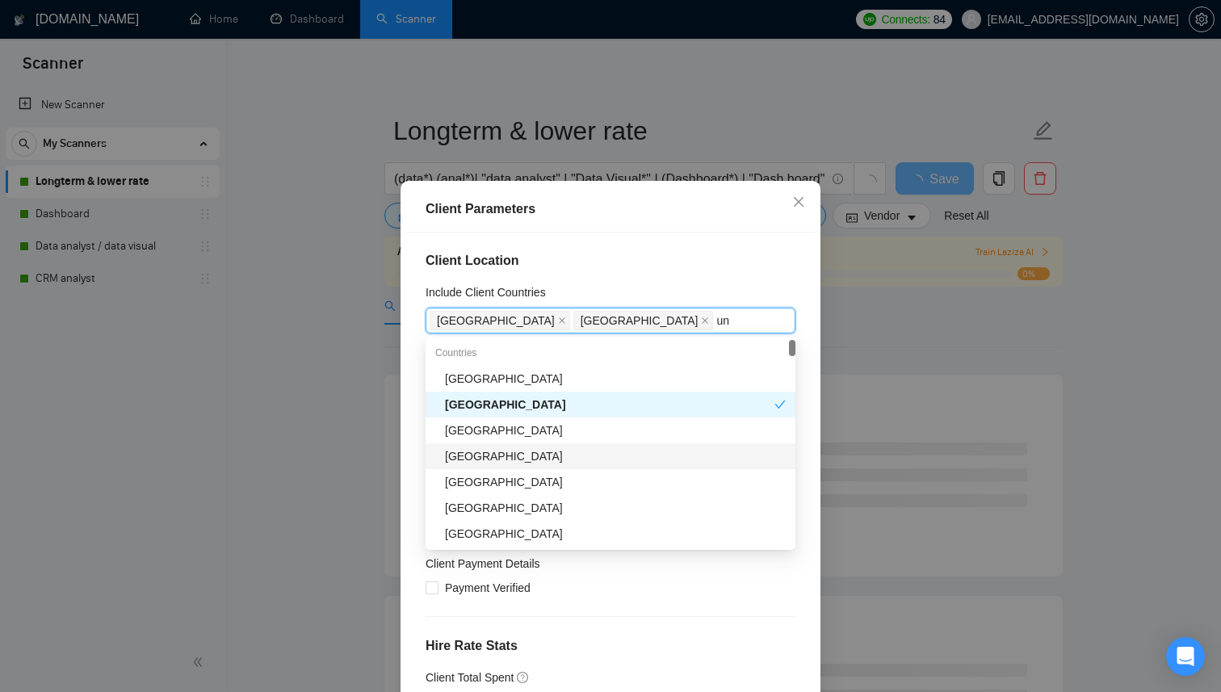
click at [506, 461] on div "[GEOGRAPHIC_DATA]" at bounding box center [615, 456] width 341 height 18
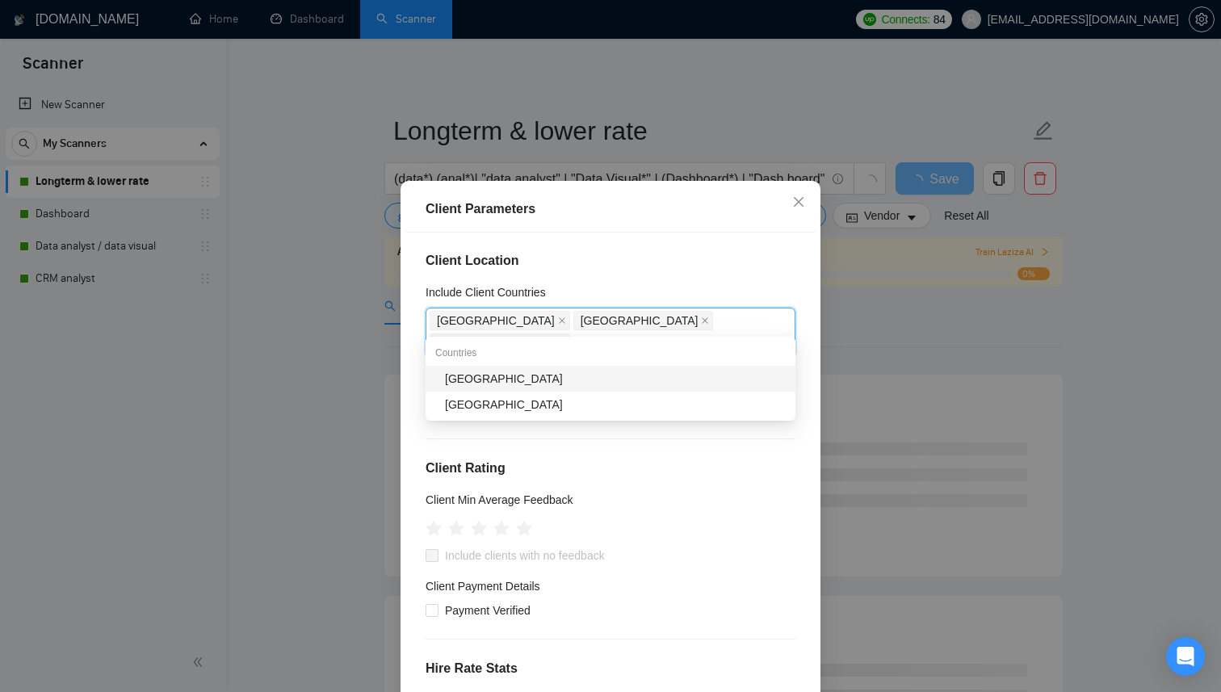
click at [488, 389] on div "[GEOGRAPHIC_DATA]" at bounding box center [611, 379] width 370 height 26
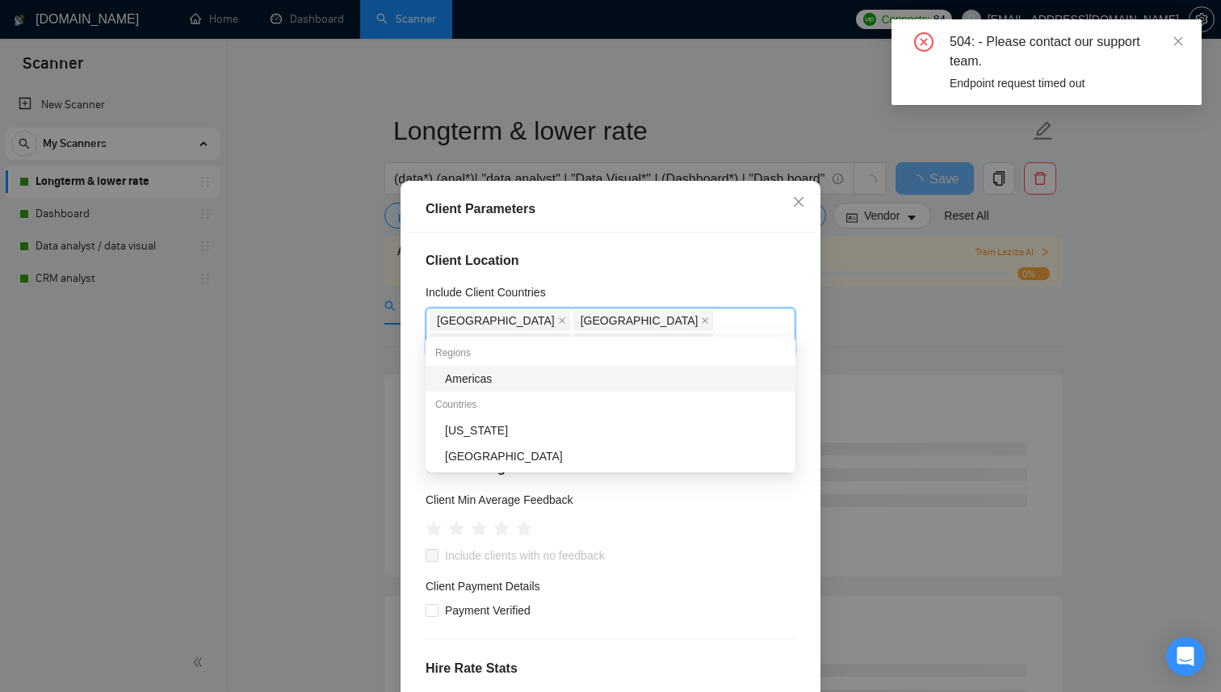
click at [481, 384] on div "Americas" at bounding box center [615, 379] width 341 height 18
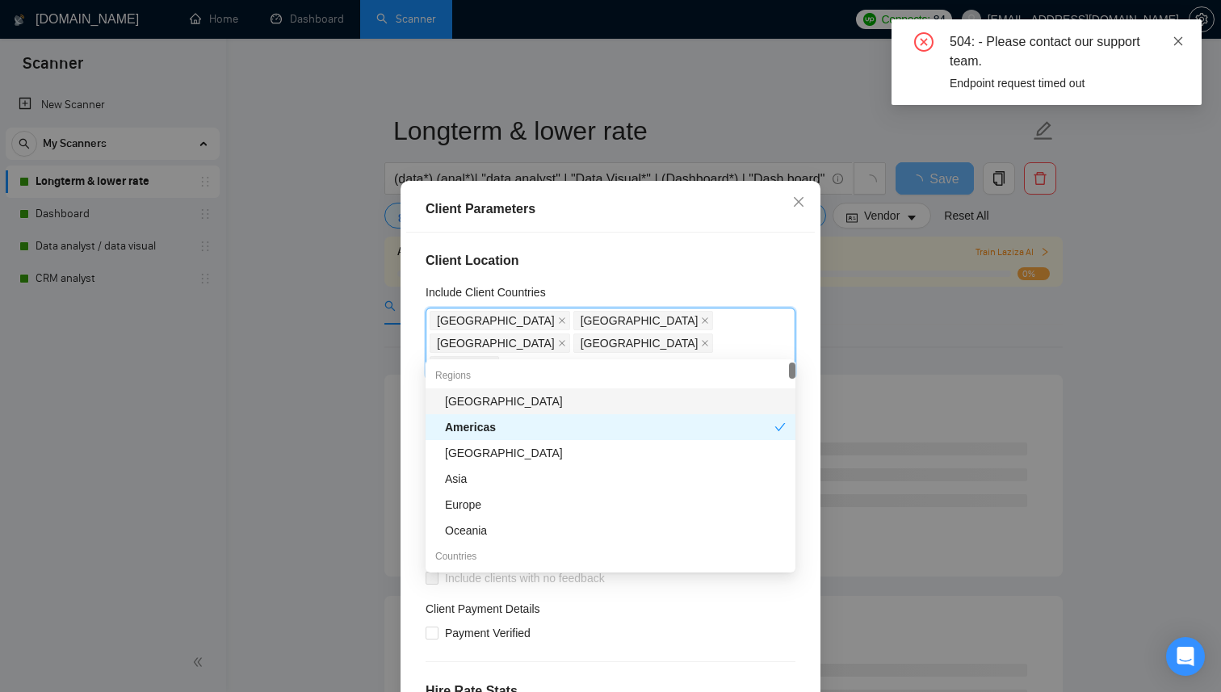
click at [1174, 45] on icon "close" at bounding box center [1178, 41] width 11 height 11
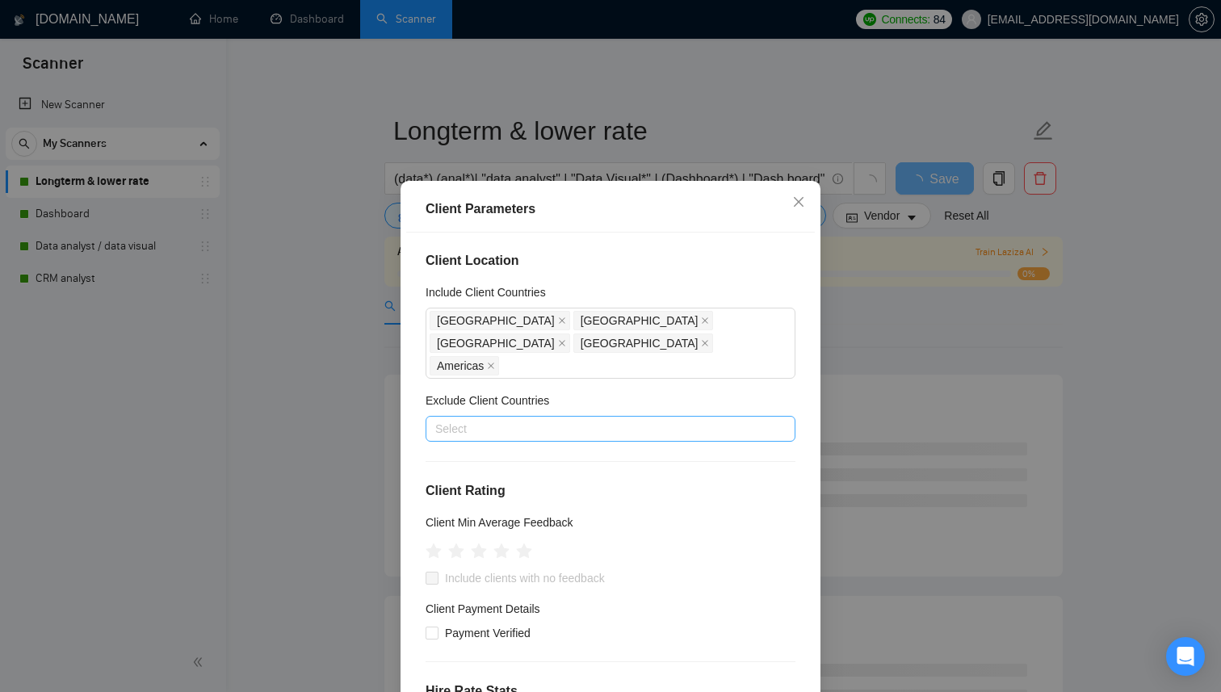
click at [645, 419] on div at bounding box center [603, 428] width 346 height 19
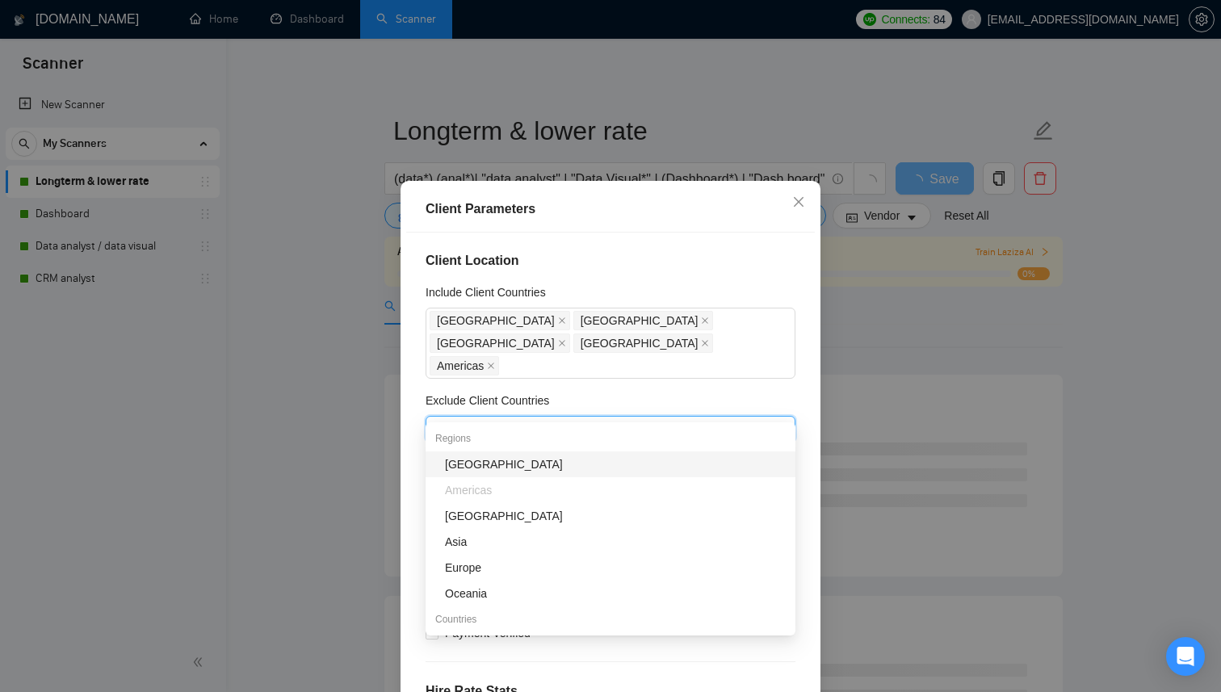
click at [578, 457] on div "[GEOGRAPHIC_DATA]" at bounding box center [615, 465] width 341 height 18
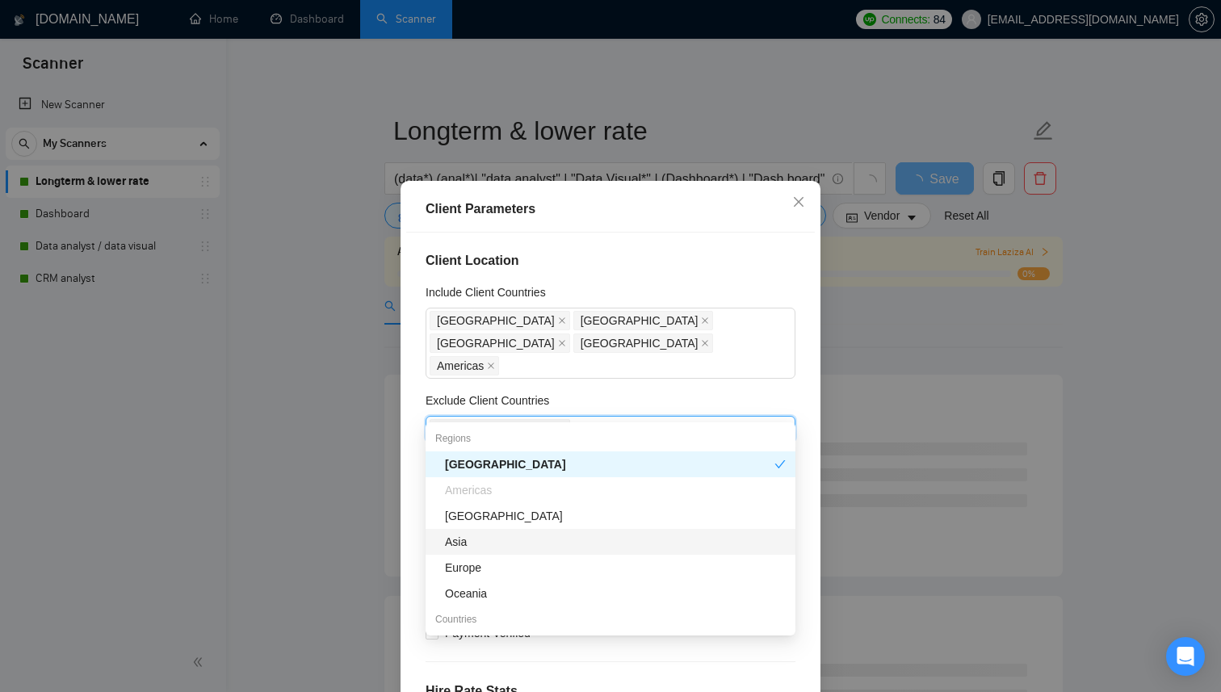
click at [544, 546] on div "Asia" at bounding box center [615, 542] width 341 height 18
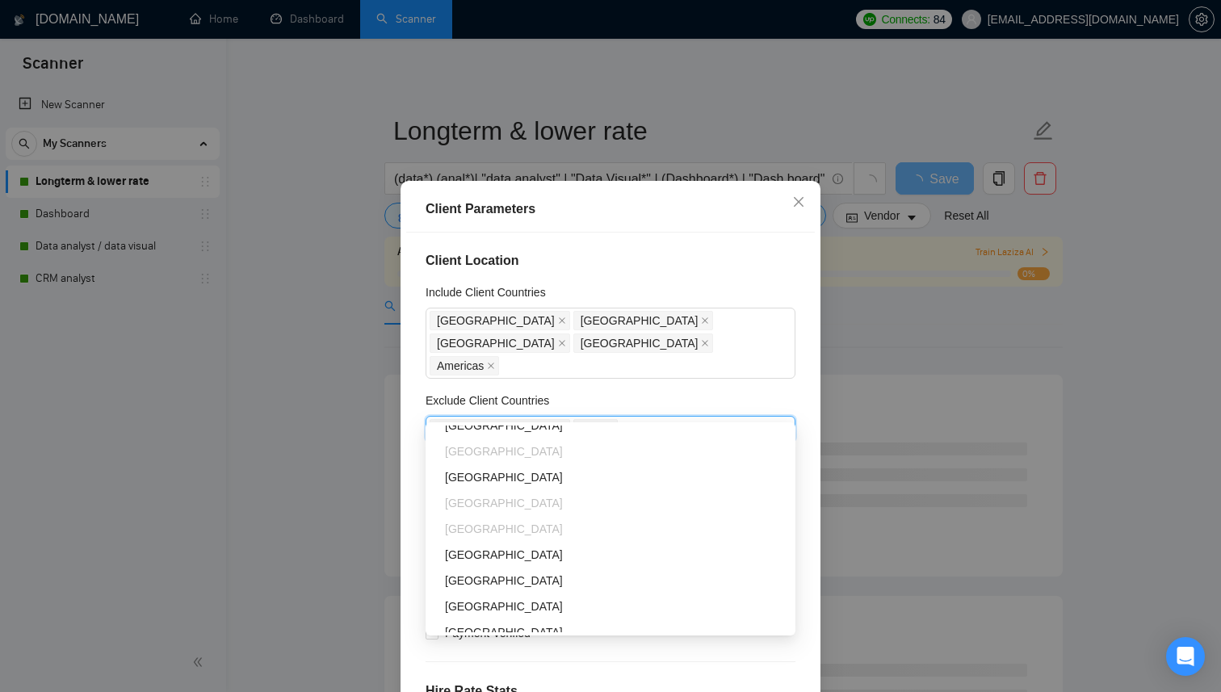
scroll to position [208, 0]
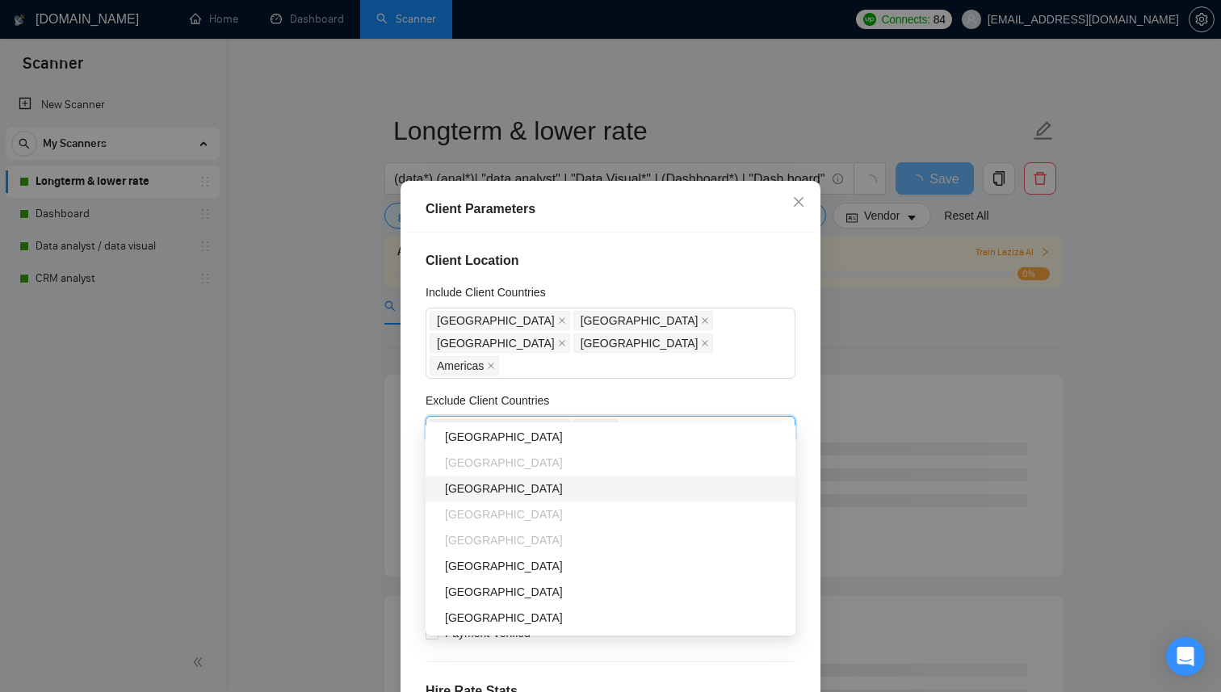
click at [562, 488] on div "[GEOGRAPHIC_DATA]" at bounding box center [615, 489] width 341 height 18
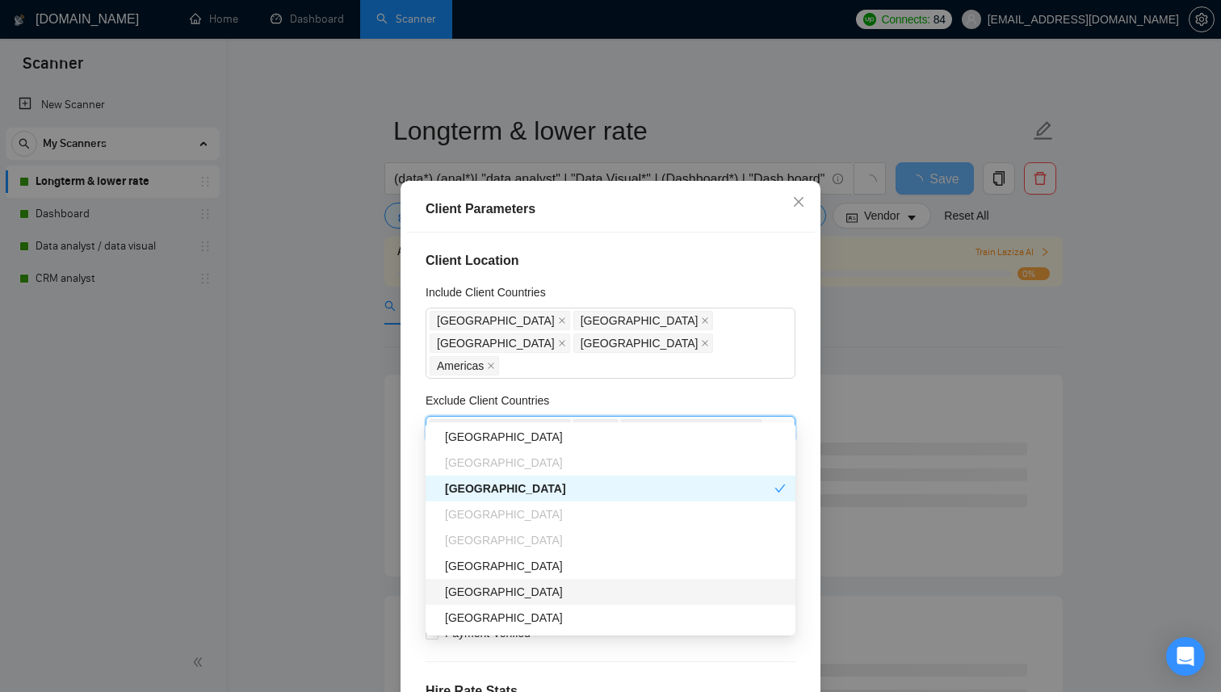
click at [515, 590] on div "[GEOGRAPHIC_DATA]" at bounding box center [615, 592] width 341 height 18
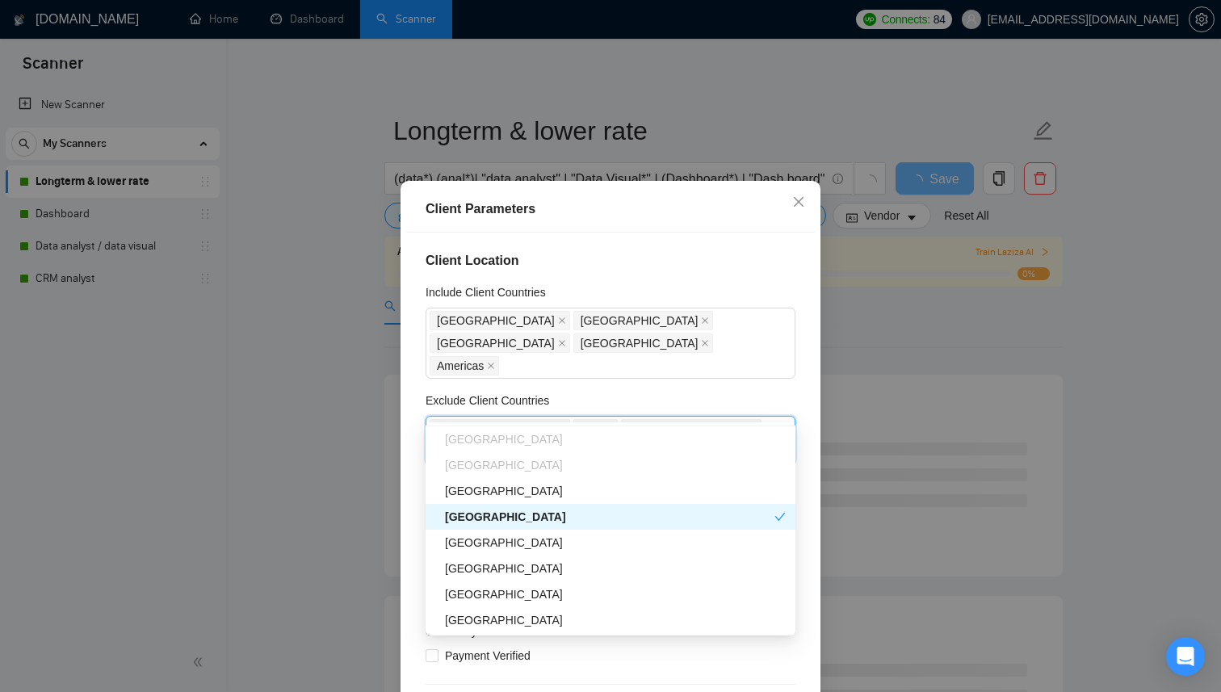
scroll to position [284, 0]
click at [590, 566] on div "[GEOGRAPHIC_DATA]" at bounding box center [615, 568] width 341 height 18
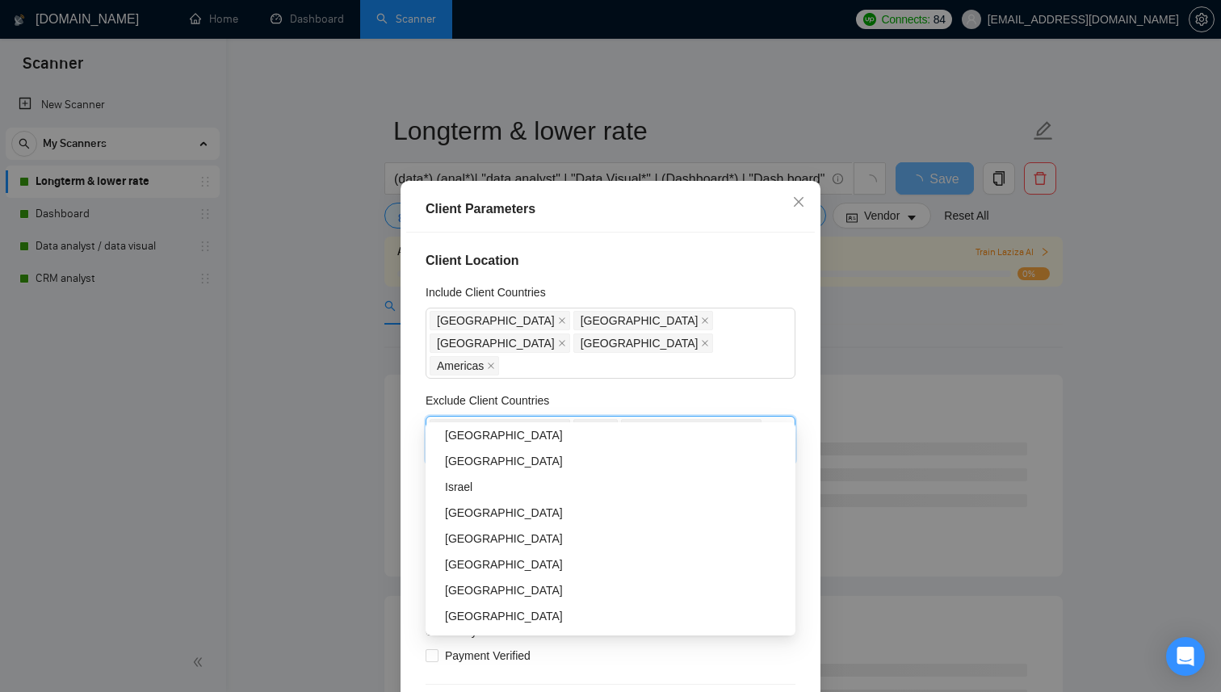
scroll to position [445, 0]
click at [535, 491] on div "Israel" at bounding box center [615, 485] width 341 height 18
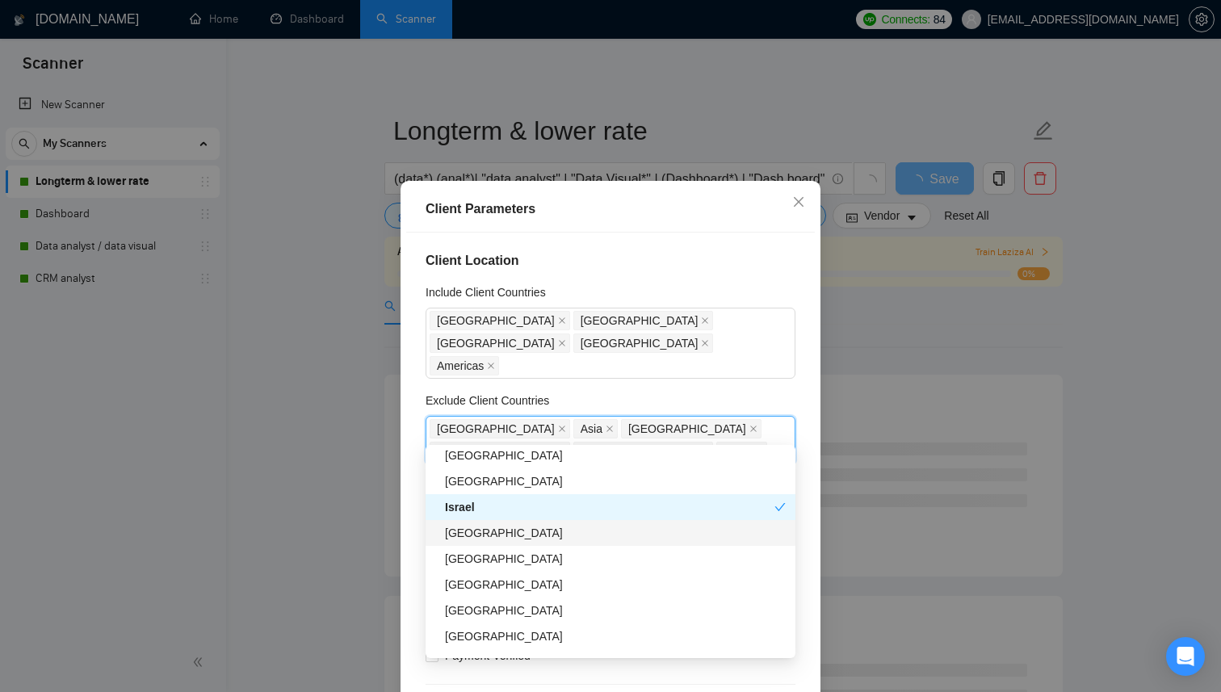
click at [527, 528] on div "[GEOGRAPHIC_DATA]" at bounding box center [615, 533] width 341 height 18
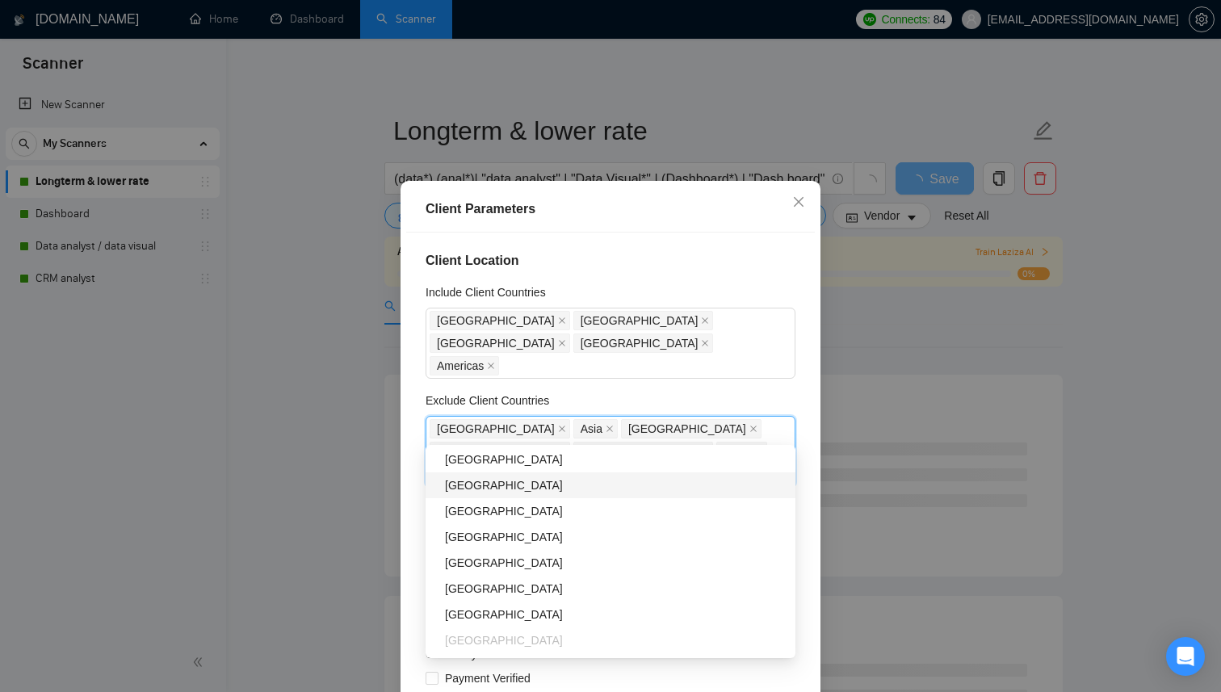
scroll to position [581, 0]
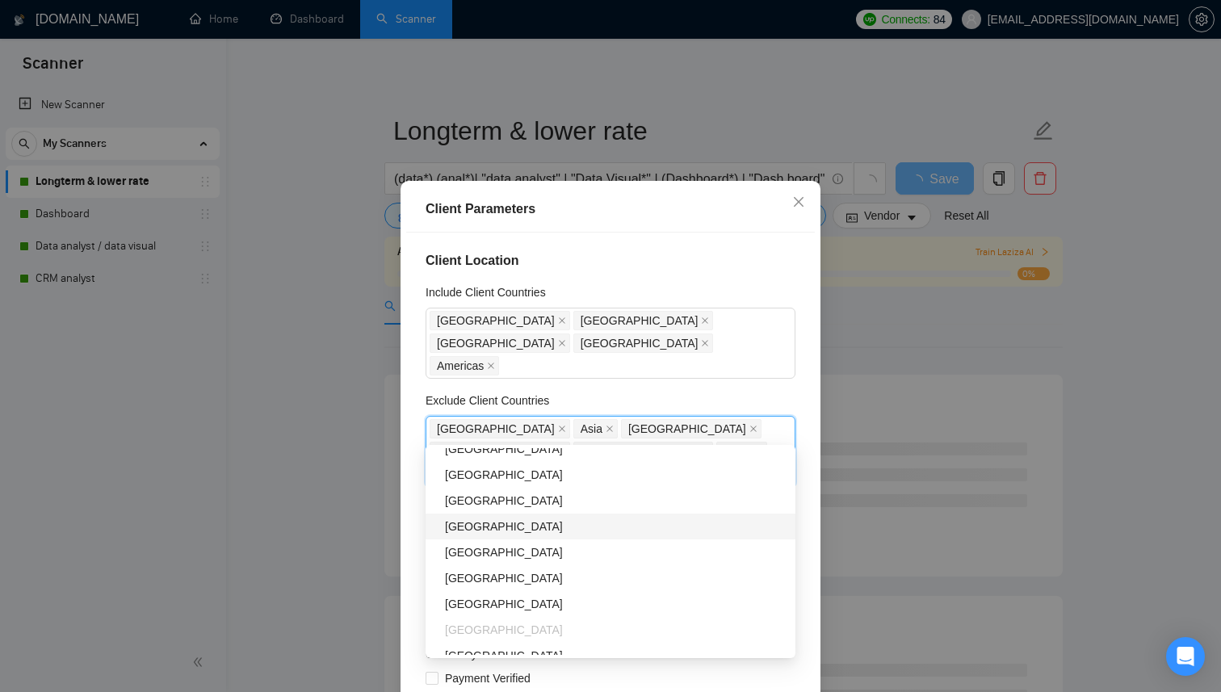
click at [505, 535] on div "[GEOGRAPHIC_DATA]" at bounding box center [615, 527] width 341 height 18
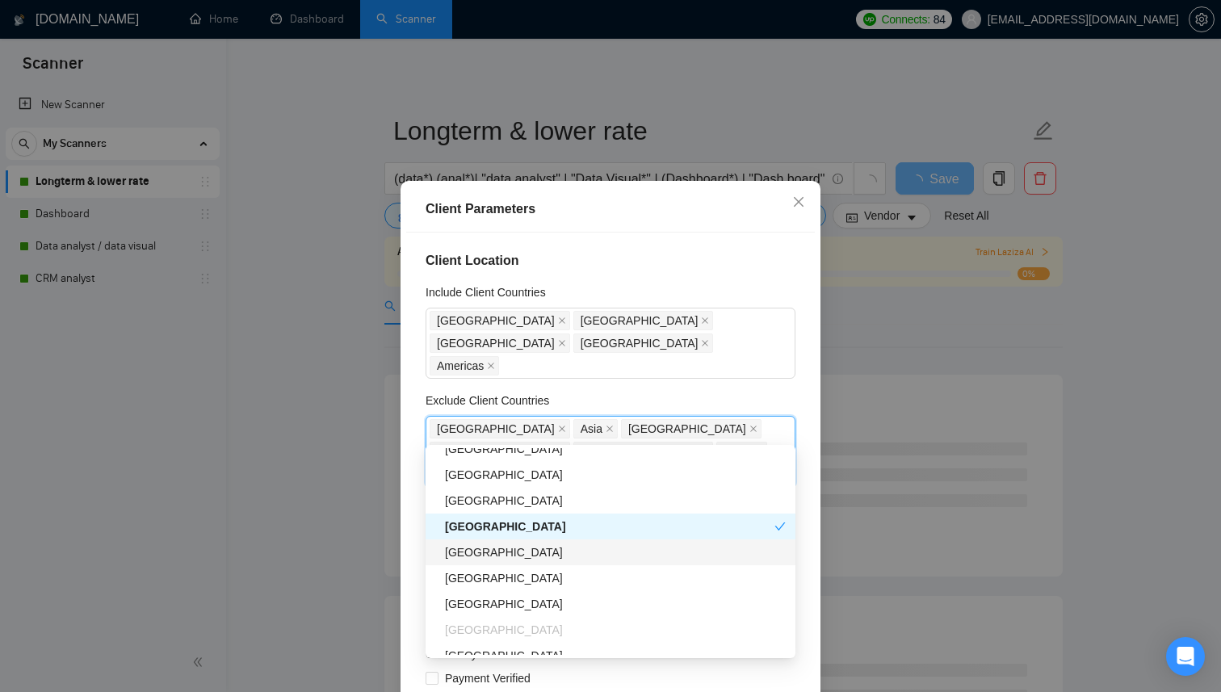
click at [502, 555] on div "[GEOGRAPHIC_DATA]" at bounding box center [615, 553] width 341 height 18
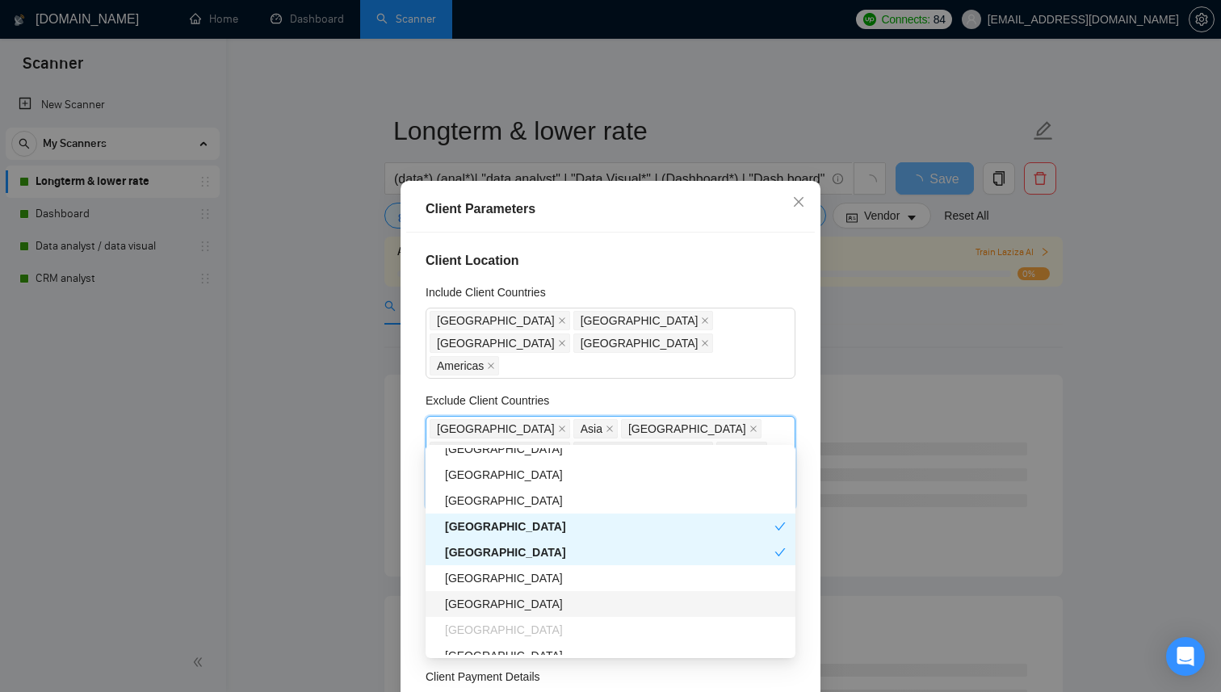
click at [513, 607] on div "[GEOGRAPHIC_DATA]" at bounding box center [615, 604] width 341 height 18
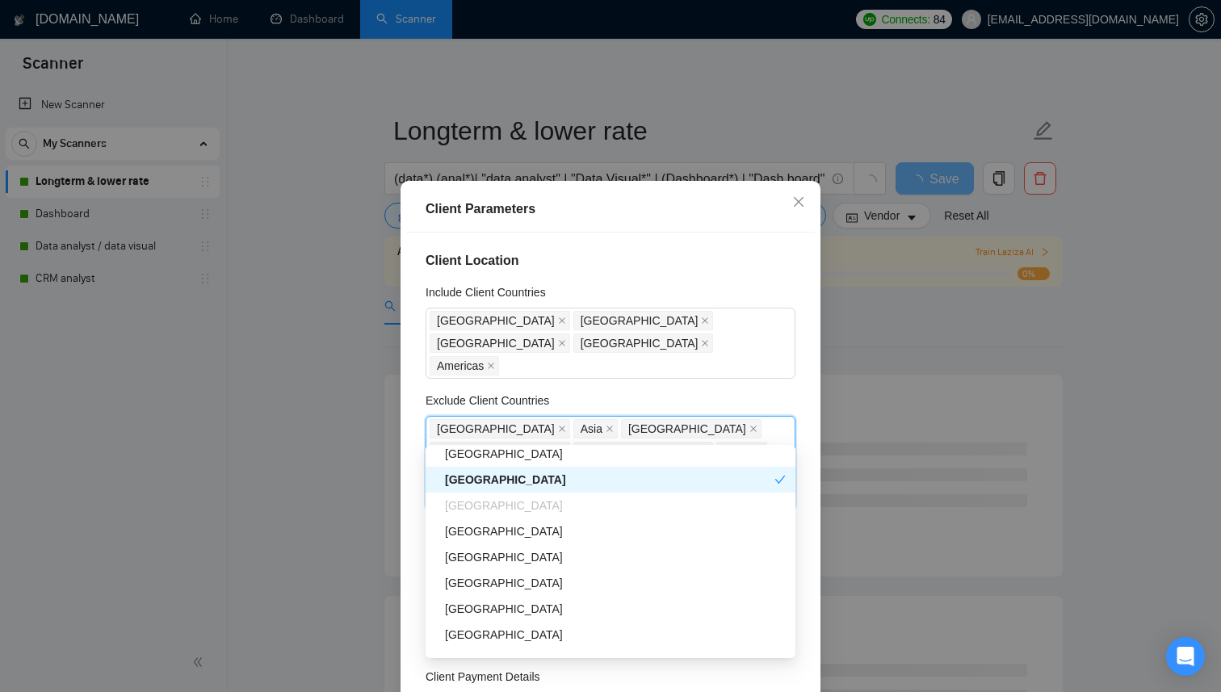
scroll to position [717, 0]
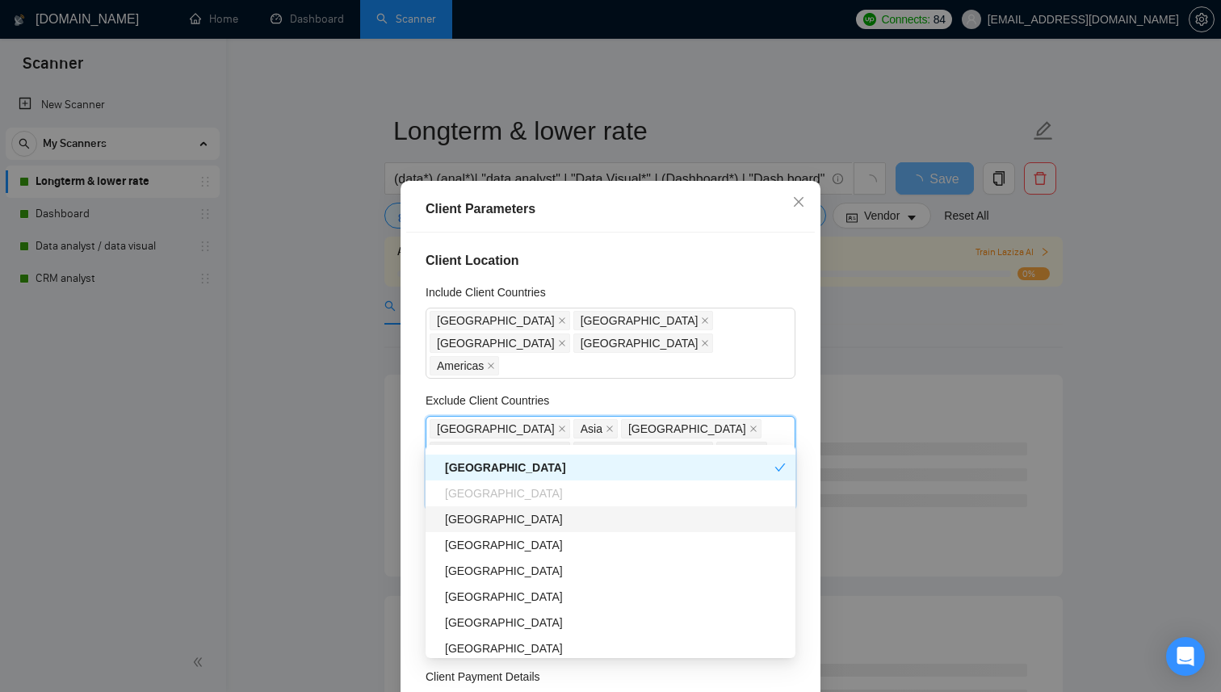
click at [504, 523] on div "[GEOGRAPHIC_DATA]" at bounding box center [615, 520] width 341 height 18
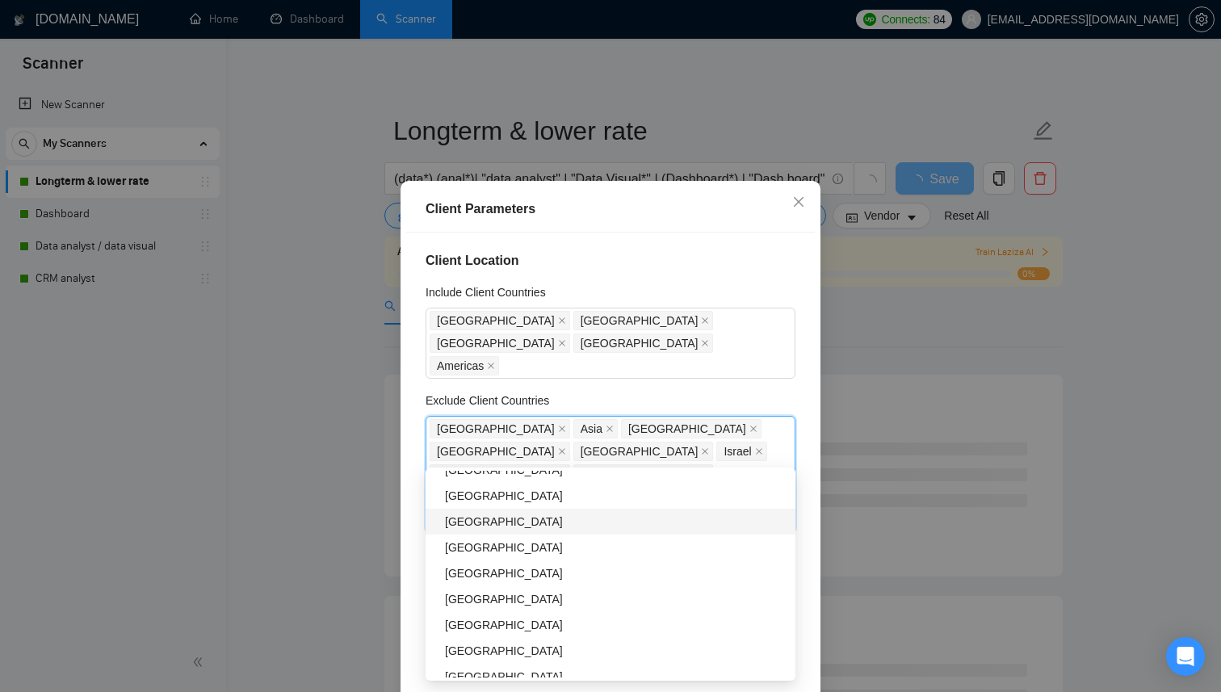
scroll to position [827, 0]
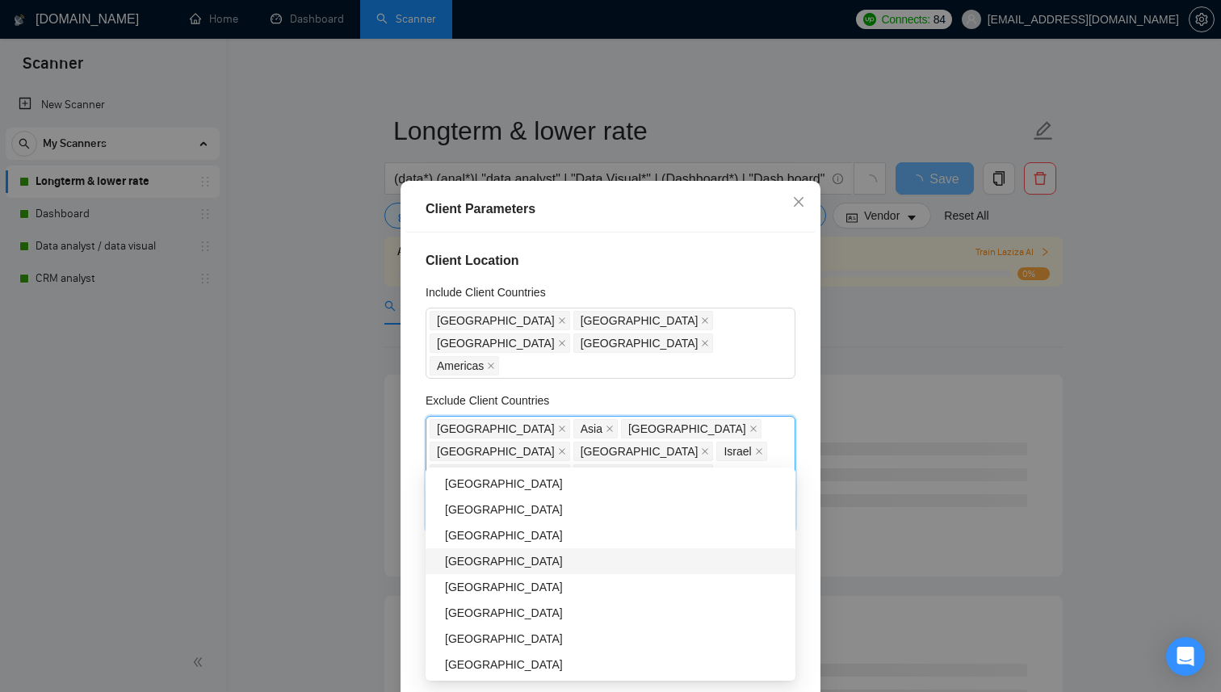
click at [499, 566] on div "[GEOGRAPHIC_DATA]" at bounding box center [615, 562] width 341 height 18
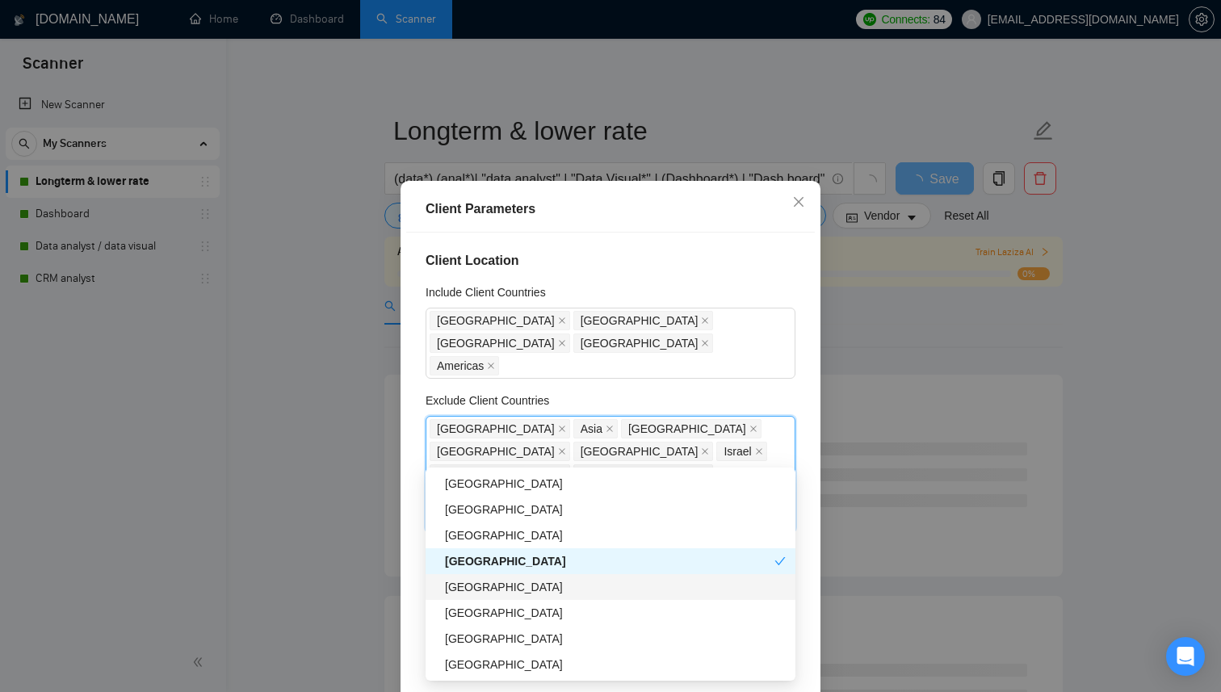
click at [499, 587] on div "[GEOGRAPHIC_DATA]" at bounding box center [615, 587] width 341 height 18
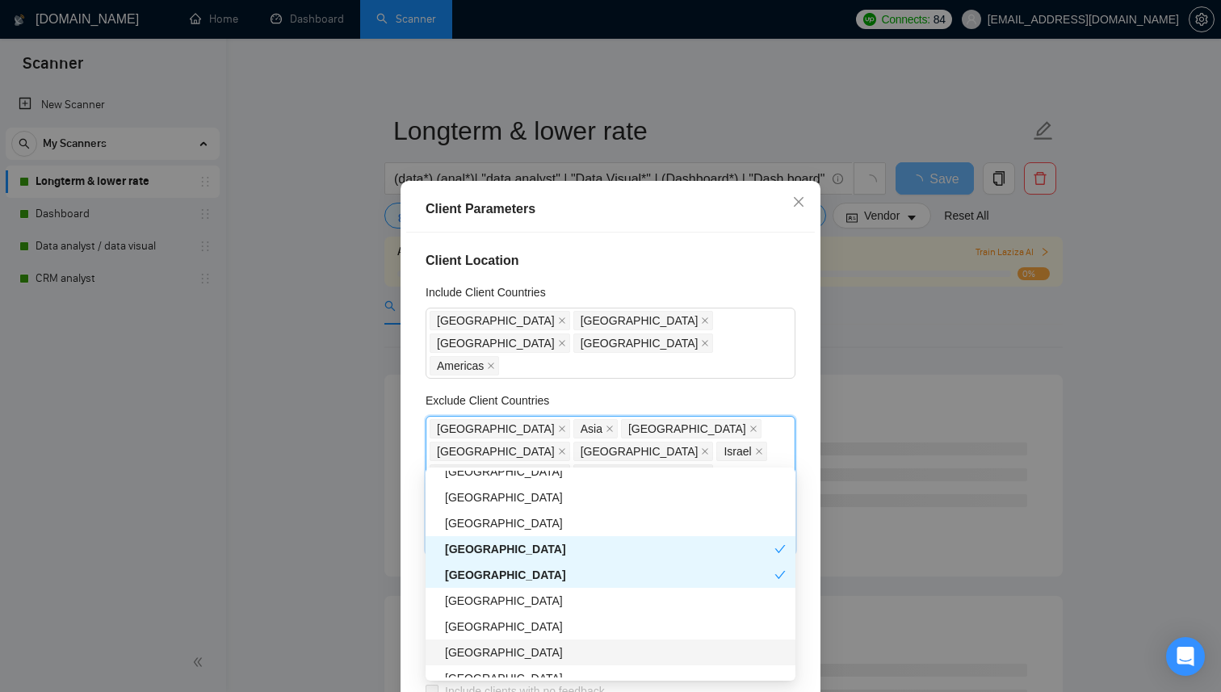
scroll to position [841, 0]
click at [523, 656] on div "[GEOGRAPHIC_DATA]" at bounding box center [615, 651] width 341 height 18
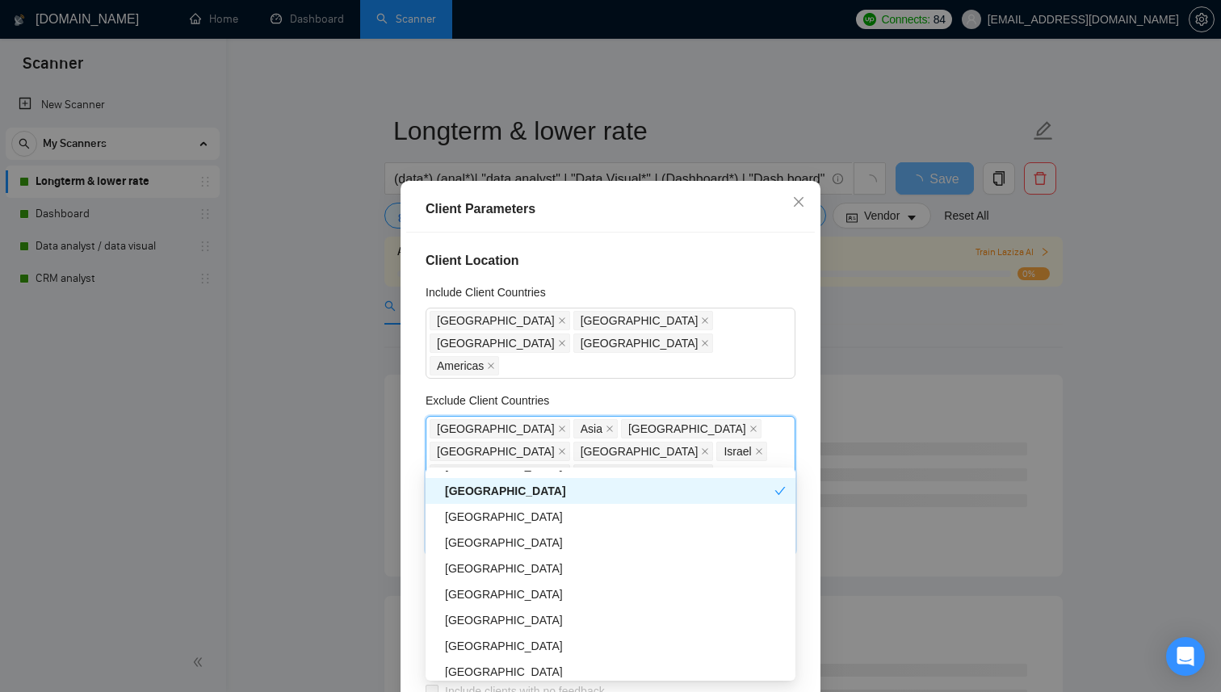
scroll to position [1015, 0]
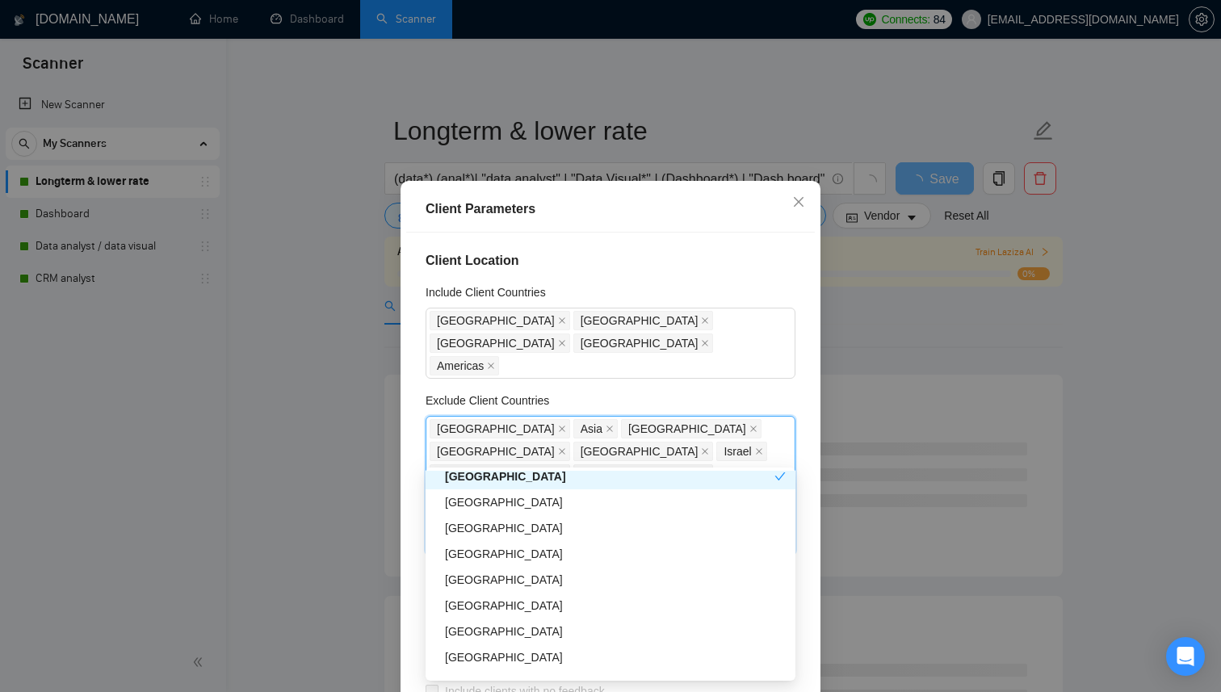
click at [527, 551] on div "[GEOGRAPHIC_DATA]" at bounding box center [615, 554] width 341 height 18
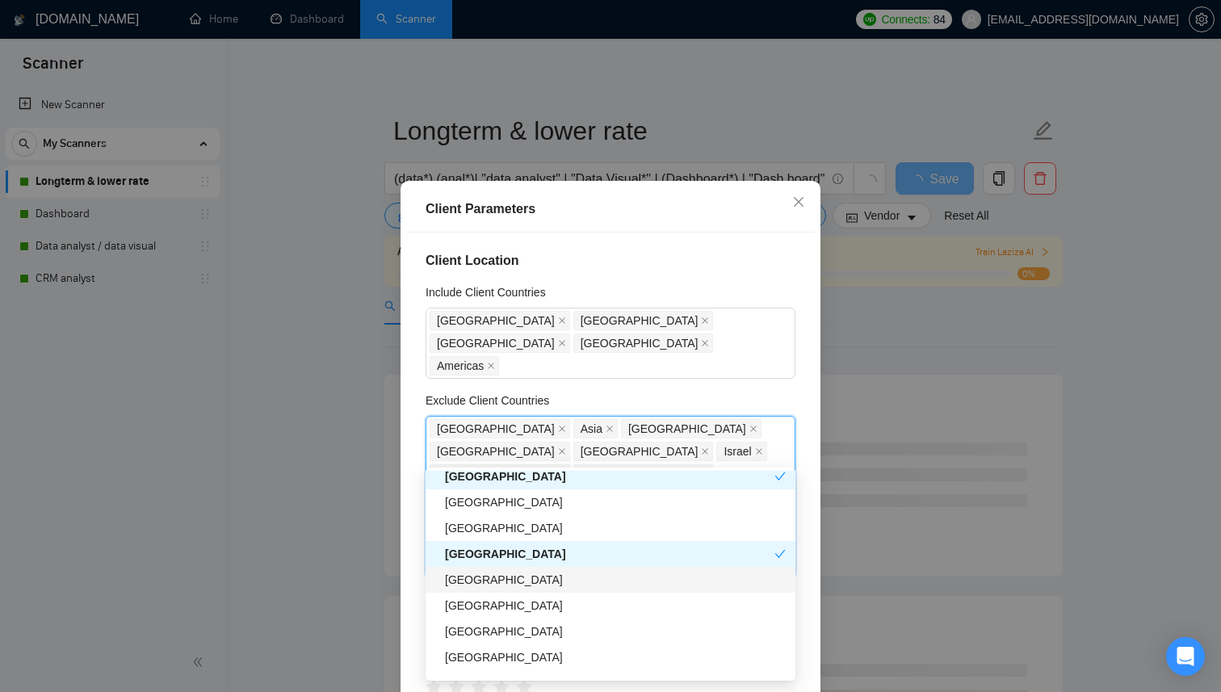
click at [523, 582] on div "[GEOGRAPHIC_DATA]" at bounding box center [615, 580] width 341 height 18
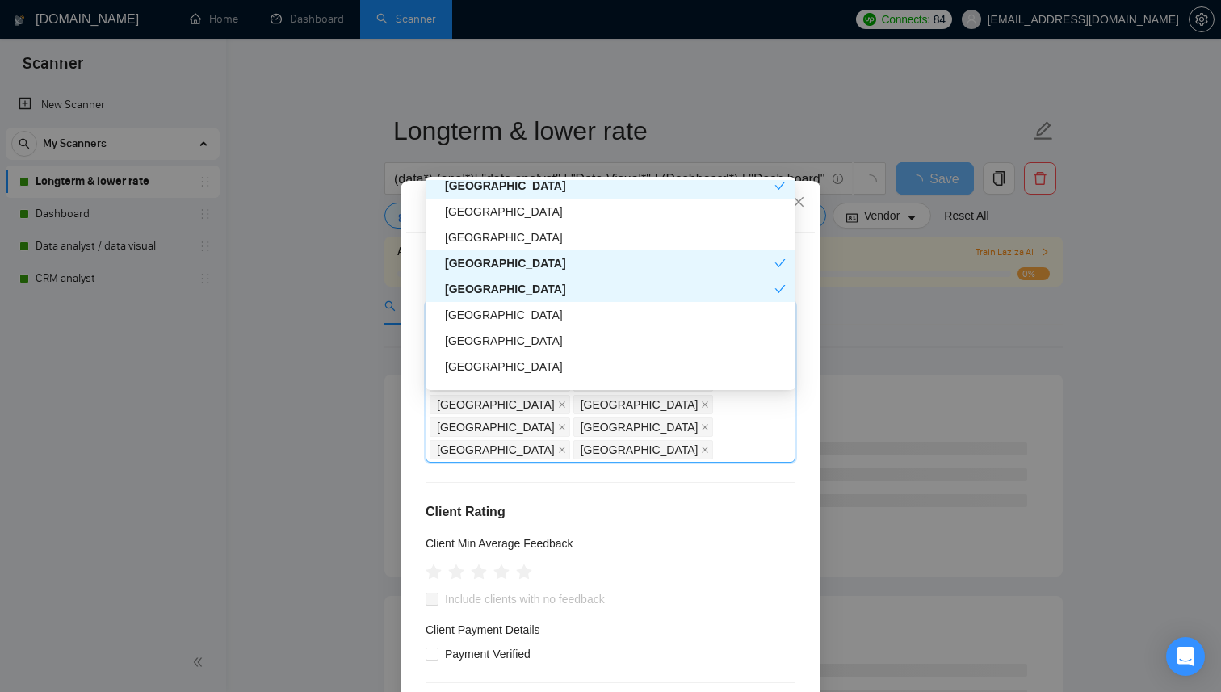
scroll to position [117, 0]
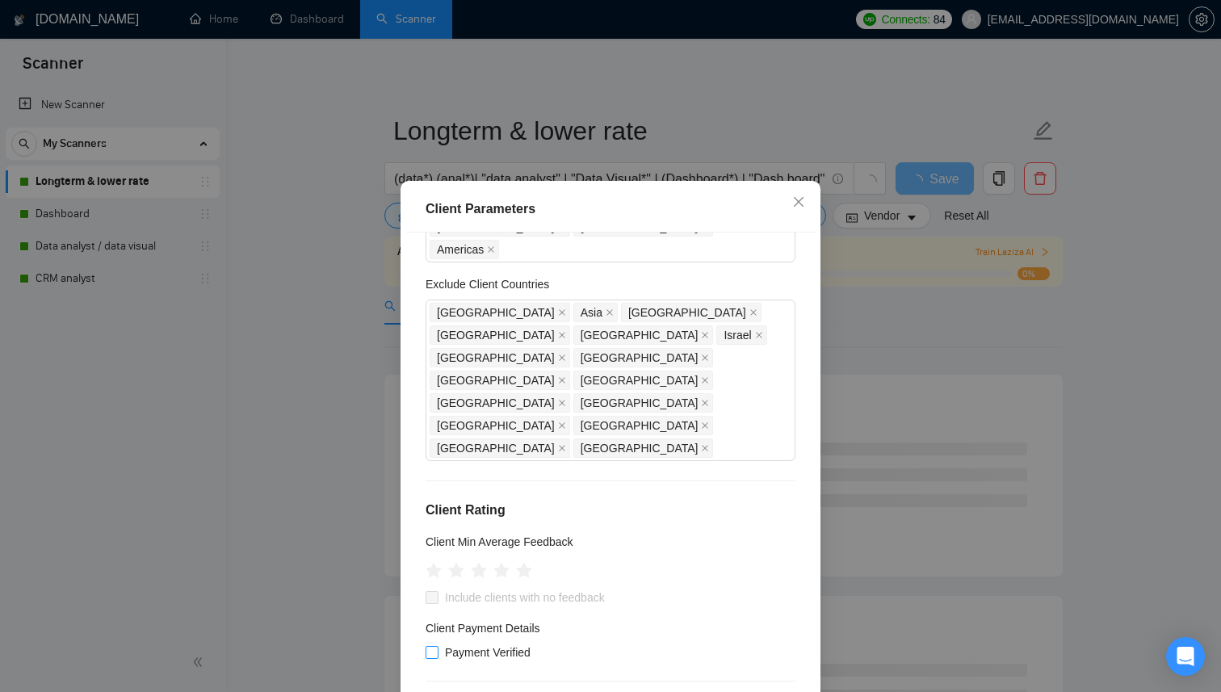
click at [435, 646] on input "Payment Verified" at bounding box center [431, 651] width 11 height 11
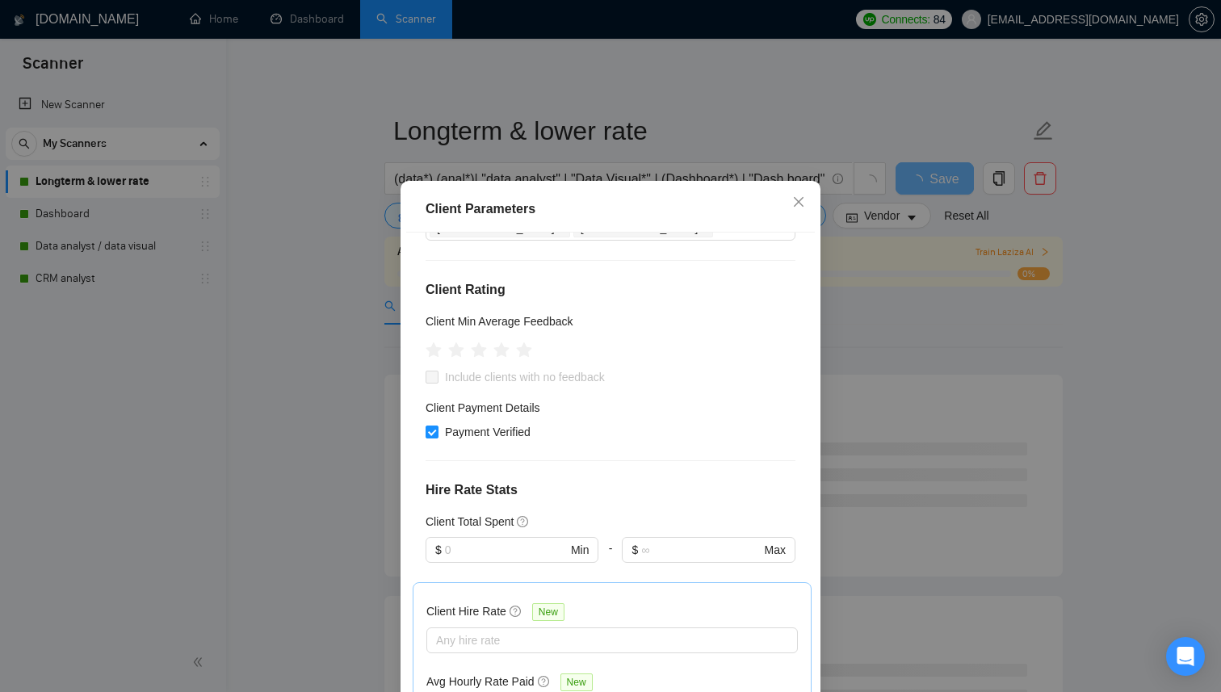
scroll to position [346, 0]
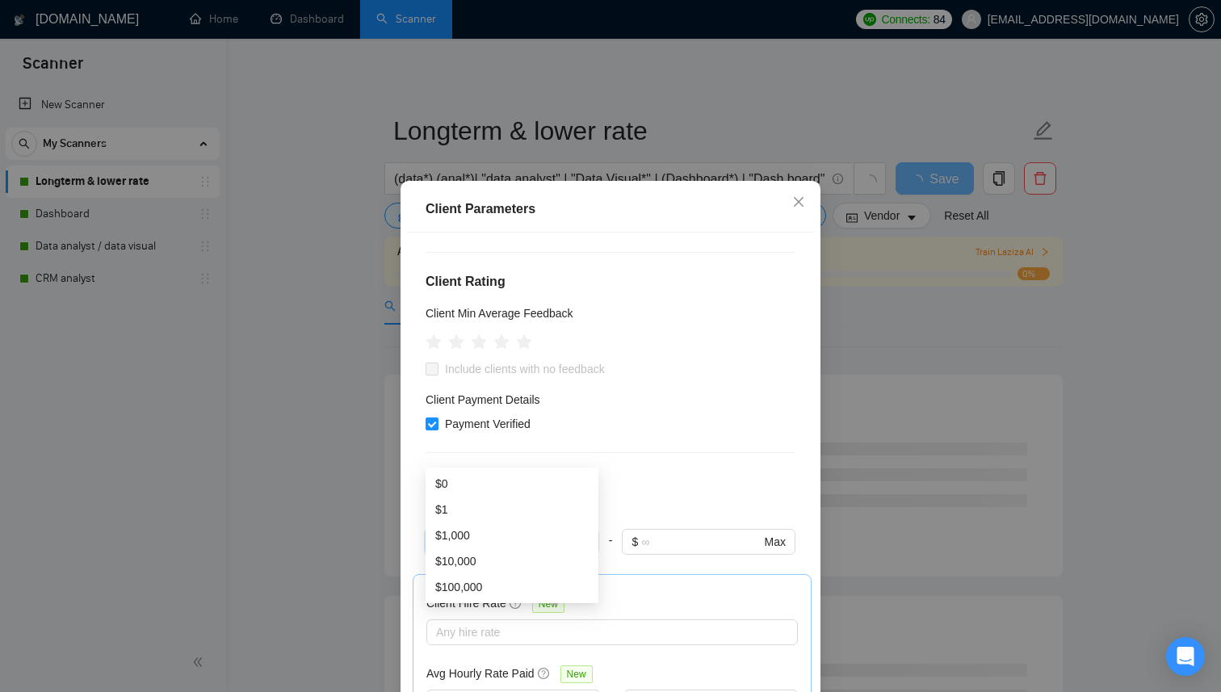
click at [542, 533] on input "text" at bounding box center [506, 542] width 122 height 18
click at [503, 508] on div "$1" at bounding box center [511, 510] width 153 height 18
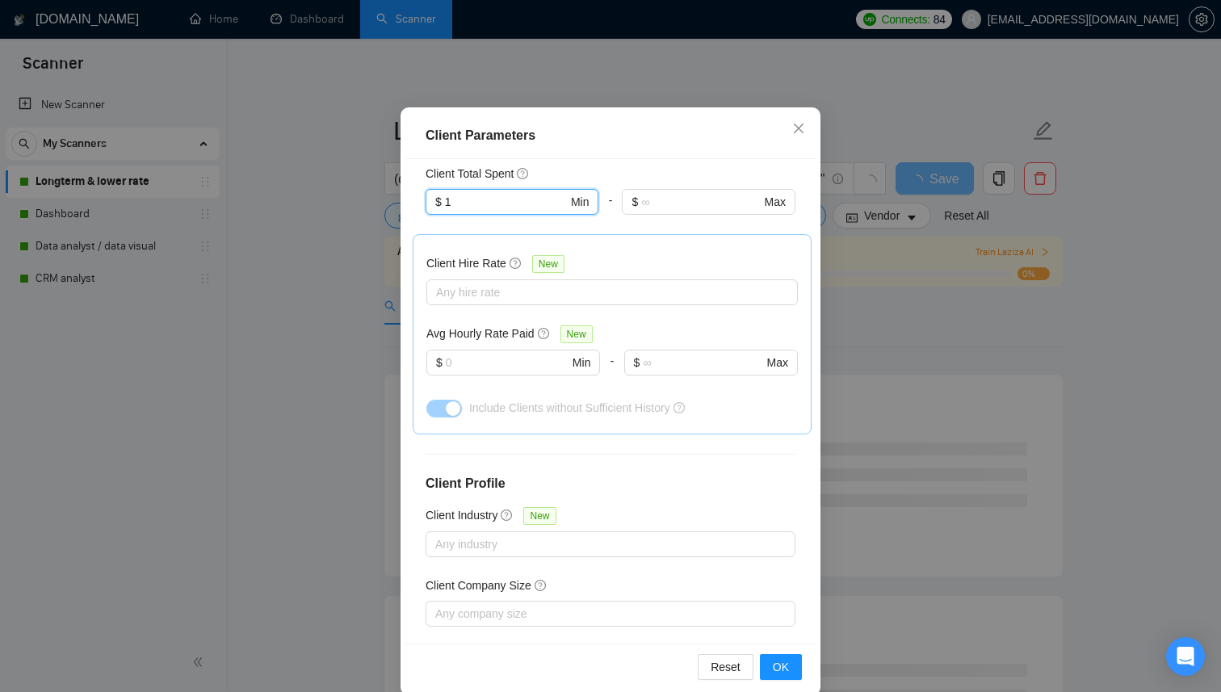
scroll to position [96, 0]
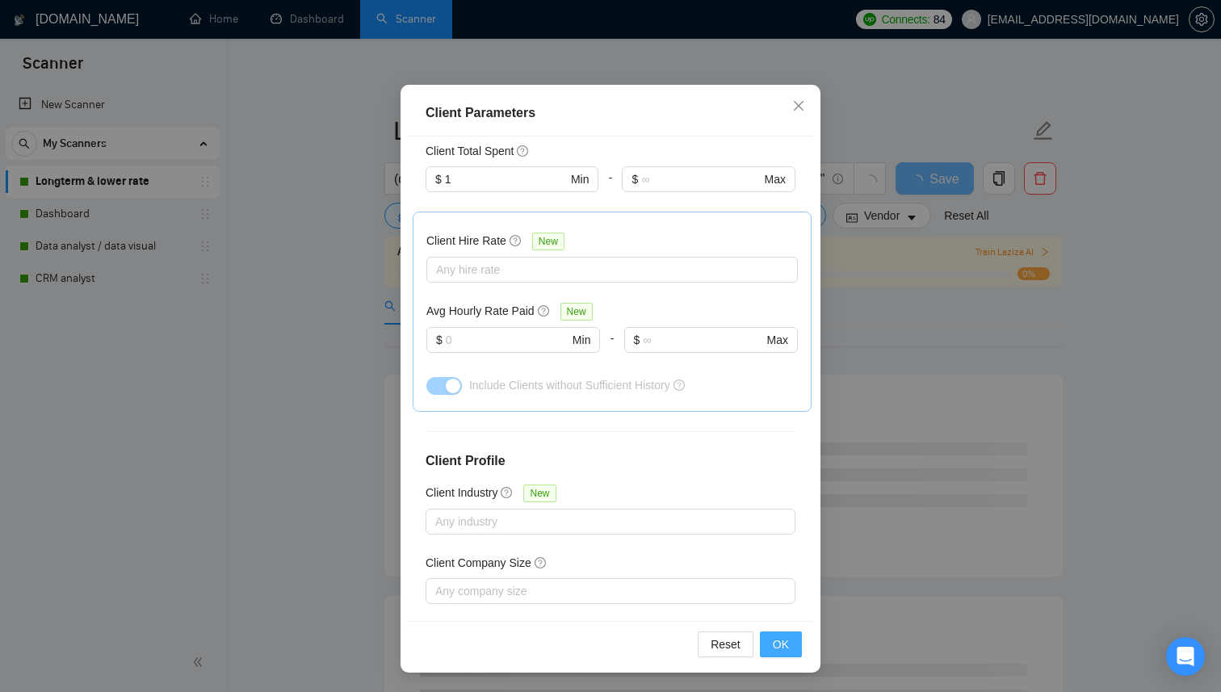
click at [776, 651] on span "OK" at bounding box center [781, 645] width 16 height 18
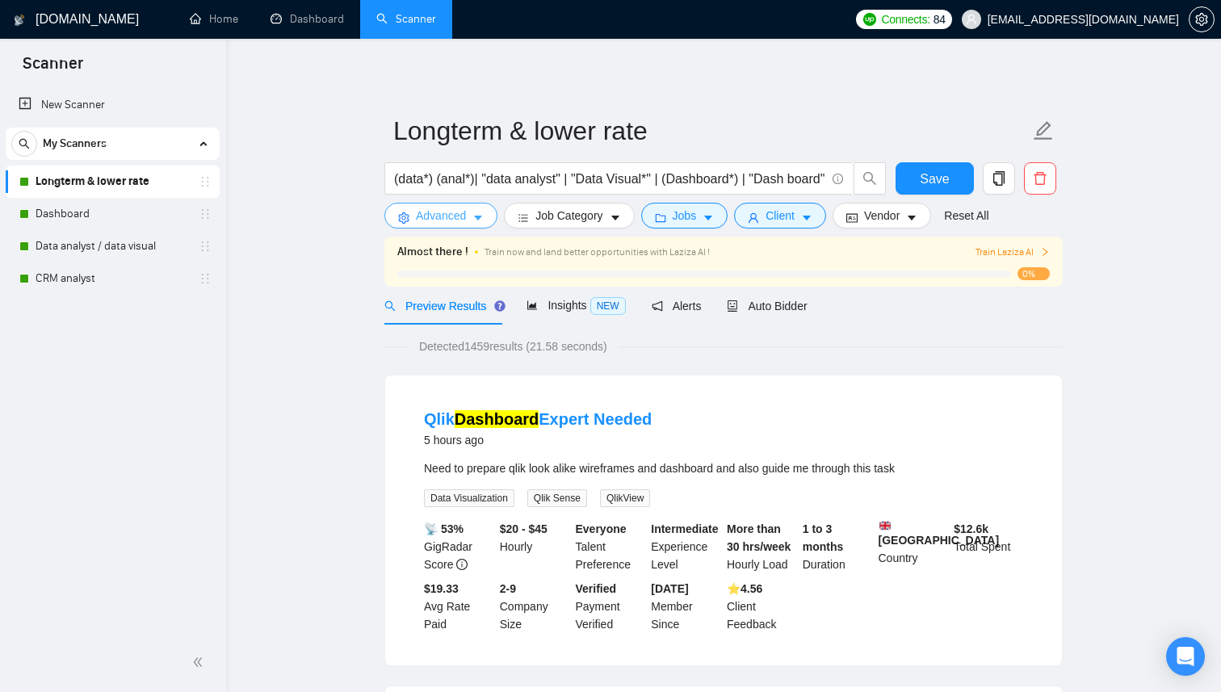
click at [443, 218] on span "Advanced" at bounding box center [441, 216] width 50 height 18
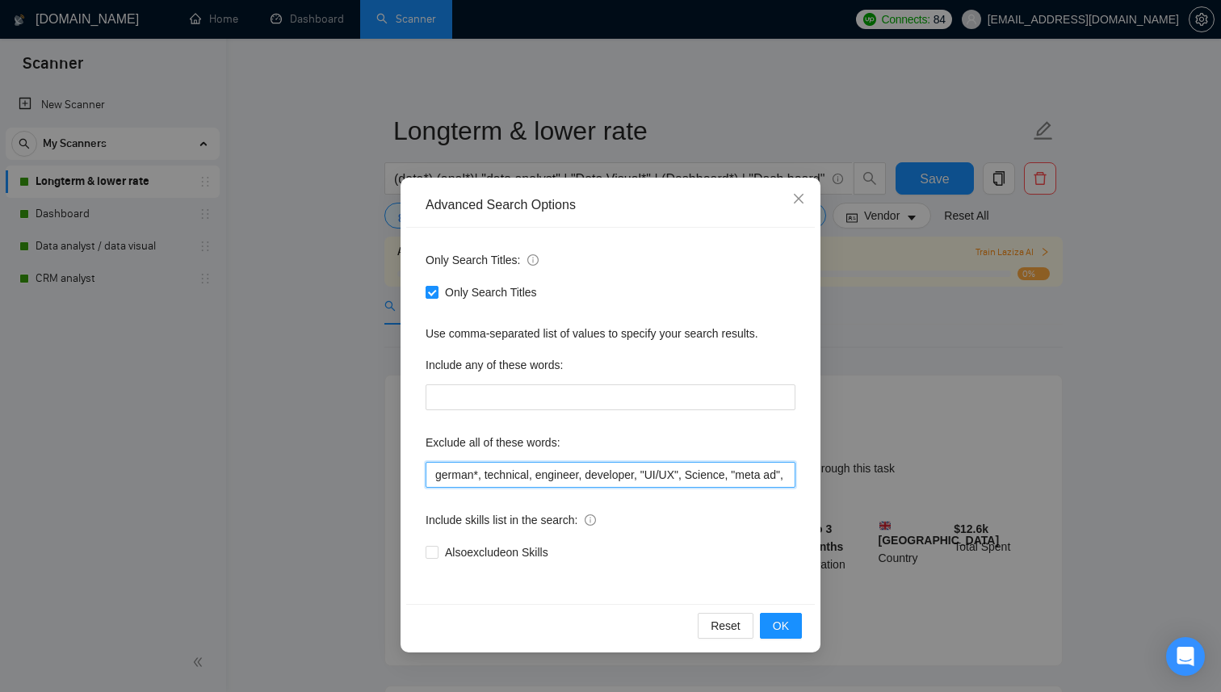
click at [662, 479] on input "german*, technical, engineer, developer, "UI/UX", Science, "meta ad", meta*, Sp…" at bounding box center [611, 475] width 370 height 26
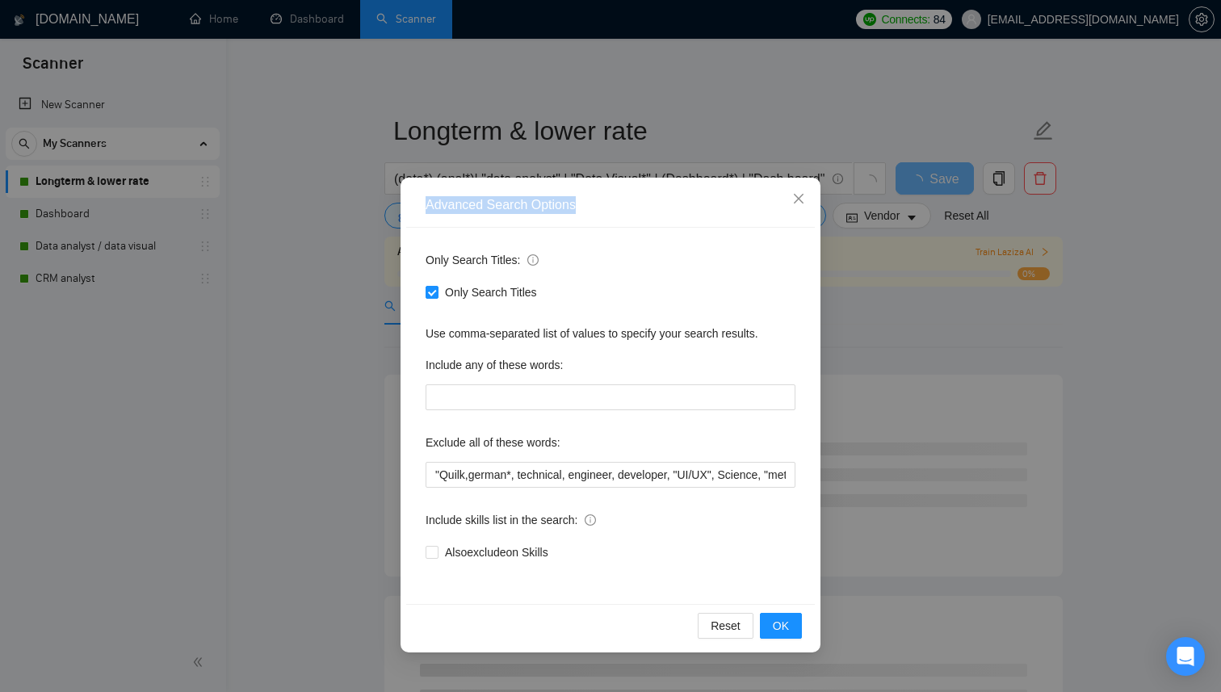
drag, startPoint x: 646, startPoint y: 176, endPoint x: 691, endPoint y: 208, distance: 54.5
click at [691, 208] on div "Advanced Search Options Only Search Titles: Only Search Titles Use comma-separa…" at bounding box center [610, 346] width 1221 height 692
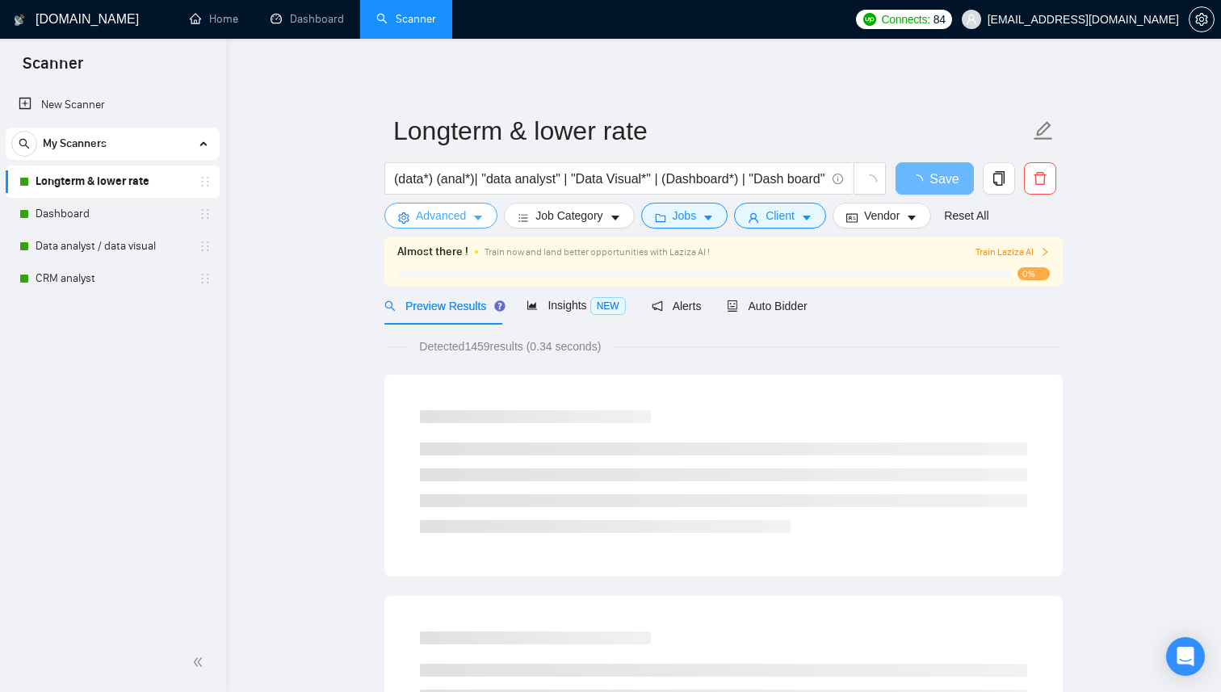
click at [436, 222] on span "Advanced" at bounding box center [441, 216] width 50 height 18
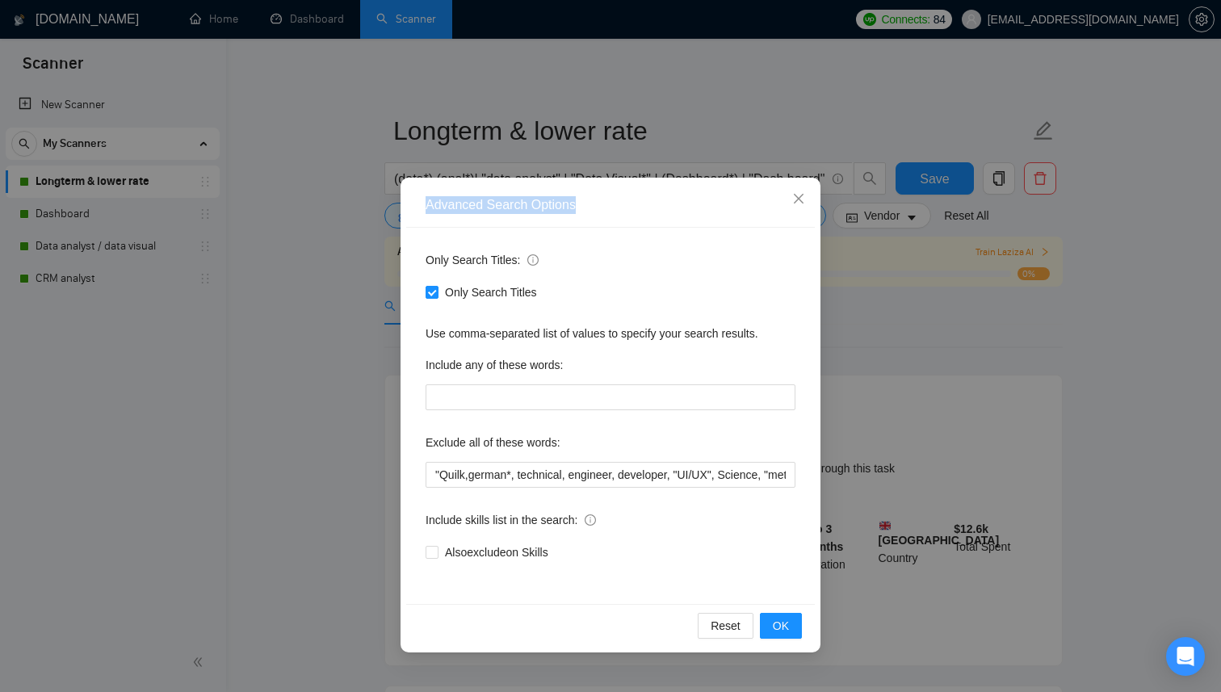
drag, startPoint x: 626, startPoint y: 186, endPoint x: 770, endPoint y: 223, distance: 148.5
click at [770, 223] on div "Advanced Search Options" at bounding box center [610, 205] width 409 height 44
click at [771, 632] on button "OK" at bounding box center [781, 626] width 42 height 26
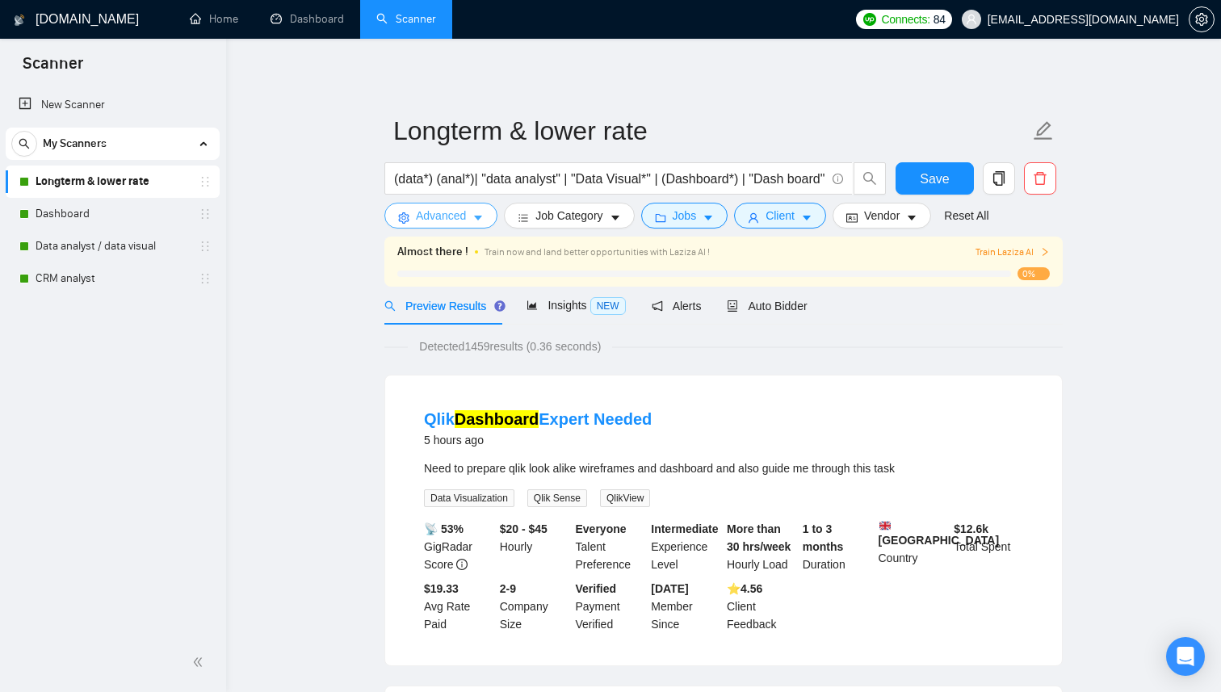
click at [456, 221] on span "Advanced" at bounding box center [441, 216] width 50 height 18
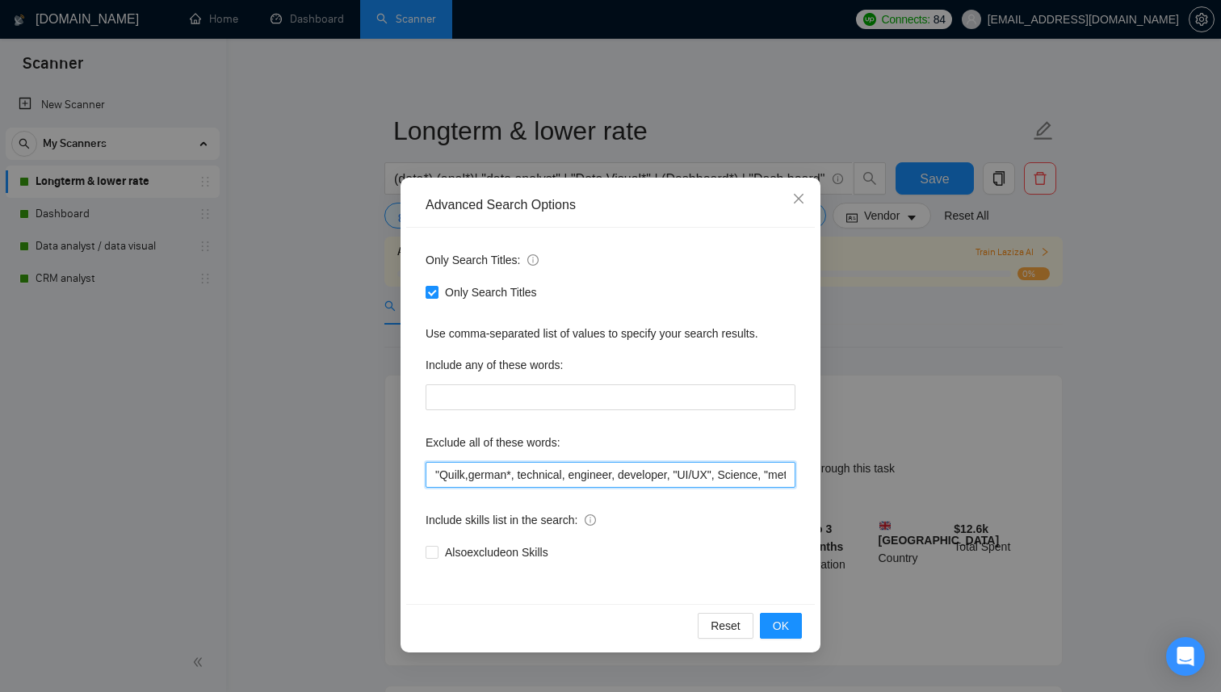
click at [461, 477] on input ""Quilk,german*, technical, engineer, developer, "UI/UX", Science, "meta ad", me…" at bounding box center [611, 475] width 370 height 26
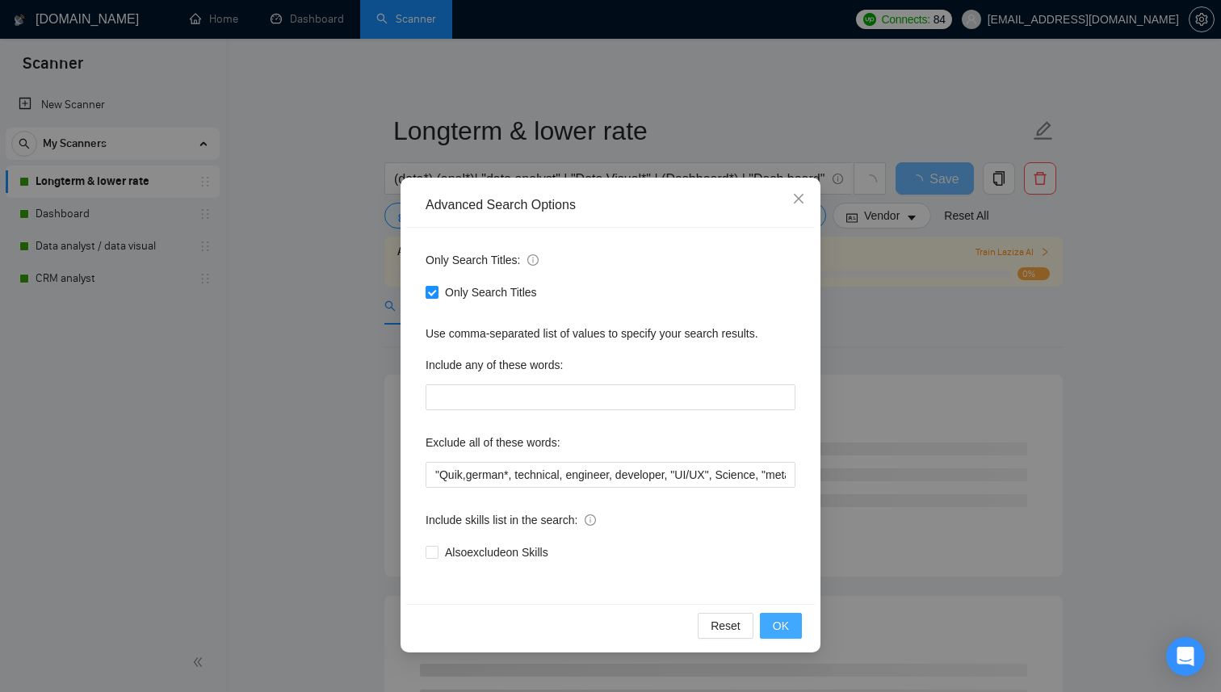
click at [770, 633] on button "OK" at bounding box center [781, 626] width 42 height 26
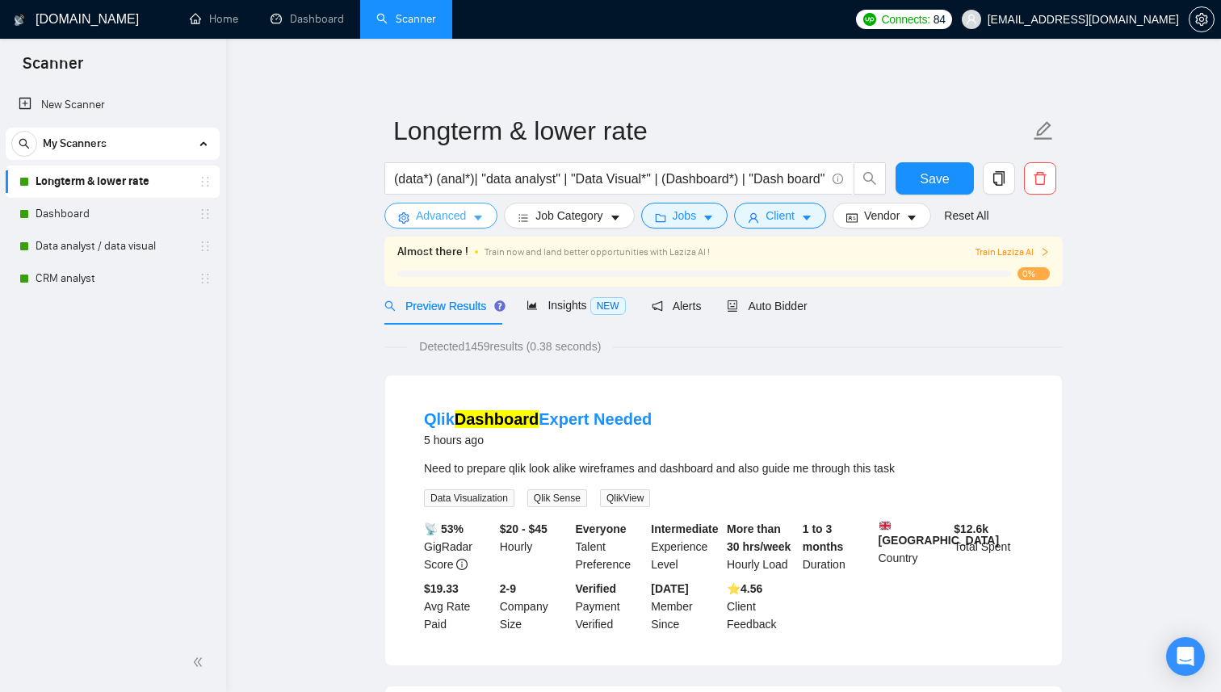
click at [464, 218] on span "Advanced" at bounding box center [441, 216] width 50 height 18
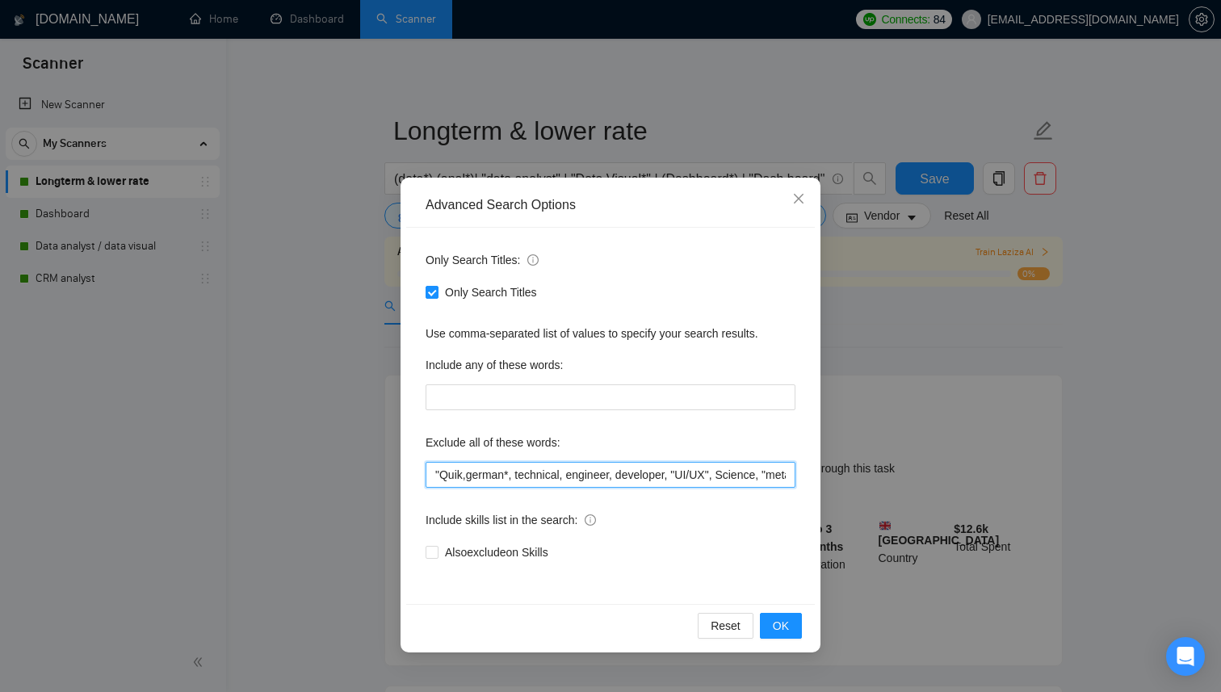
click at [452, 477] on input ""Quik,german*, technical, engineer, developer, "UI/UX", Science, "meta ad", met…" at bounding box center [611, 475] width 370 height 26
drag, startPoint x: 688, startPoint y: 474, endPoint x: 422, endPoint y: 467, distance: 265.9
click at [422, 467] on div "Only Search Titles: Only Search Titles Use comma-separated list of values to sp…" at bounding box center [610, 416] width 409 height 376
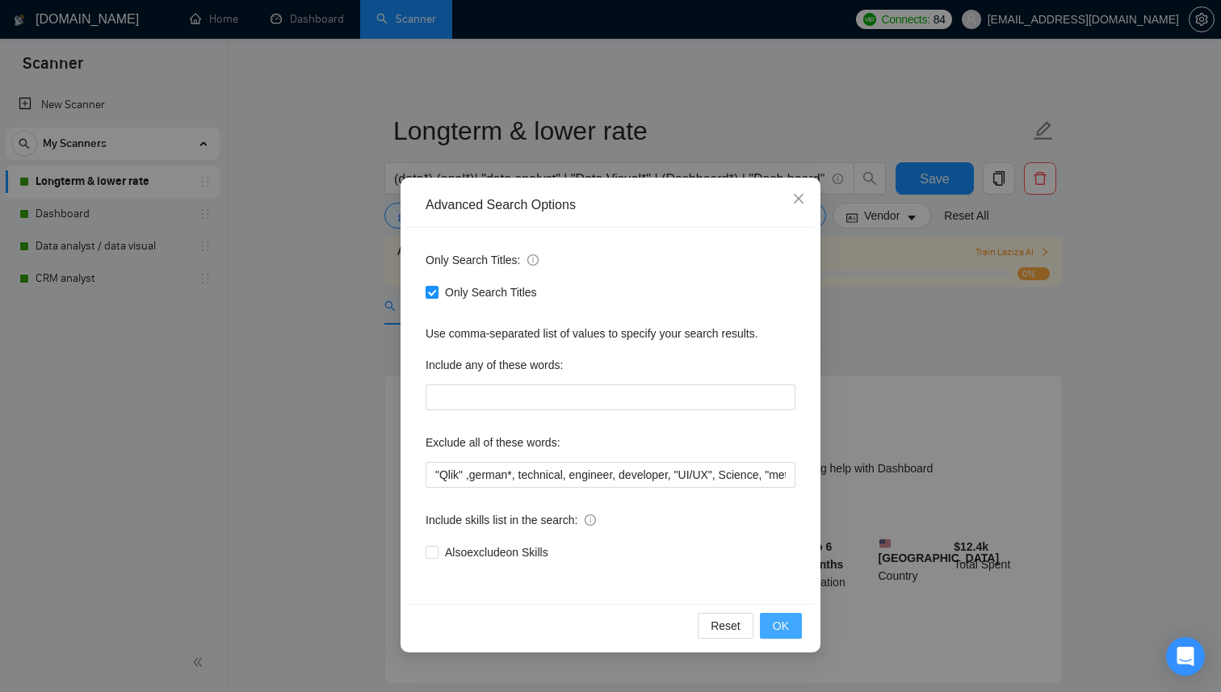
click at [777, 625] on span "OK" at bounding box center [781, 626] width 16 height 18
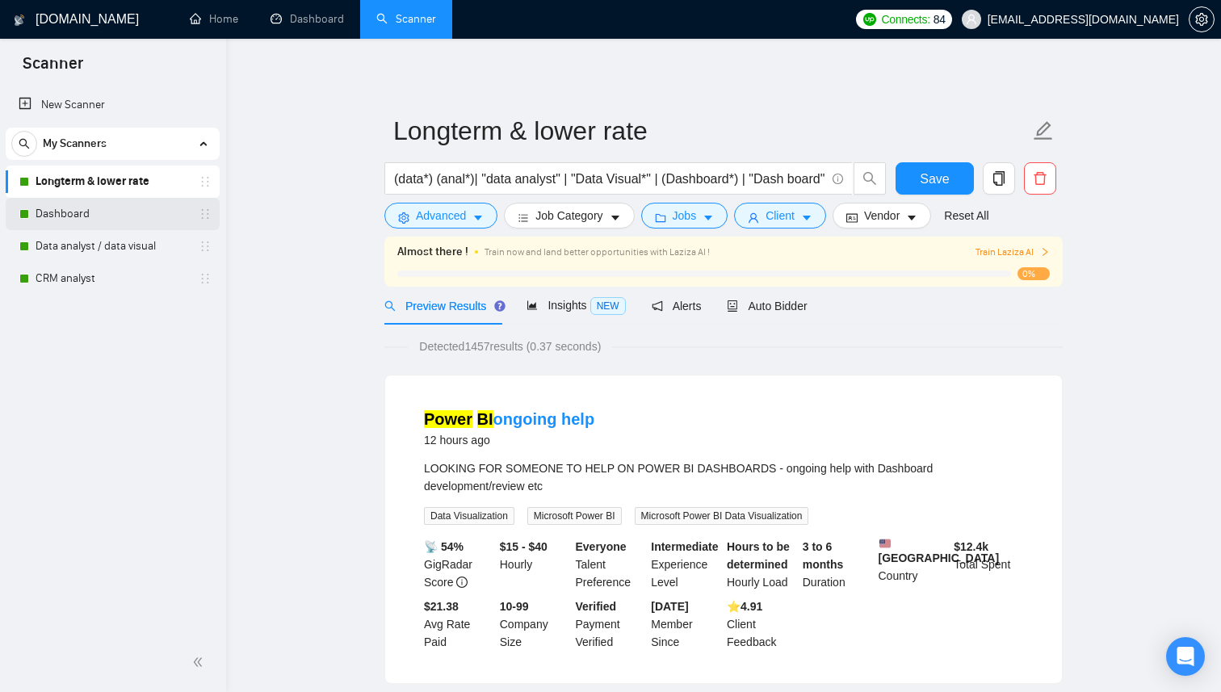
click at [120, 215] on link "Dashboard" at bounding box center [112, 214] width 153 height 32
click at [942, 186] on span "Save" at bounding box center [934, 179] width 29 height 20
click at [127, 213] on link "Dashboard" at bounding box center [112, 214] width 153 height 32
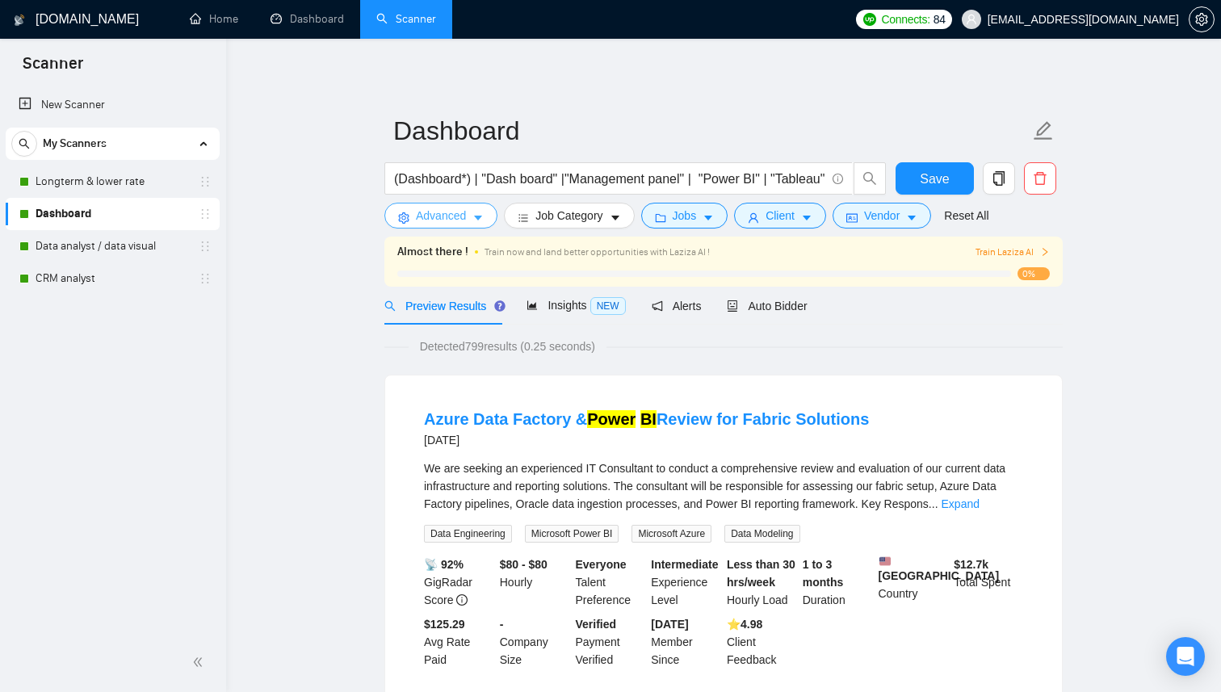
click at [456, 218] on span "Advanced" at bounding box center [441, 216] width 50 height 18
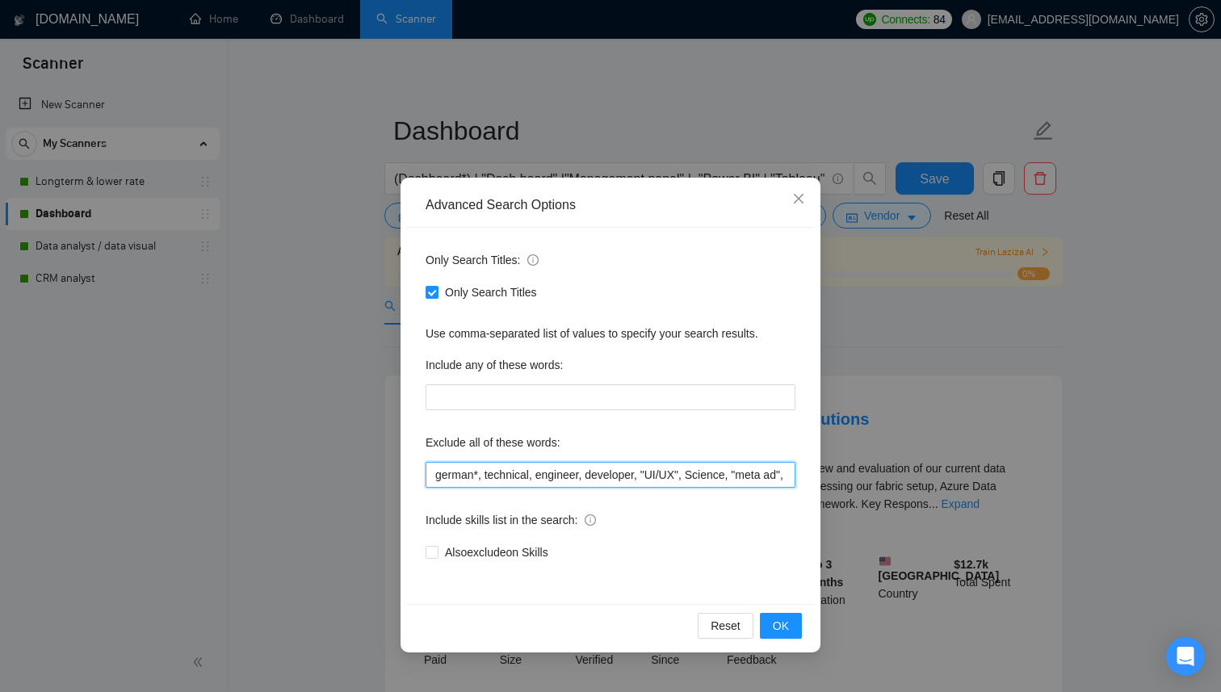
drag, startPoint x: 673, startPoint y: 476, endPoint x: 337, endPoint y: 481, distance: 336.1
click at [337, 481] on div "Advanced Search Options Only Search Titles: Only Search Titles Use comma-separa…" at bounding box center [610, 346] width 1221 height 692
paste input ""Qlik" ,german*, technical, engineer, developer, "UI/UX", Science, "meta ad", m…"
click at [435, 478] on input ""Qlik" ,german*, technical, engineer, developer, "UI/UX", Science, "meta ad", m…" at bounding box center [611, 475] width 370 height 26
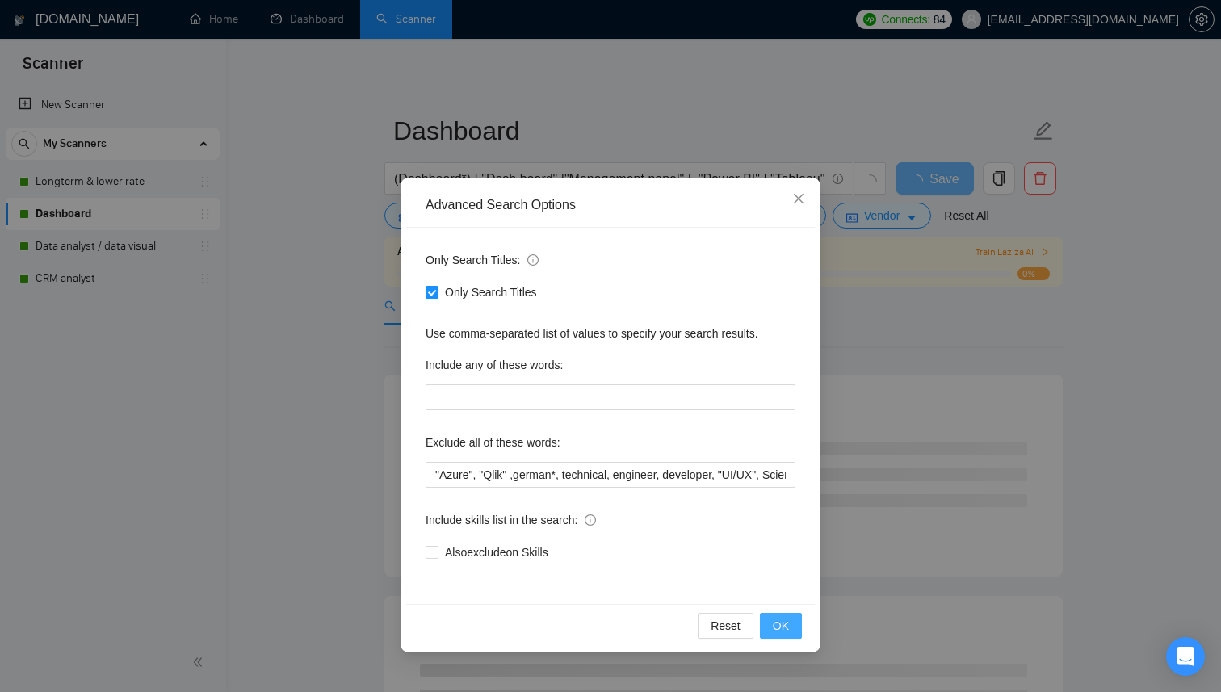
click at [780, 624] on span "OK" at bounding box center [781, 626] width 16 height 18
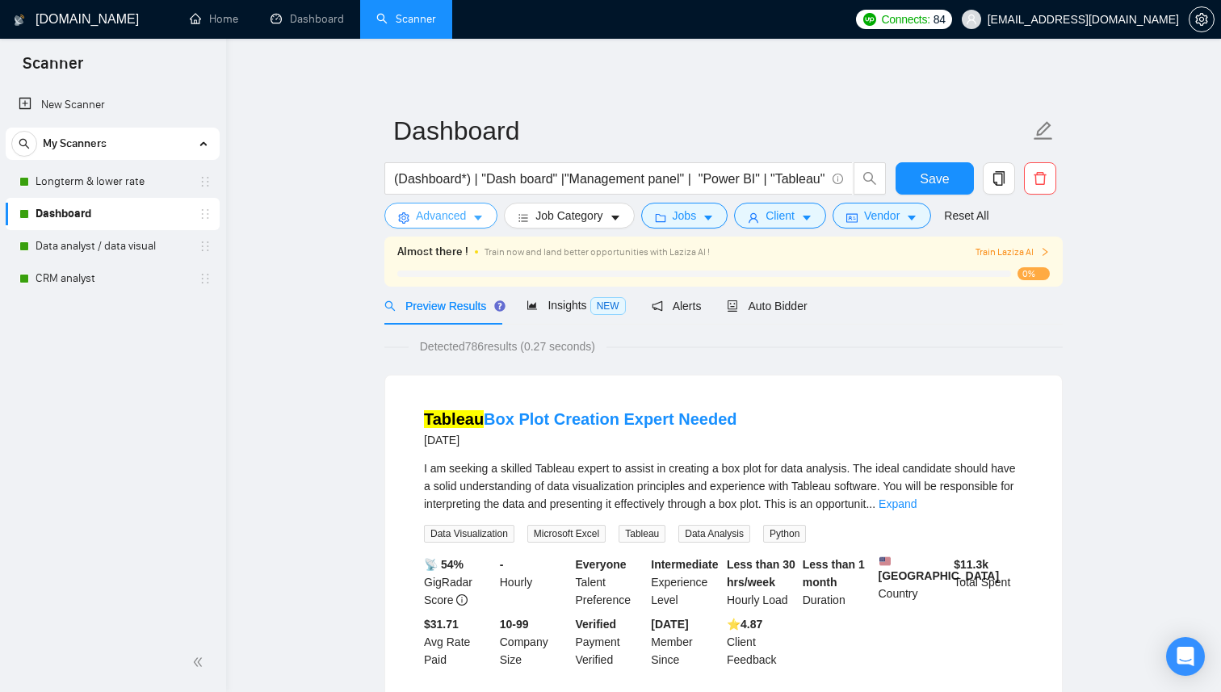
click at [448, 213] on span "Advanced" at bounding box center [441, 216] width 50 height 18
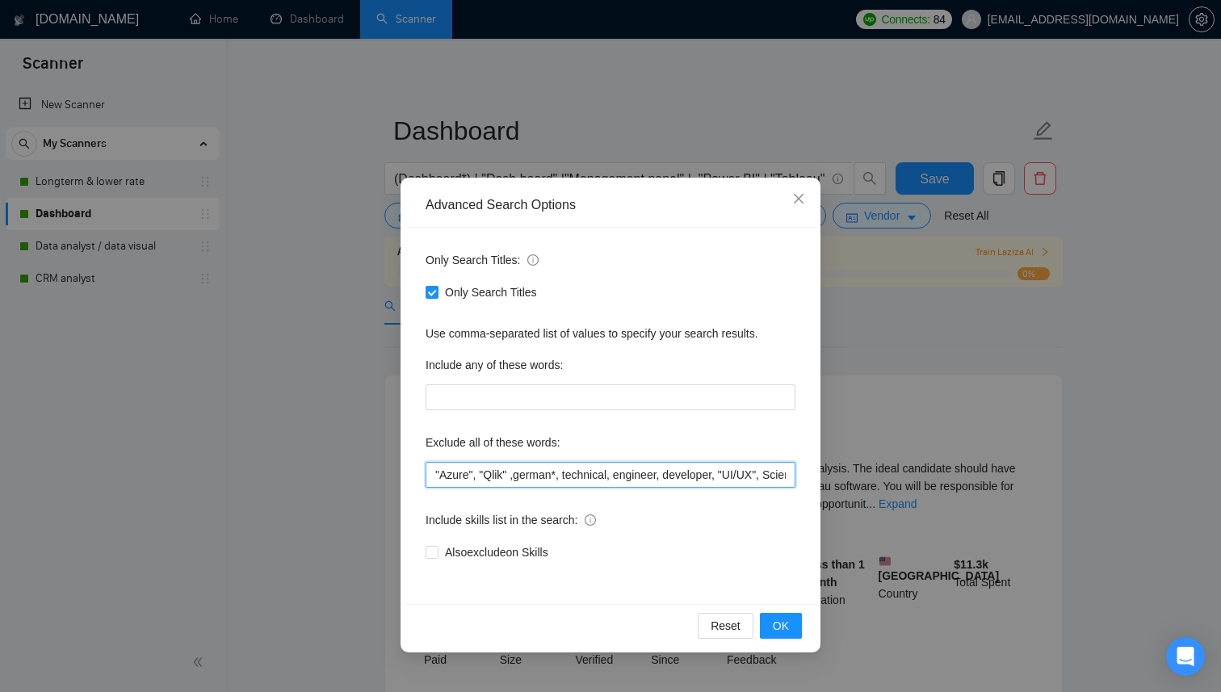
drag, startPoint x: 478, startPoint y: 475, endPoint x: 398, endPoint y: 479, distance: 80.1
click at [398, 479] on div "Advanced Search Options Only Search Titles: Only Search Titles Use comma-separa…" at bounding box center [610, 346] width 1221 height 692
click at [784, 625] on span "OK" at bounding box center [781, 626] width 16 height 18
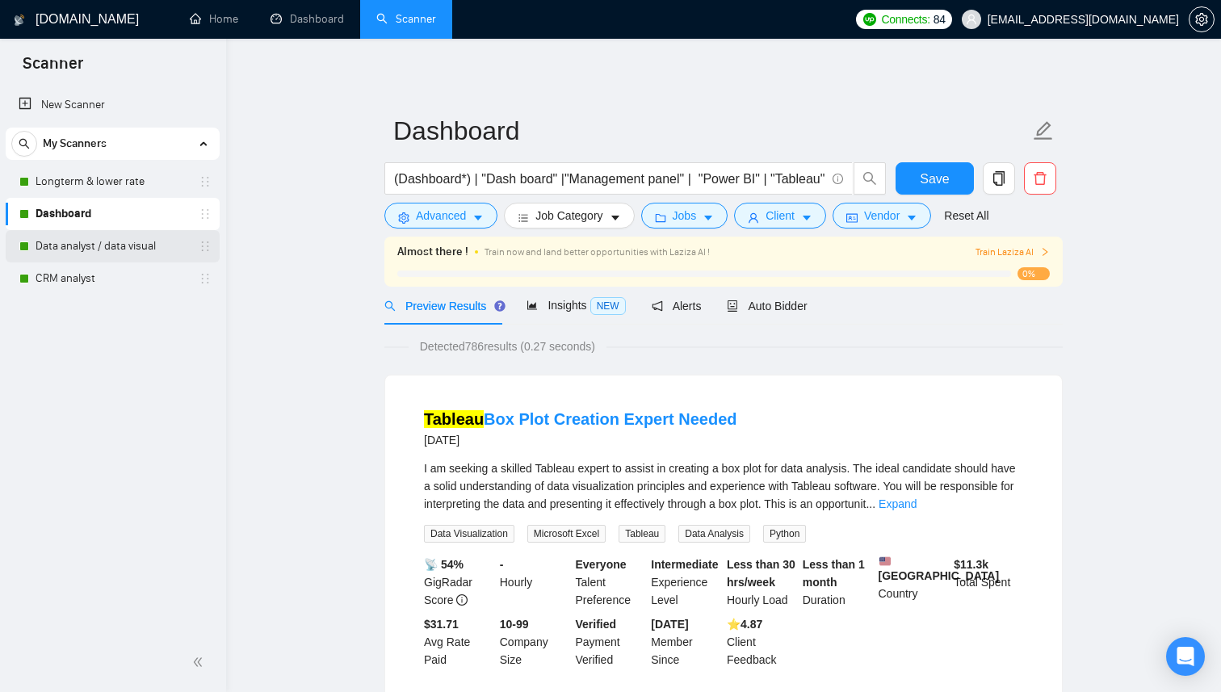
click at [164, 248] on link "Data analyst / data visual" at bounding box center [112, 246] width 153 height 32
click at [940, 174] on span "Save" at bounding box center [934, 179] width 29 height 20
click at [102, 245] on link "Data analyst / data visual" at bounding box center [112, 246] width 153 height 32
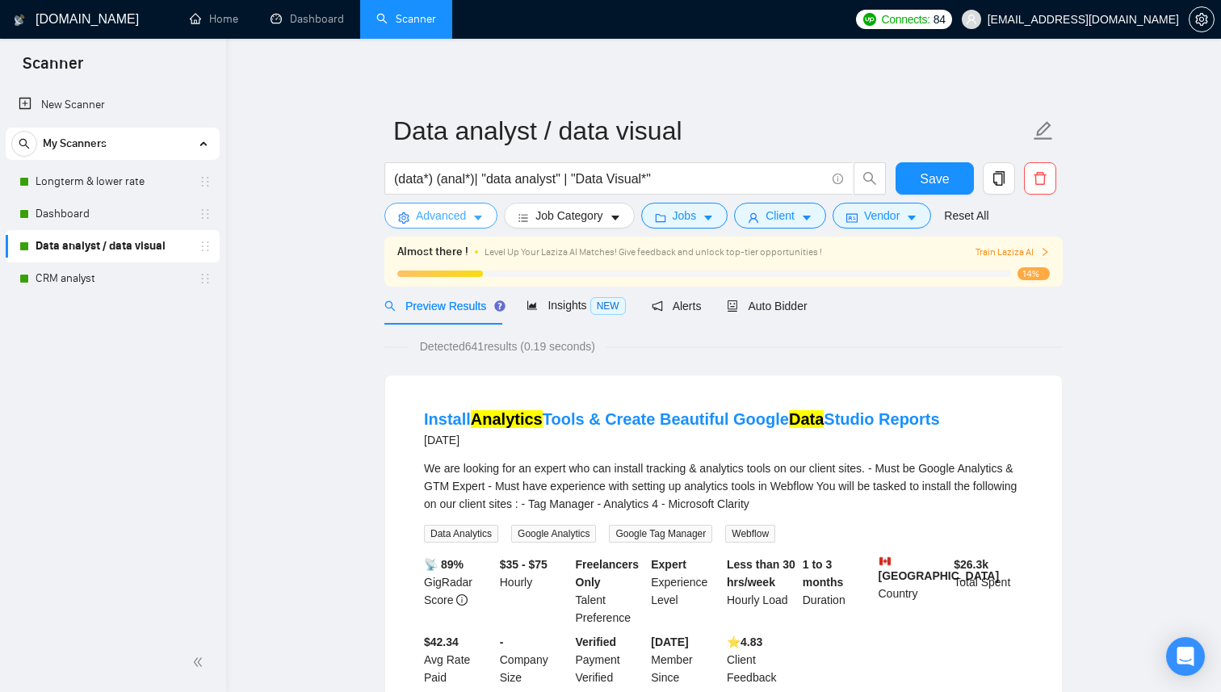
click at [443, 220] on span "Advanced" at bounding box center [441, 216] width 50 height 18
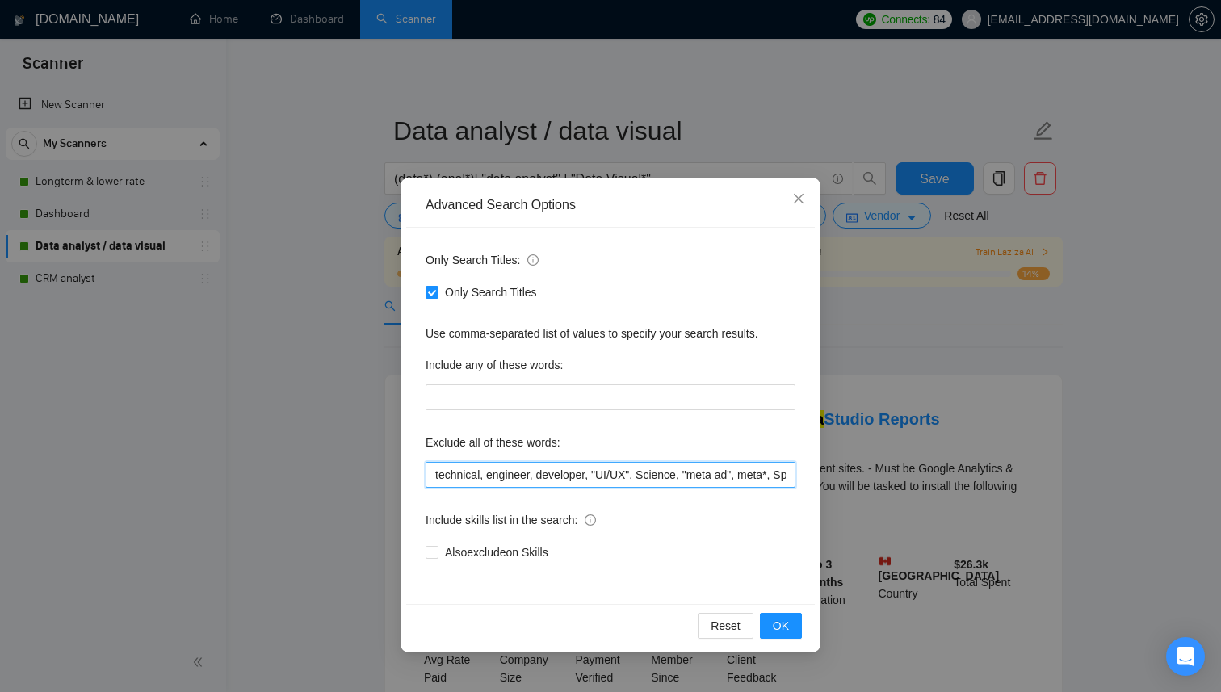
click at [452, 477] on input "technical, engineer, developer, "UI/UX", Science, "meta ad", meta*, Speci*, aut…" at bounding box center [611, 475] width 370 height 26
click at [435, 478] on input "technical, engineer, developer, "UI/UX", Science, "meta ad", meta*, Speci*, aut…" at bounding box center [611, 475] width 370 height 26
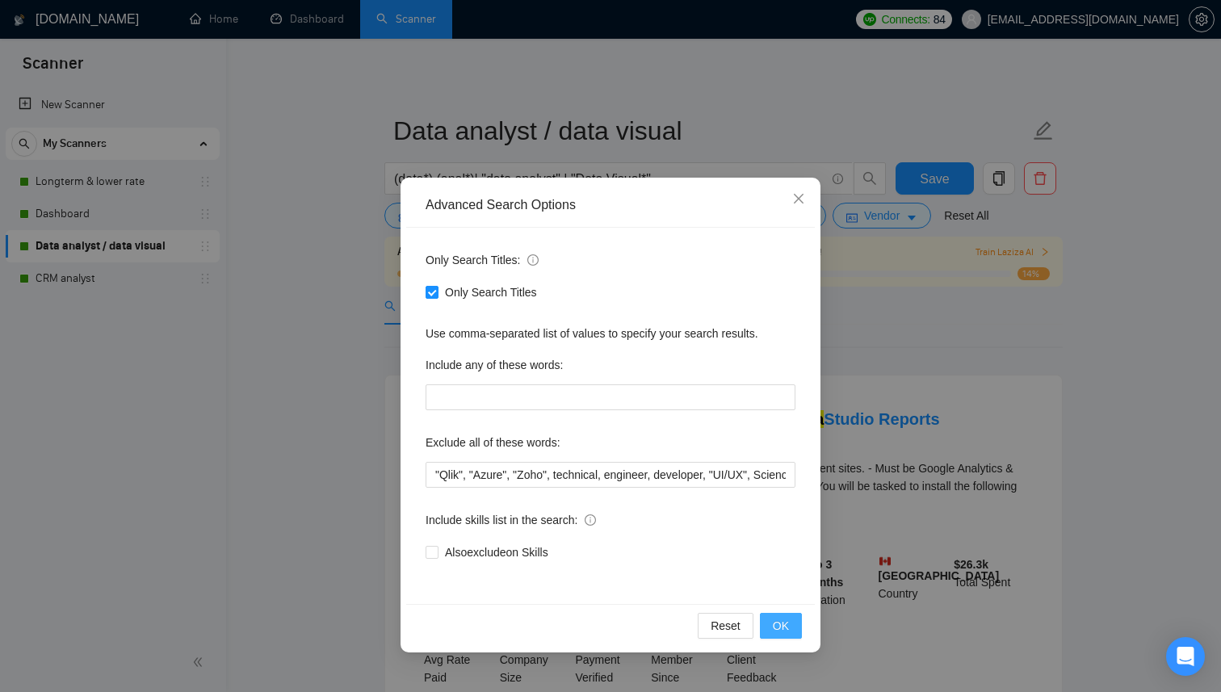
click at [784, 628] on span "OK" at bounding box center [781, 626] width 16 height 18
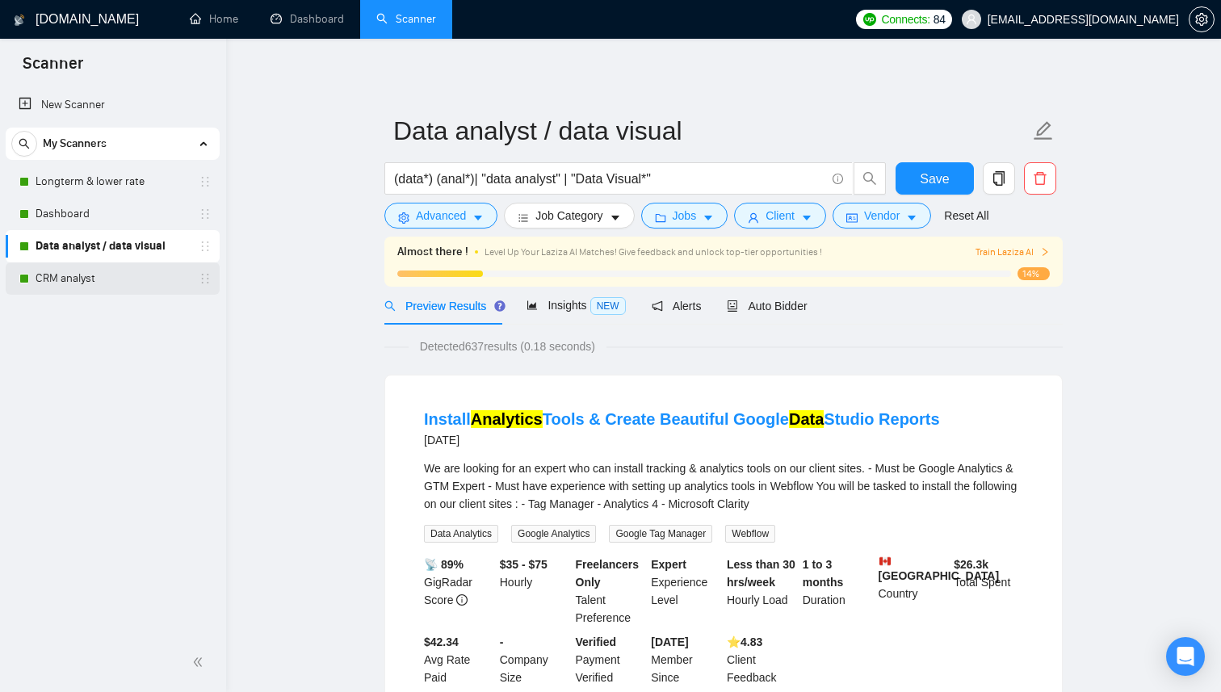
click at [132, 272] on link "CRM analyst" at bounding box center [112, 279] width 153 height 32
click at [948, 172] on span "Save" at bounding box center [934, 179] width 29 height 20
click at [132, 284] on link "CRM analyst" at bounding box center [112, 279] width 153 height 32
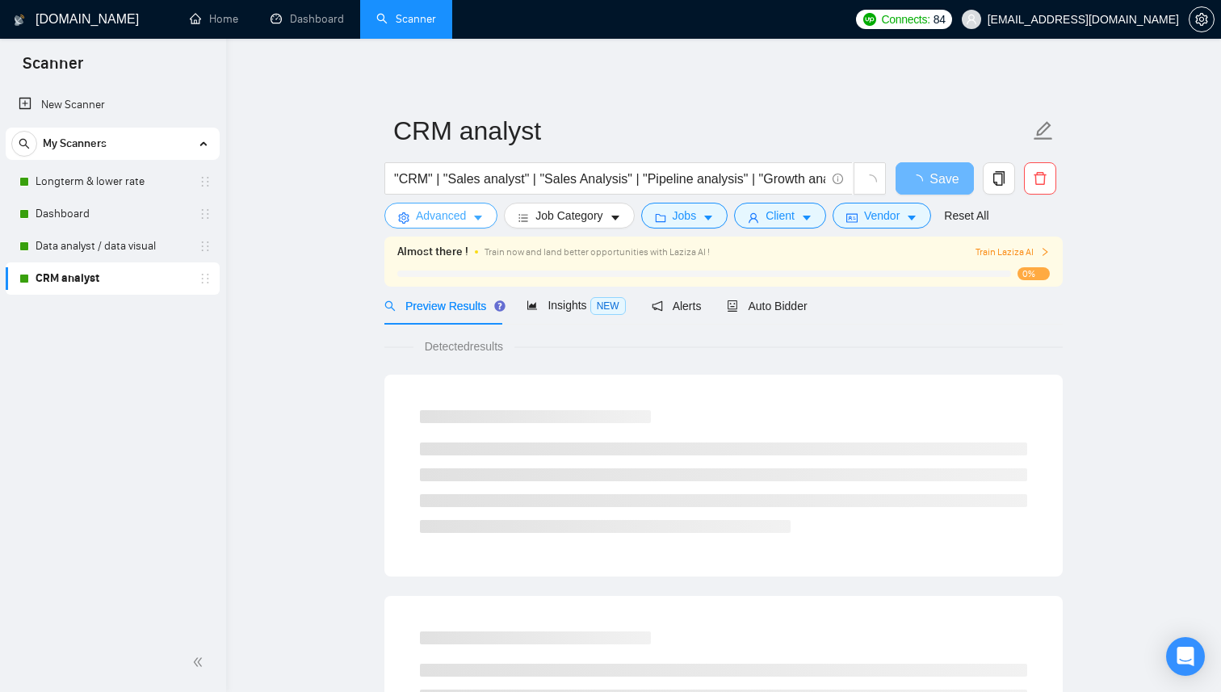
click at [447, 221] on span "Advanced" at bounding box center [441, 216] width 50 height 18
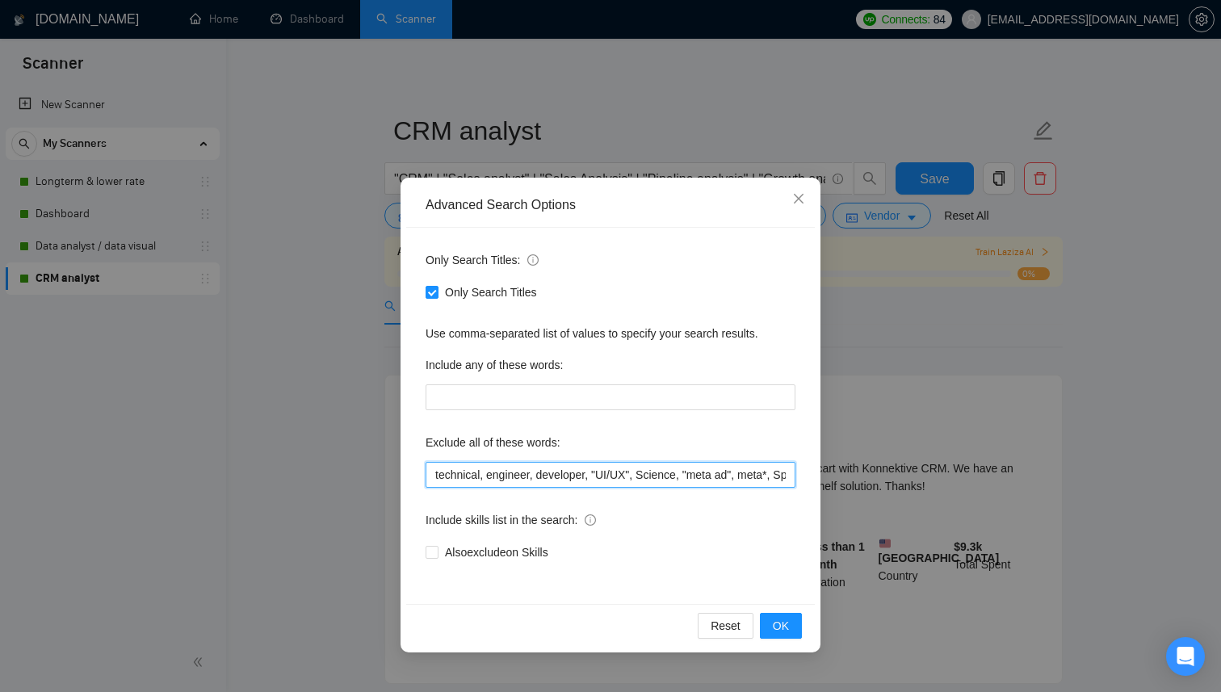
click at [432, 473] on input "technical, engineer, developer, "UI/UX", Science, "meta ad", meta*, Speci*, aut…" at bounding box center [611, 475] width 370 height 26
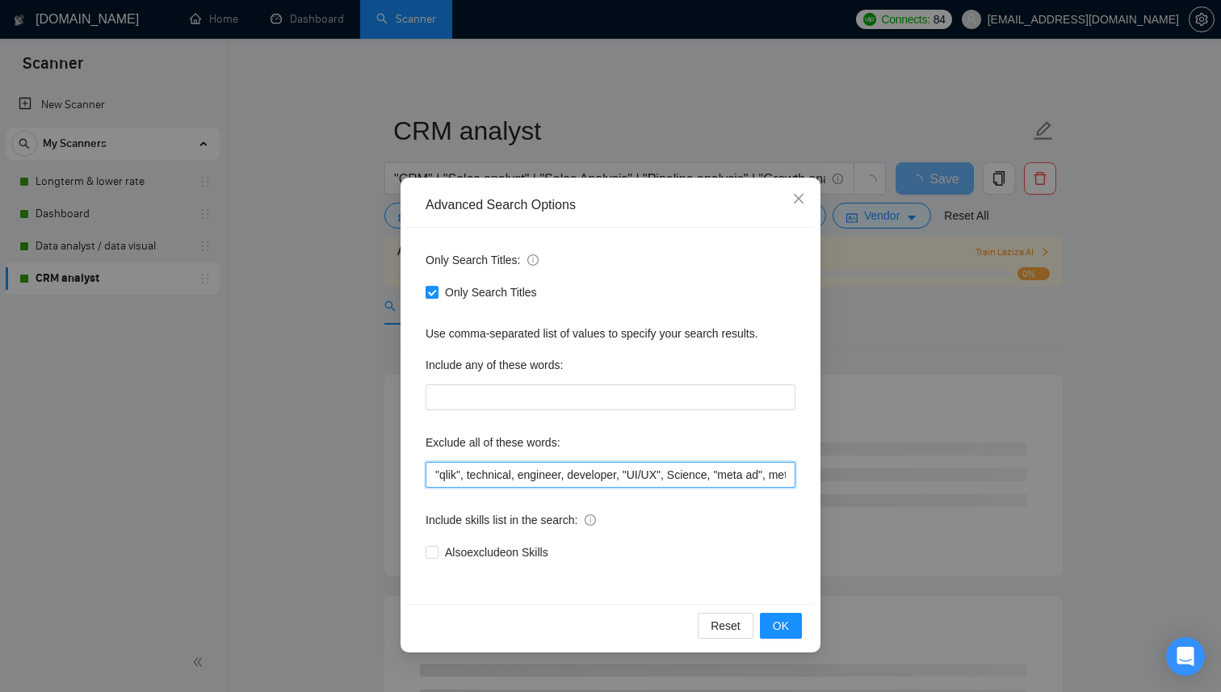
click at [447, 481] on input ""qlik", technical, engineer, developer, "UI/UX", Science, "meta ad", meta*, Spe…" at bounding box center [611, 475] width 370 height 26
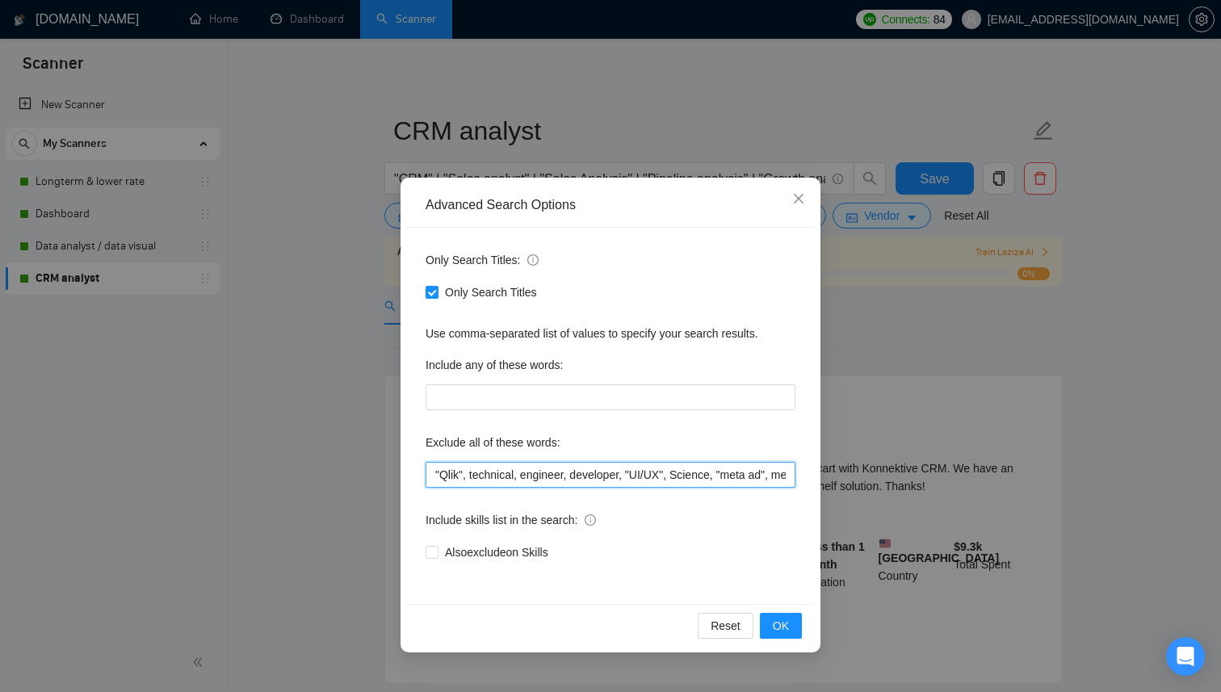
click at [465, 478] on input ""Qlik", technical, engineer, developer, "UI/UX", Science, "meta ad", meta*, Spe…" at bounding box center [611, 475] width 370 height 26
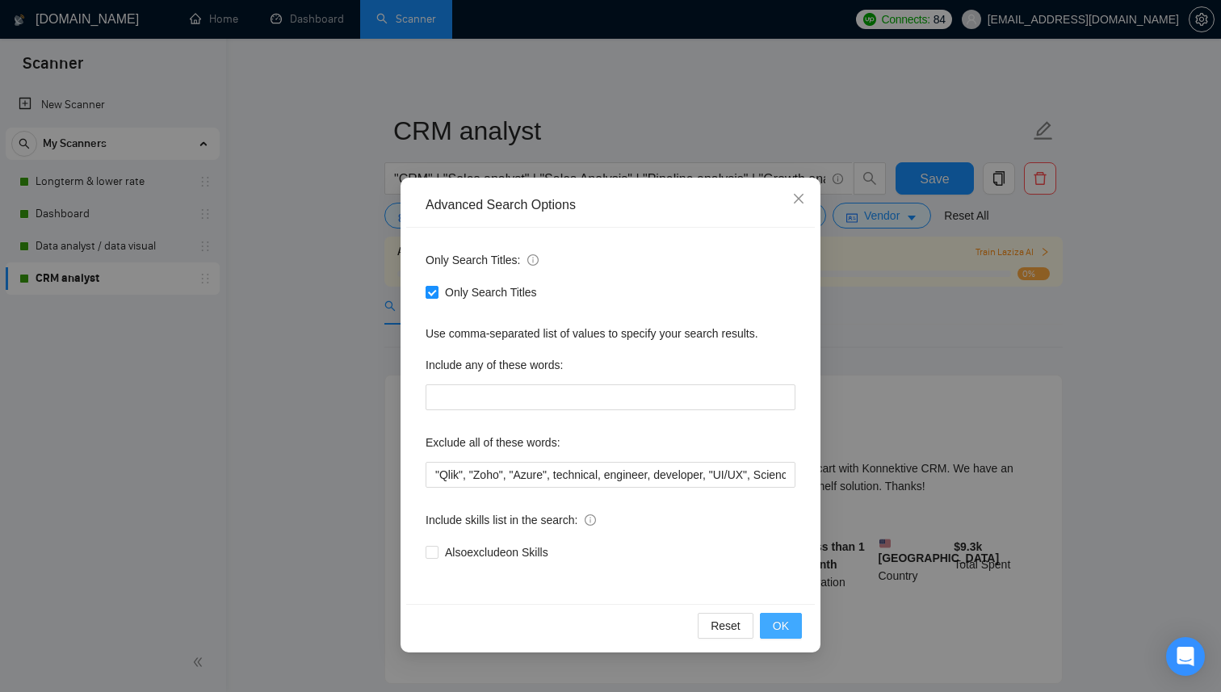
click at [770, 631] on button "OK" at bounding box center [781, 626] width 42 height 26
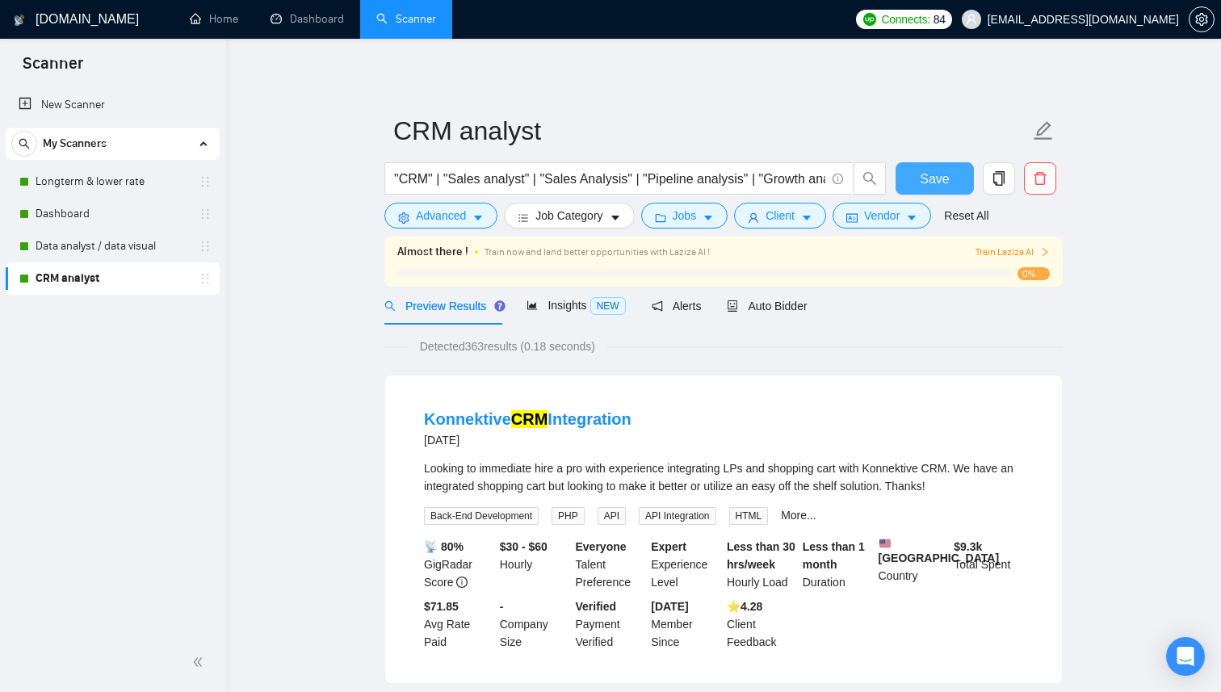
click at [938, 178] on span "Save" at bounding box center [934, 179] width 29 height 20
click at [908, 469] on div "Looking to immediate hire a pro with experience integrating LPs and shopping ca…" at bounding box center [723, 478] width 599 height 36
copy div "Konnektive"
click at [452, 216] on span "Advanced" at bounding box center [441, 216] width 50 height 18
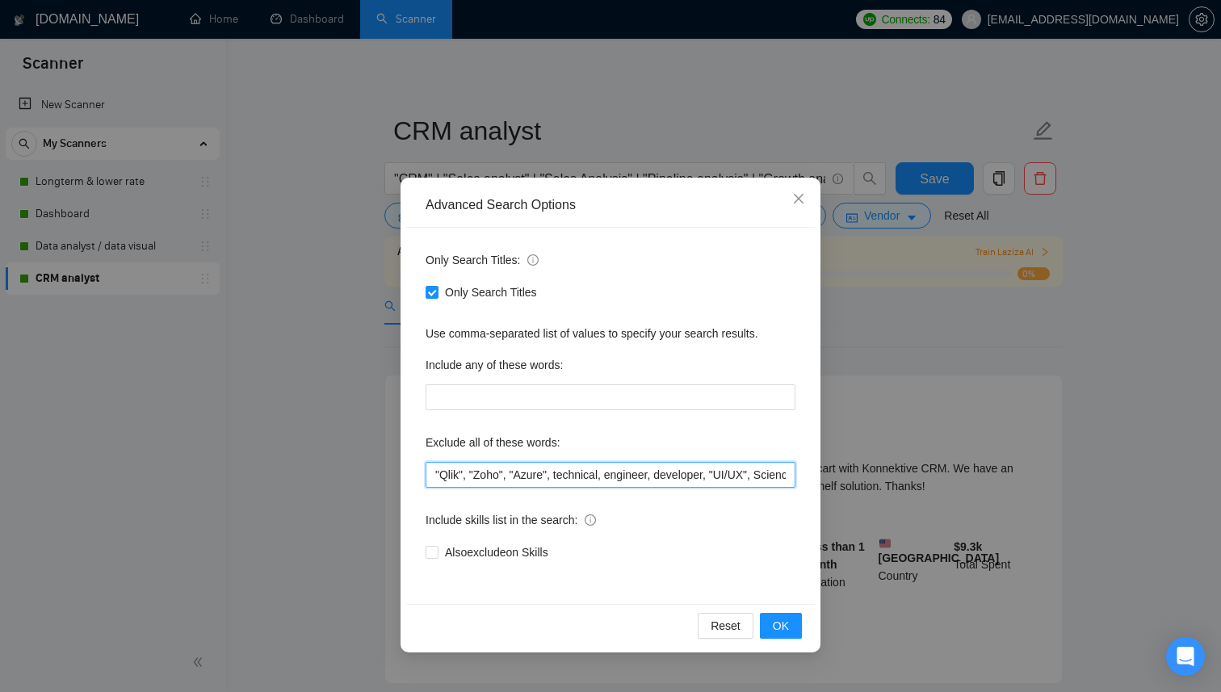
click at [436, 473] on input ""Qlik", "Zoho", "Azure", technical, engineer, developer, "UI/UX", Science, "met…" at bounding box center [611, 475] width 370 height 26
paste input "Konnektive"
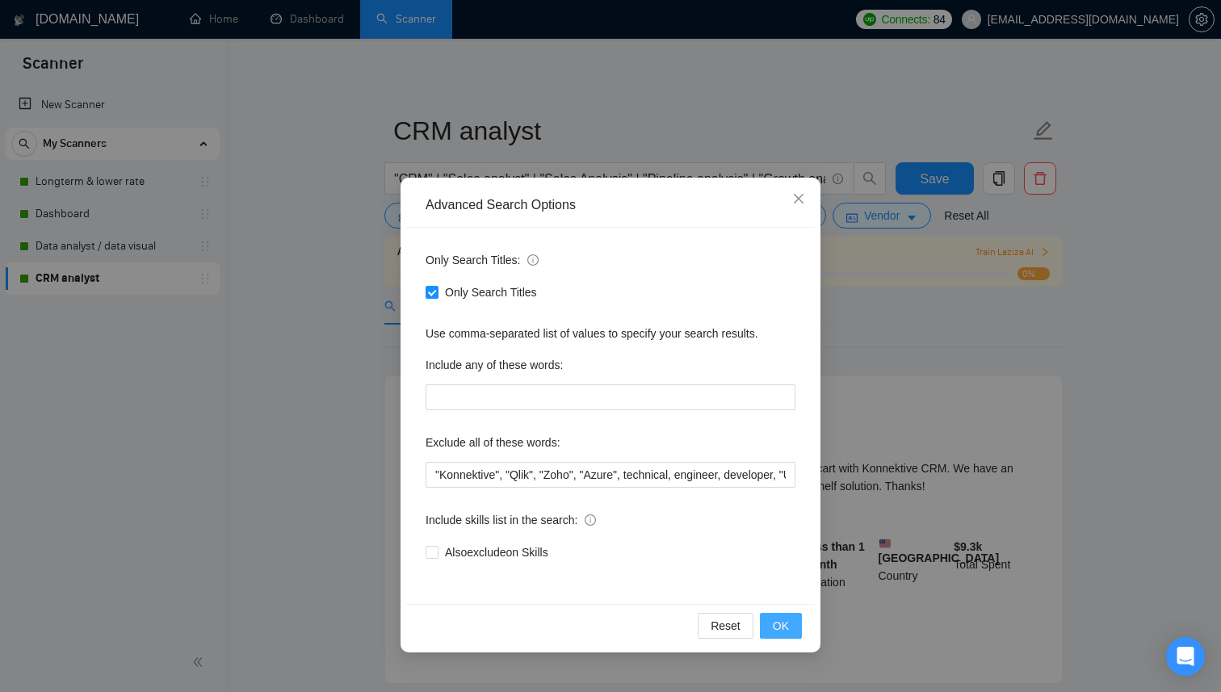
click at [775, 630] on span "OK" at bounding box center [781, 626] width 16 height 18
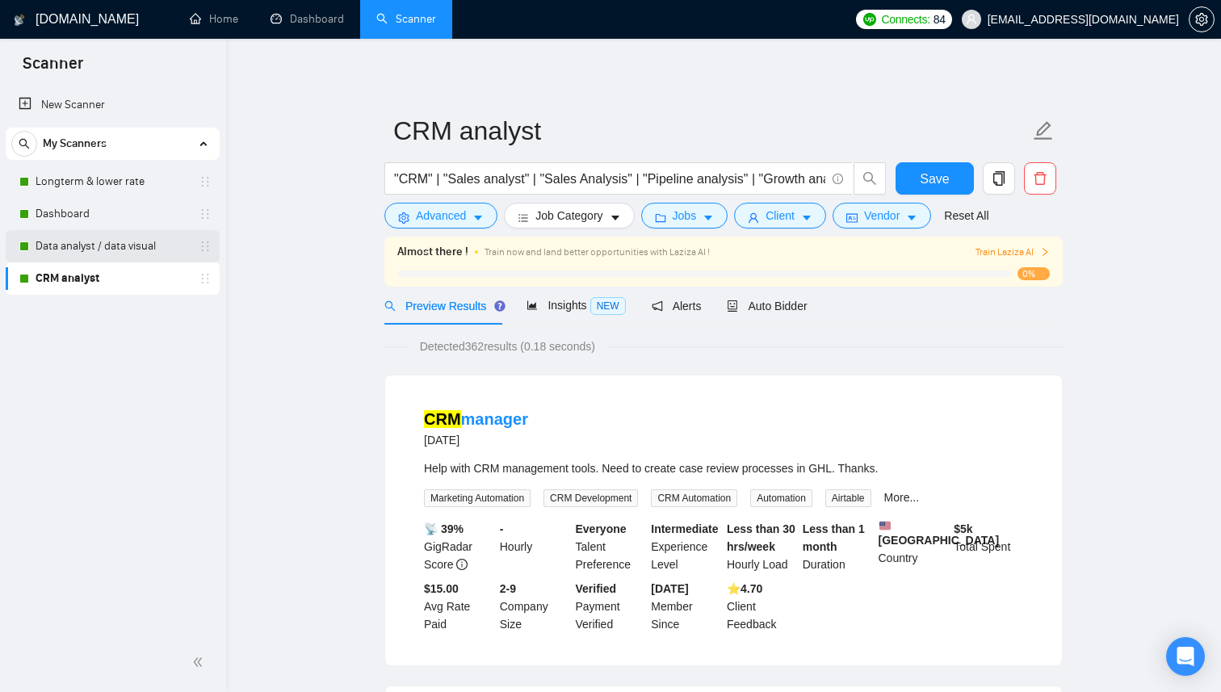
click at [157, 254] on link "Data analyst / data visual" at bounding box center [112, 246] width 153 height 32
click at [926, 180] on span "Save" at bounding box center [934, 179] width 29 height 20
click at [149, 246] on link "Data analyst / data visual" at bounding box center [112, 246] width 153 height 32
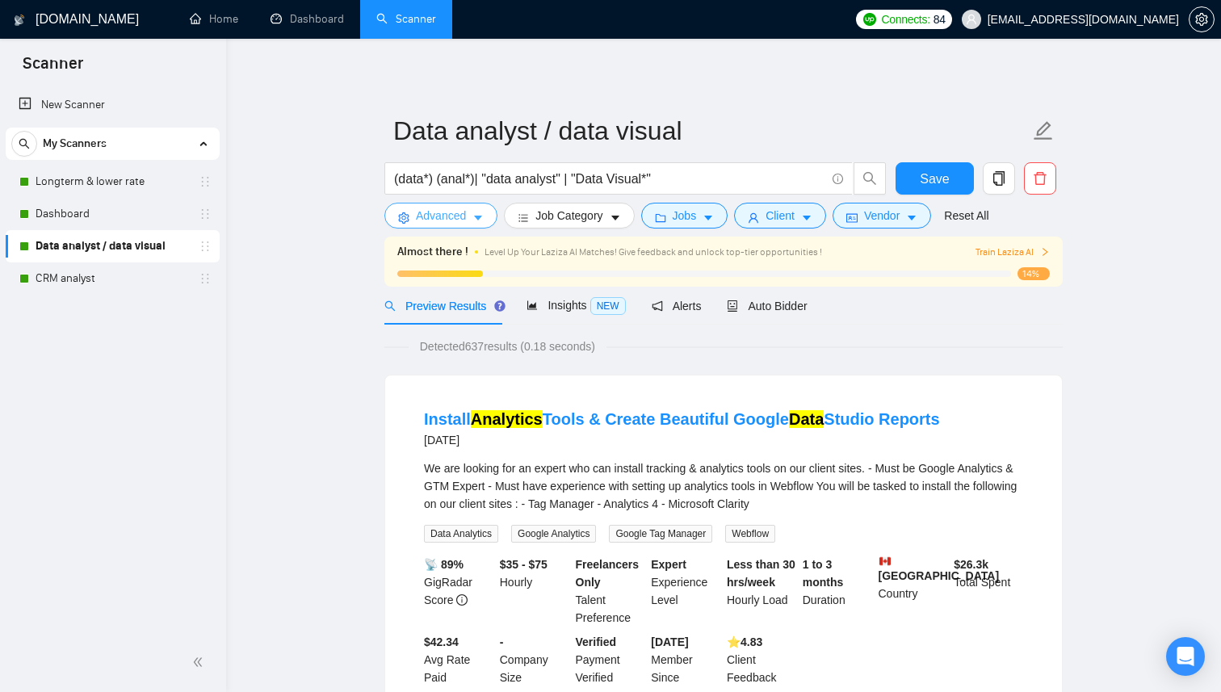
click at [446, 218] on span "Advanced" at bounding box center [441, 216] width 50 height 18
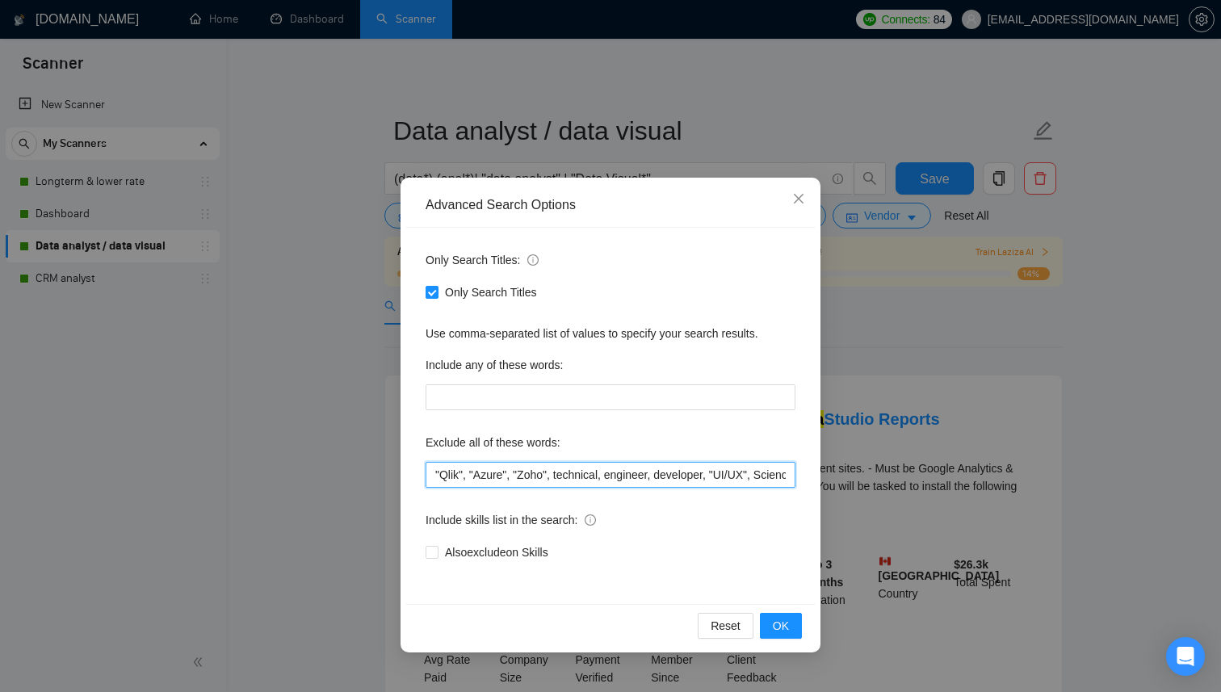
click at [435, 477] on input ""Qlik", "Azure", "Zoho", technical, engineer, developer, "UI/UX", Science, "met…" at bounding box center [611, 475] width 370 height 26
paste input "Konnektive"
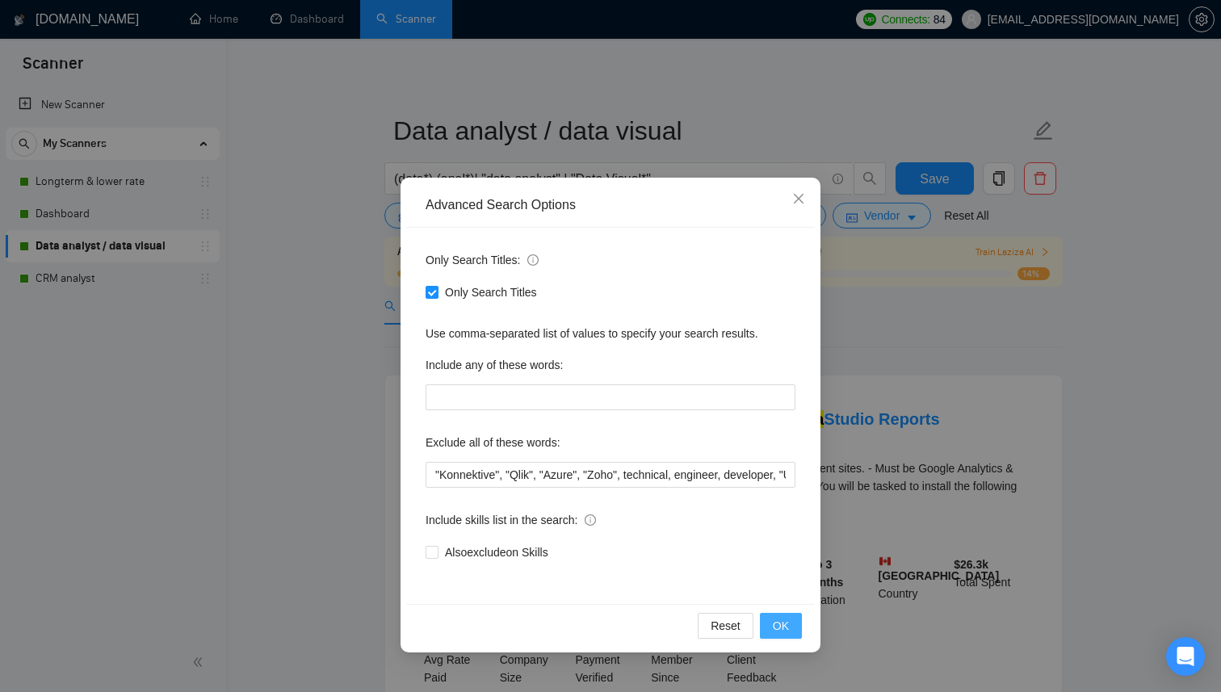
click at [786, 627] on span "OK" at bounding box center [781, 626] width 16 height 18
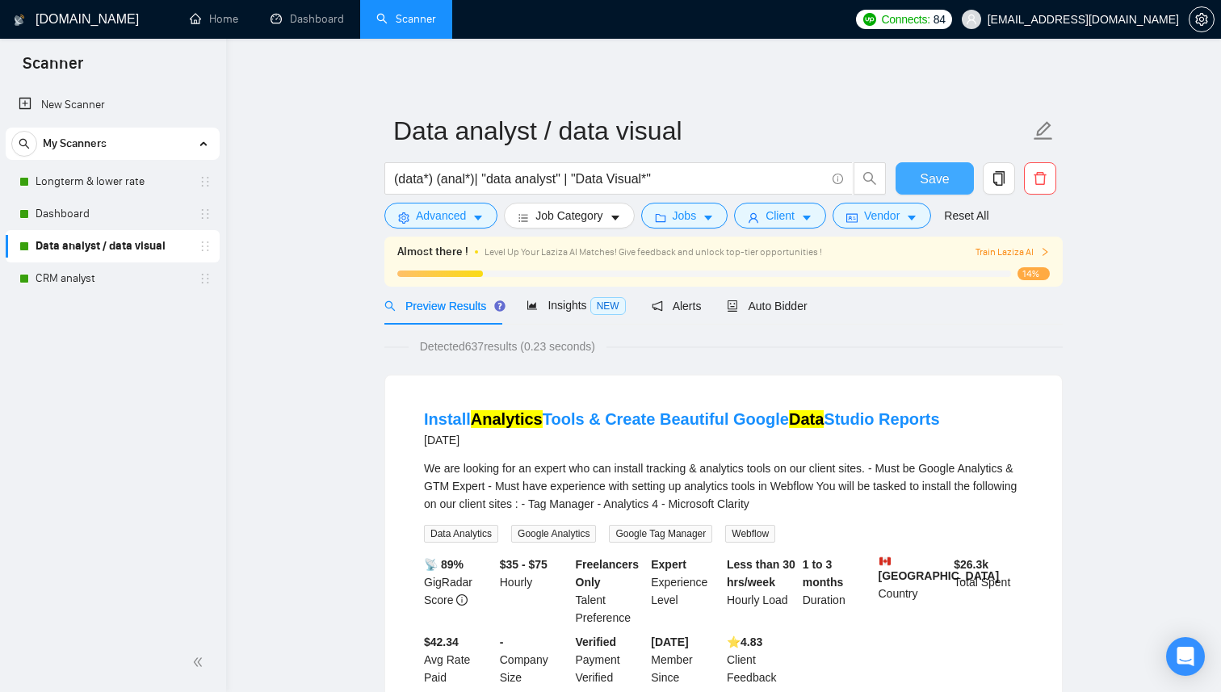
click at [931, 178] on span "Save" at bounding box center [934, 179] width 29 height 20
click at [142, 212] on link "Dashboard" at bounding box center [112, 214] width 153 height 32
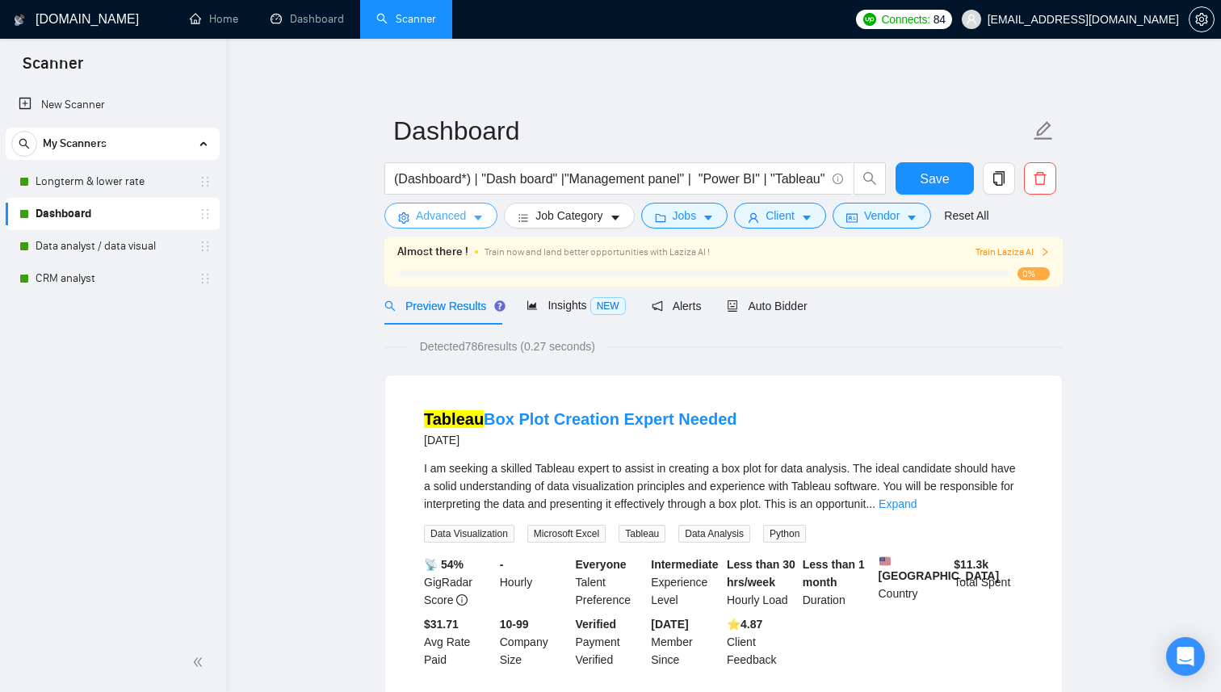
click at [454, 218] on span "Advanced" at bounding box center [441, 216] width 50 height 18
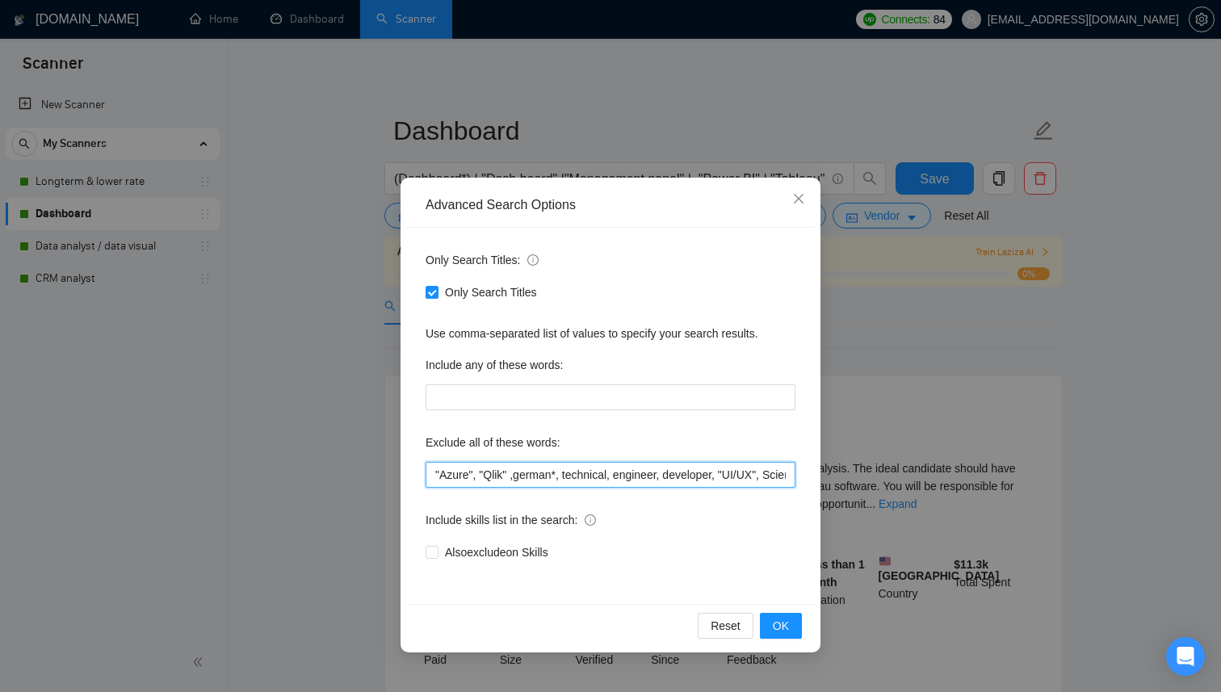
click at [435, 472] on input ""Azure", "Qlik" ,german*, technical, engineer, developer, "UI/UX", Science, "me…" at bounding box center [611, 475] width 370 height 26
paste input "Konnektive"
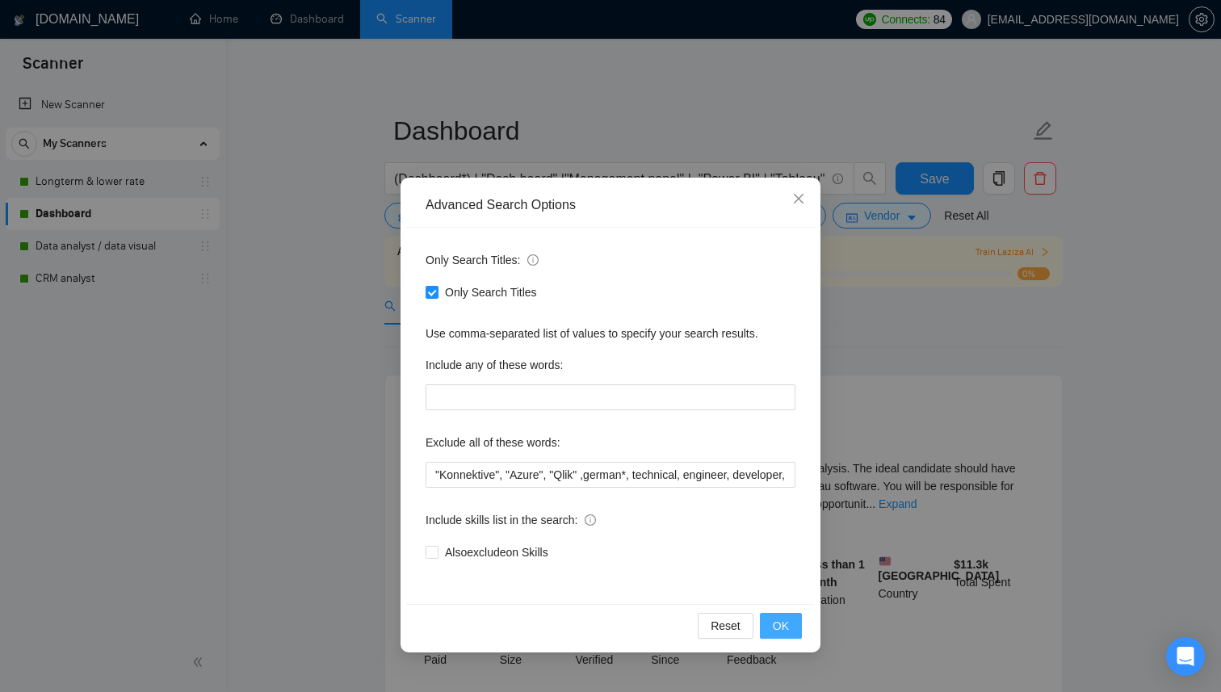
click at [785, 628] on span "OK" at bounding box center [781, 626] width 16 height 18
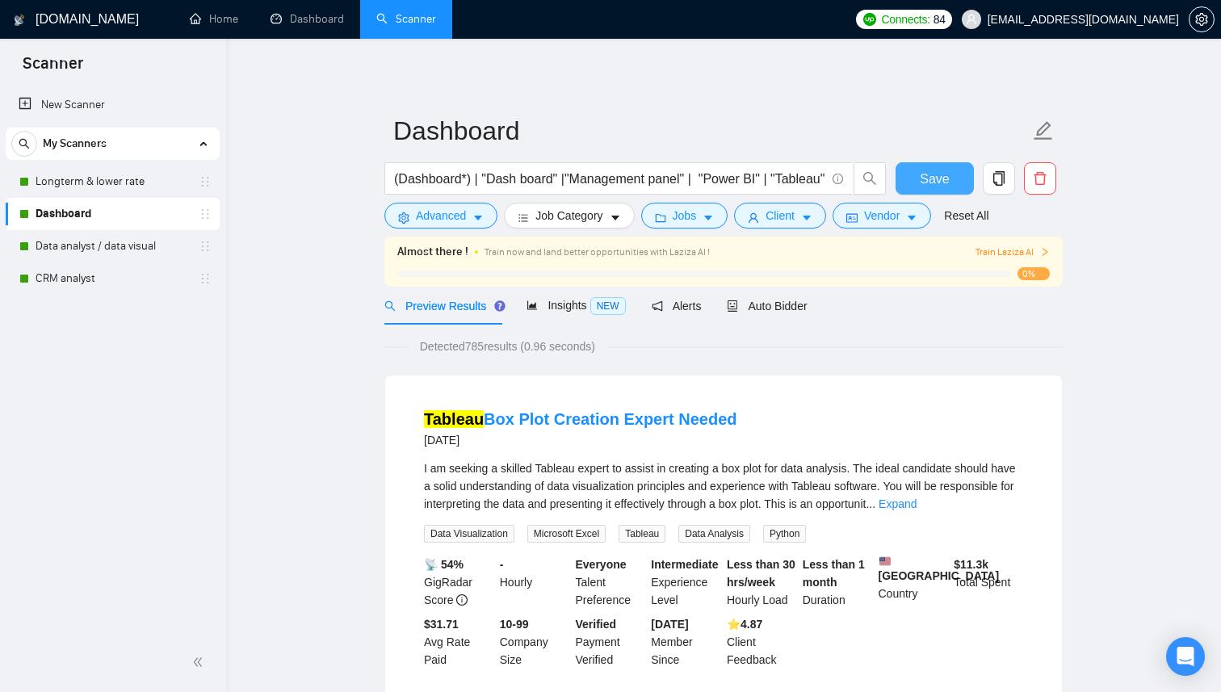
click at [952, 179] on button "Save" at bounding box center [935, 178] width 78 height 32
click at [151, 181] on link "Longterm & lower rate" at bounding box center [112, 182] width 153 height 32
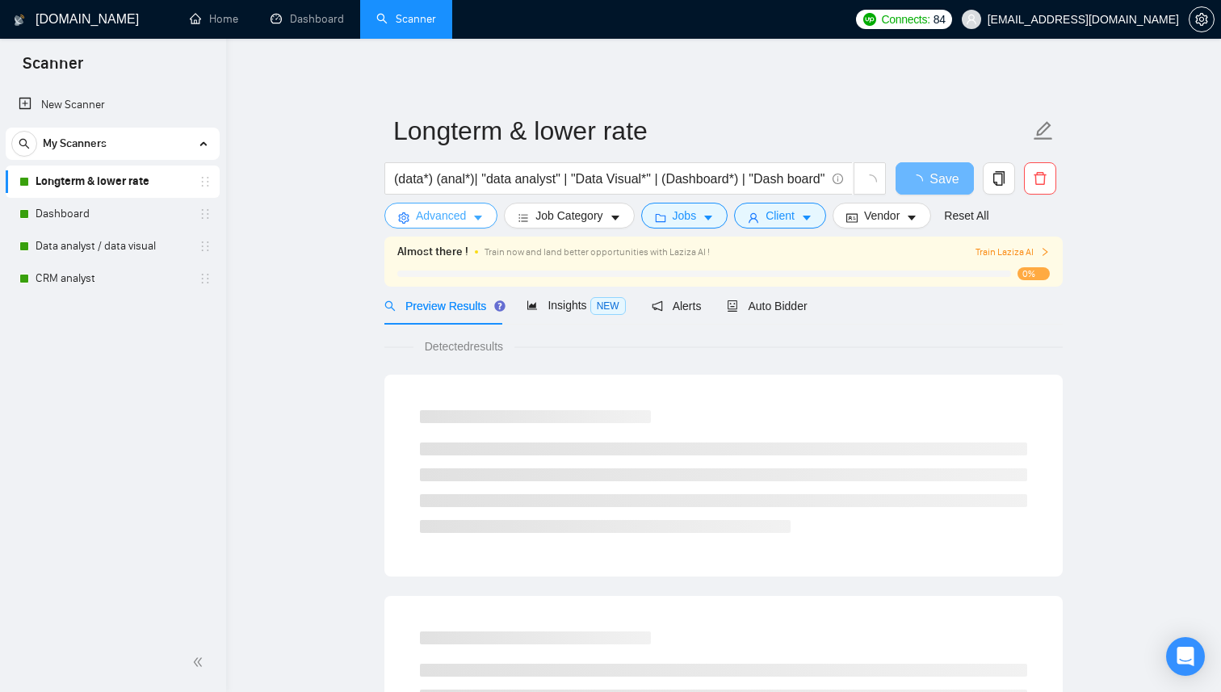
click at [464, 223] on span "Advanced" at bounding box center [441, 216] width 50 height 18
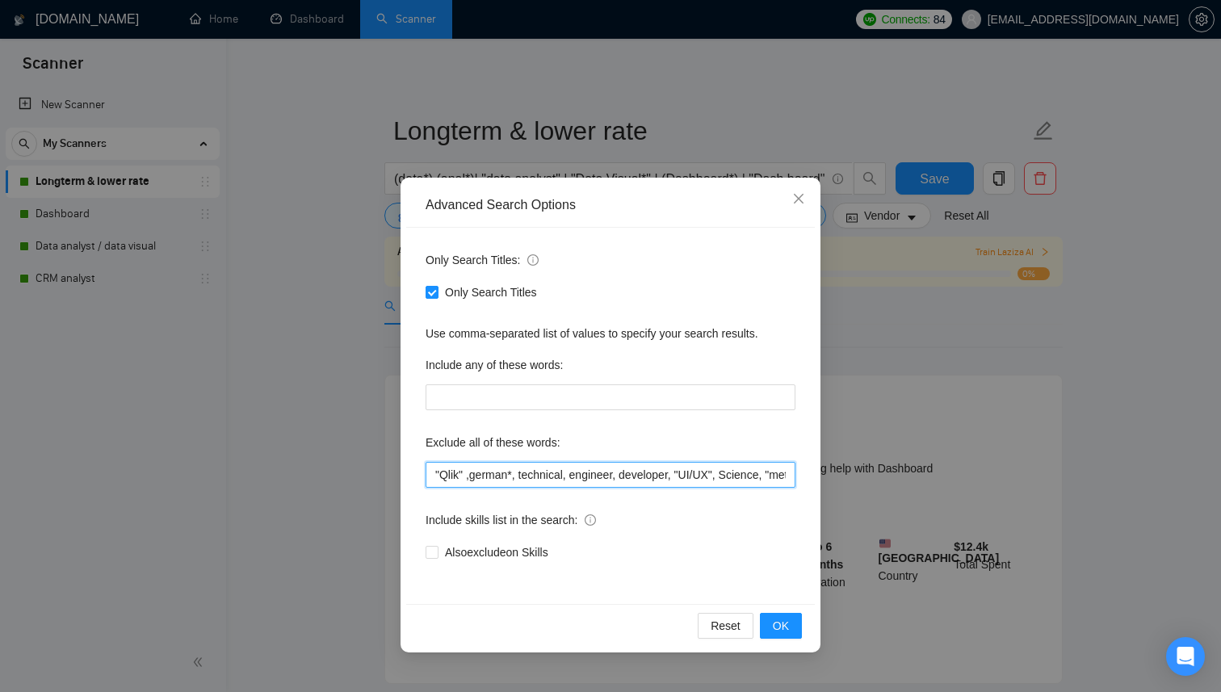
click at [432, 477] on input ""Qlik" ,german*, technical, engineer, developer, "UI/UX", Science, "meta ad", m…" at bounding box center [611, 475] width 370 height 26
paste input "Konnektive"
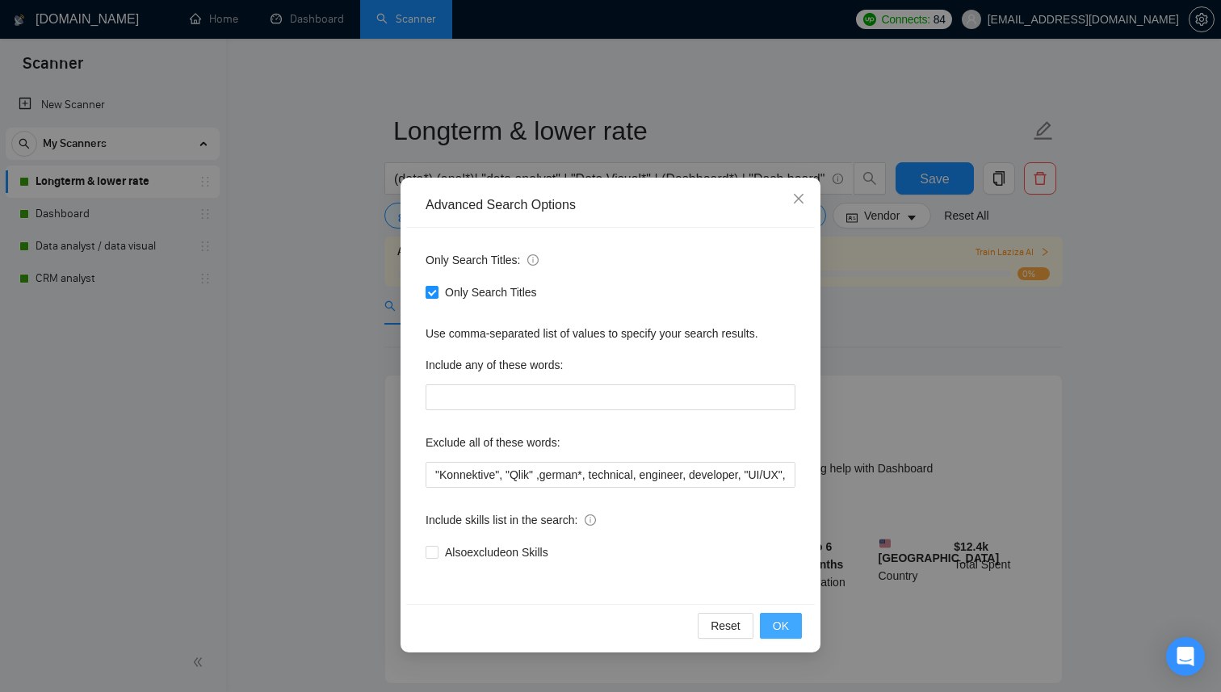
click at [791, 624] on button "OK" at bounding box center [781, 626] width 42 height 26
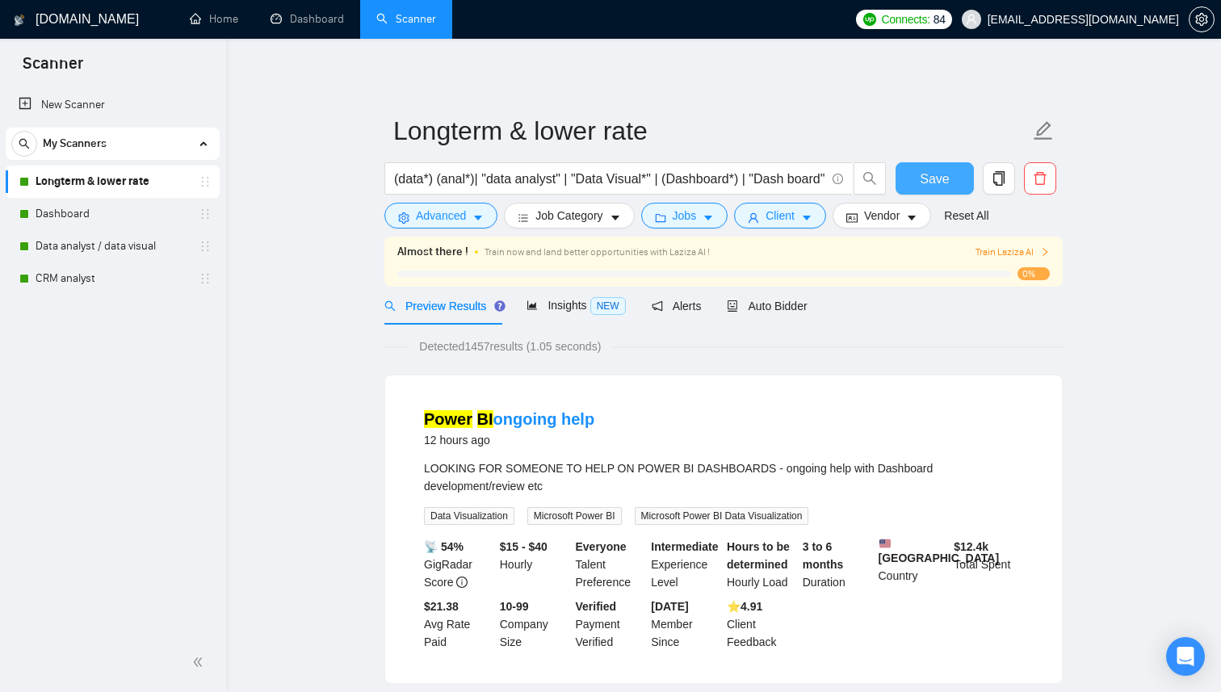
click at [939, 182] on span "Save" at bounding box center [934, 179] width 29 height 20
click at [397, 179] on input "(data*) (anal*)| "data analyst" | "Data Visual*" | (Dashboard*) | "Dash board" …" at bounding box center [609, 179] width 431 height 20
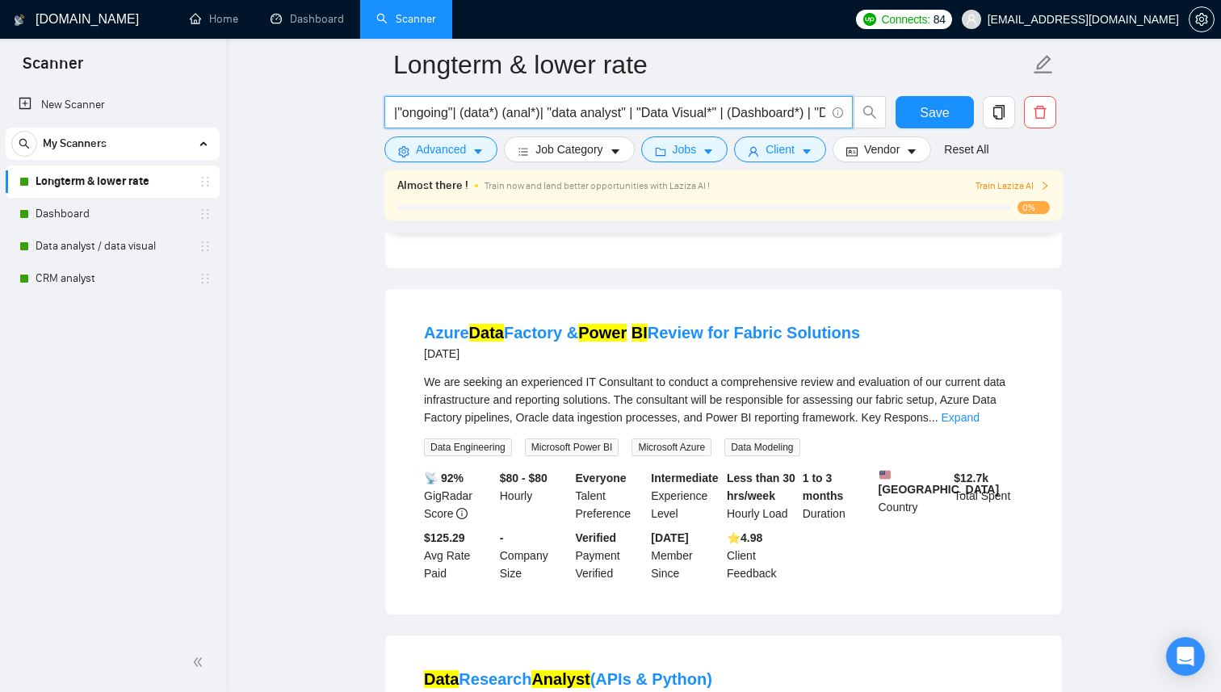
scroll to position [2856, 0]
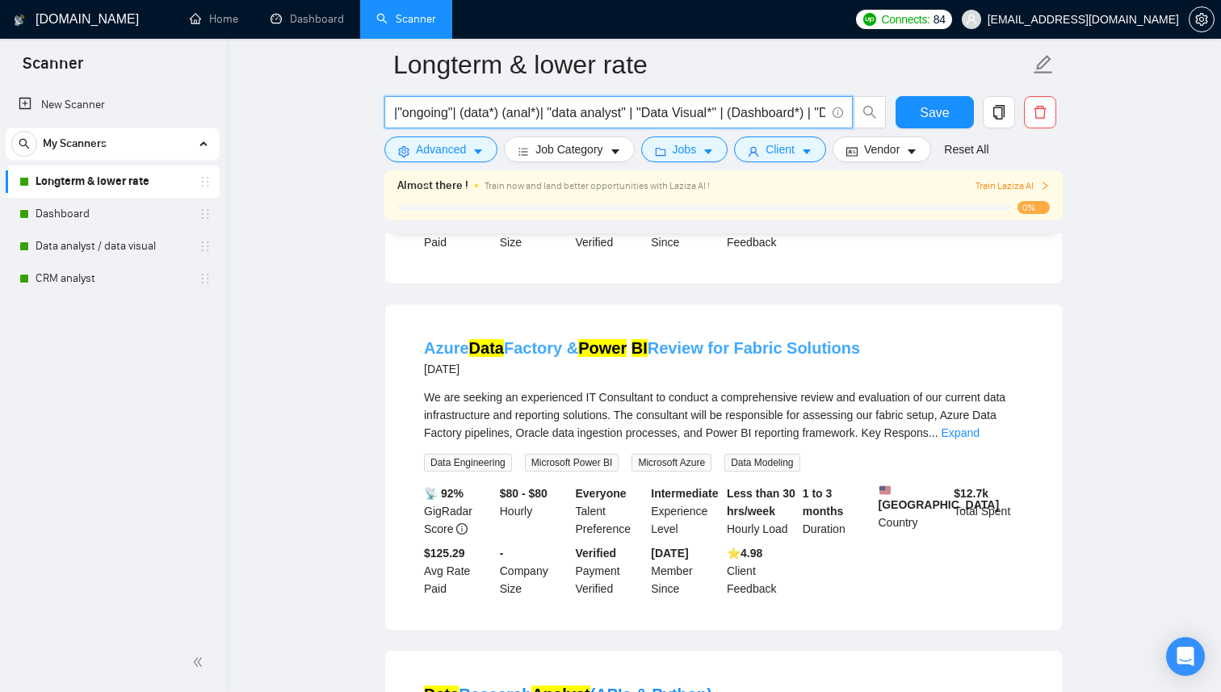
click at [443, 357] on link "Azure Data Factory & Power BI Review for Fabric Solutions" at bounding box center [642, 348] width 436 height 18
drag, startPoint x: 416, startPoint y: 372, endPoint x: 469, endPoint y: 373, distance: 52.5
click at [469, 373] on li "Azure Data Factory & Power BI Review for Fabric Solutions [DATE] We are seeking…" at bounding box center [724, 467] width 638 height 287
copy link "Azure"
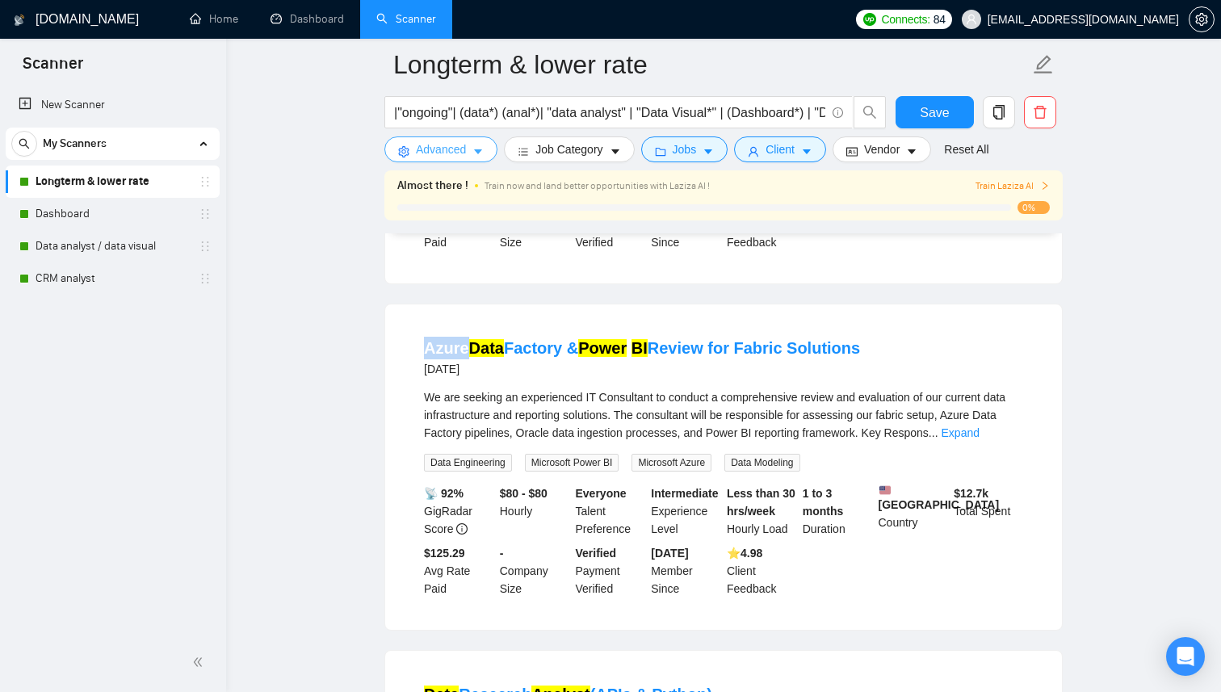
click at [456, 145] on span "Advanced" at bounding box center [441, 150] width 50 height 18
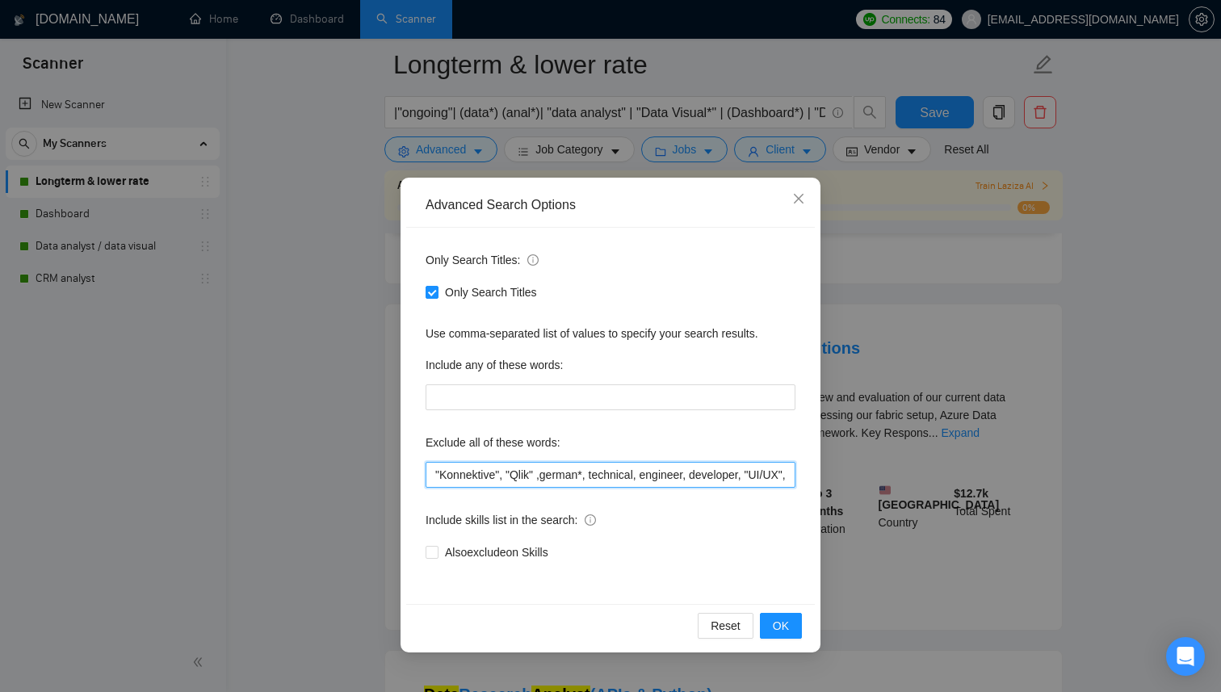
click at [434, 477] on input ""Konnektive", "Qlik" ,german*, technical, engineer, developer, "UI/UX", Science…" at bounding box center [611, 475] width 370 height 26
paste input "Azure"
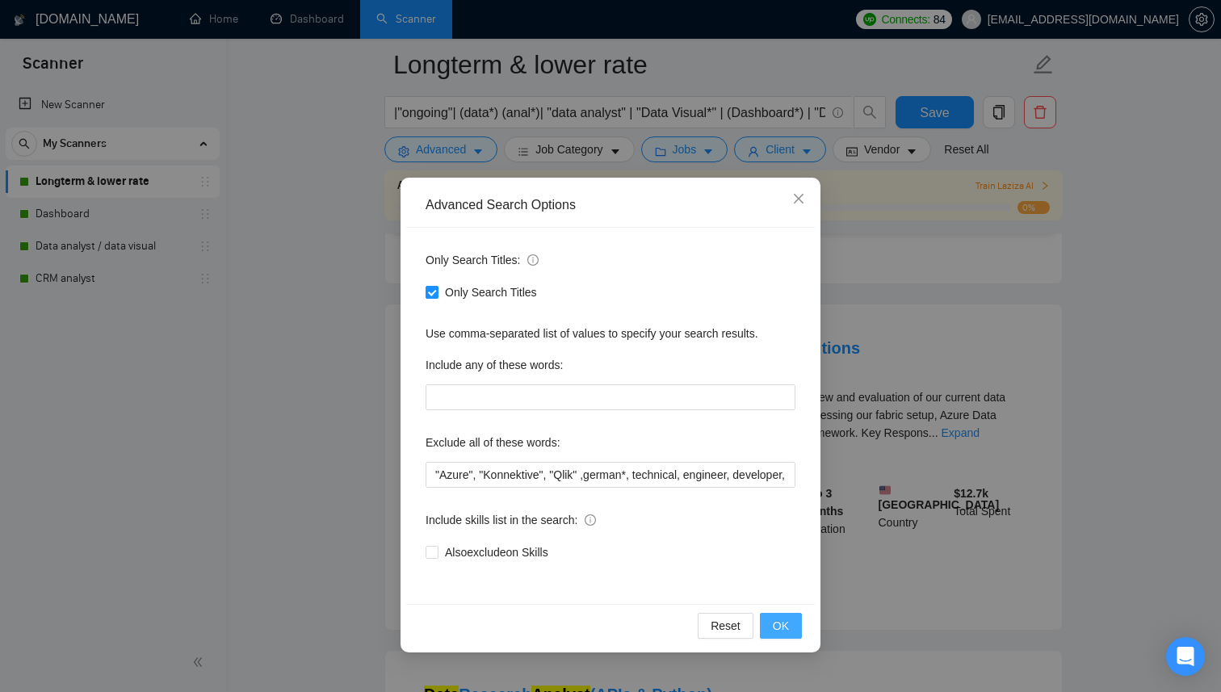
click at [782, 627] on span "OK" at bounding box center [781, 626] width 16 height 18
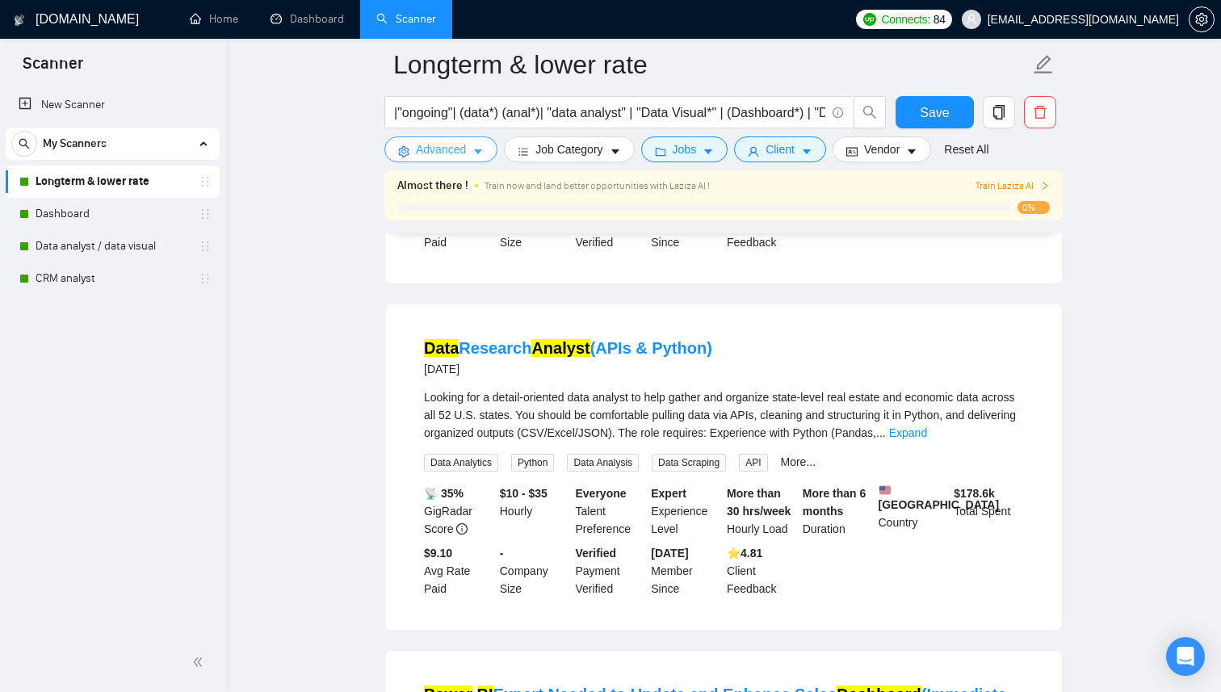
click at [452, 151] on span "Advanced" at bounding box center [441, 150] width 50 height 18
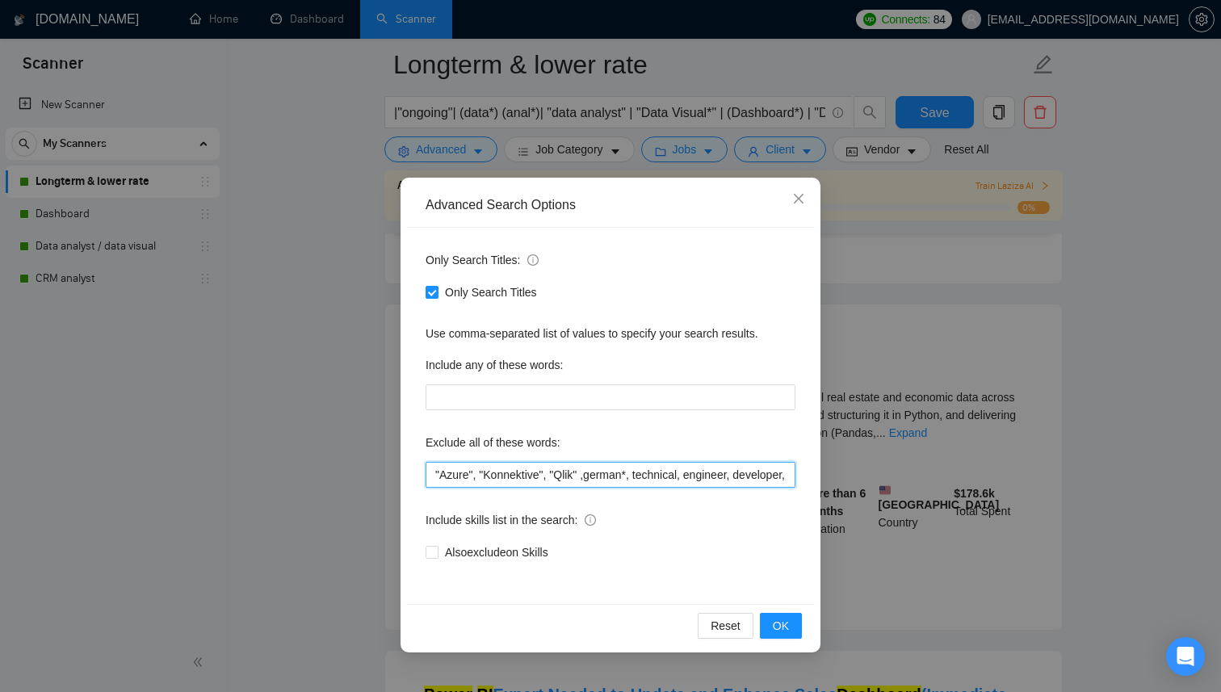
click at [433, 477] on input ""Azure", "Konnektive", "Qlik" ,german*, technical, engineer, developer, "UI/UX"…" at bounding box center [611, 475] width 370 height 26
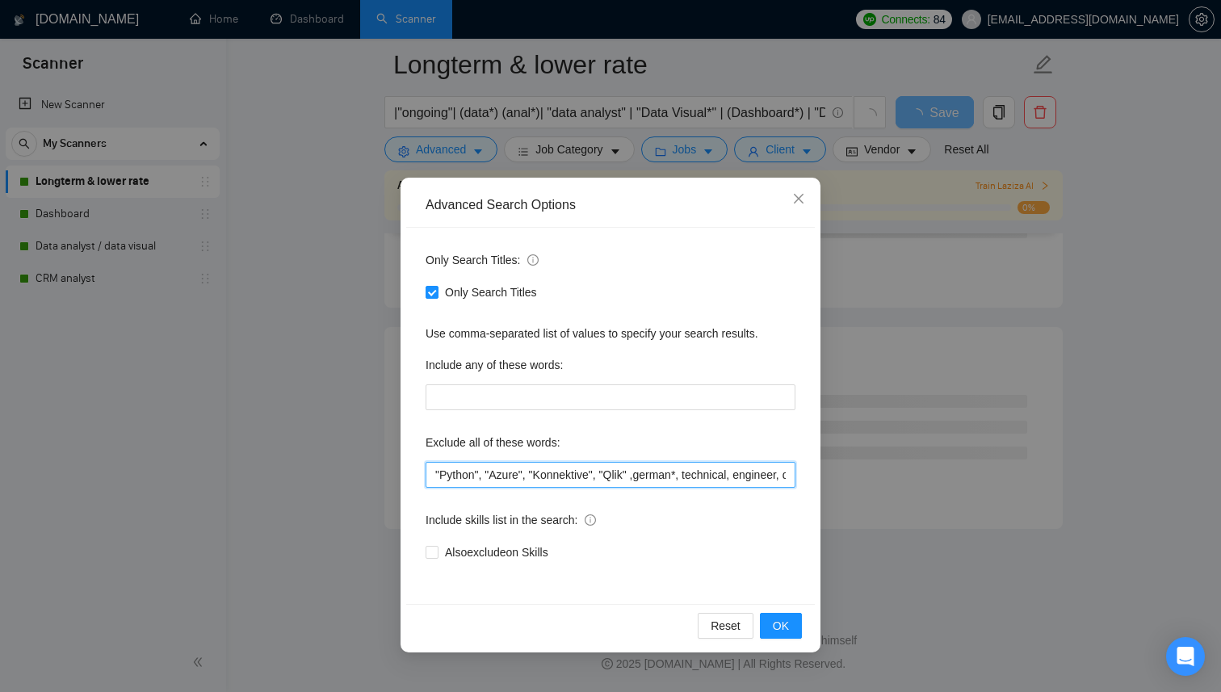
scroll to position [2053, 0]
drag, startPoint x: 488, startPoint y: 478, endPoint x: 419, endPoint y: 481, distance: 68.7
click at [419, 481] on div "Only Search Titles: Only Search Titles Use comma-separated list of values to sp…" at bounding box center [610, 416] width 409 height 376
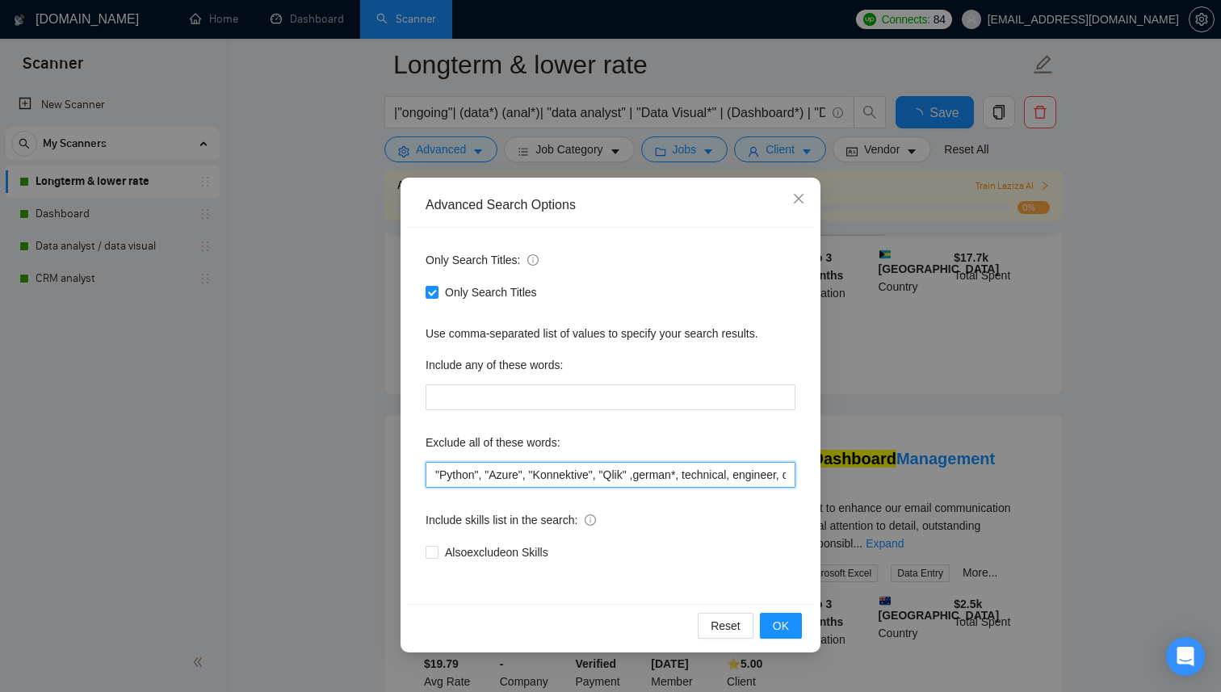
scroll to position [2856, 0]
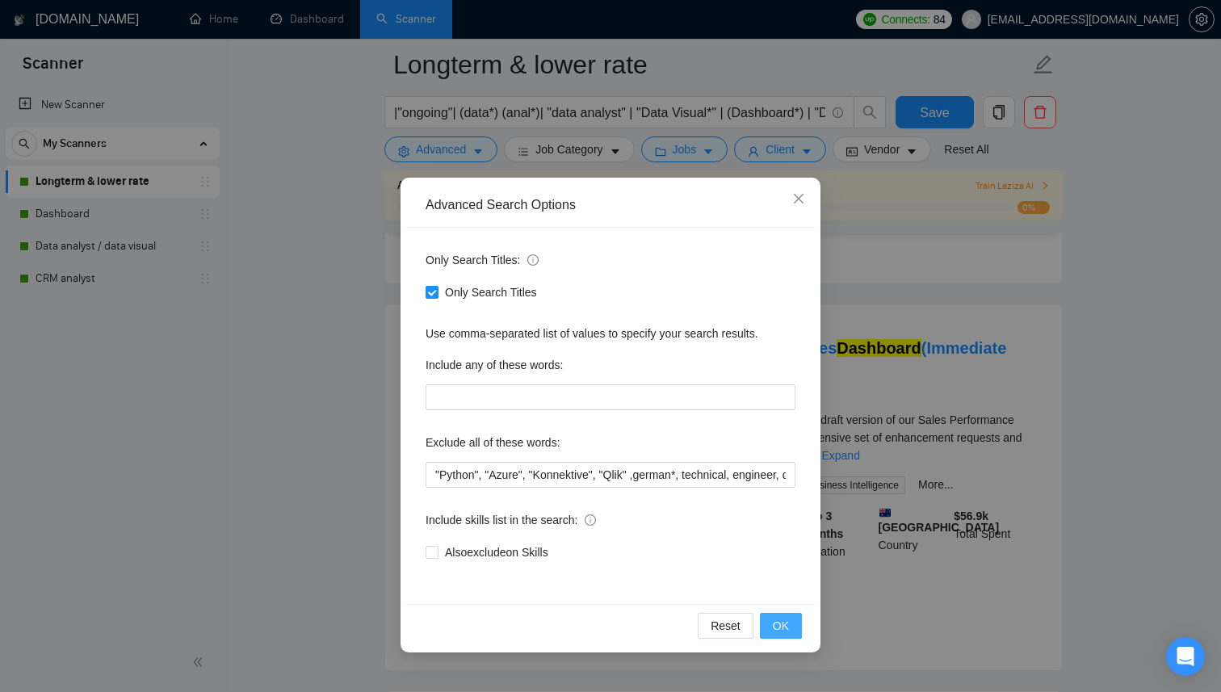
click at [787, 628] on span "OK" at bounding box center [781, 626] width 16 height 18
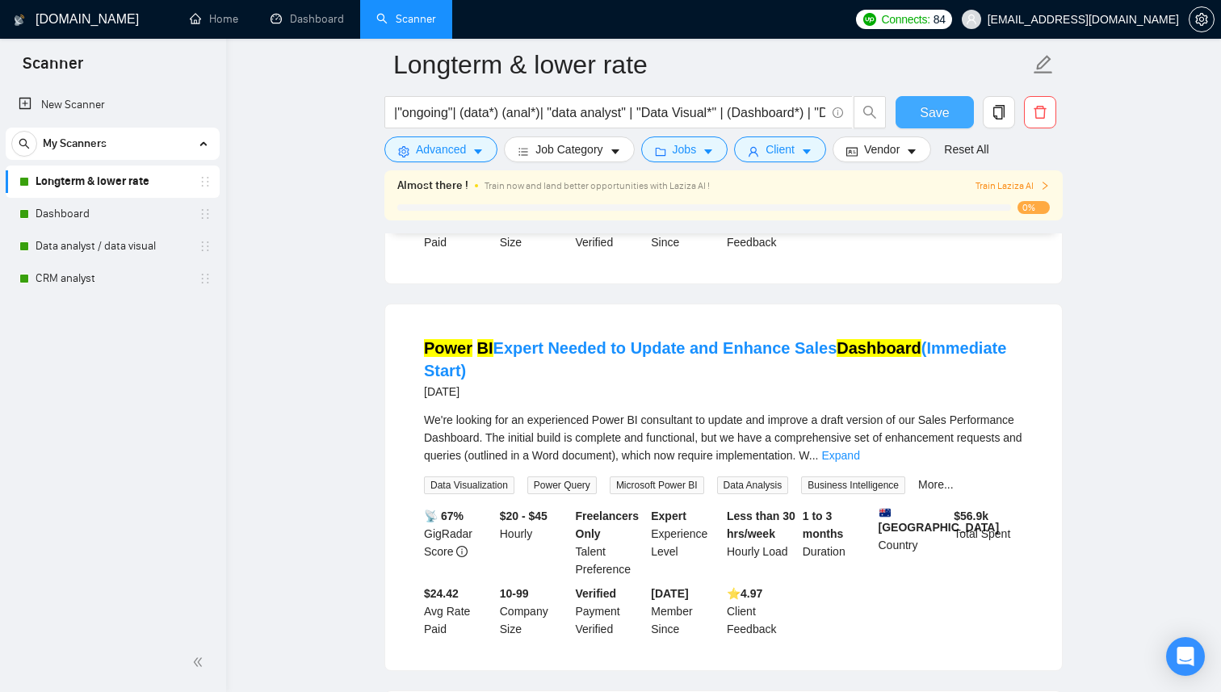
click at [946, 112] on span "Save" at bounding box center [934, 113] width 29 height 20
click at [90, 217] on link "Dashboard" at bounding box center [112, 214] width 153 height 32
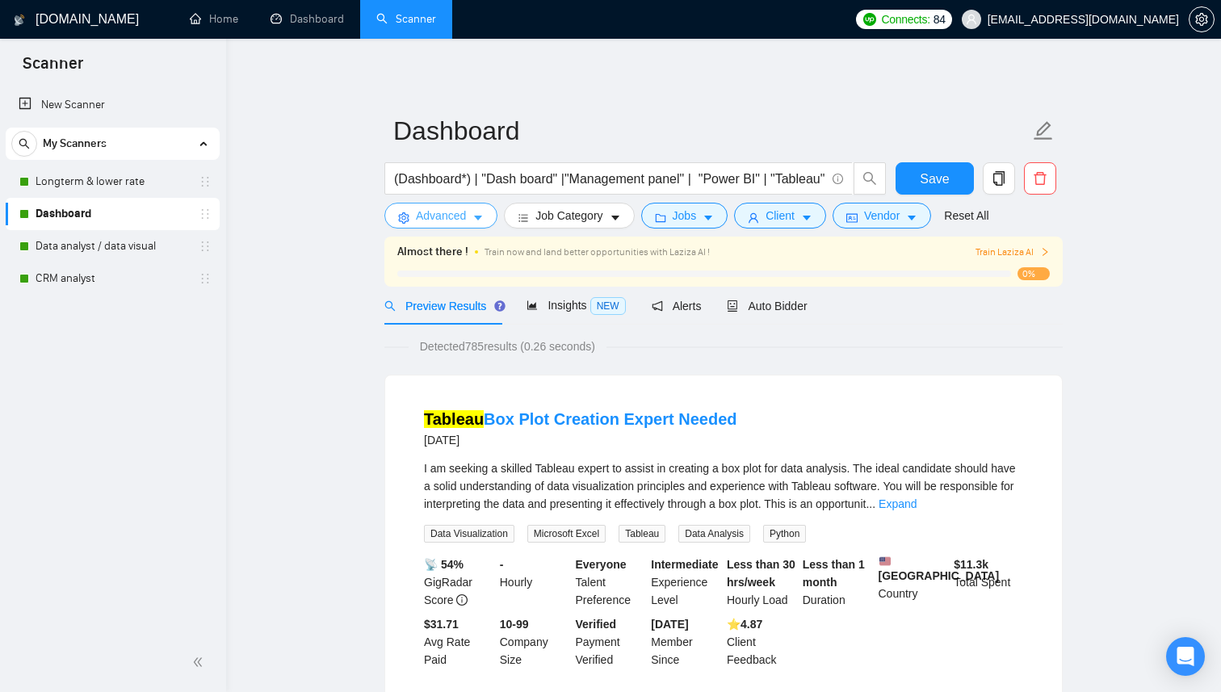
click at [450, 217] on span "Advanced" at bounding box center [441, 216] width 50 height 18
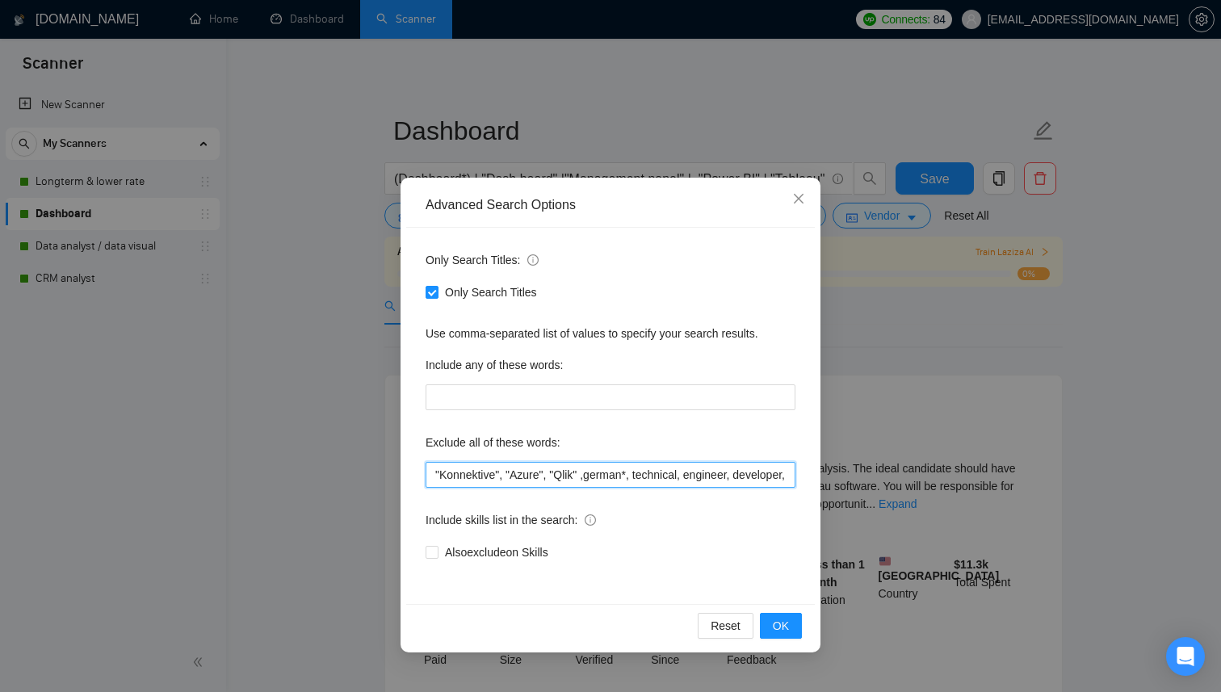
click at [434, 477] on input ""Konnektive", "Azure", "Qlik" ,german*, technical, engineer, developer, "UI/UX"…" at bounding box center [611, 475] width 370 height 26
paste input ""Python","
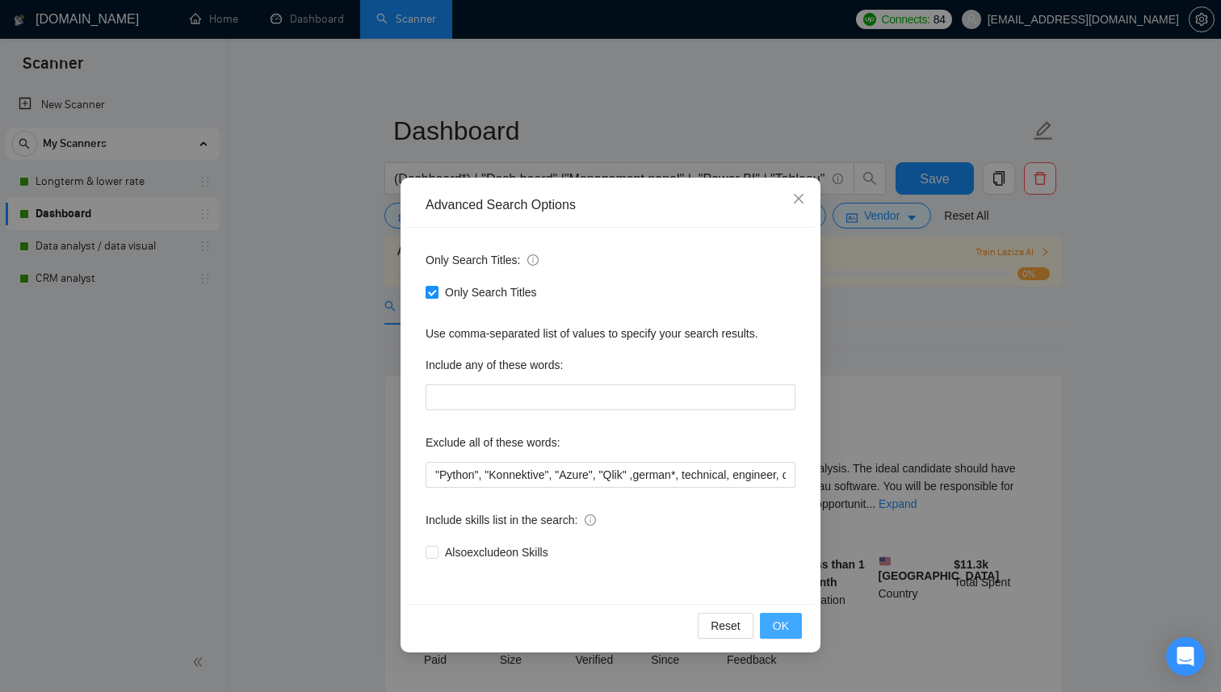
click at [784, 620] on span "OK" at bounding box center [781, 626] width 16 height 18
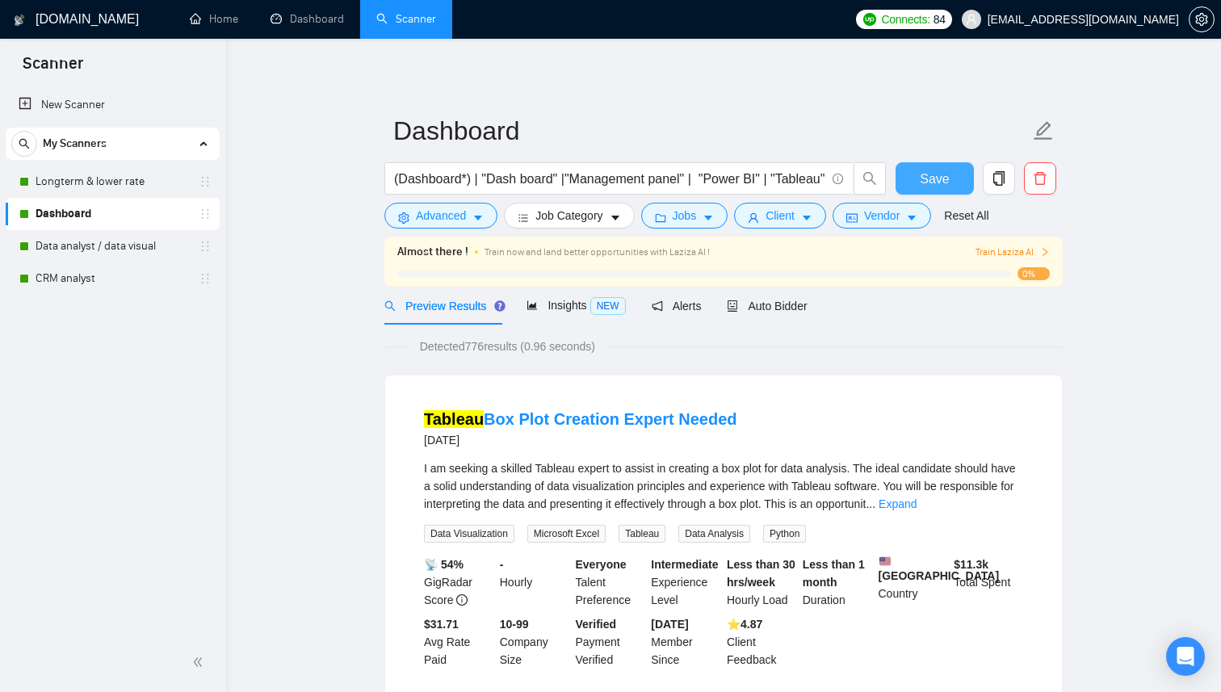
click at [939, 174] on span "Save" at bounding box center [934, 179] width 29 height 20
click at [159, 244] on link "Data analyst / data visual" at bounding box center [112, 246] width 153 height 32
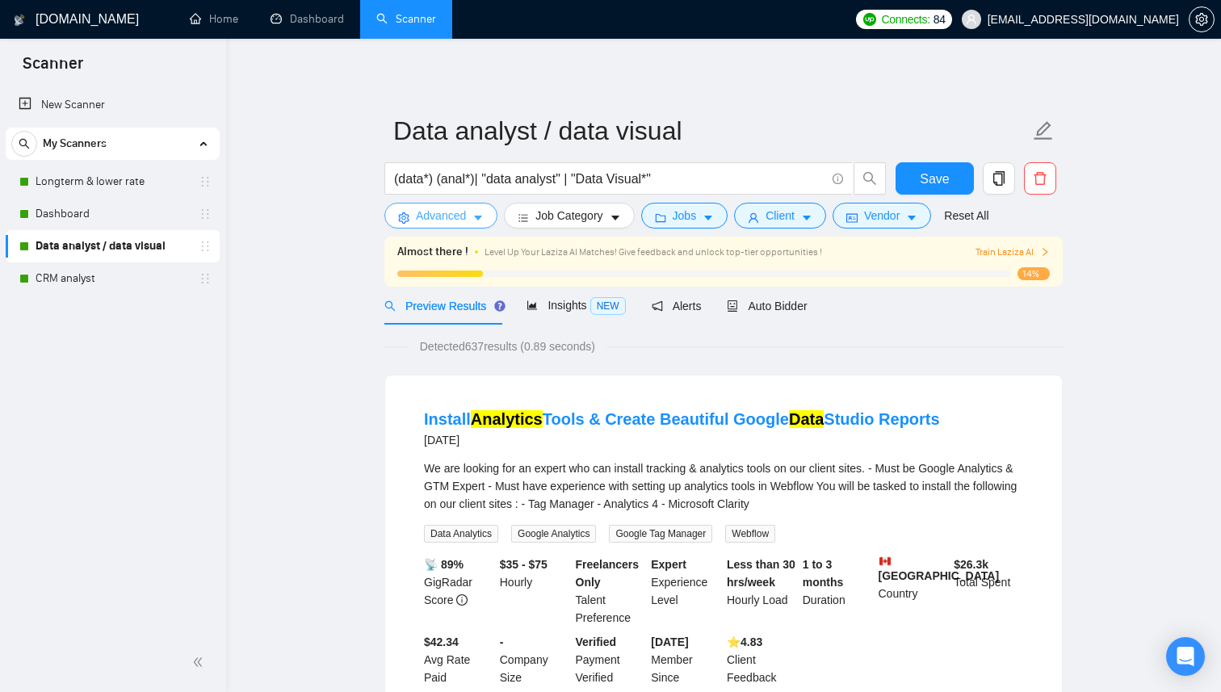
click at [452, 216] on span "Advanced" at bounding box center [441, 216] width 50 height 18
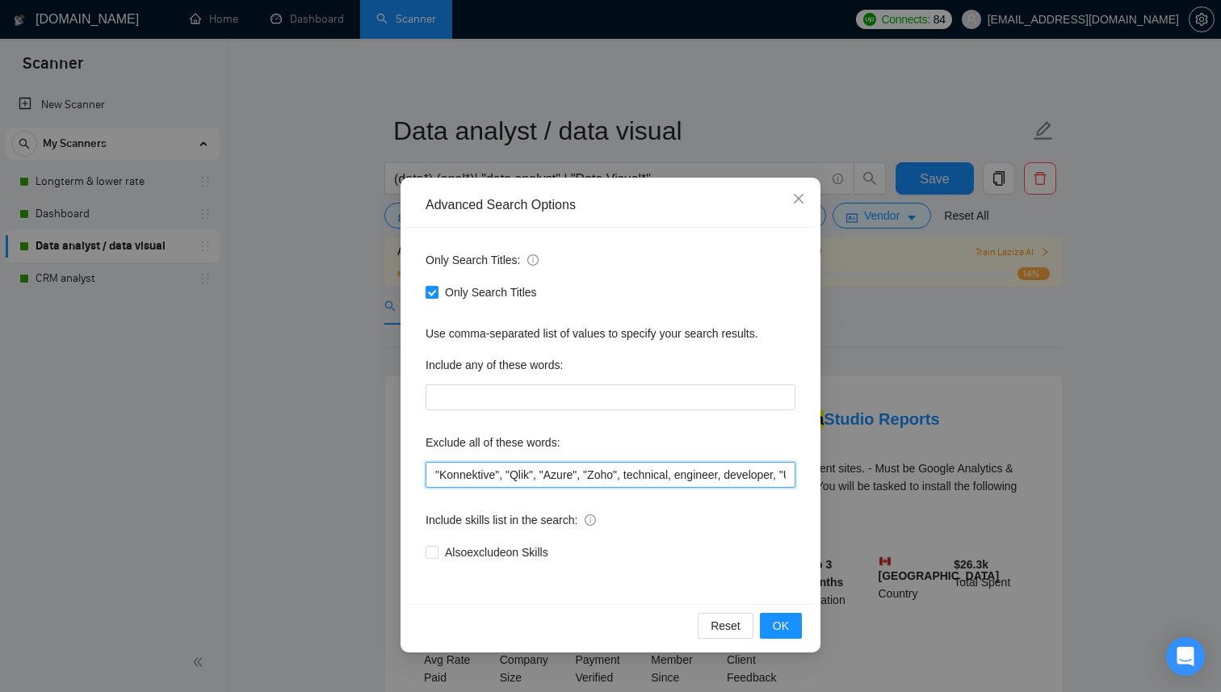
click at [434, 478] on input ""Konnektive", "Qlik", "Azure", "Zoho", technical, engineer, developer, "UI/UX",…" at bounding box center [611, 475] width 370 height 26
paste input ""Python","
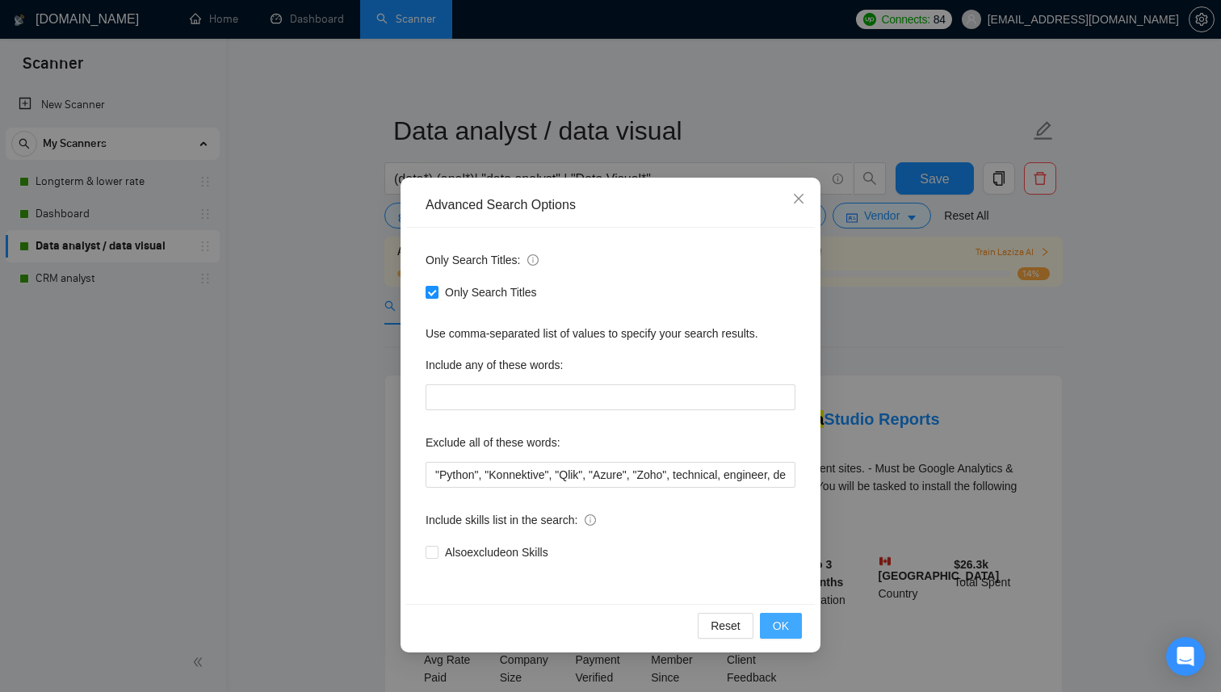
click at [774, 623] on span "OK" at bounding box center [781, 626] width 16 height 18
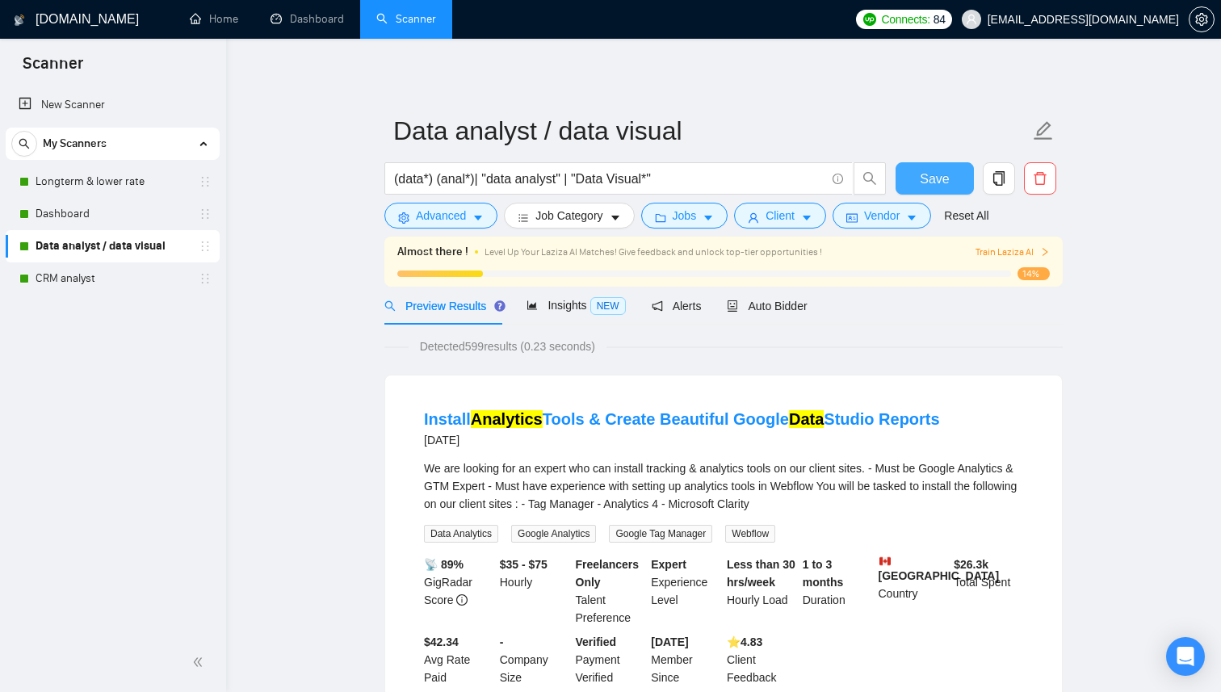
click at [946, 175] on span "Save" at bounding box center [934, 179] width 29 height 20
click at [119, 276] on link "CRM analyst" at bounding box center [112, 279] width 153 height 32
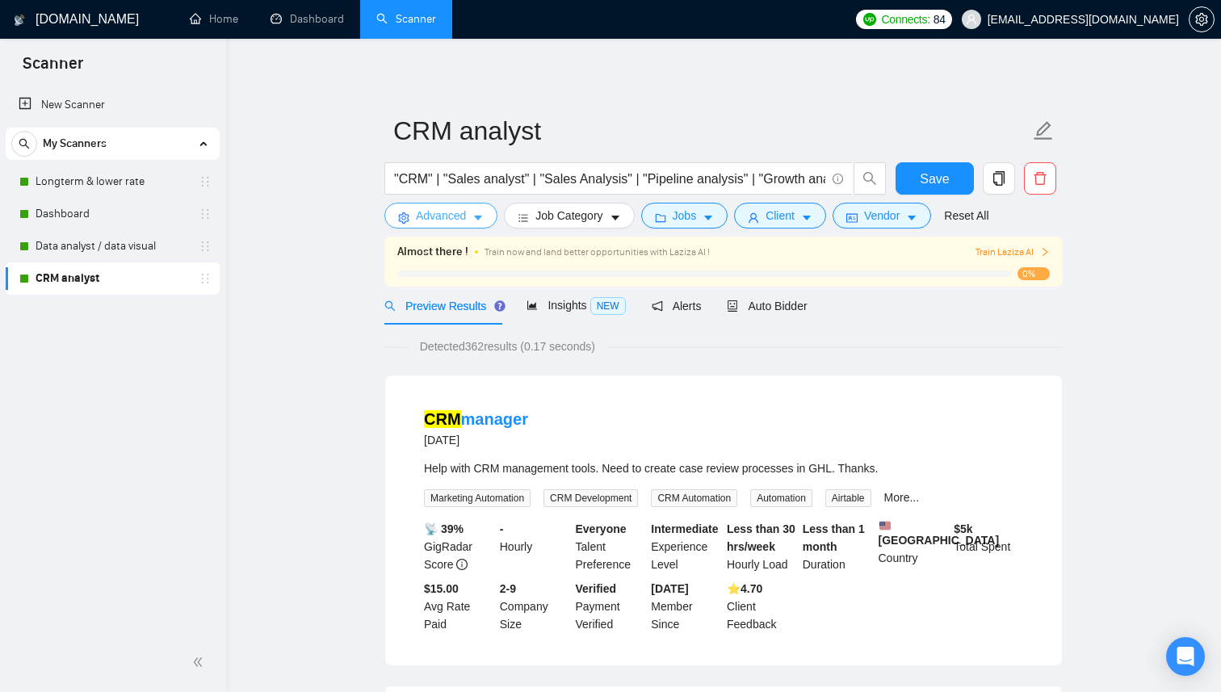
click at [446, 221] on span "Advanced" at bounding box center [441, 216] width 50 height 18
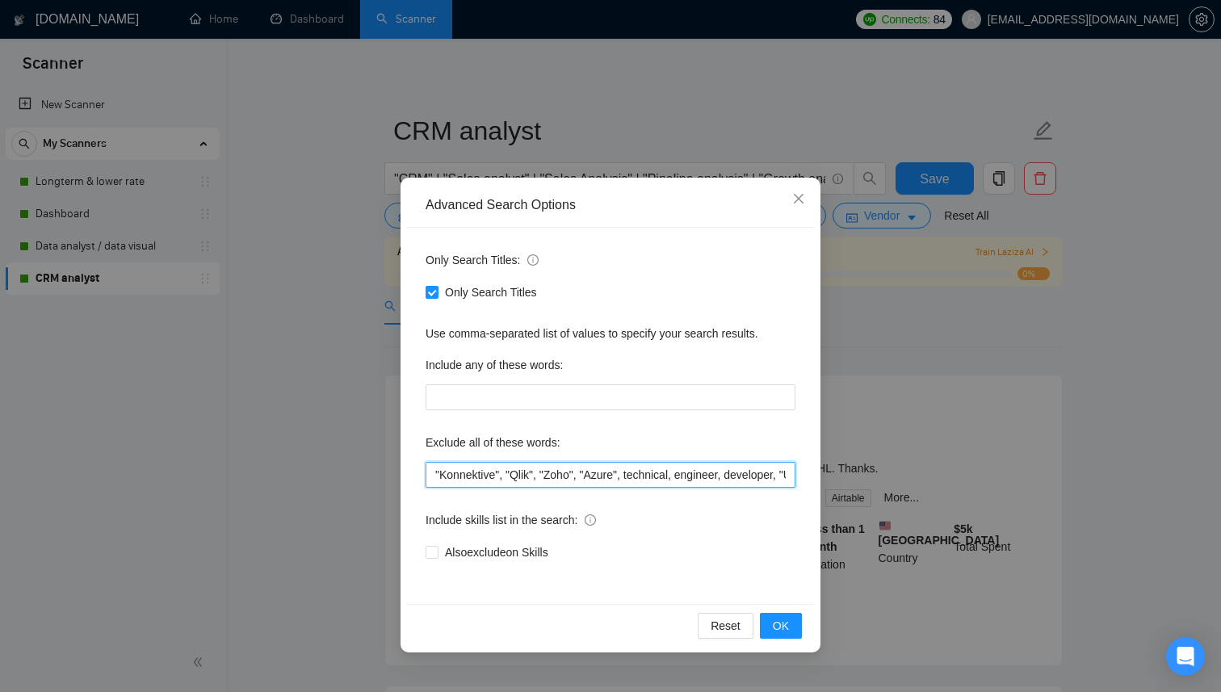
click at [431, 476] on input ""Konnektive", "Qlik", "Zoho", "Azure", technical, engineer, developer, "UI/UX",…" at bounding box center [611, 475] width 370 height 26
paste input ""Python","
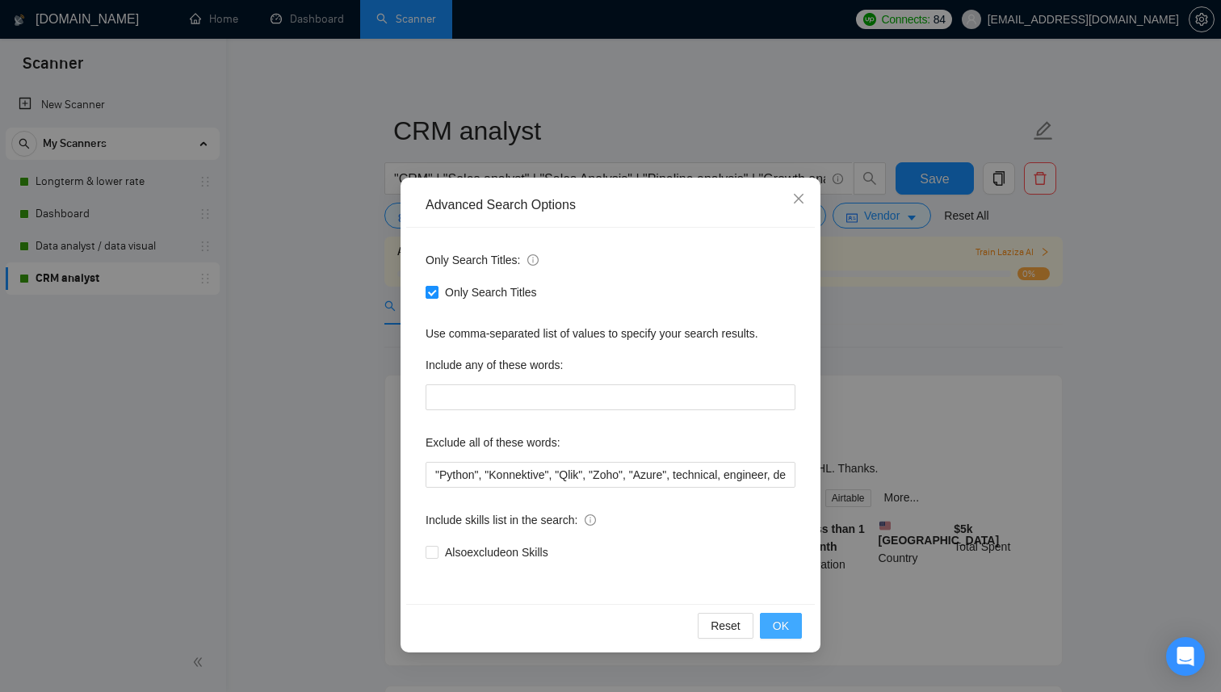
click at [793, 625] on button "OK" at bounding box center [781, 626] width 42 height 26
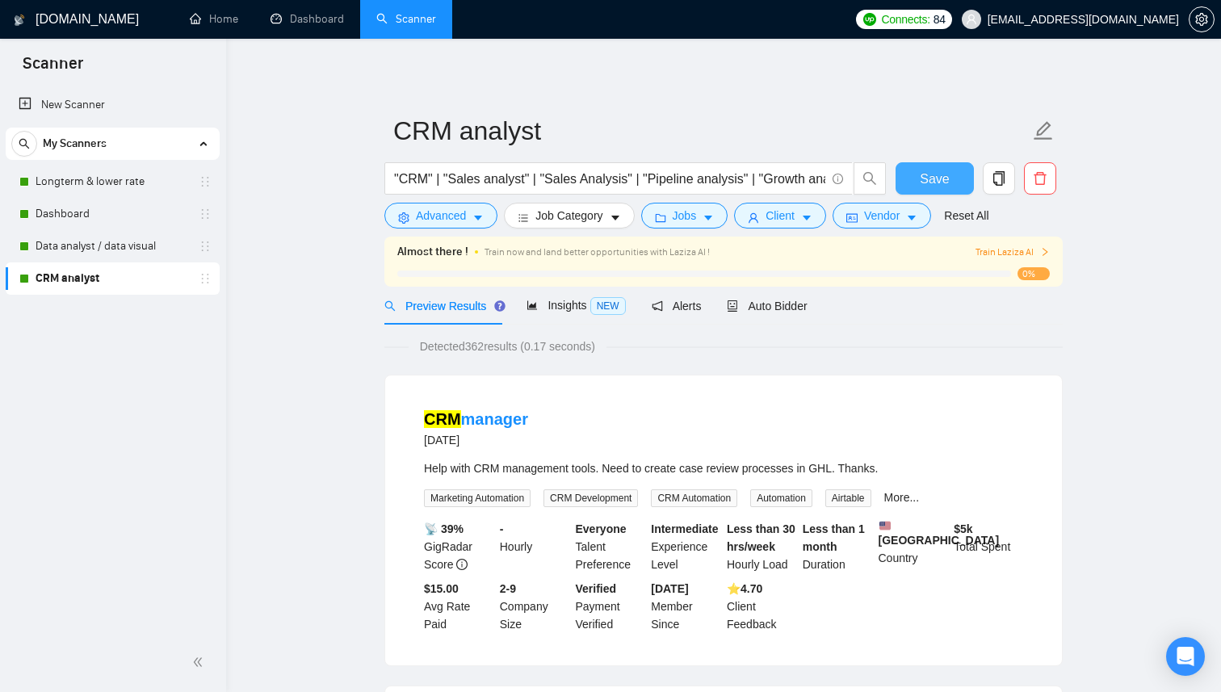
drag, startPoint x: 960, startPoint y: 179, endPoint x: 960, endPoint y: 187, distance: 8.1
click at [960, 179] on button "Save" at bounding box center [935, 178] width 78 height 32
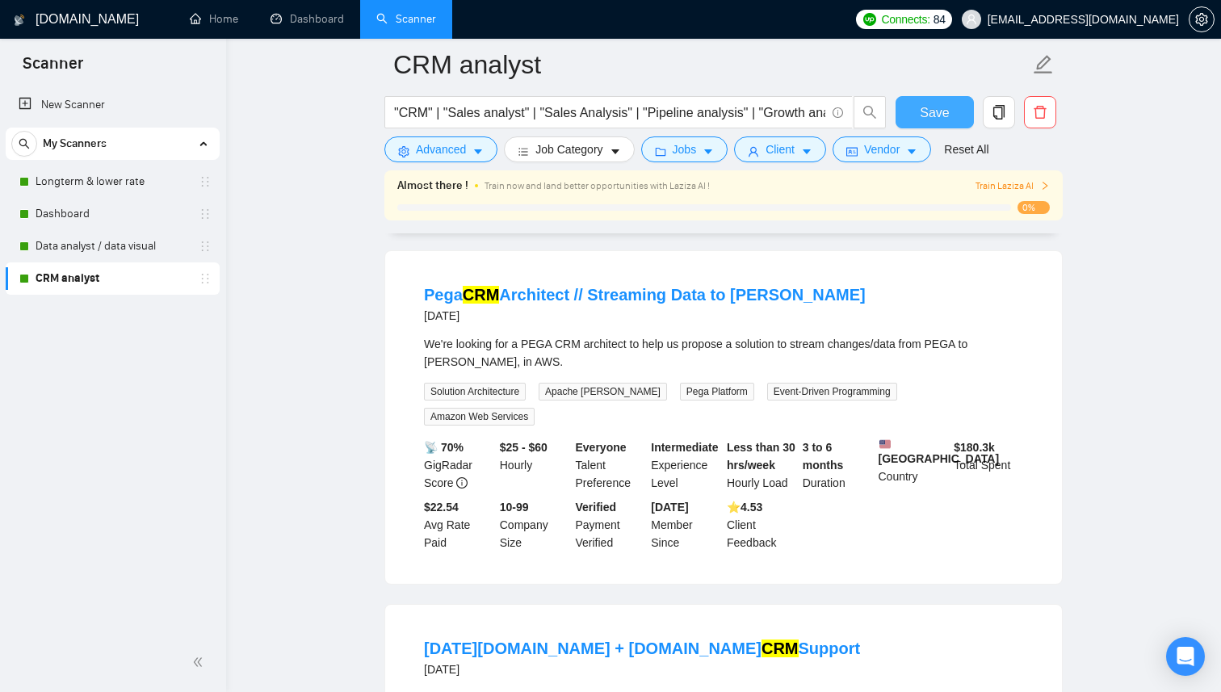
scroll to position [449, 0]
drag, startPoint x: 796, startPoint y: 305, endPoint x: 735, endPoint y: 298, distance: 61.7
click at [735, 298] on div "Pega CRM Architect // Streaming Data to [PERSON_NAME] [DATE]" at bounding box center [723, 304] width 599 height 42
click at [1013, 345] on div "We're looking for a PEGA CRM architect to help us propose a solution to stream …" at bounding box center [723, 352] width 599 height 36
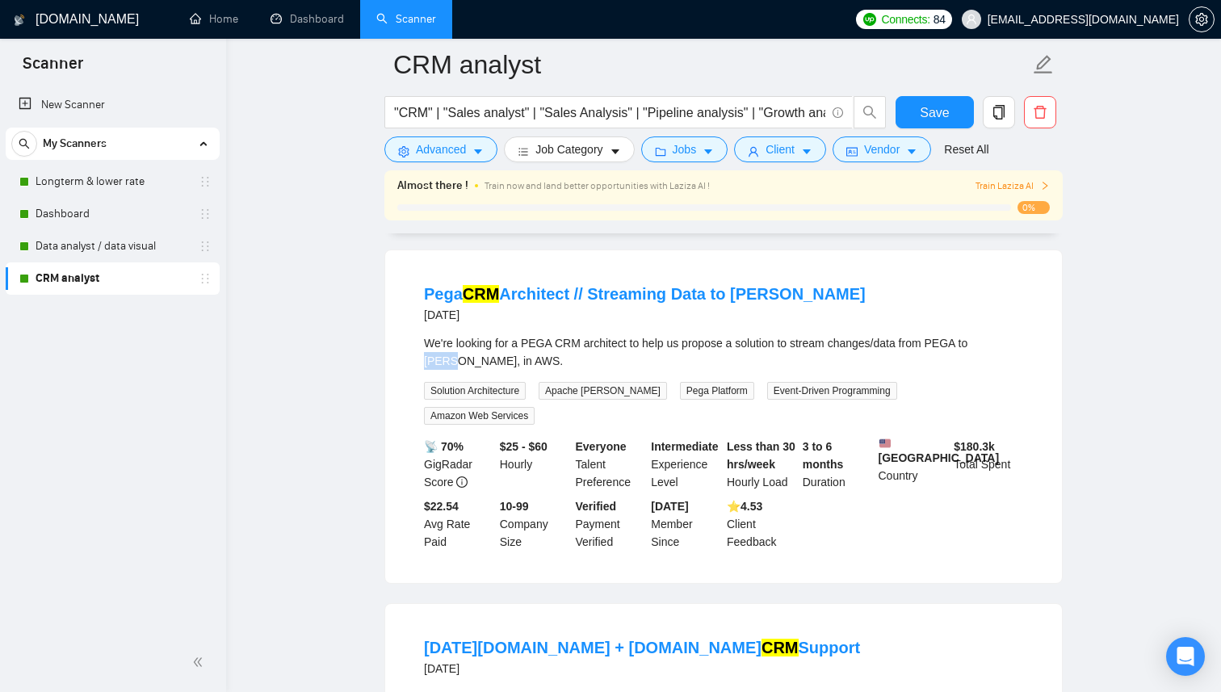
copy div "[PERSON_NAME]"
click at [440, 158] on span "Advanced" at bounding box center [441, 150] width 50 height 18
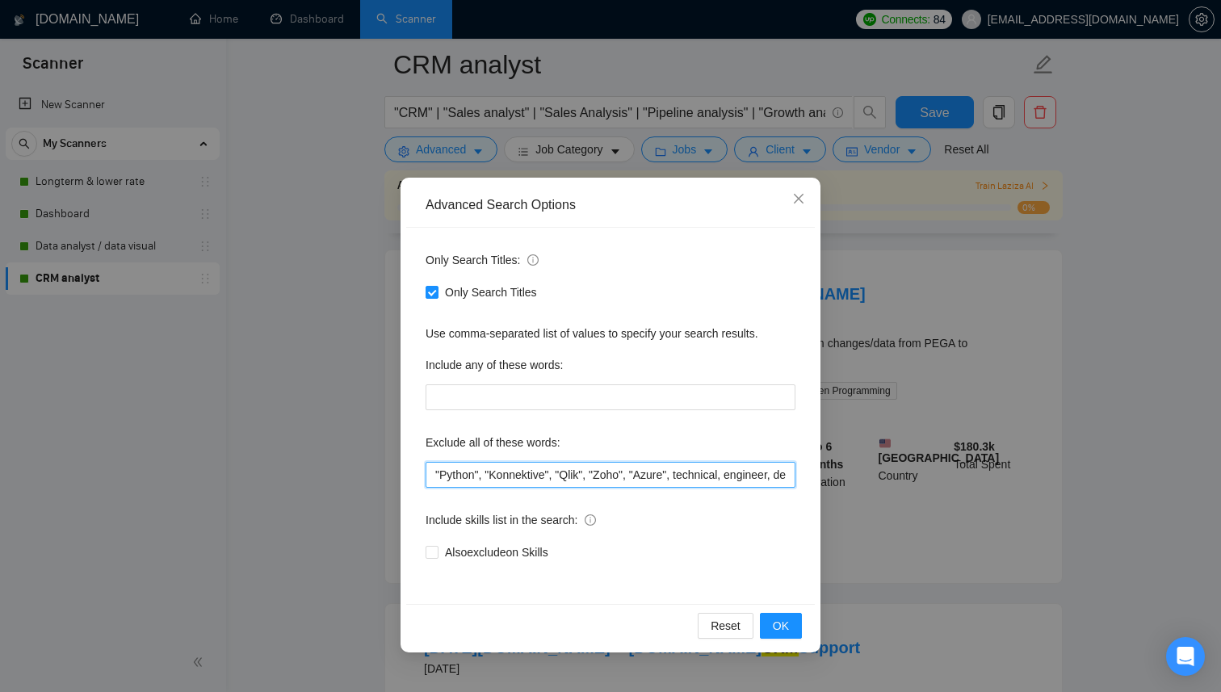
click at [435, 477] on input ""Python", "Konnektive", "Qlik", "Zoho", "Azure", technical, engineer, developer…" at bounding box center [611, 475] width 370 height 26
paste input "[PERSON_NAME]"
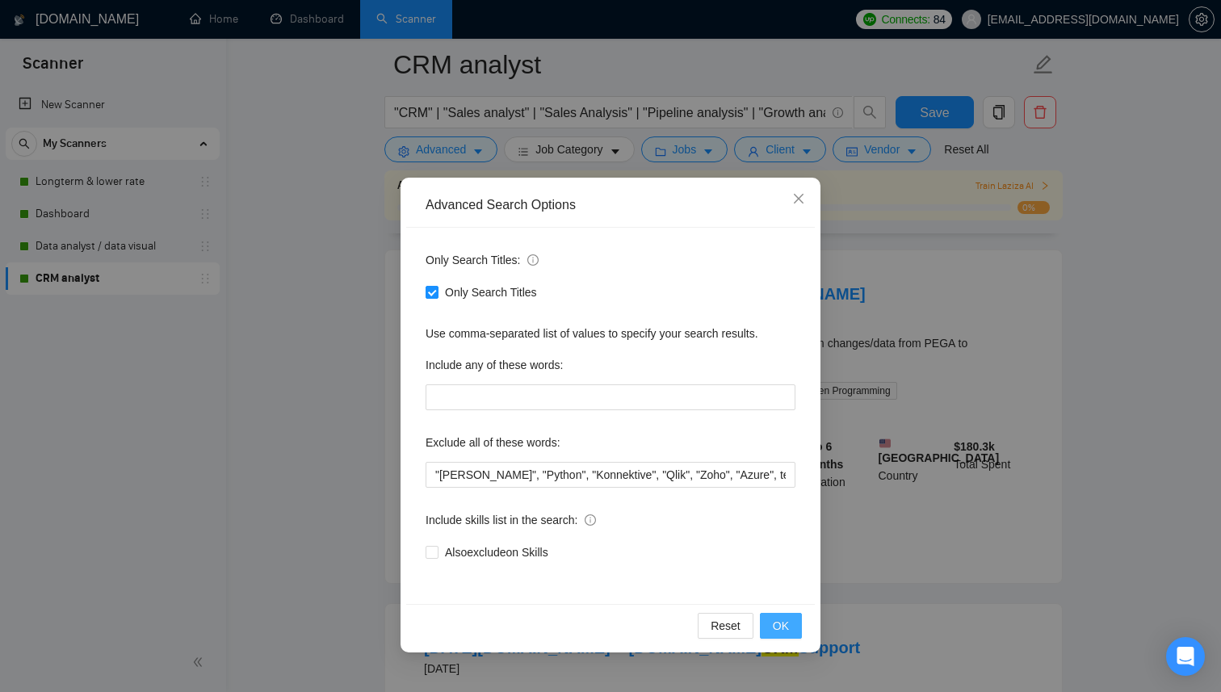
click at [792, 624] on button "OK" at bounding box center [781, 626] width 42 height 26
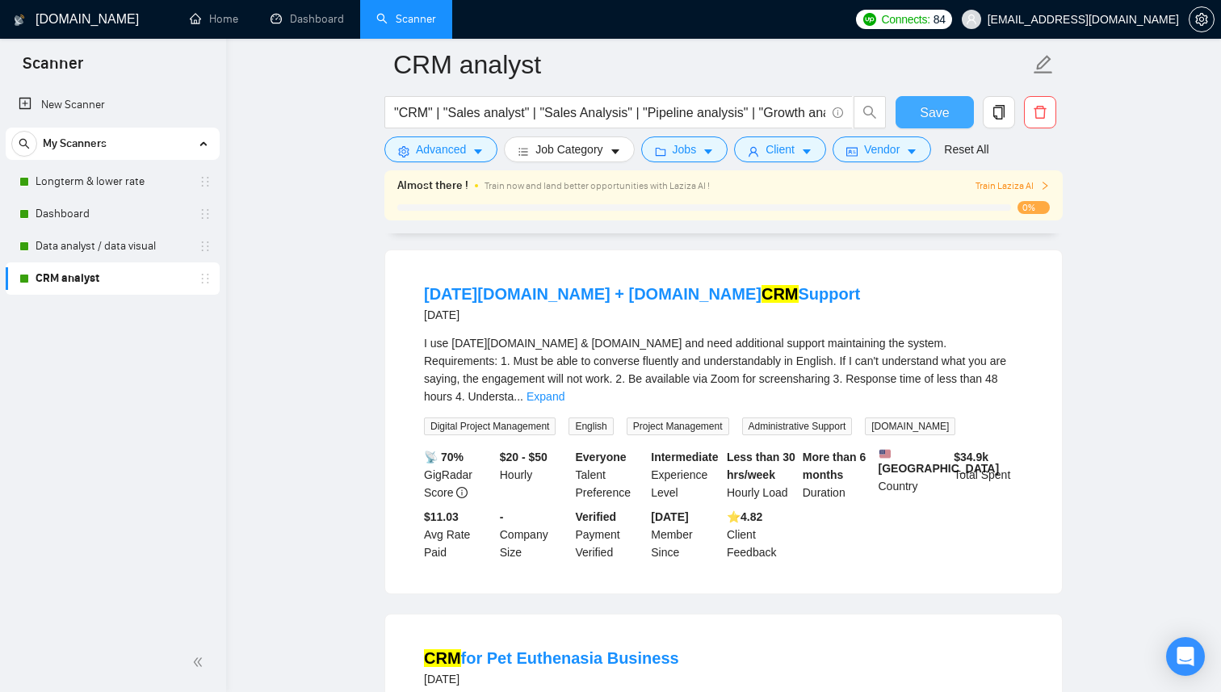
click at [934, 114] on span "Save" at bounding box center [934, 113] width 29 height 20
click at [158, 249] on link "Data analyst / data visual" at bounding box center [112, 246] width 153 height 32
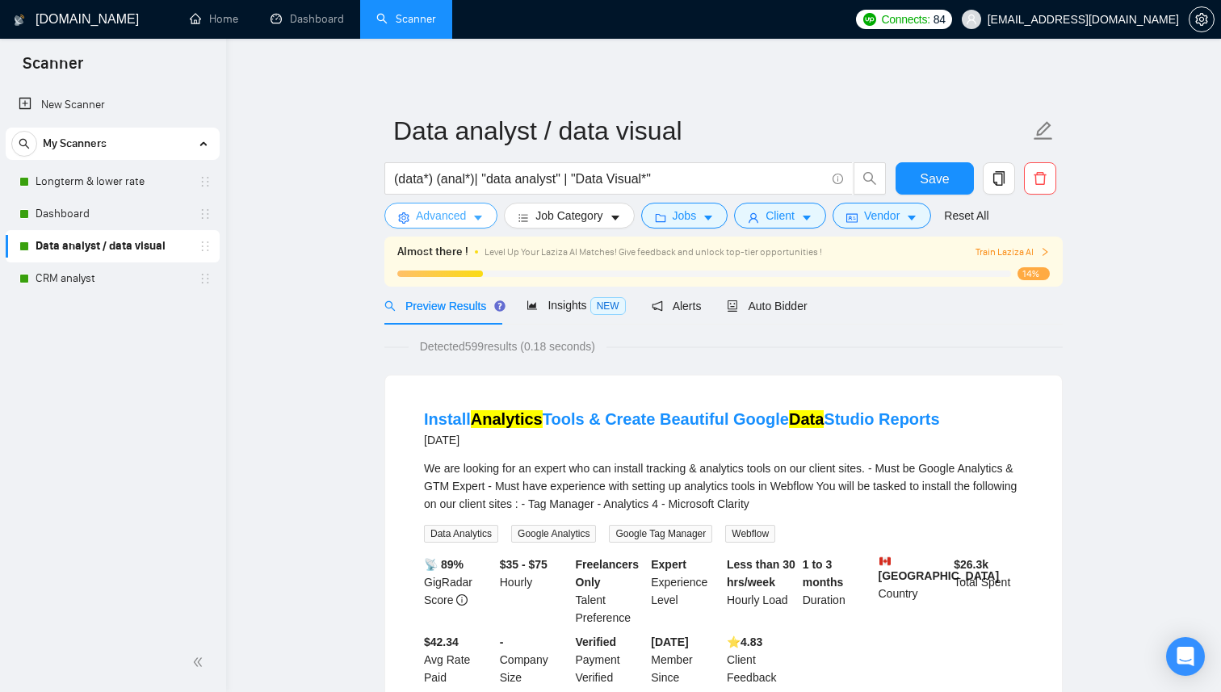
click at [439, 219] on span "Advanced" at bounding box center [441, 216] width 50 height 18
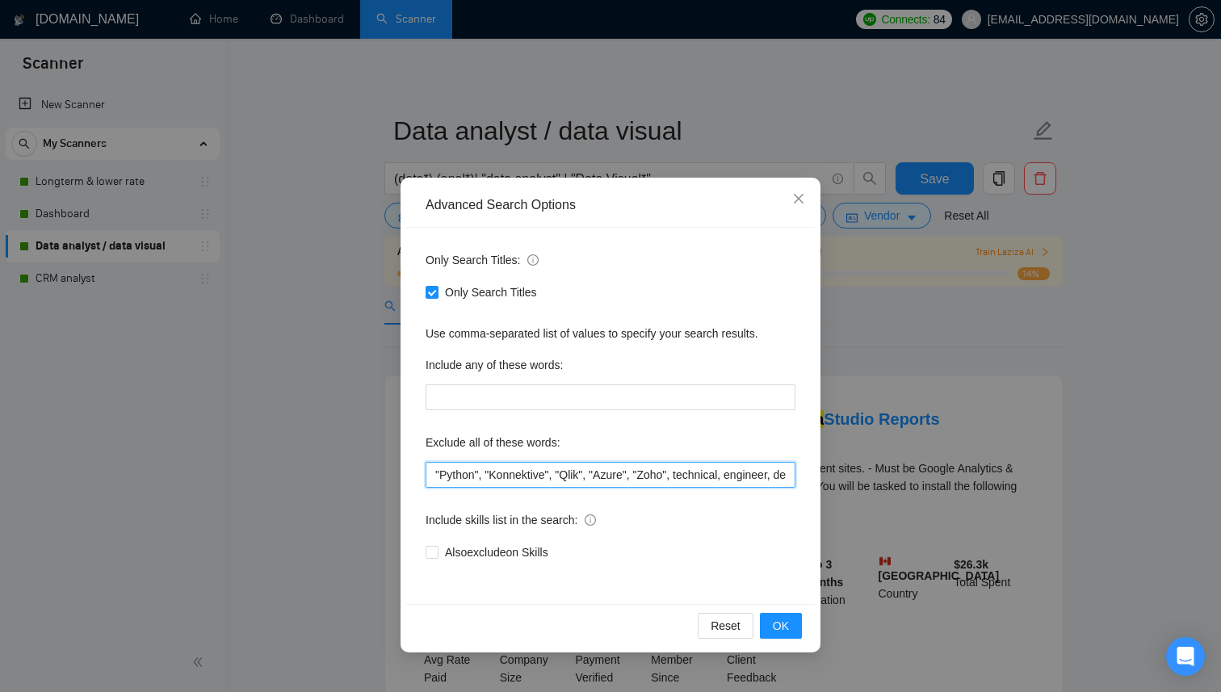
click at [435, 477] on input ""Python", "Konnektive", "Qlik", "Azure", "Zoho", technical, engineer, developer…" at bounding box center [611, 475] width 370 height 26
paste input "[PERSON_NAME]"
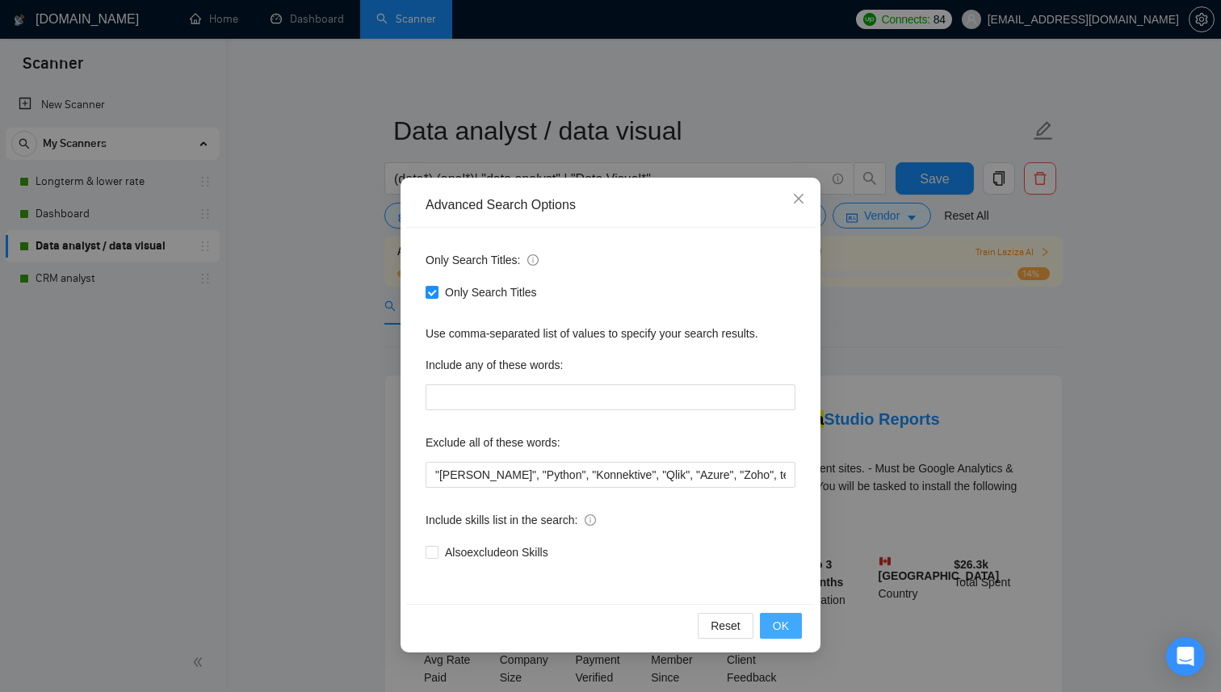
click at [779, 631] on span "OK" at bounding box center [781, 626] width 16 height 18
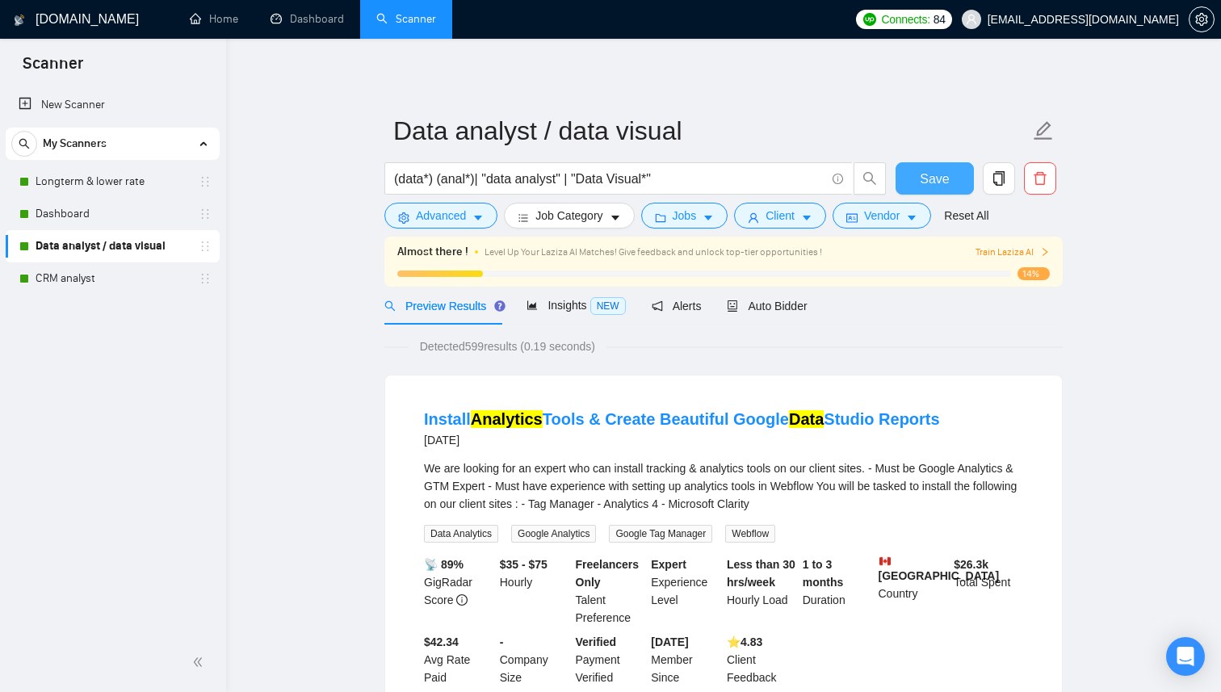
click at [954, 175] on button "Save" at bounding box center [935, 178] width 78 height 32
click at [151, 217] on link "Dashboard" at bounding box center [112, 214] width 153 height 32
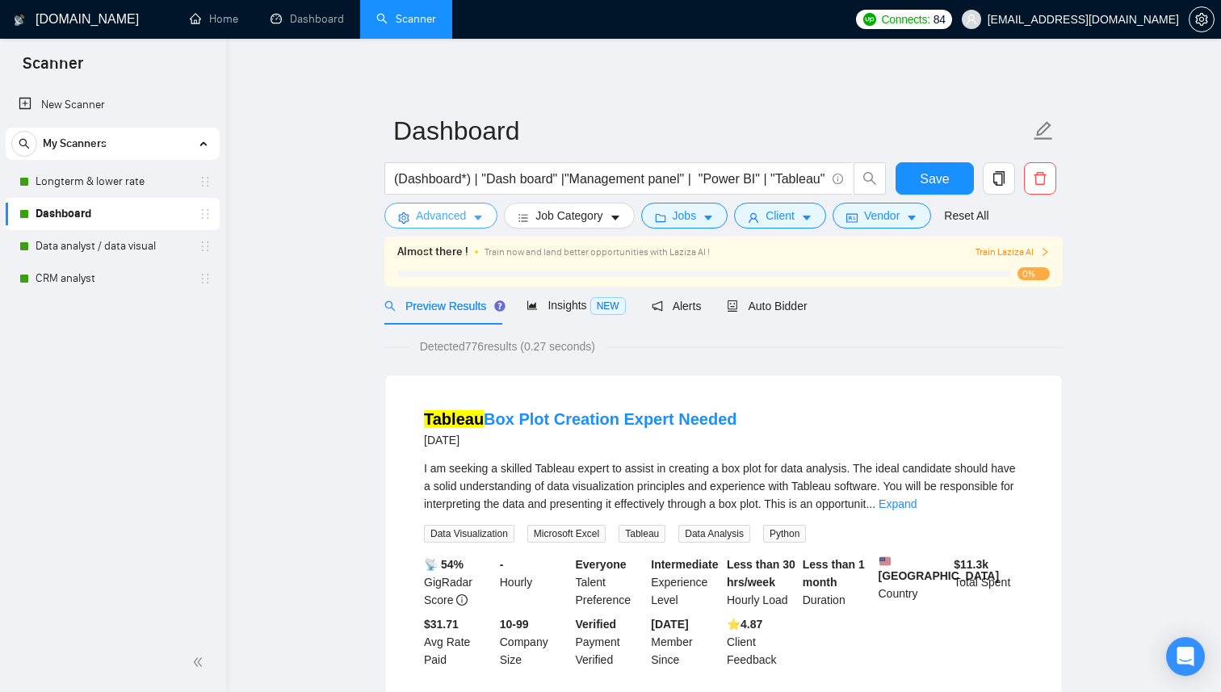
click at [470, 218] on button "Advanced" at bounding box center [440, 216] width 113 height 26
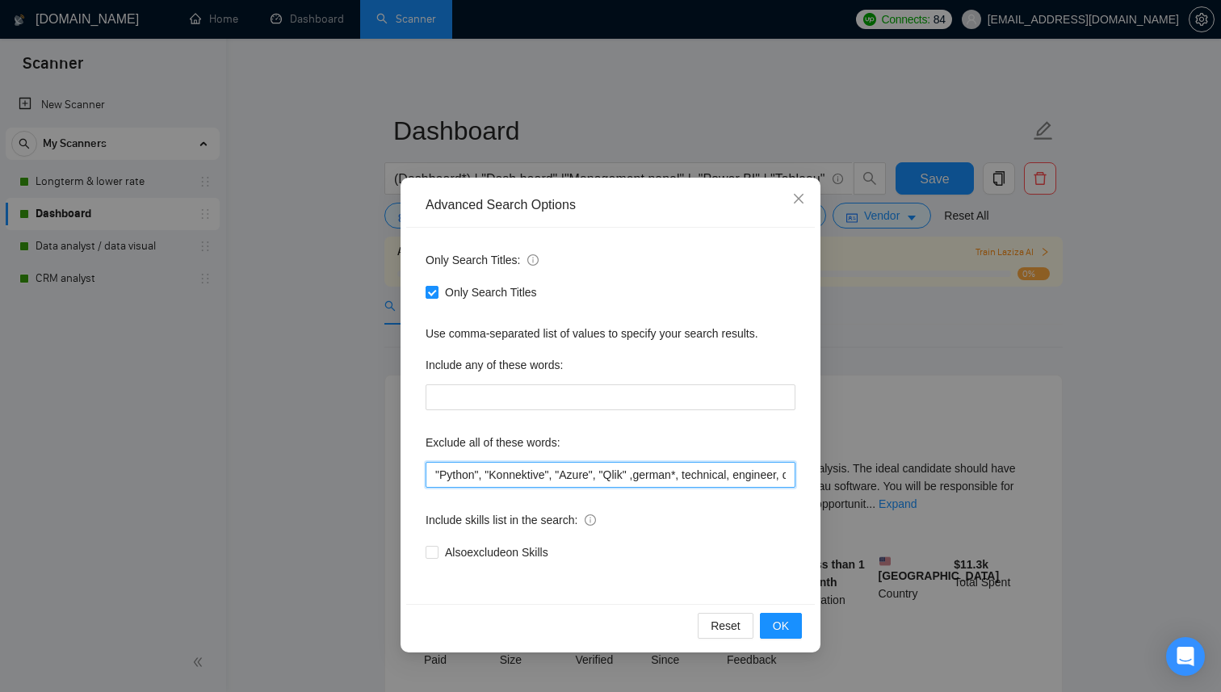
click at [434, 478] on input ""Python", "Konnektive", "Azure", "Qlik" ,german*, technical, engineer, develope…" at bounding box center [611, 475] width 370 height 26
paste input "[PERSON_NAME]"
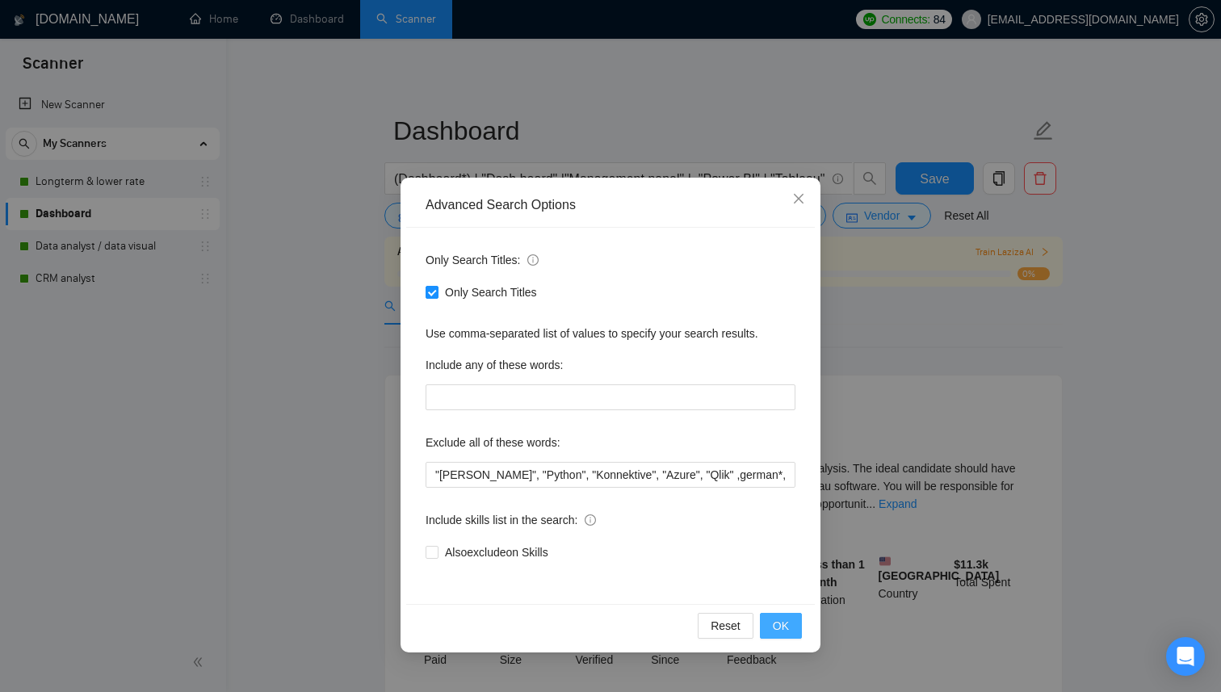
click at [784, 630] on span "OK" at bounding box center [781, 626] width 16 height 18
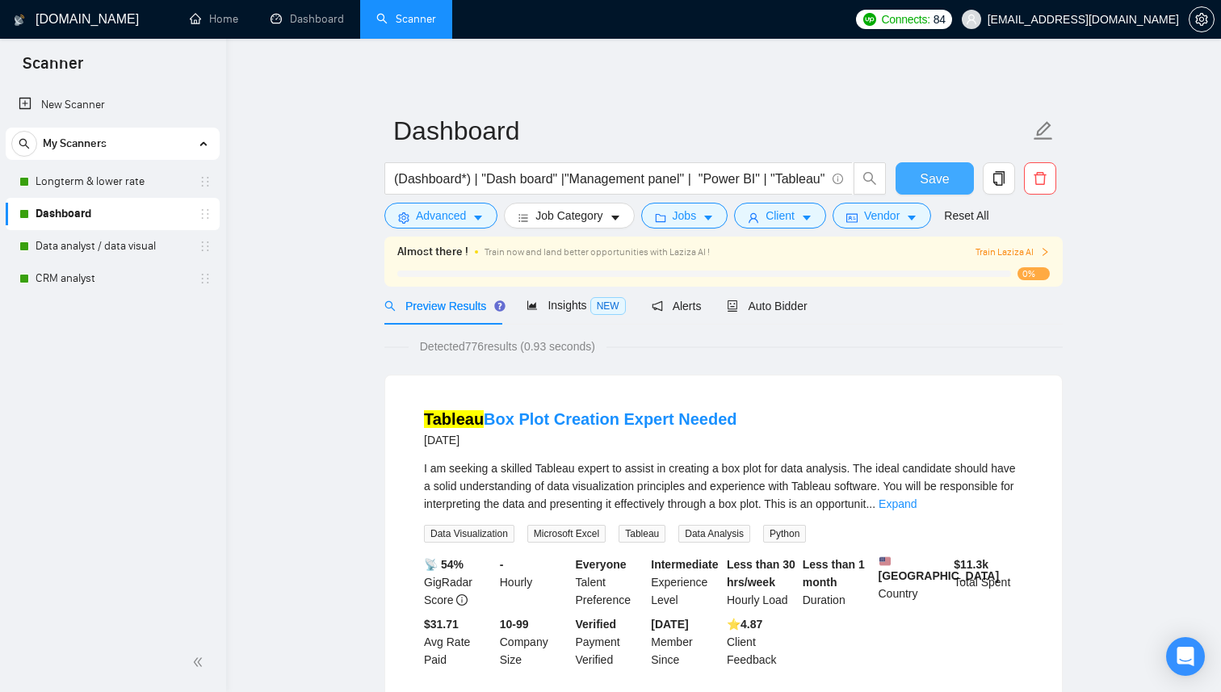
click at [939, 177] on span "Save" at bounding box center [934, 179] width 29 height 20
click at [117, 180] on link "Longterm & lower rate" at bounding box center [112, 182] width 153 height 32
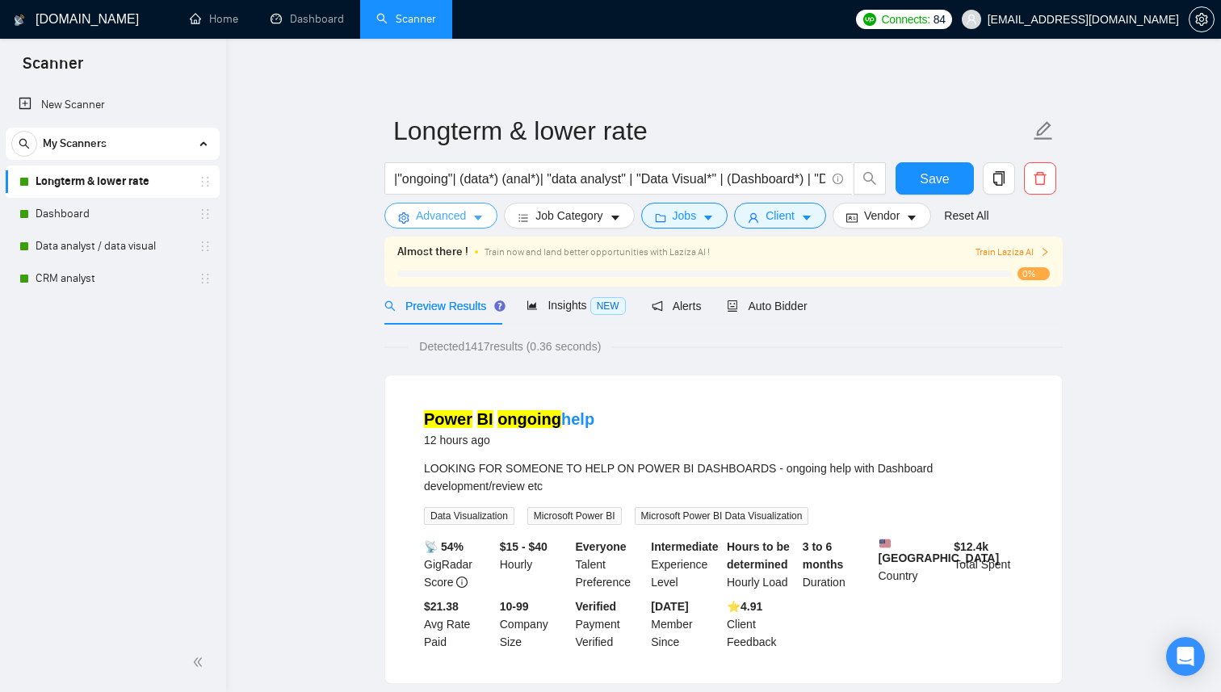
click at [447, 219] on span "Advanced" at bounding box center [441, 216] width 50 height 18
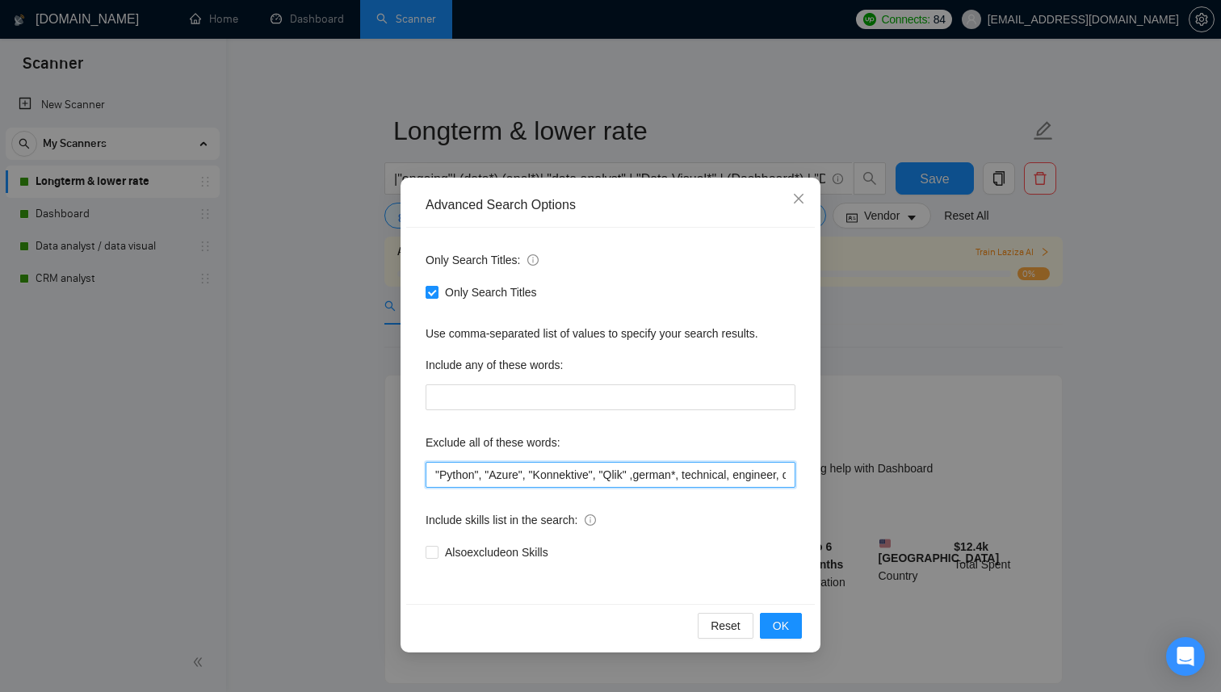
click at [432, 477] on input ""Python", "Azure", "Konnektive", "Qlik" ,german*, technical, engineer, develope…" at bounding box center [611, 475] width 370 height 26
paste input "[PERSON_NAME]"
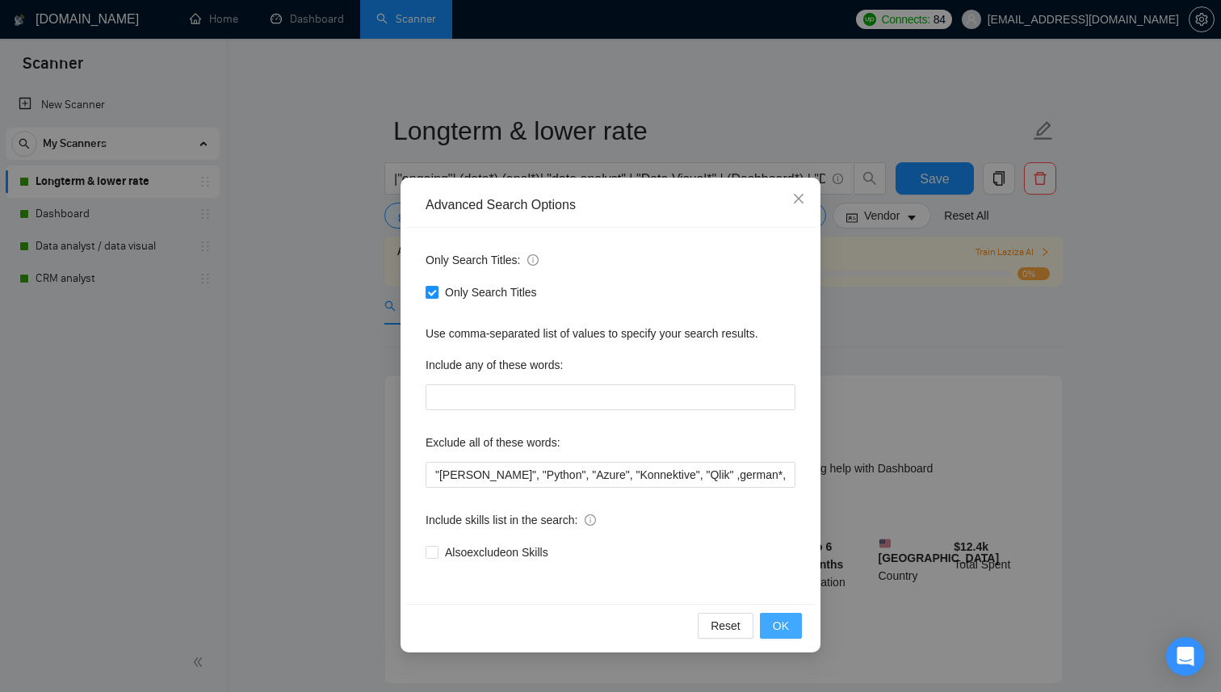
click at [789, 633] on button "OK" at bounding box center [781, 626] width 42 height 26
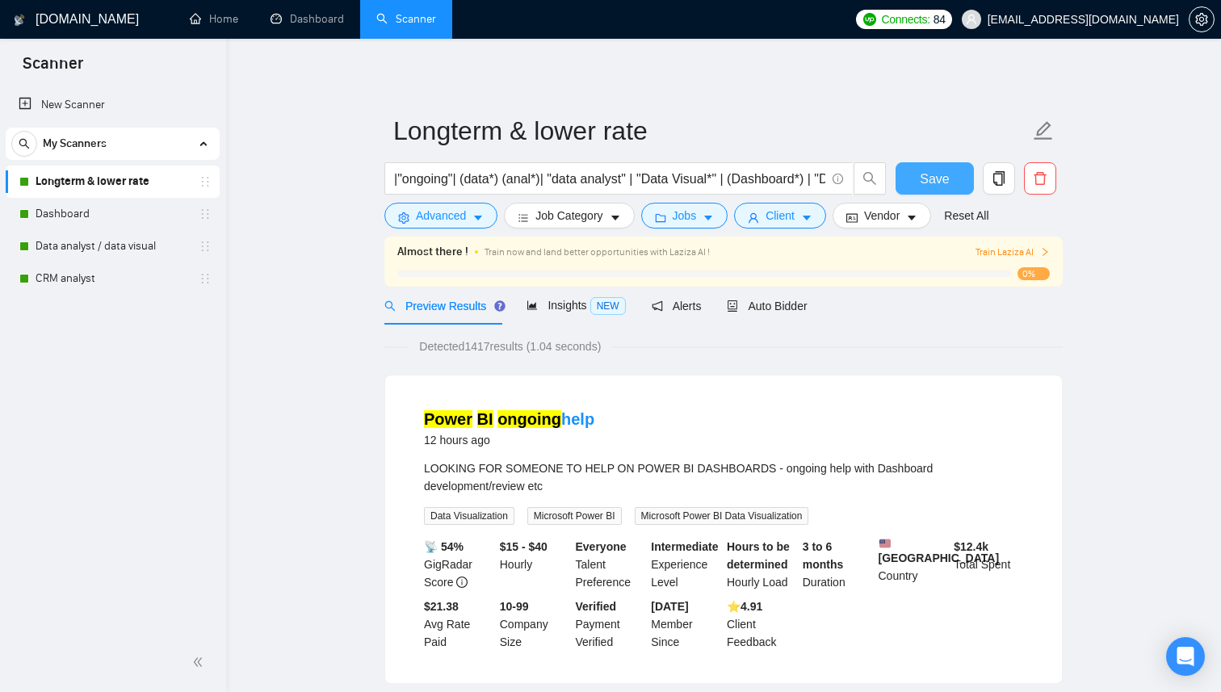
click at [946, 179] on span "Save" at bounding box center [934, 179] width 29 height 20
